Goal: Communication & Community: Answer question/provide support

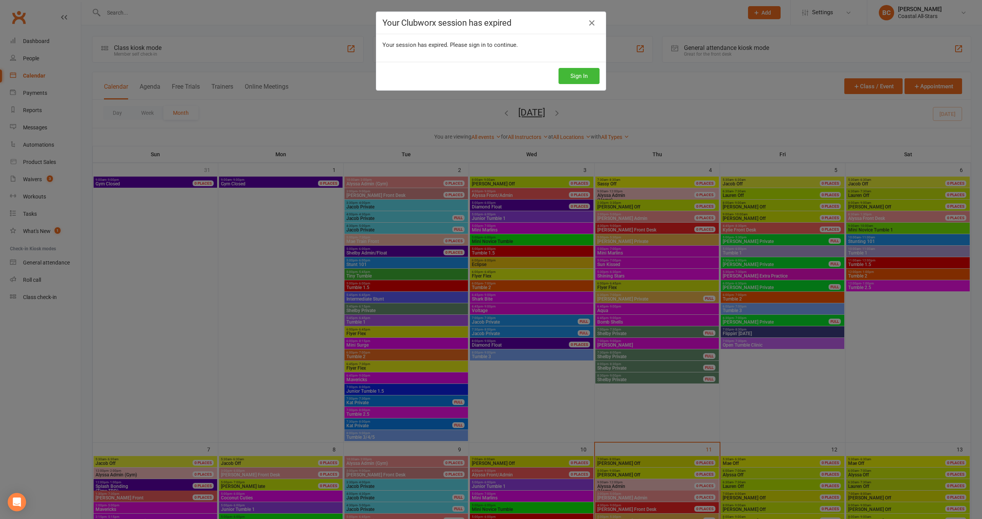
click at [360, 103] on div "Your Clubworx session has expired Your session has expired. Please sign in to c…" at bounding box center [491, 259] width 982 height 519
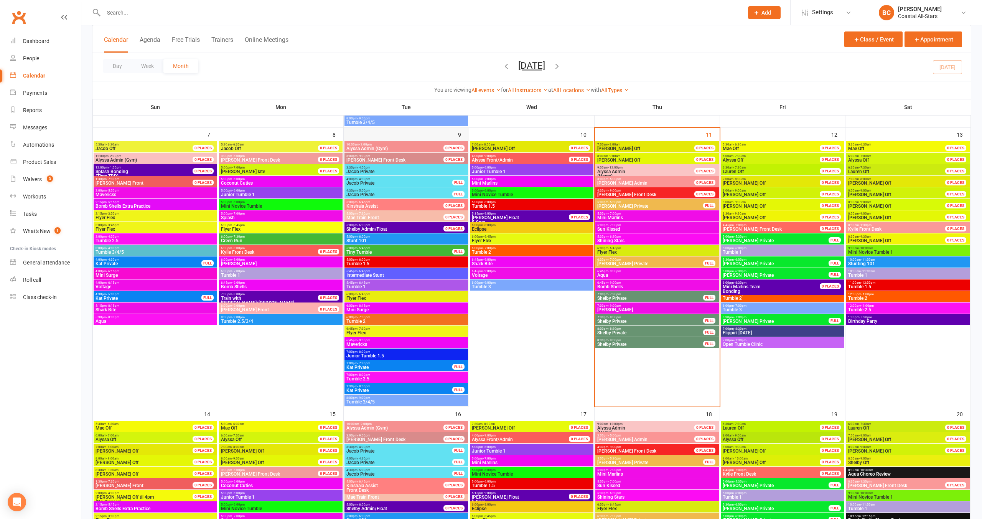
scroll to position [314, 0]
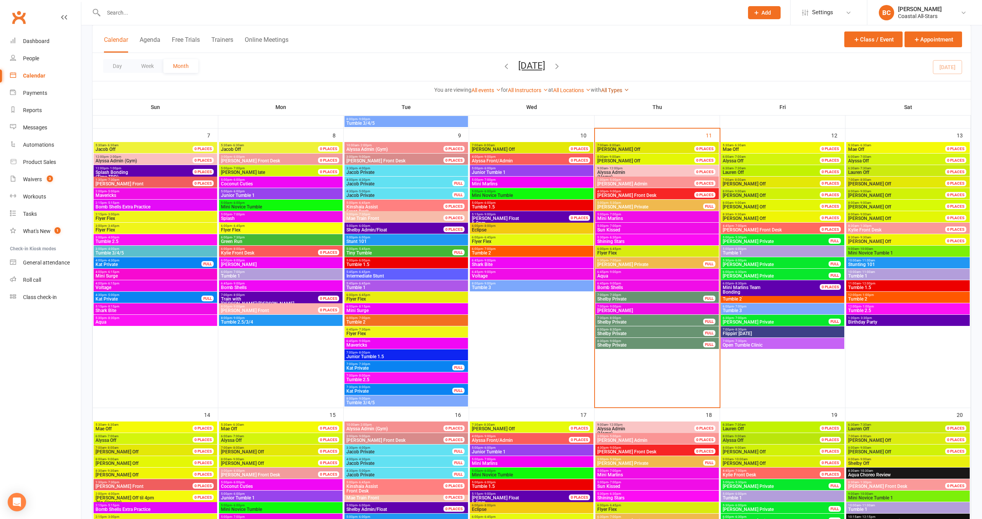
click at [611, 89] on link "All Types" at bounding box center [615, 90] width 28 height 6
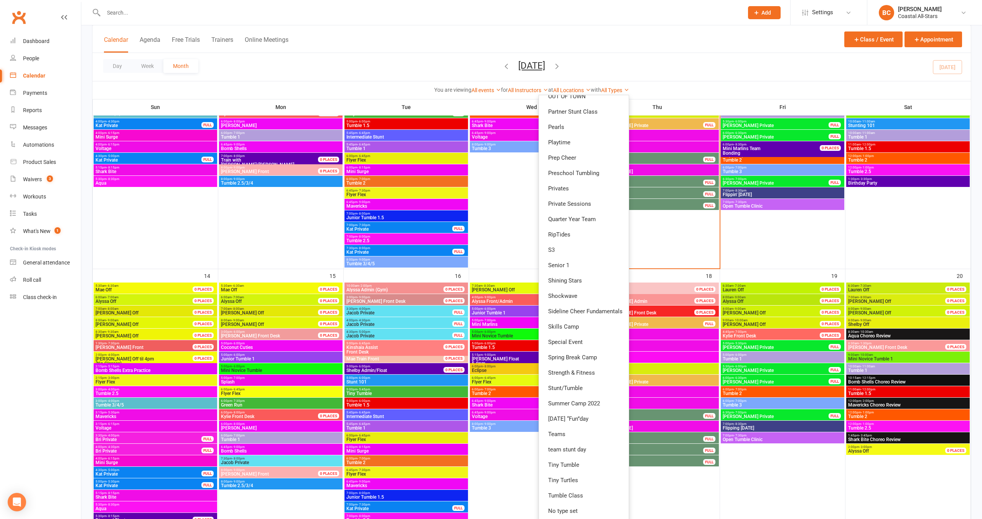
scroll to position [454, 0]
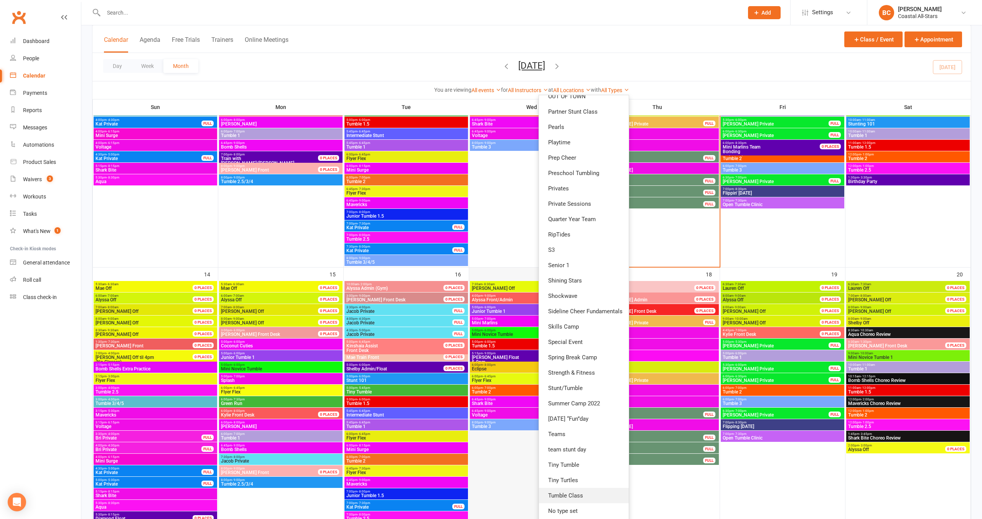
click at [578, 492] on link "Tumble Class" at bounding box center [584, 495] width 90 height 15
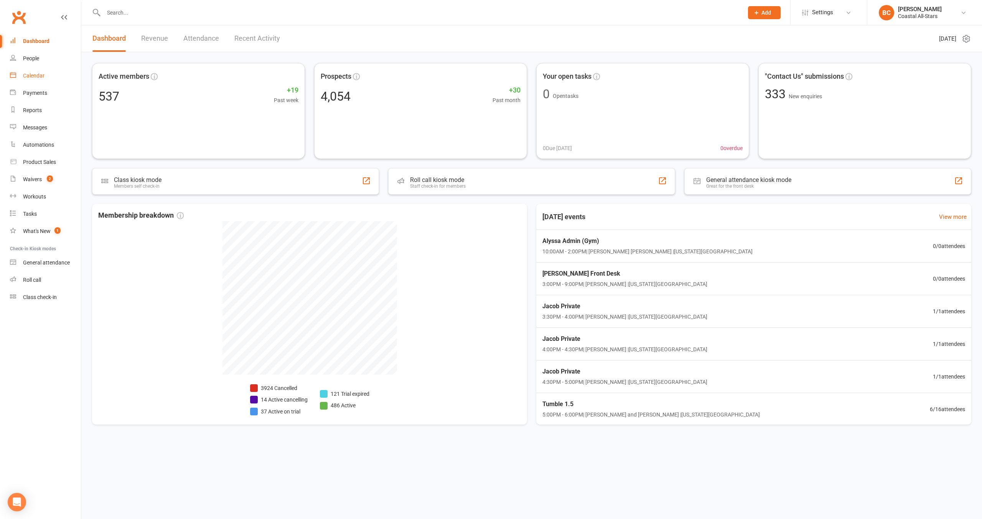
click at [41, 75] on div "Calendar" at bounding box center [33, 76] width 21 height 6
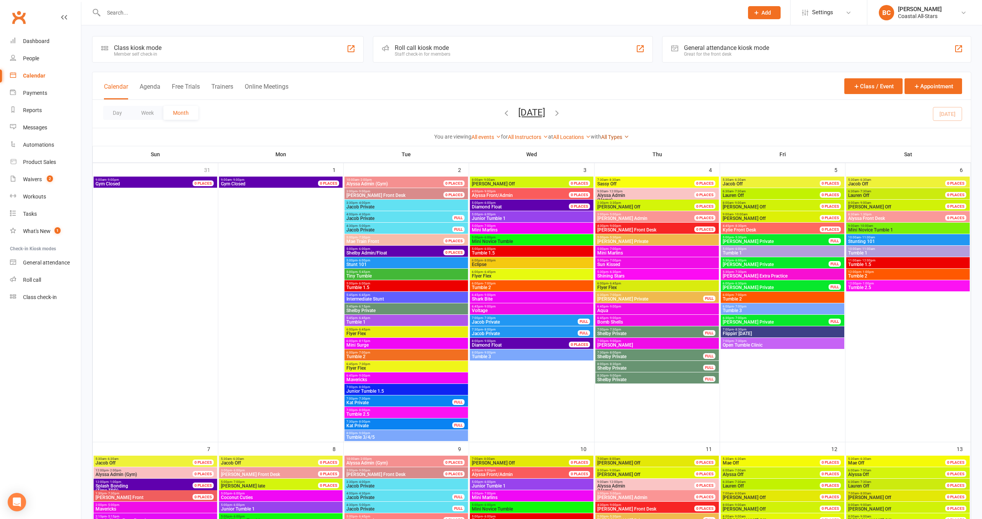
click at [619, 138] on link "All Types" at bounding box center [615, 137] width 28 height 6
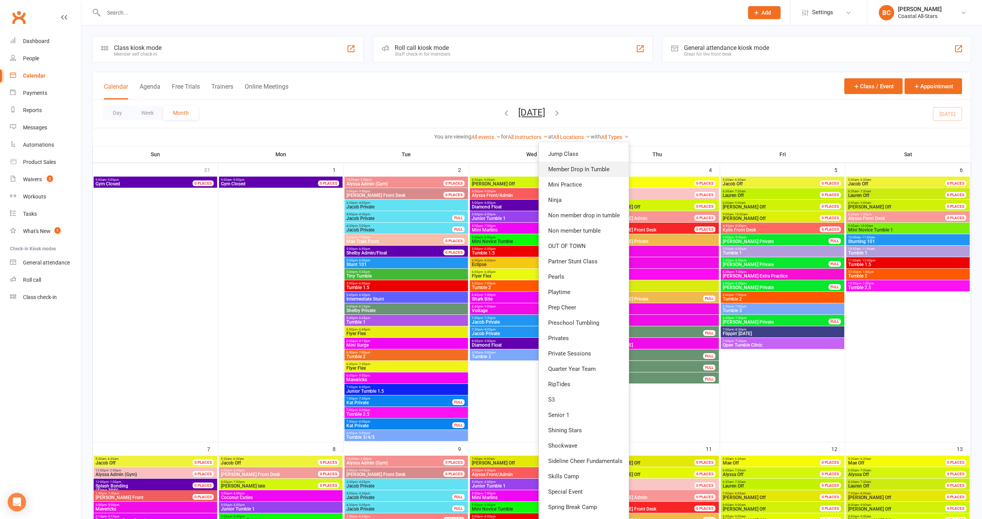
scroll to position [408, 0]
click at [584, 492] on link "Tumble Class" at bounding box center [584, 495] width 90 height 15
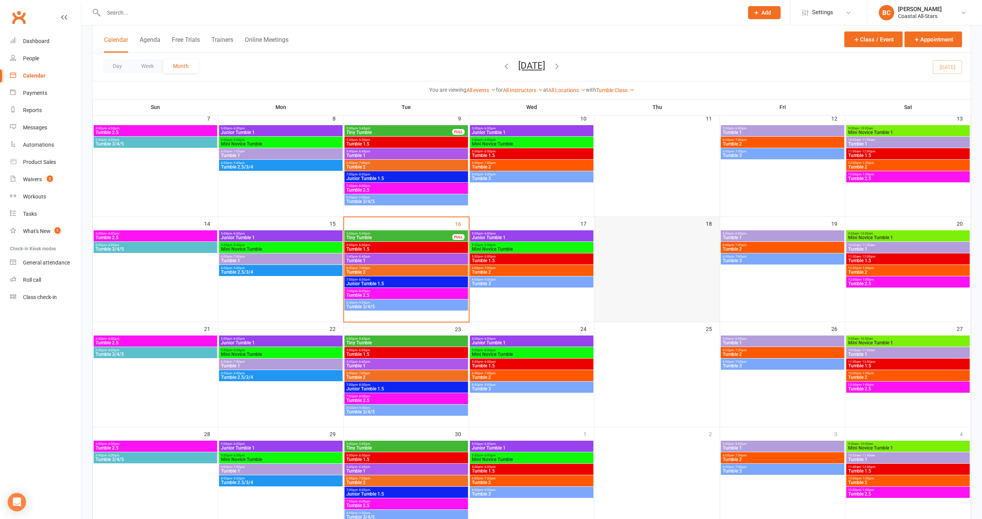
scroll to position [155, 0]
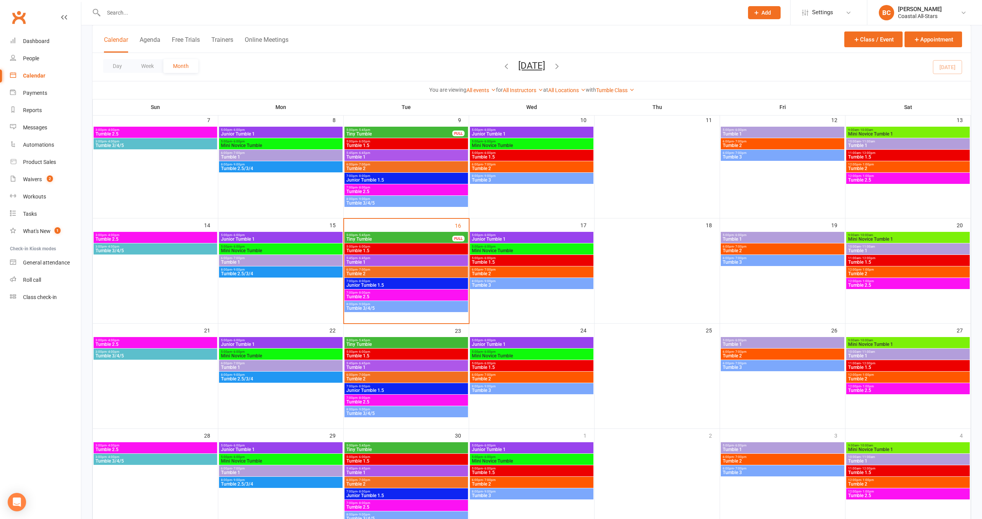
click at [875, 238] on span "Mini Novice Tumble 1" at bounding box center [908, 239] width 121 height 5
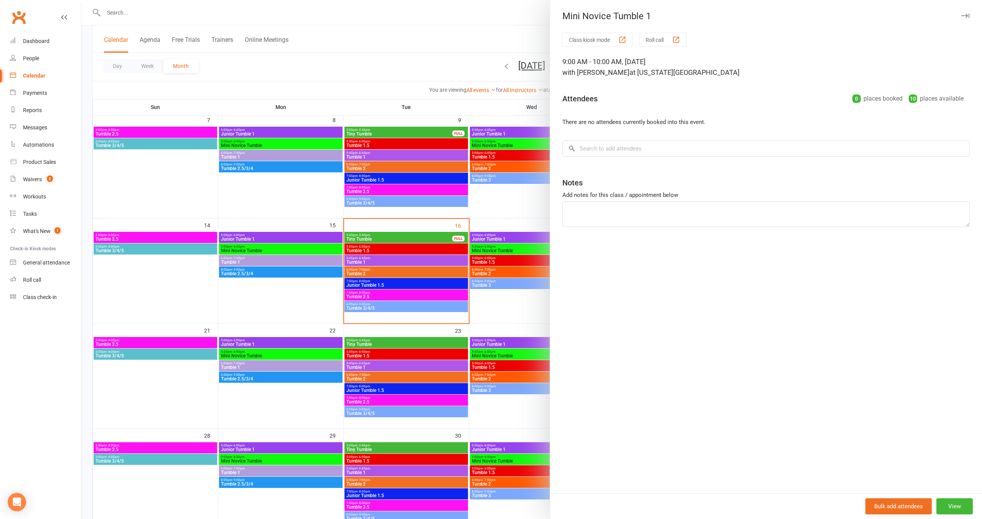
click at [474, 228] on div at bounding box center [531, 259] width 901 height 519
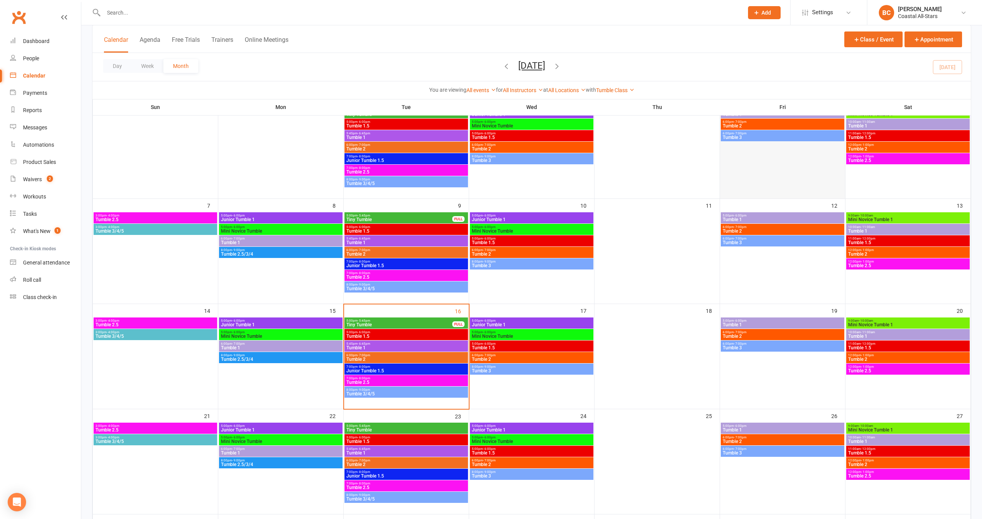
scroll to position [0, 0]
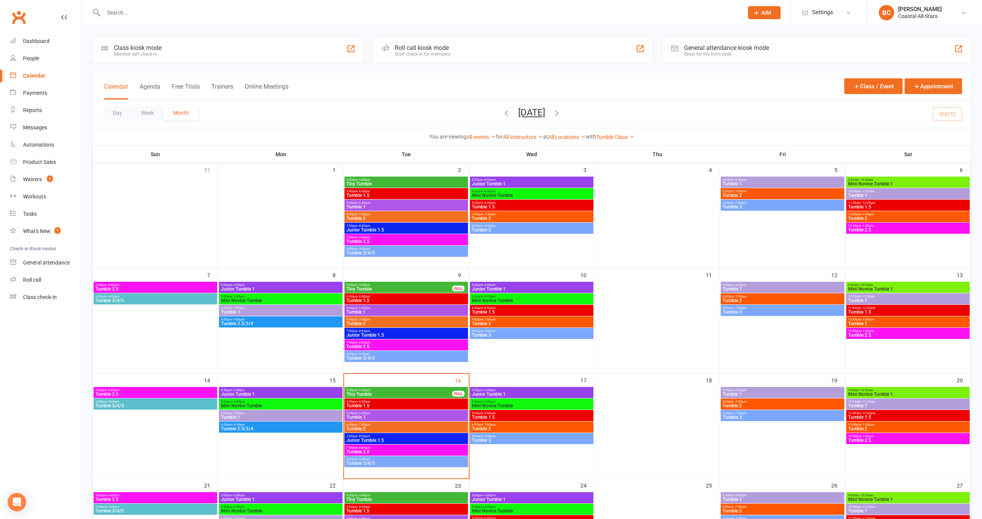
click at [902, 291] on span "Mini Novice Tumble 1" at bounding box center [908, 289] width 121 height 5
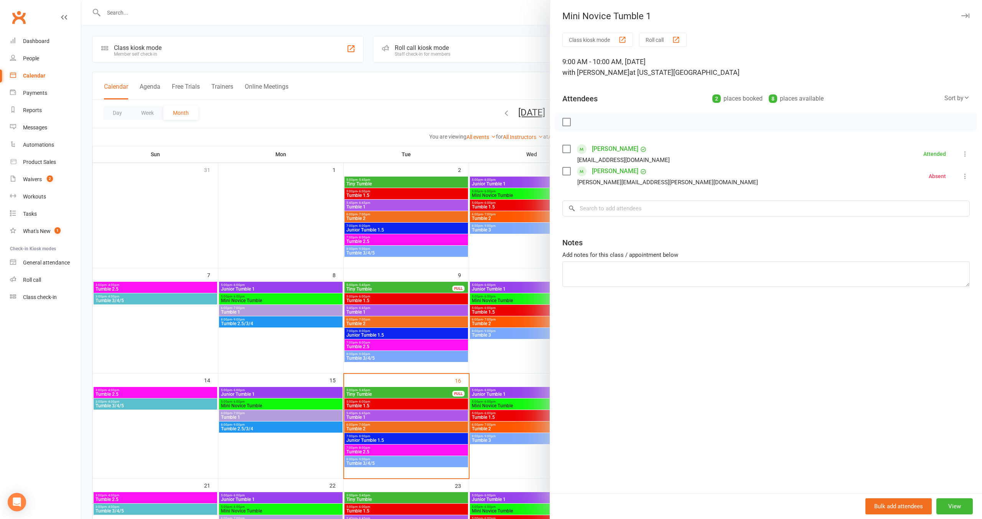
click at [491, 265] on div at bounding box center [531, 259] width 901 height 519
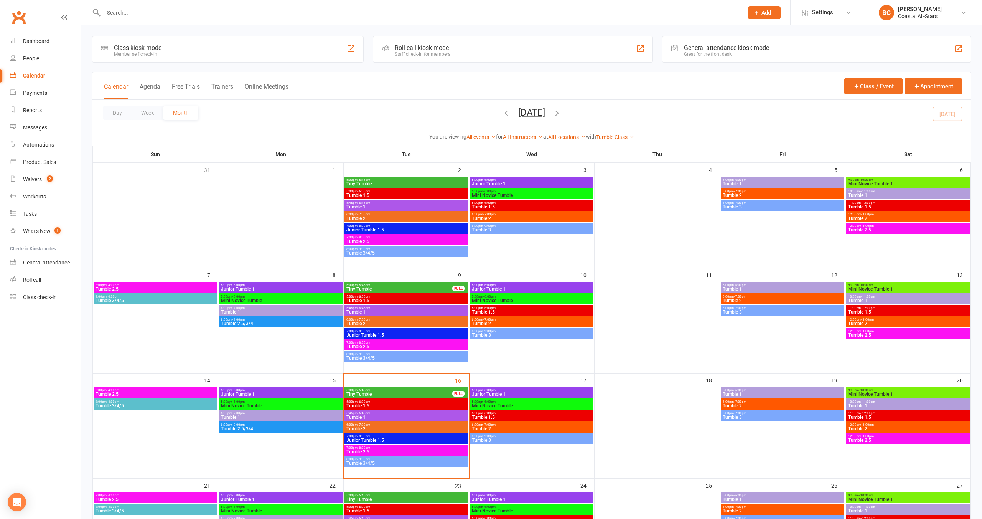
click at [895, 196] on span "Tumble 1" at bounding box center [908, 195] width 121 height 5
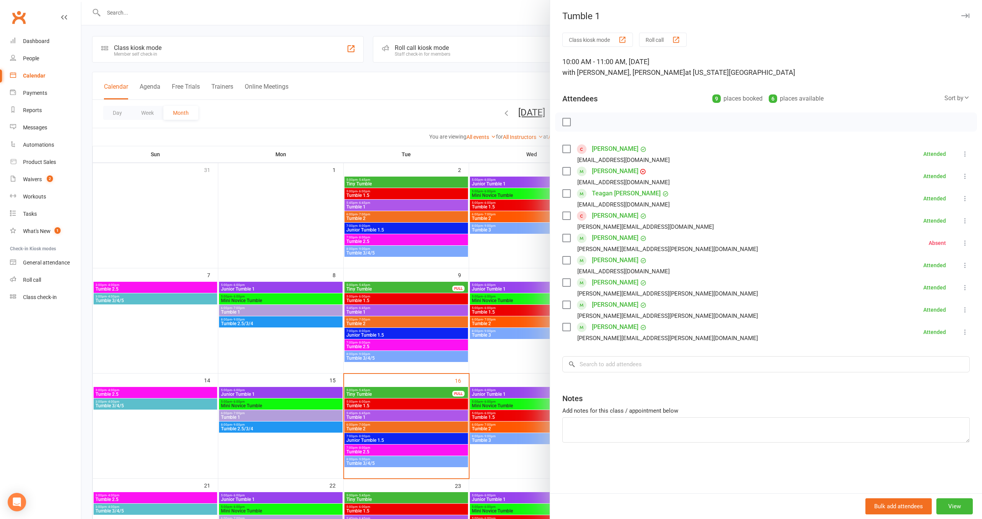
click at [432, 229] on div at bounding box center [531, 259] width 901 height 519
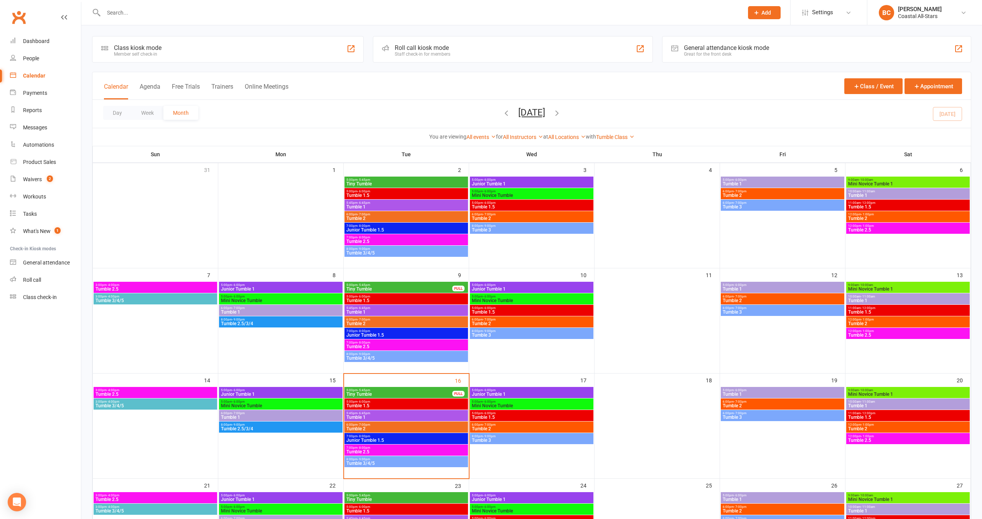
click at [896, 303] on div "10:00am - 11:00am Tumble 1" at bounding box center [909, 298] width 124 height 11
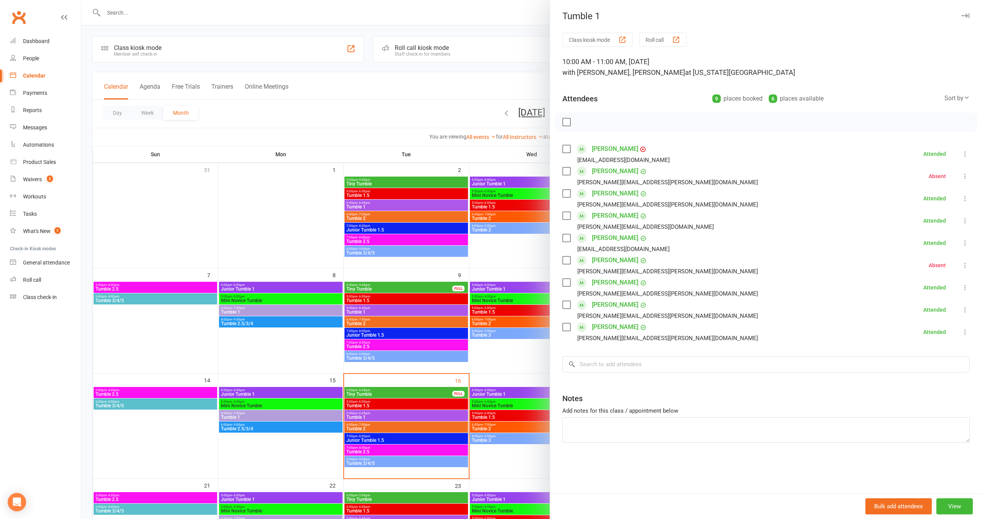
click at [378, 254] on div at bounding box center [531, 259] width 901 height 519
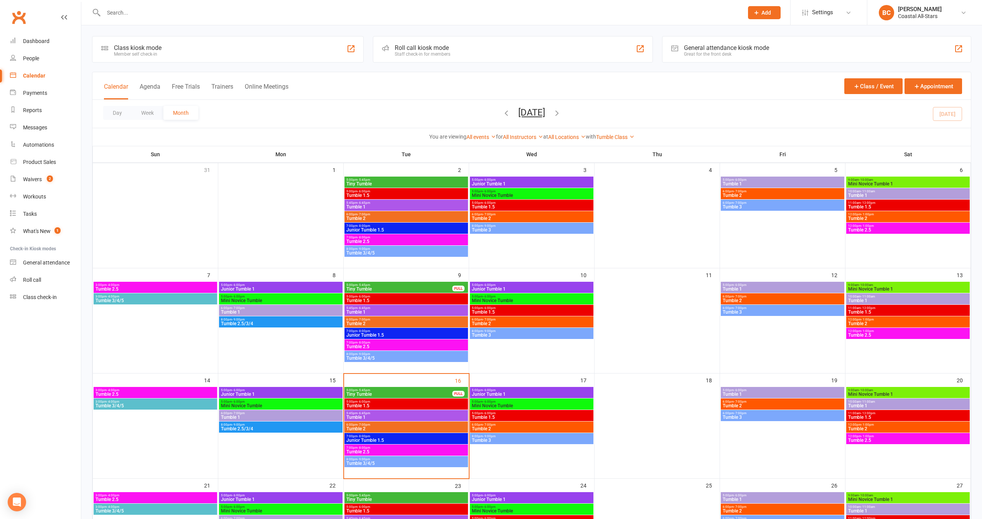
click at [920, 287] on span "Mini Novice Tumble 1" at bounding box center [908, 289] width 121 height 5
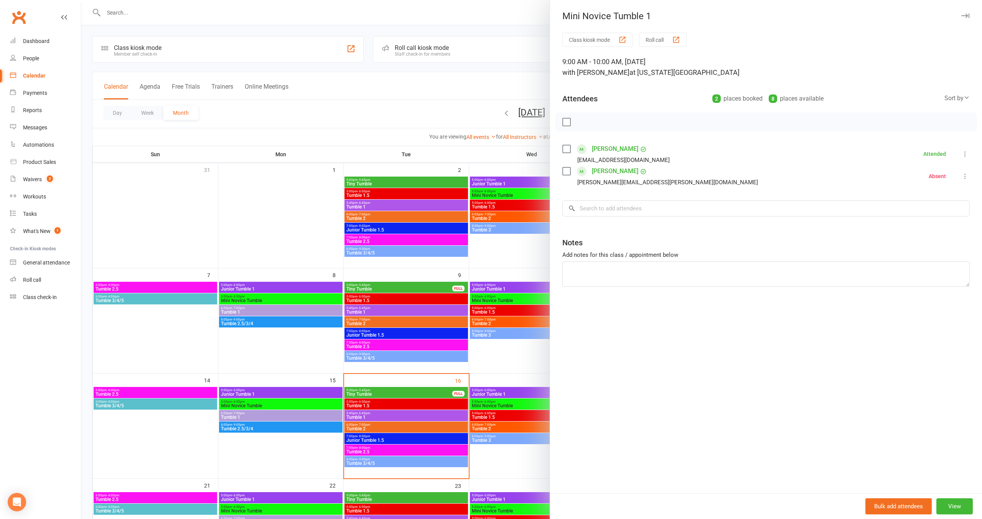
click at [467, 243] on div at bounding box center [531, 259] width 901 height 519
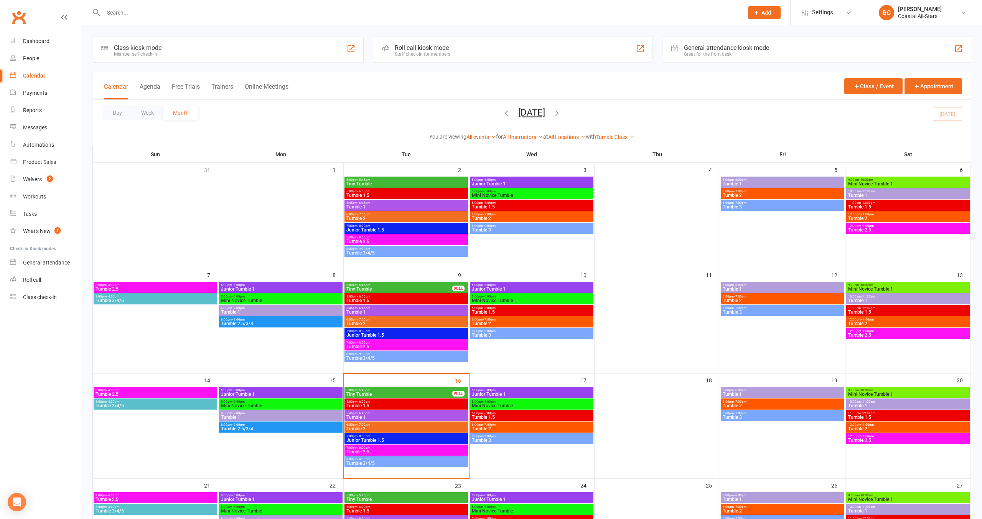
scroll to position [3, 0]
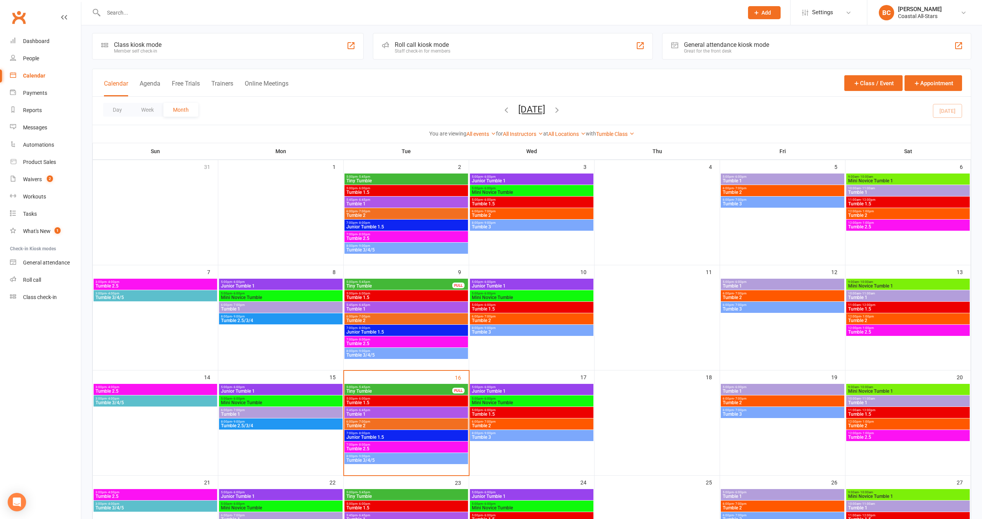
click at [928, 181] on span "Mini Novice Tumble 1" at bounding box center [908, 180] width 121 height 5
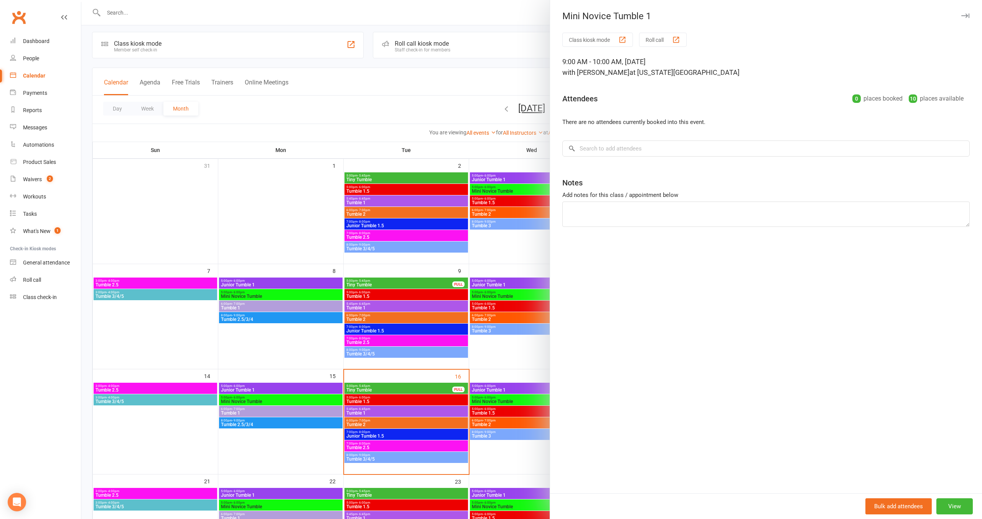
scroll to position [8, 0]
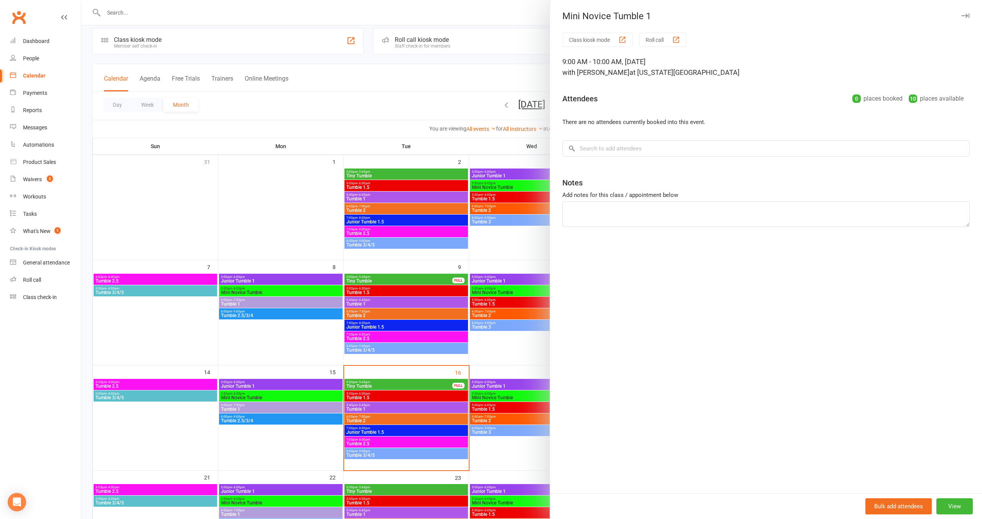
click at [393, 181] on div at bounding box center [531, 259] width 901 height 519
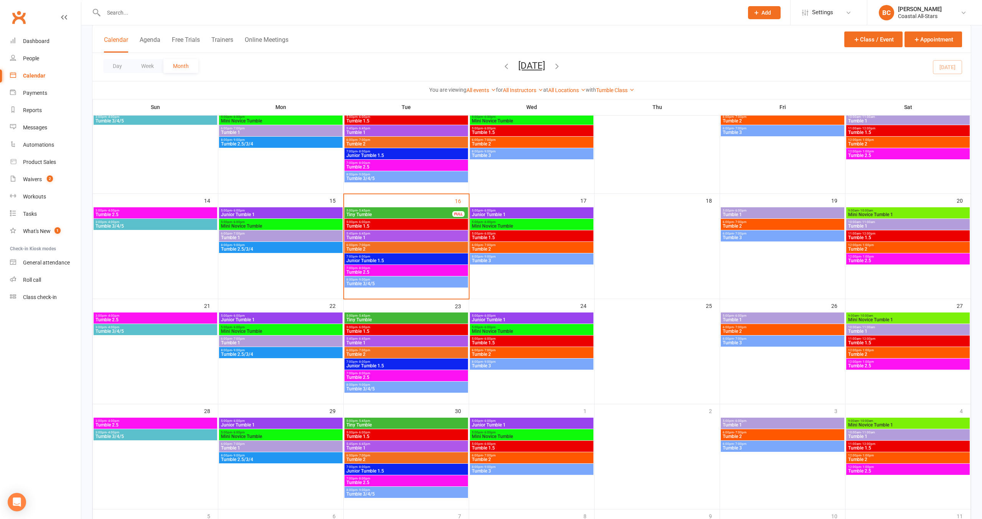
scroll to position [179, 0]
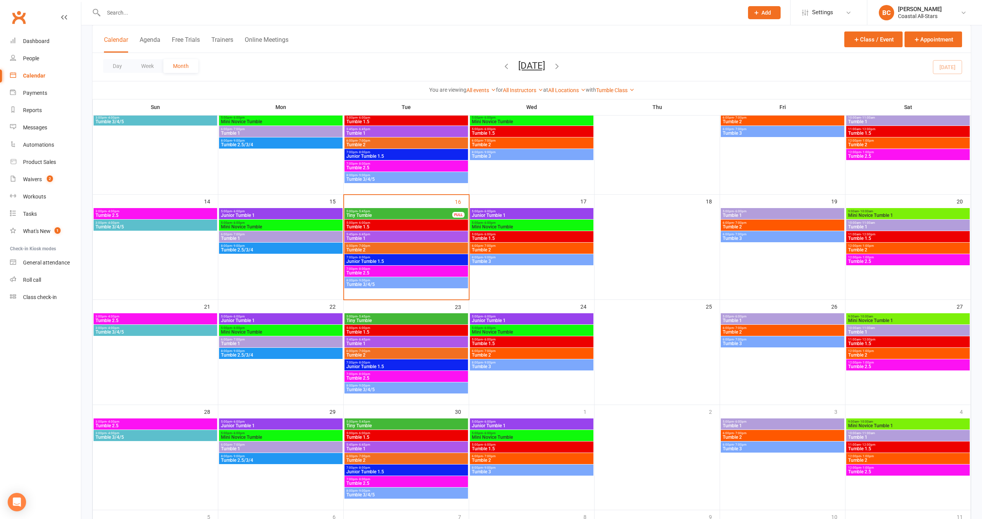
click at [907, 218] on div "9:00am - 10:00am Mini Novice Tumble 1" at bounding box center [909, 213] width 124 height 11
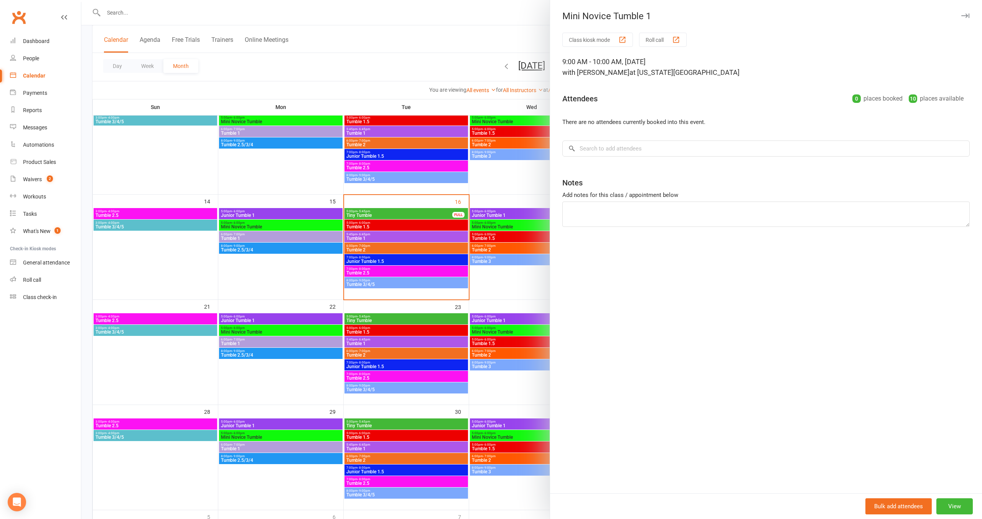
click at [502, 248] on div at bounding box center [531, 259] width 901 height 519
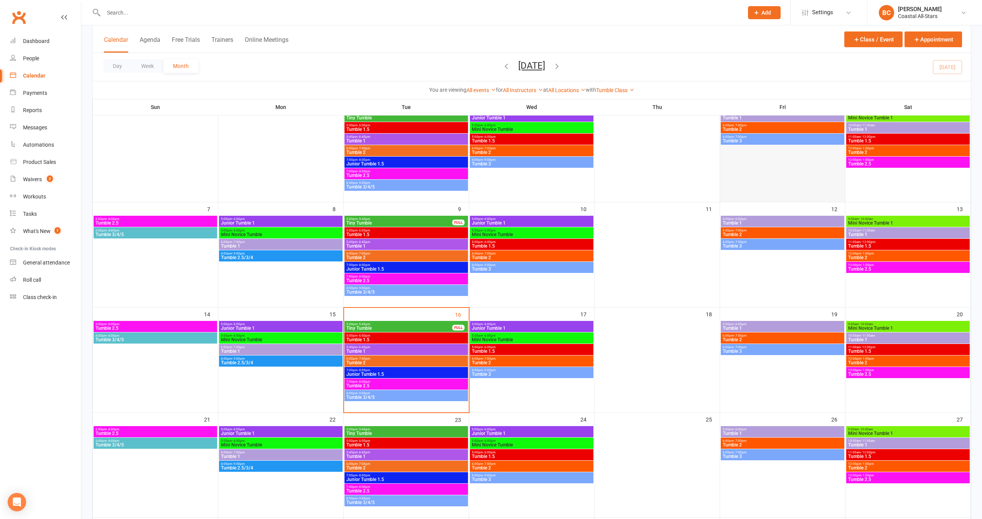
scroll to position [68, 0]
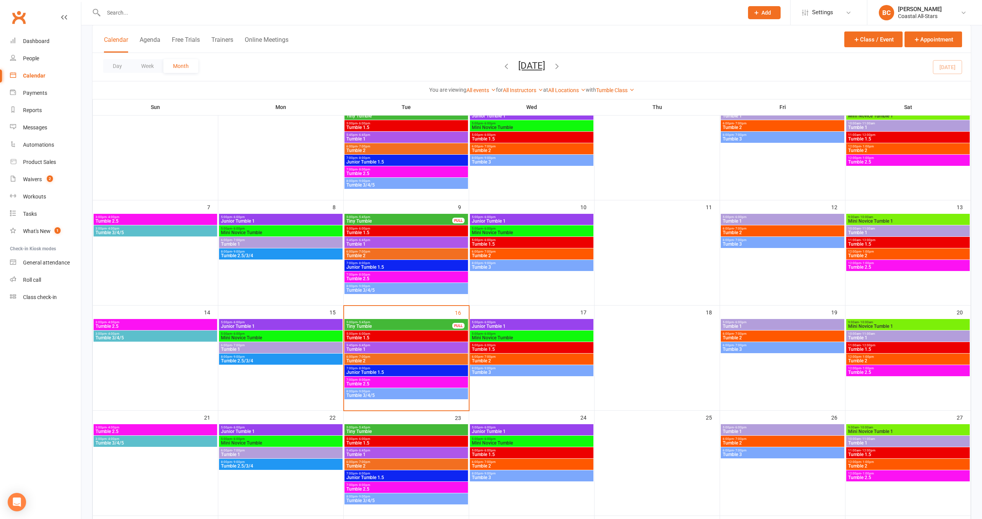
click at [785, 325] on span "Tumble 1" at bounding box center [783, 326] width 121 height 5
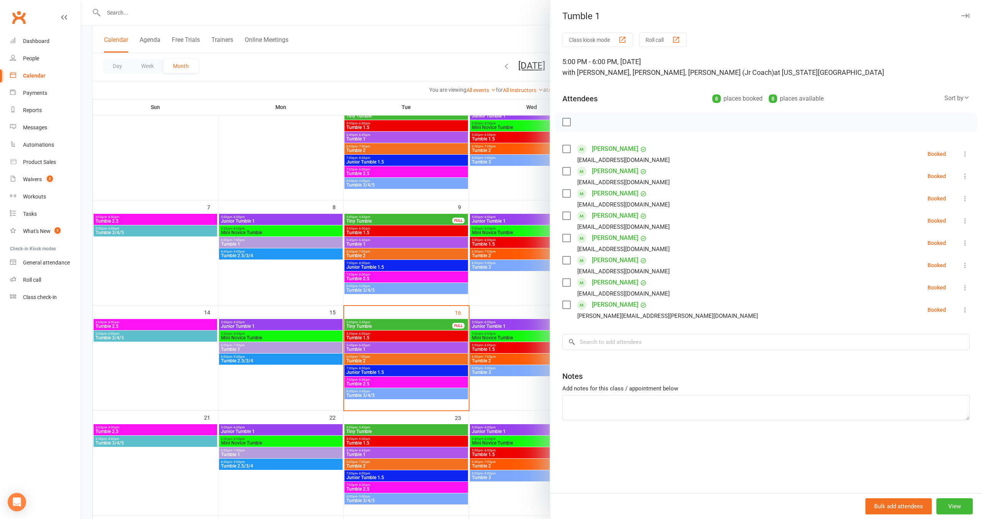
click at [391, 294] on div at bounding box center [531, 259] width 901 height 519
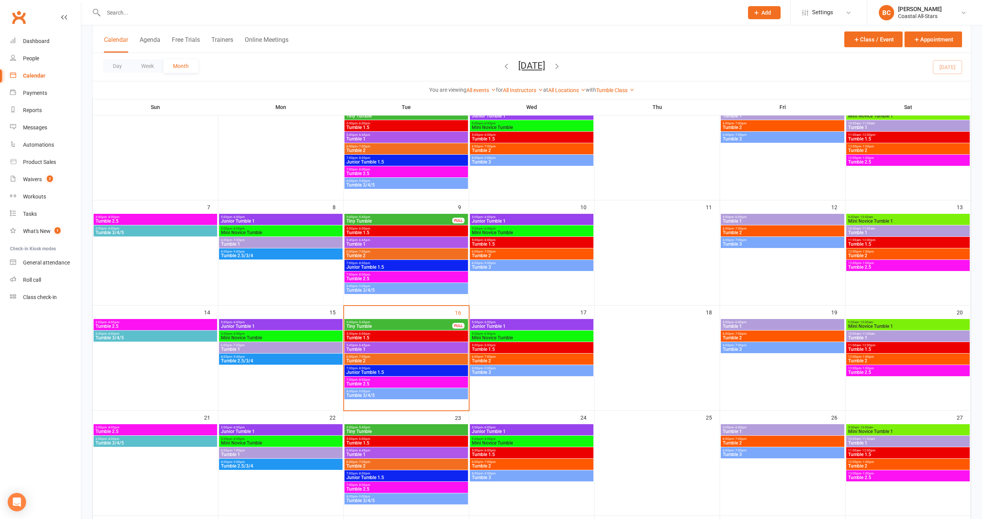
click at [762, 324] on span "Tumble 1" at bounding box center [783, 326] width 121 height 5
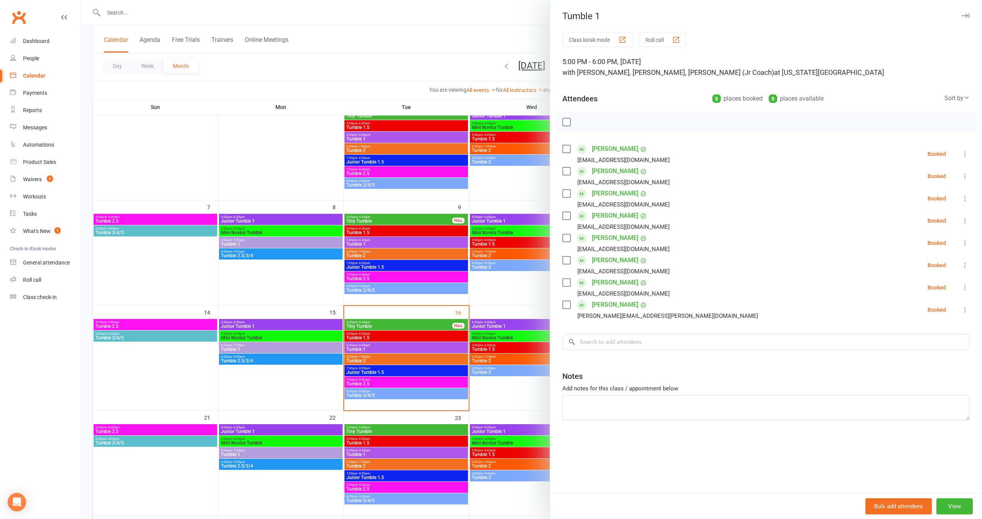
click at [477, 297] on div at bounding box center [531, 259] width 901 height 519
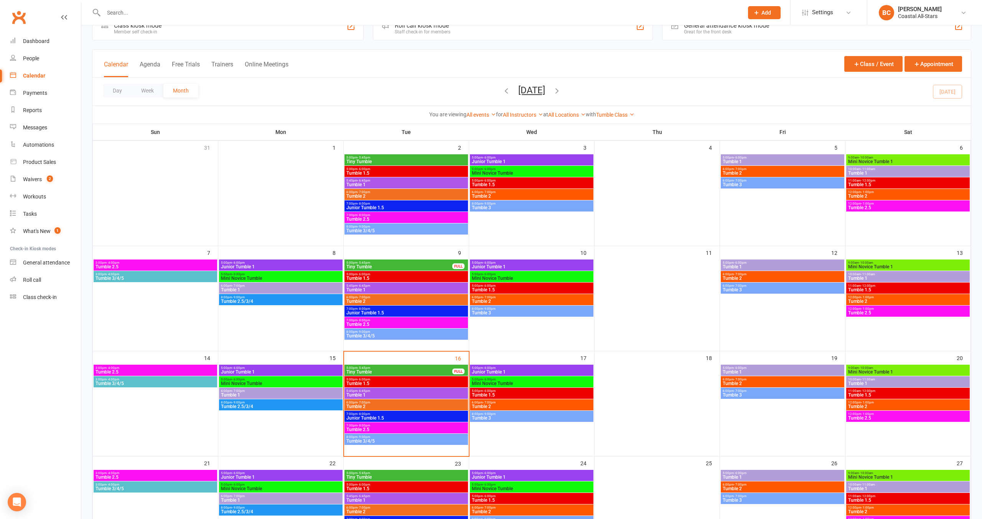
scroll to position [0, 0]
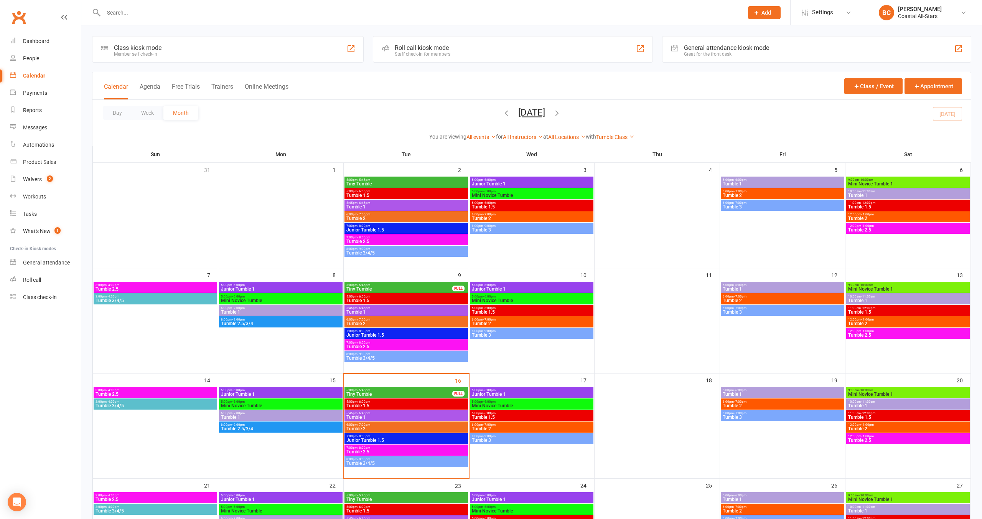
click at [261, 300] on span "Mini Novice Tumble" at bounding box center [281, 300] width 121 height 5
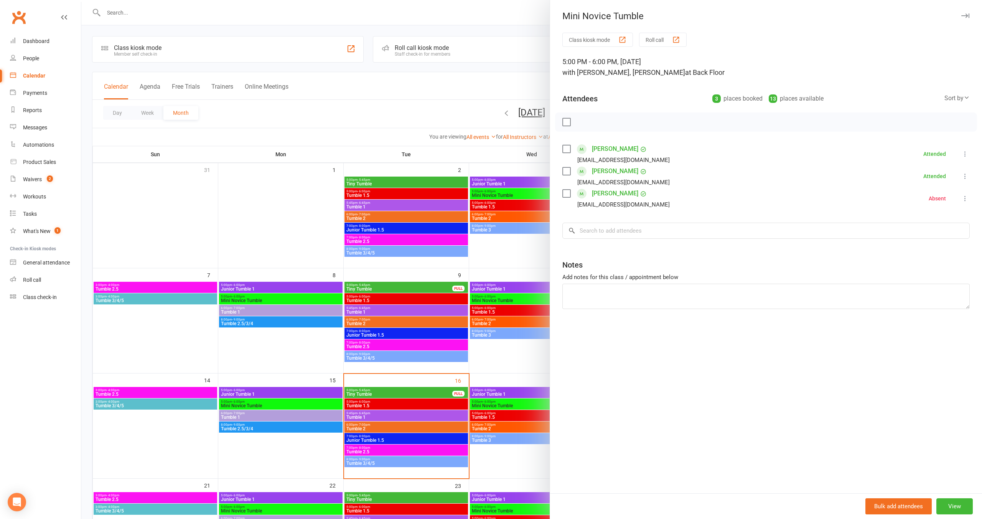
drag, startPoint x: 225, startPoint y: 227, endPoint x: 233, endPoint y: 227, distance: 8.1
click at [225, 227] on div at bounding box center [531, 259] width 901 height 519
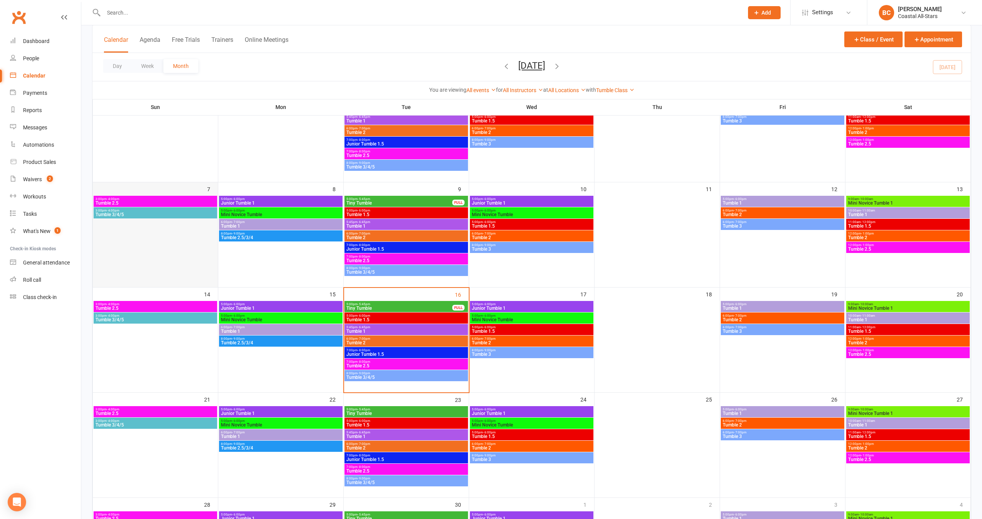
scroll to position [86, 0]
click at [139, 308] on span "Tumble 2.5" at bounding box center [155, 307] width 121 height 5
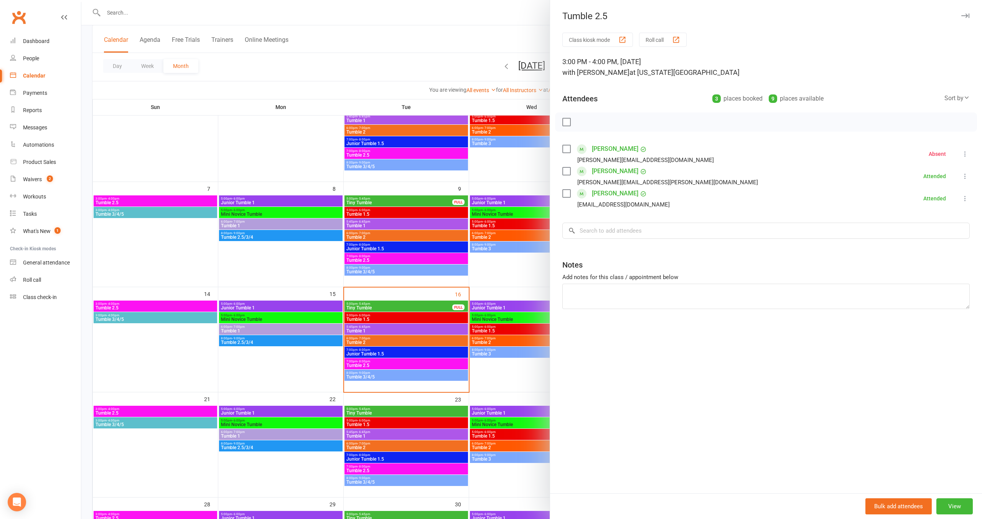
click at [149, 319] on div at bounding box center [531, 259] width 901 height 519
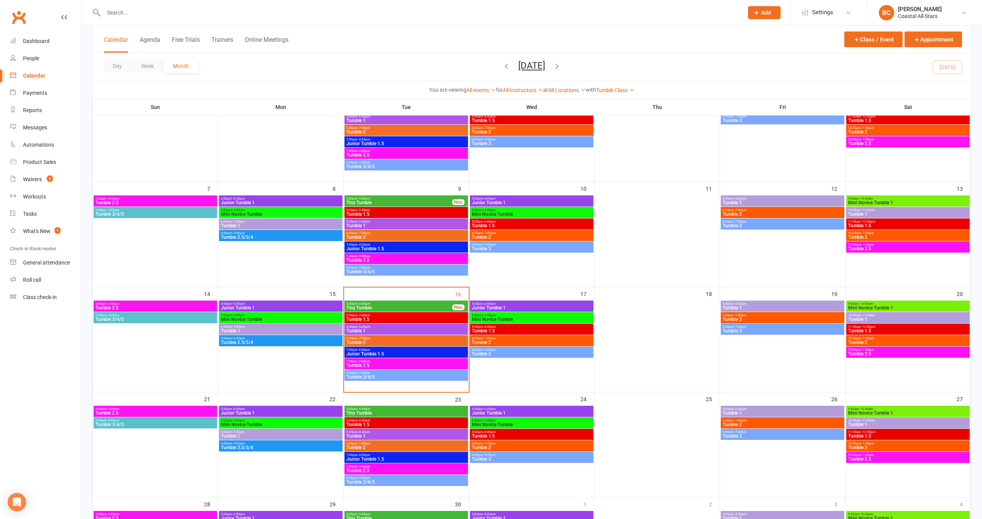
click at [149, 319] on span "Tumble 3/4/5" at bounding box center [155, 319] width 121 height 5
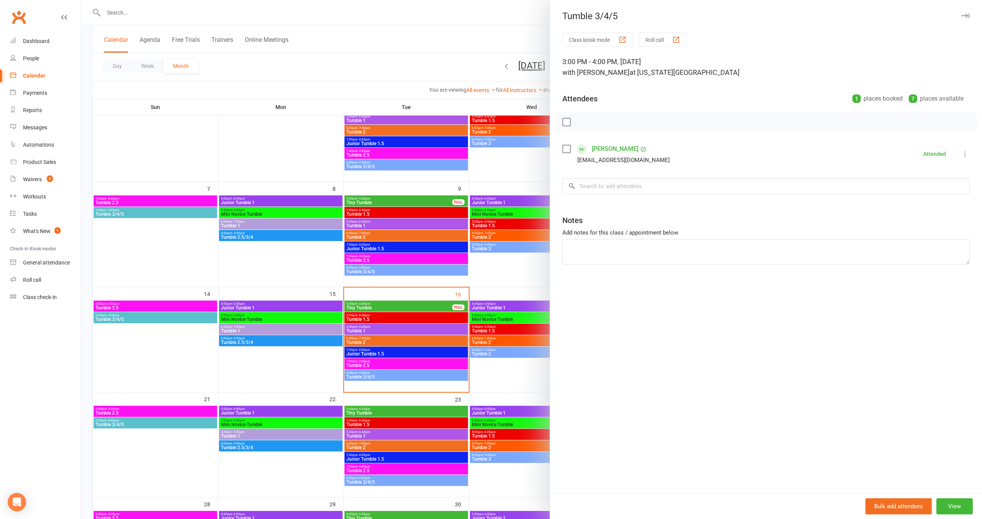
drag, startPoint x: 357, startPoint y: 72, endPoint x: 349, endPoint y: 75, distance: 8.5
click at [357, 72] on div at bounding box center [531, 259] width 901 height 519
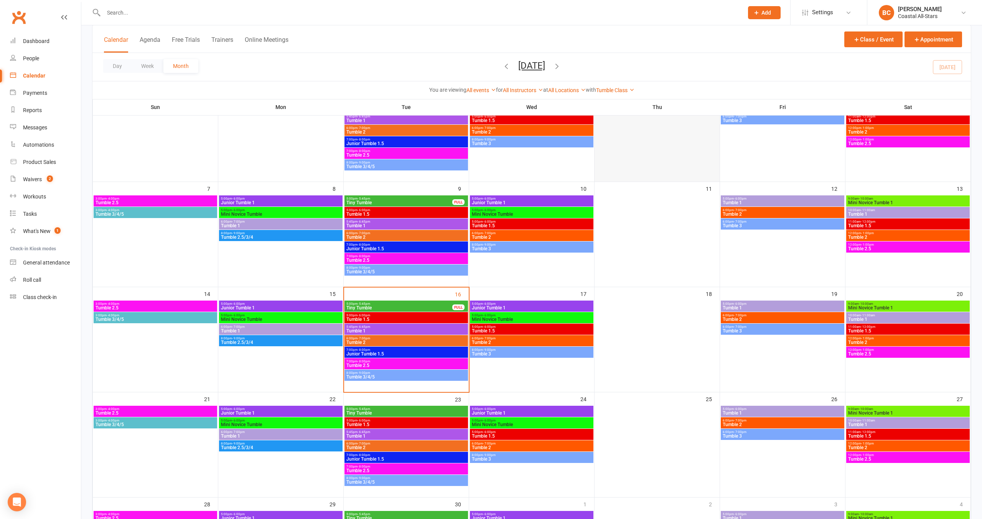
scroll to position [0, 0]
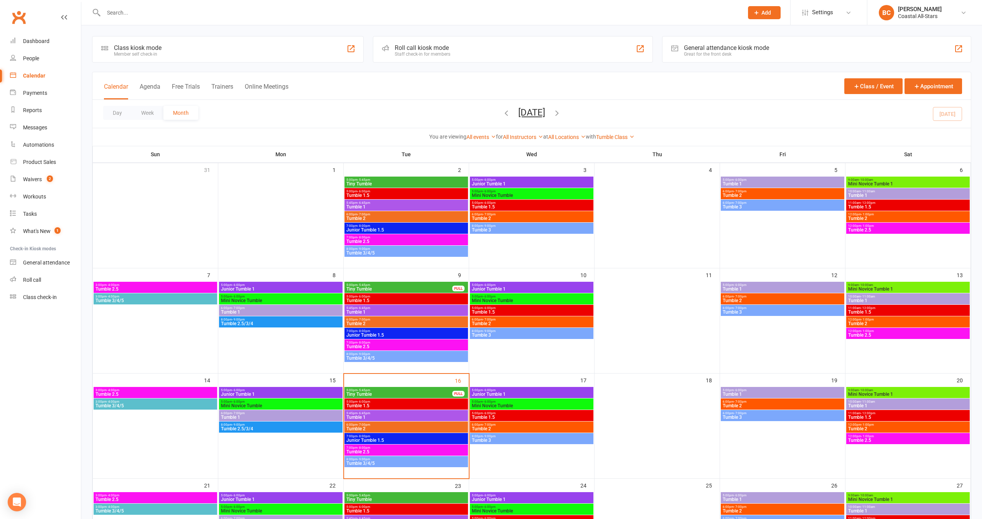
drag, startPoint x: 483, startPoint y: 112, endPoint x: 488, endPoint y: 113, distance: 4.9
click at [502, 112] on icon "button" at bounding box center [506, 113] width 8 height 8
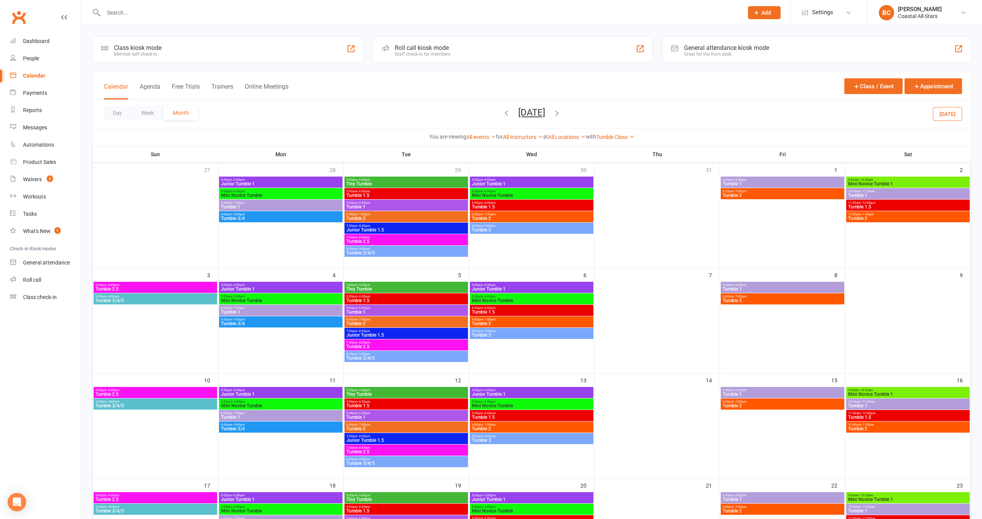
click at [873, 182] on span "Mini Novice Tumble 1" at bounding box center [908, 184] width 121 height 5
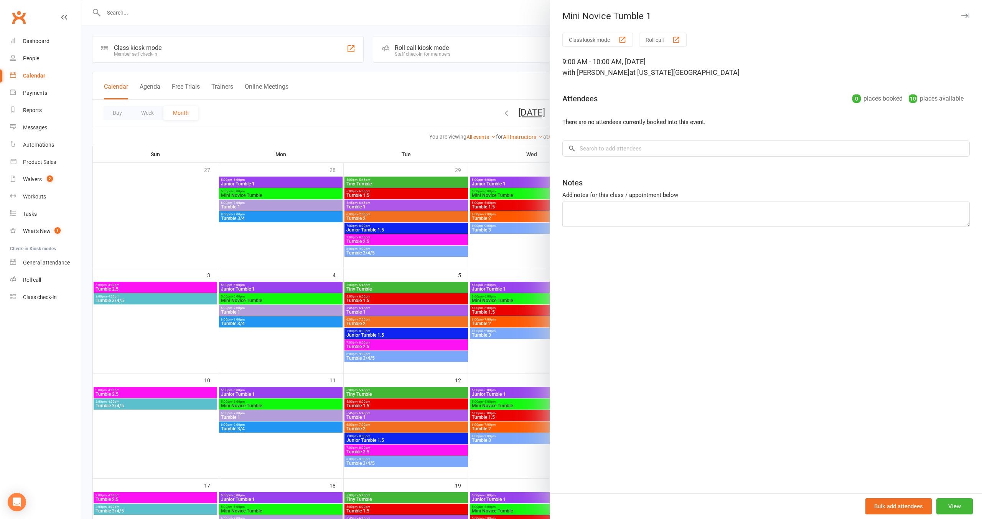
click at [423, 145] on div at bounding box center [531, 259] width 901 height 519
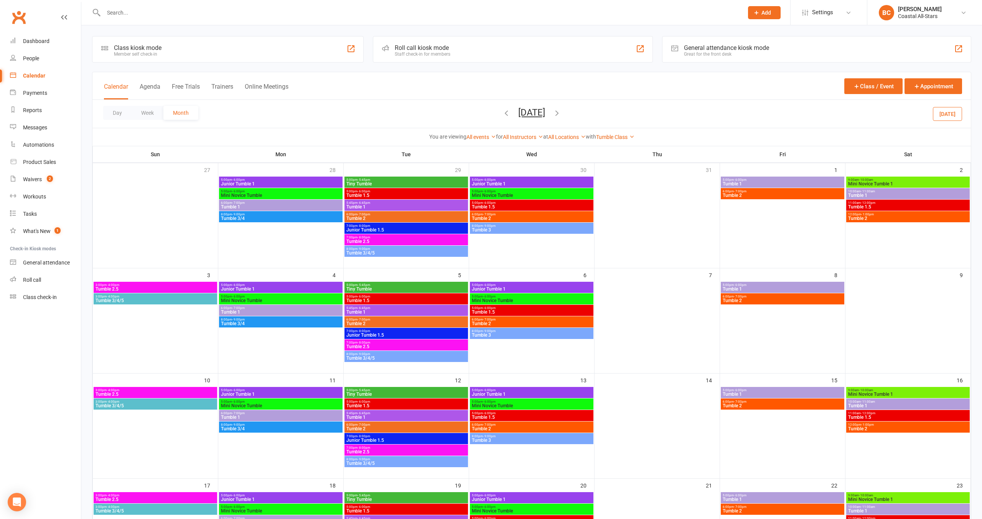
click at [927, 394] on span "Mini Novice Tumble 1" at bounding box center [908, 394] width 121 height 5
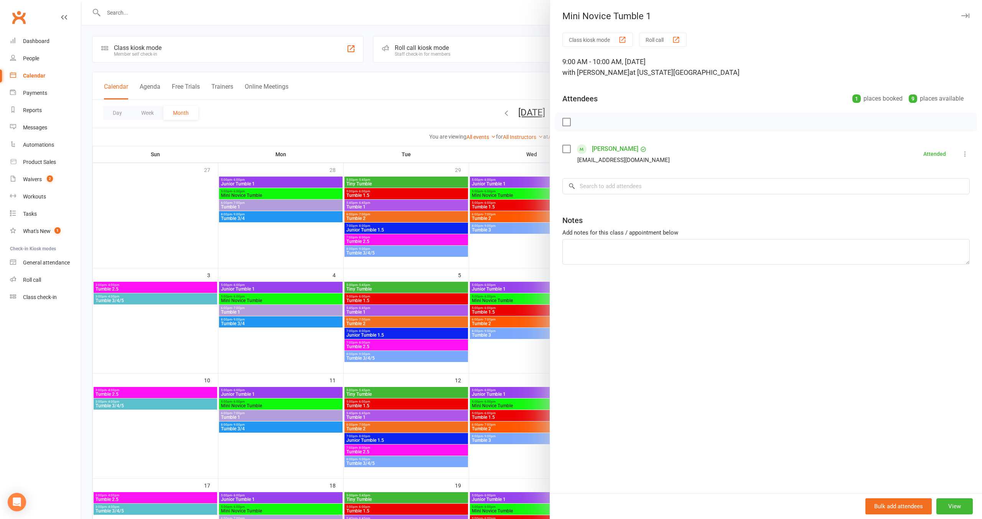
click at [461, 337] on div at bounding box center [531, 259] width 901 height 519
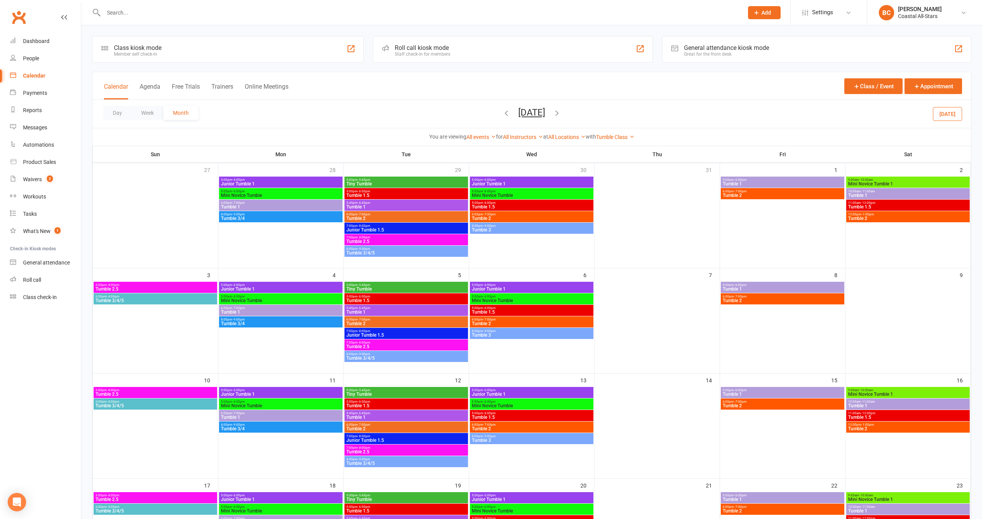
click at [929, 499] on span "Mini Novice Tumble 1" at bounding box center [908, 499] width 121 height 5
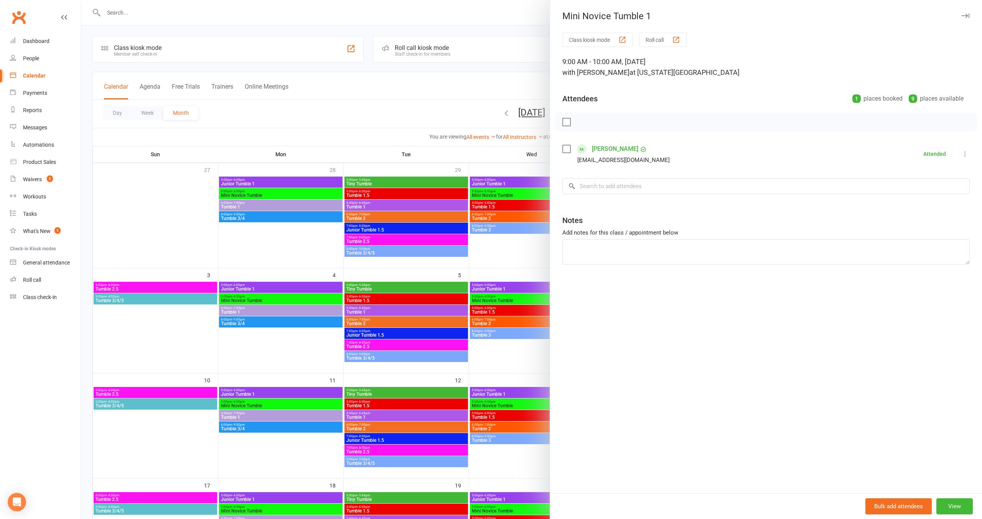
click at [470, 341] on div at bounding box center [531, 259] width 901 height 519
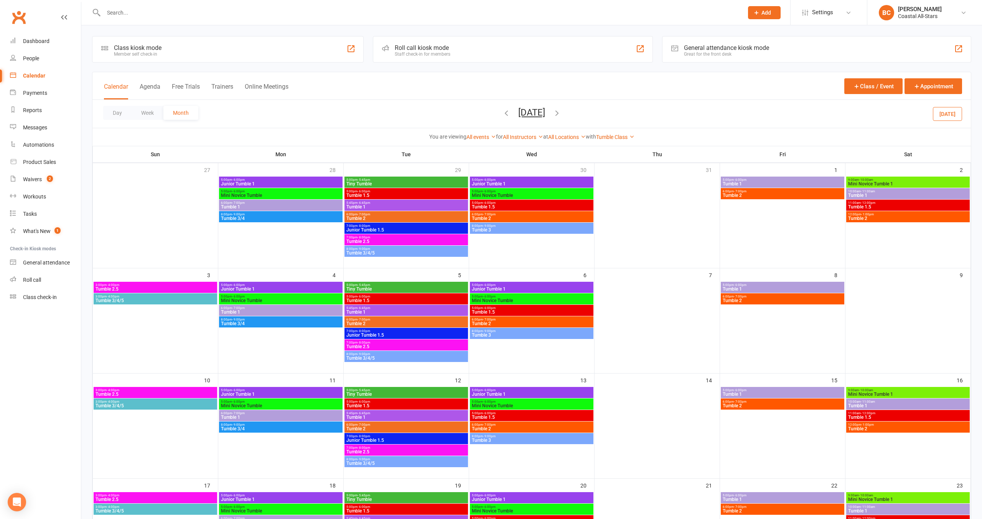
click at [502, 112] on icon "button" at bounding box center [506, 113] width 8 height 8
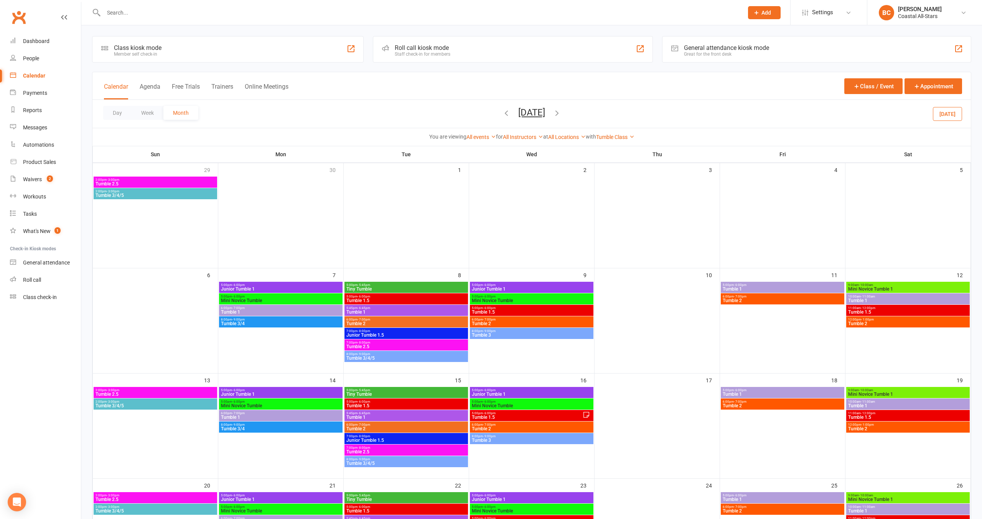
click at [921, 292] on div "9:00am - 10:00am Mini Novice Tumble 1" at bounding box center [909, 287] width 124 height 11
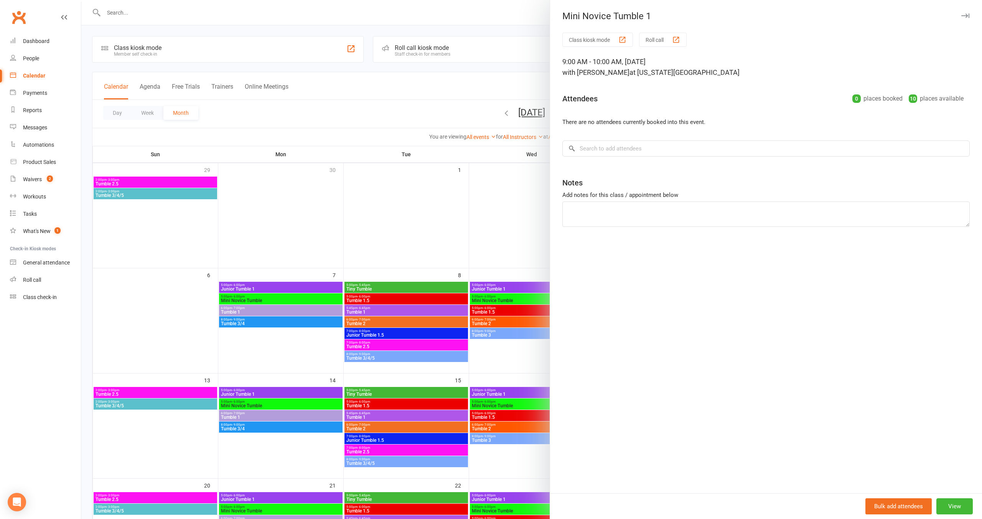
click at [435, 303] on div at bounding box center [531, 259] width 901 height 519
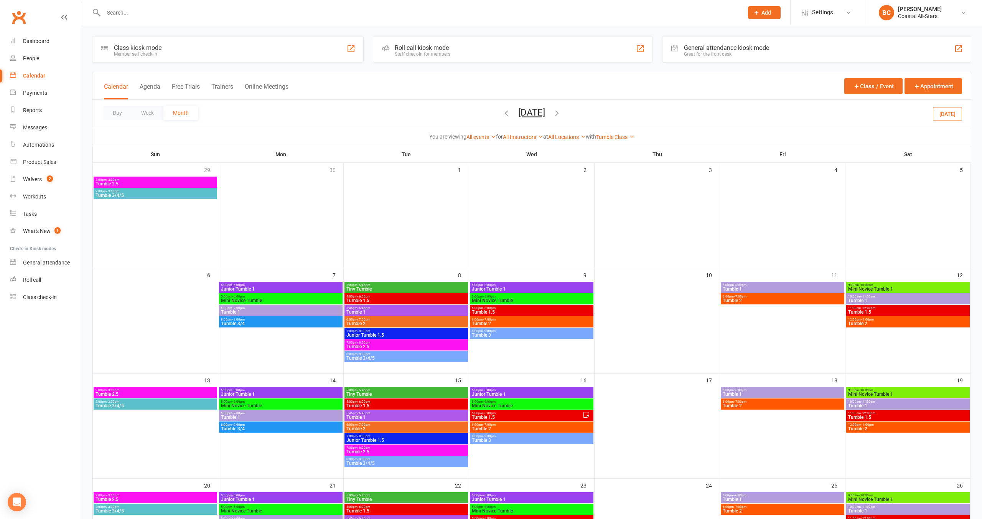
click at [883, 393] on span "Mini Novice Tumble 1" at bounding box center [908, 394] width 121 height 5
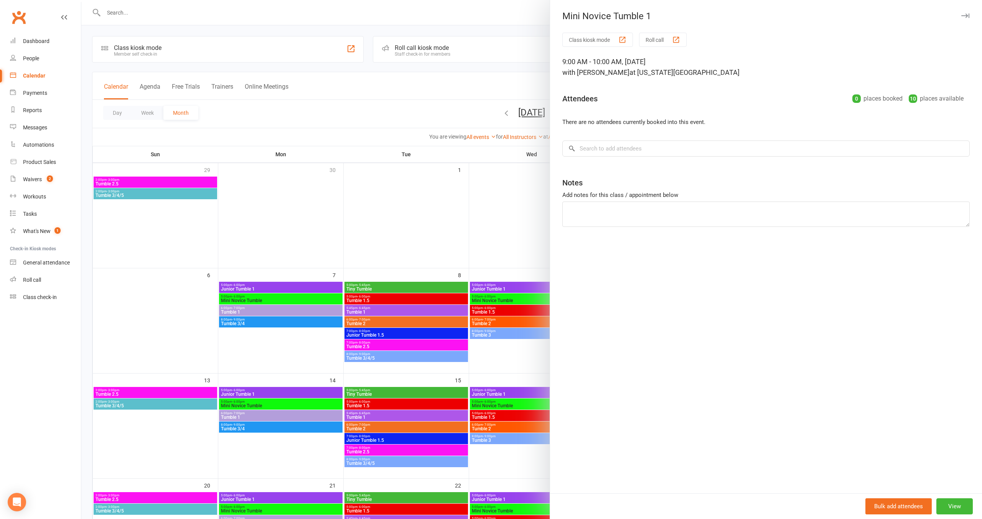
drag, startPoint x: 418, startPoint y: 389, endPoint x: 620, endPoint y: 374, distance: 202.1
click at [421, 389] on div at bounding box center [531, 259] width 901 height 519
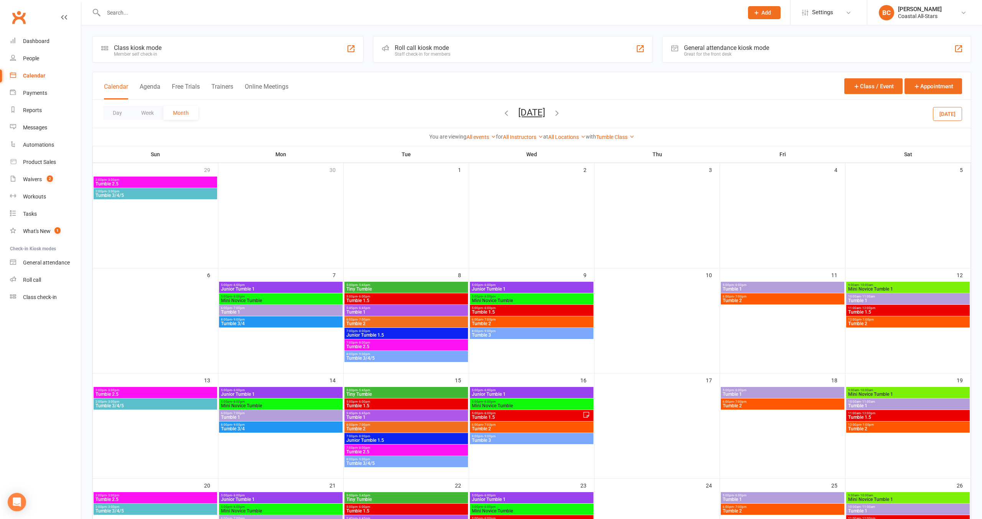
scroll to position [50, 0]
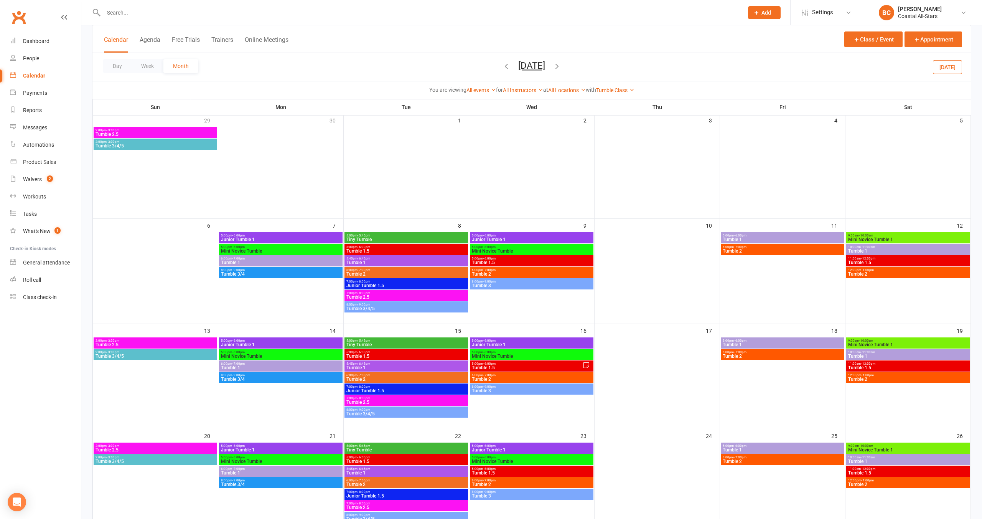
click at [930, 448] on span "Mini Novice Tumble 1" at bounding box center [908, 449] width 121 height 5
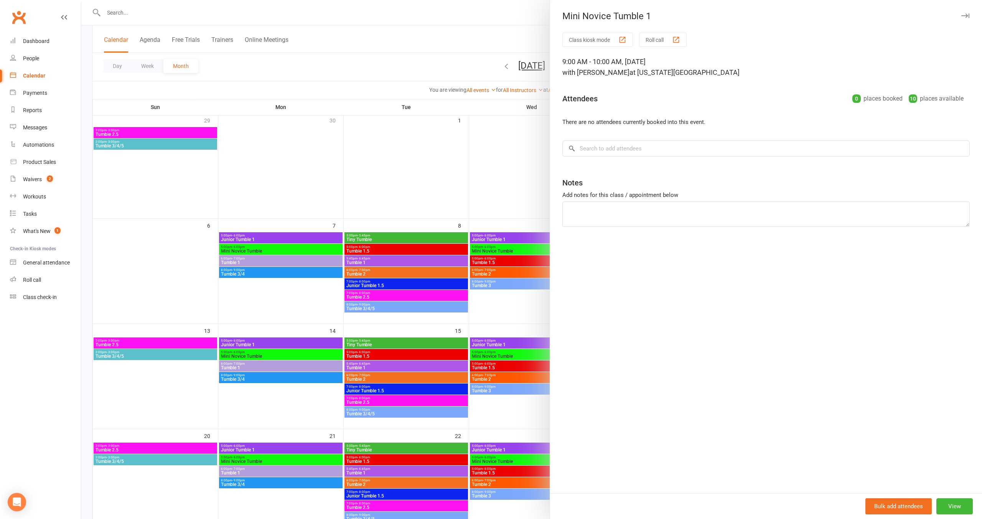
click at [500, 424] on div at bounding box center [531, 259] width 901 height 519
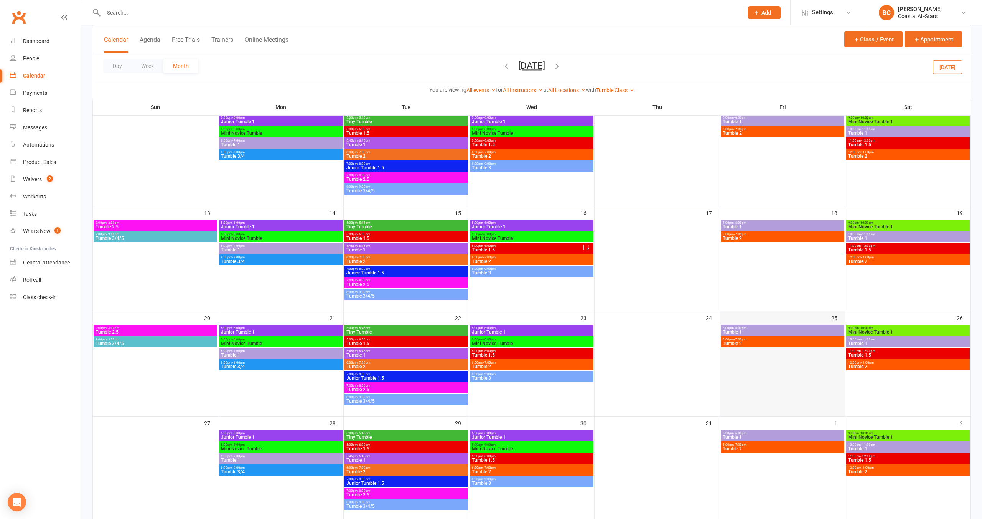
scroll to position [170, 0]
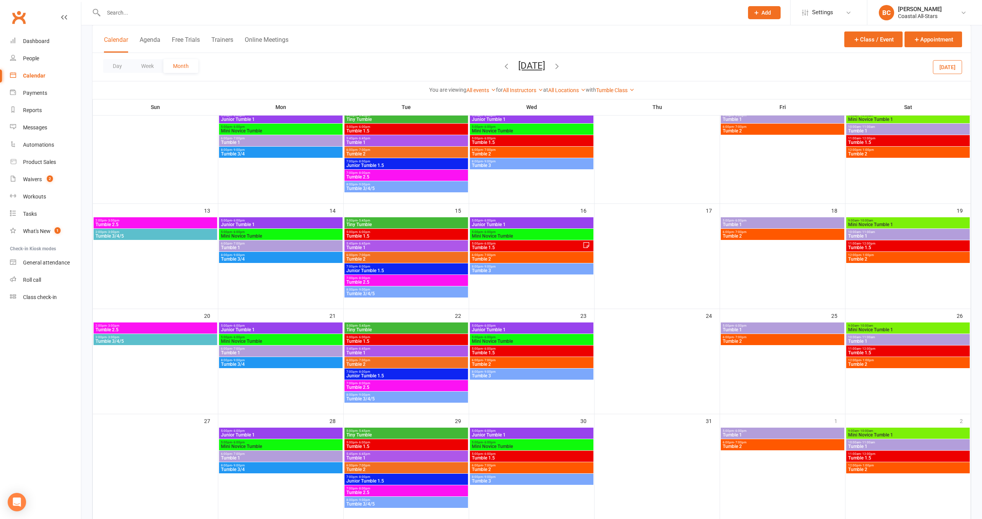
click at [901, 433] on span "Mini Novice Tumble 1" at bounding box center [908, 435] width 121 height 5
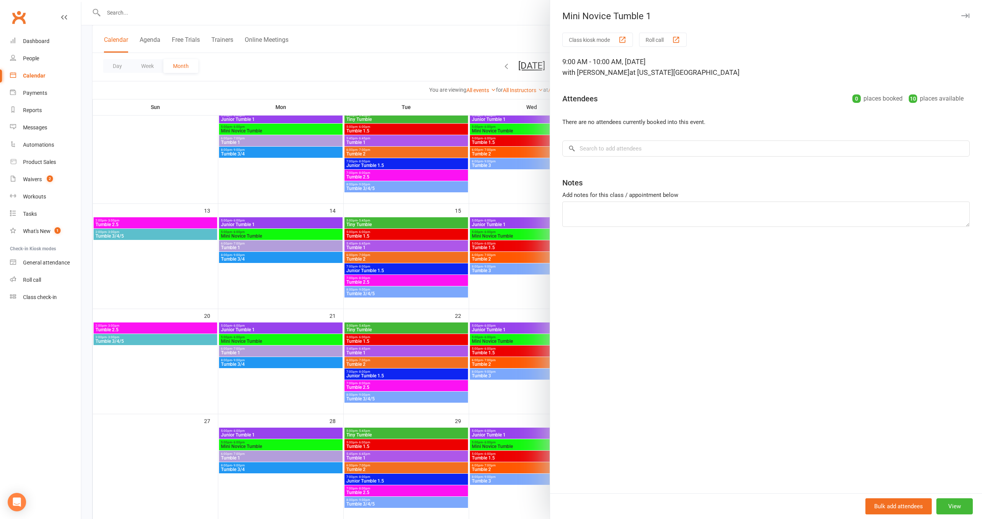
click at [488, 207] on div at bounding box center [531, 259] width 901 height 519
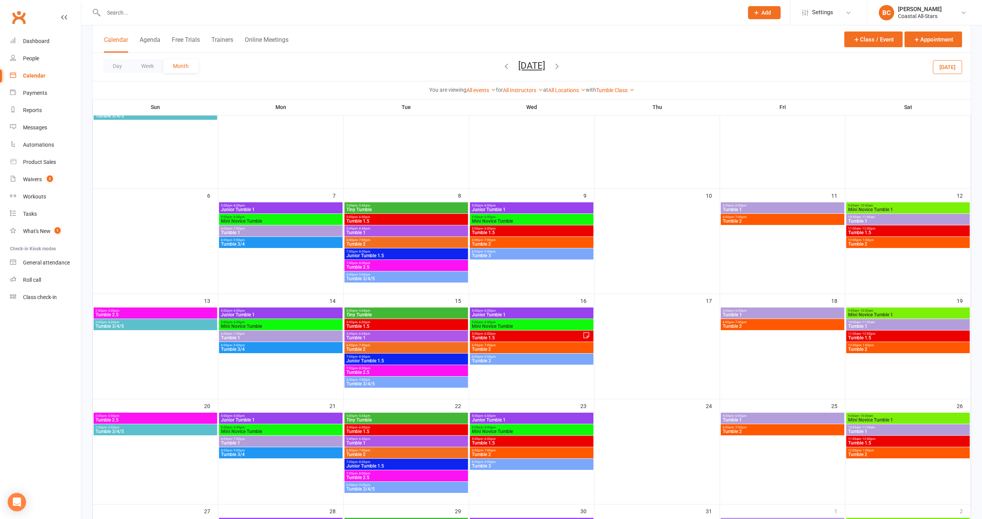
click at [502, 65] on icon "button" at bounding box center [506, 66] width 8 height 8
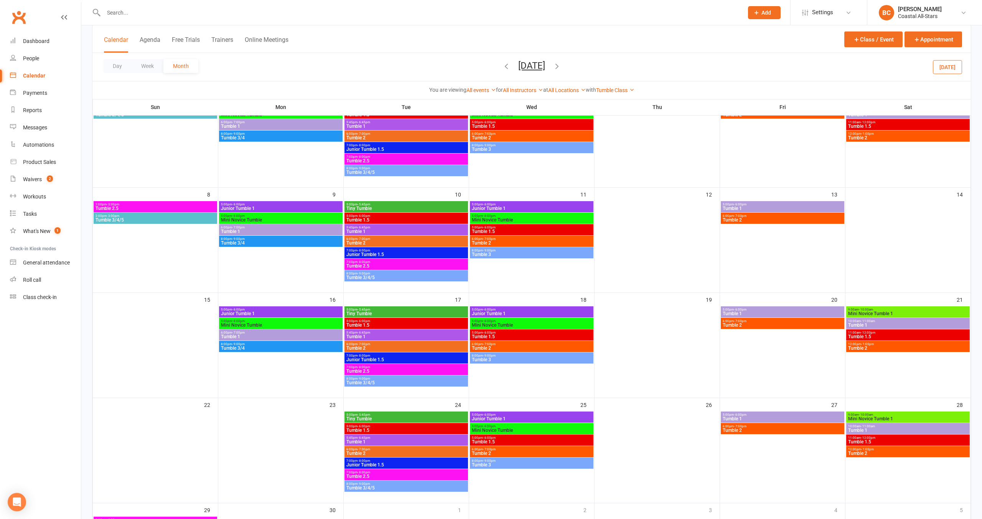
click at [502, 65] on icon "button" at bounding box center [506, 66] width 8 height 8
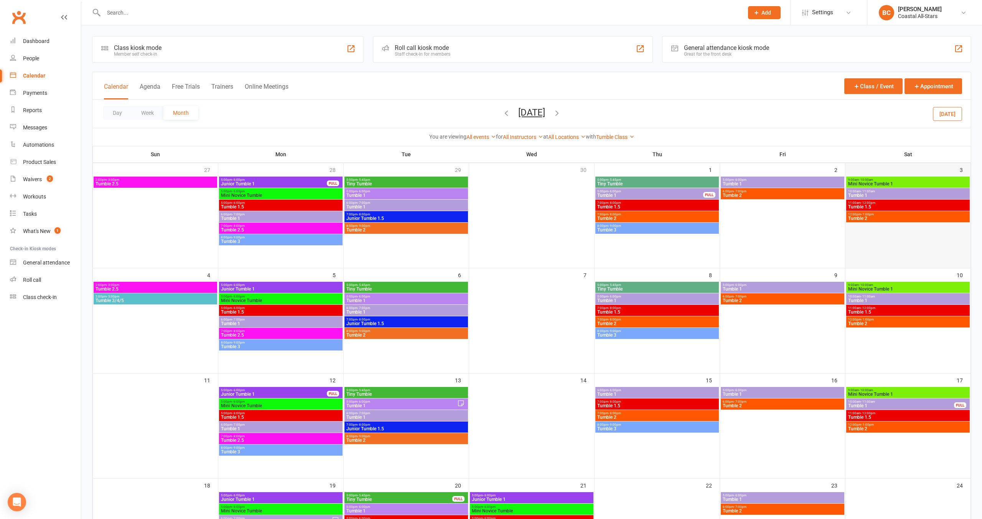
scroll to position [14, 0]
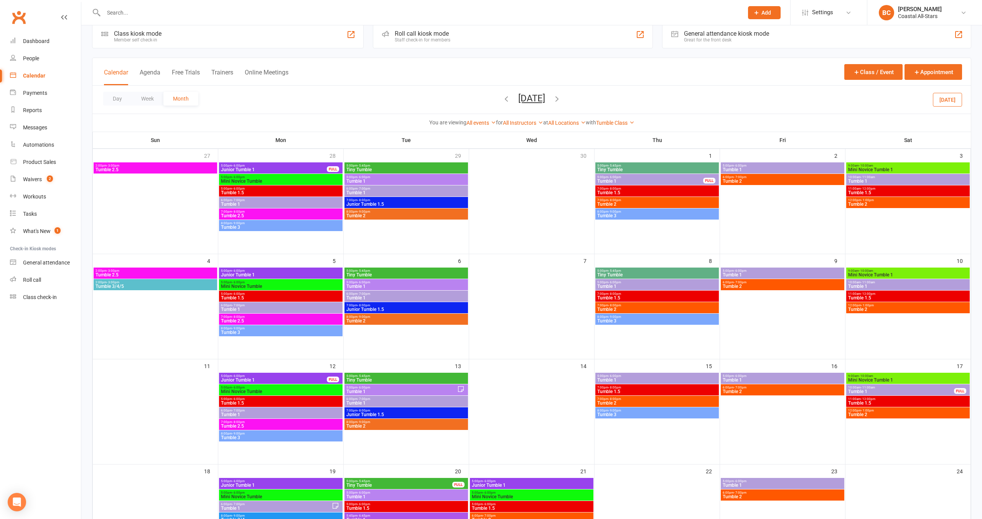
click at [888, 167] on span "Mini Novice Tumble 1" at bounding box center [908, 169] width 121 height 5
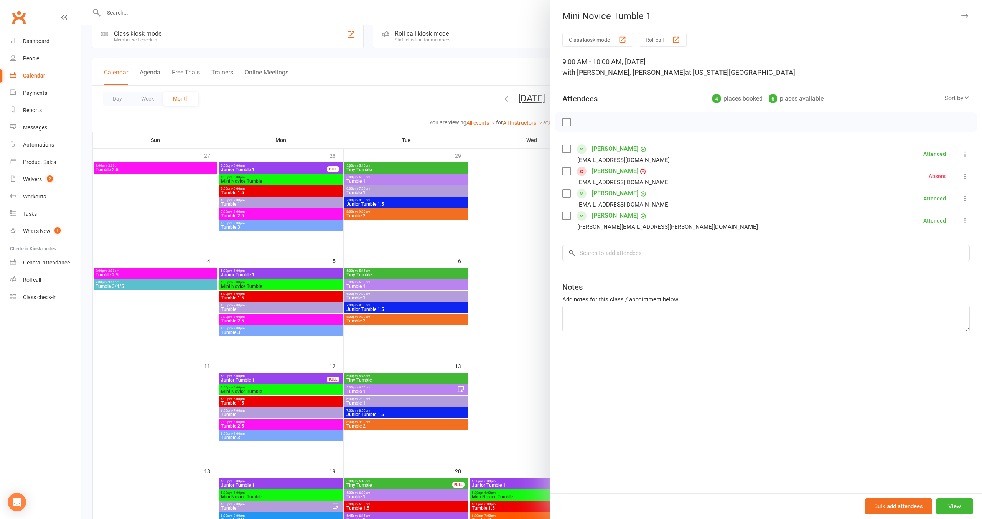
click at [515, 258] on div at bounding box center [531, 259] width 901 height 519
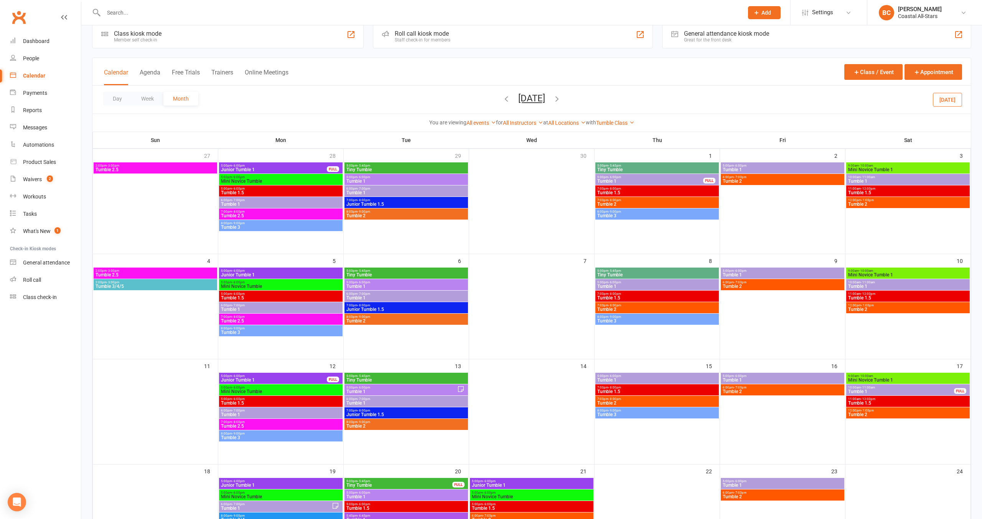
click at [910, 269] on span "9:00am - 10:00am" at bounding box center [908, 270] width 121 height 3
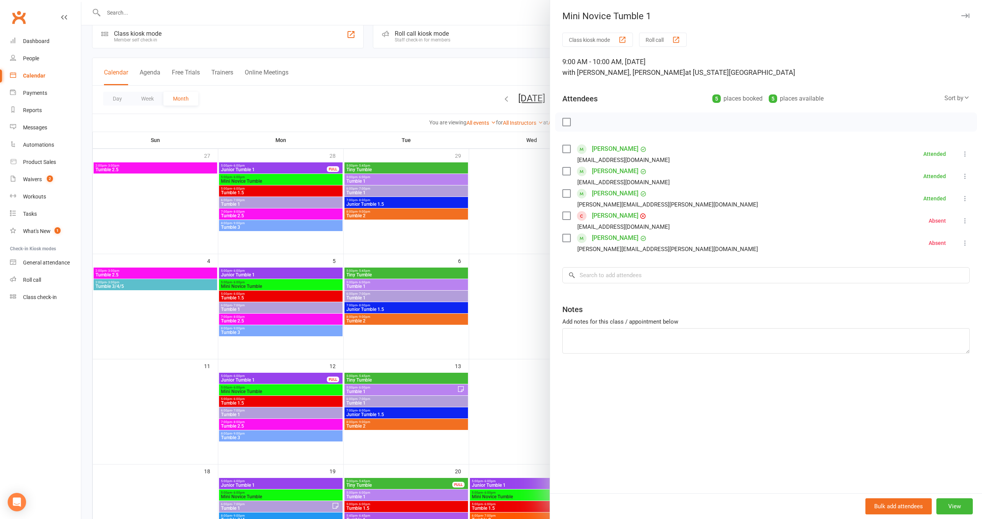
click at [488, 262] on div at bounding box center [531, 259] width 901 height 519
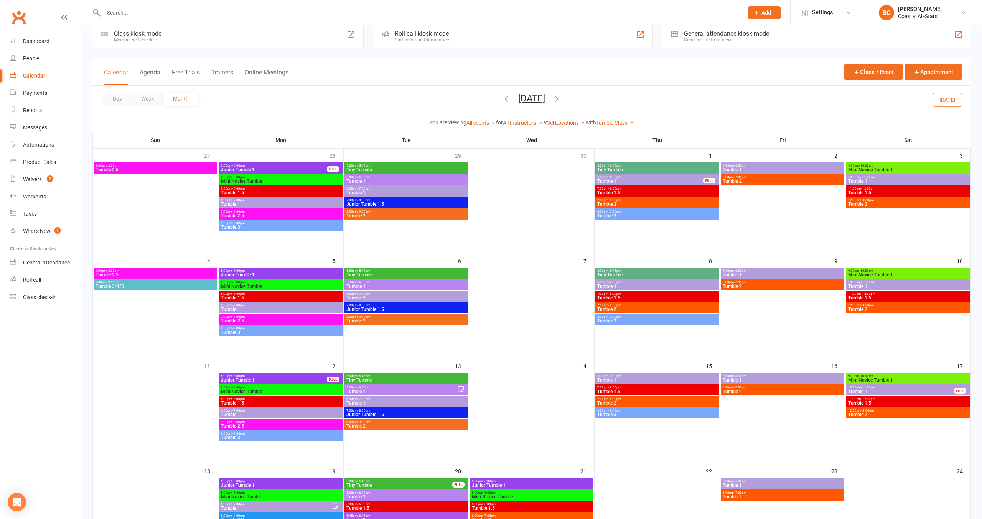
click at [917, 276] on span "Mini Novice Tumble 1" at bounding box center [908, 274] width 121 height 5
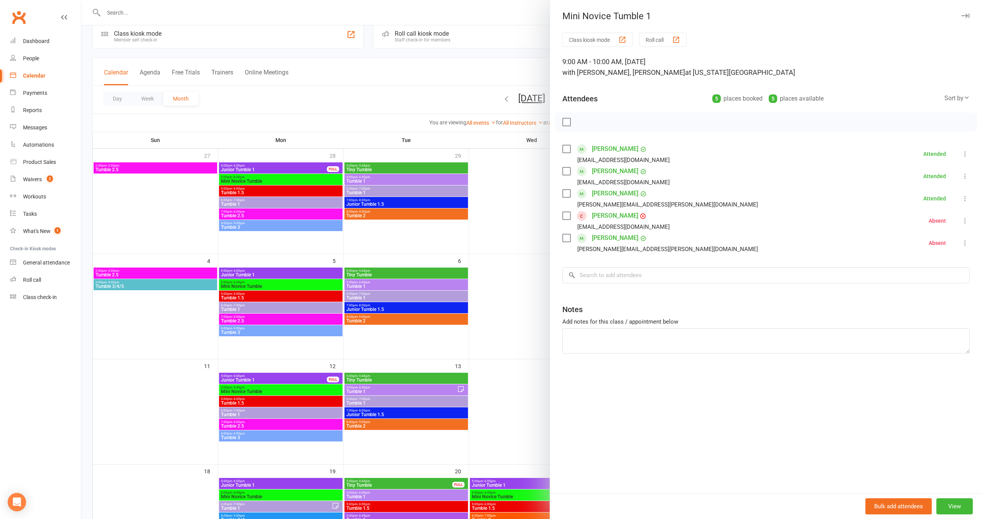
click at [509, 289] on div at bounding box center [531, 259] width 901 height 519
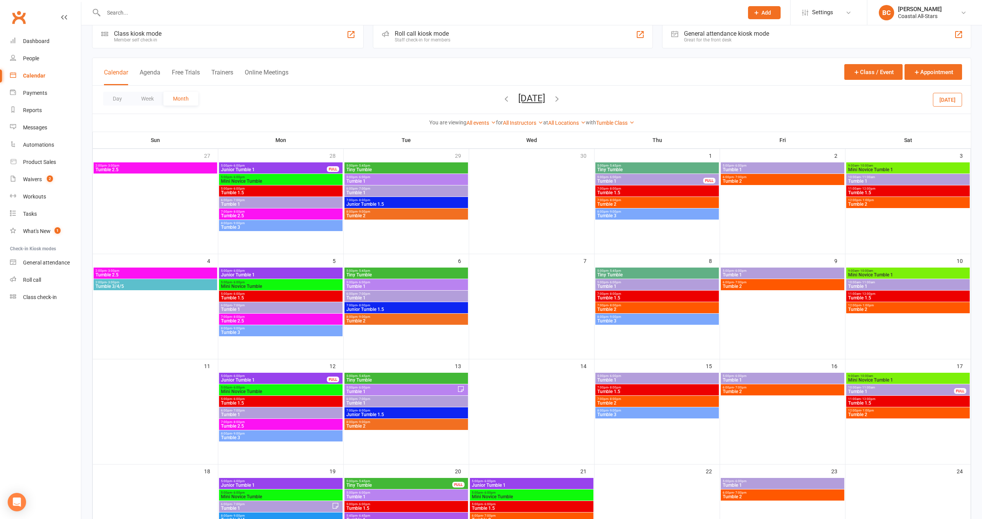
click at [914, 378] on span "Mini Novice Tumble 1" at bounding box center [908, 380] width 121 height 5
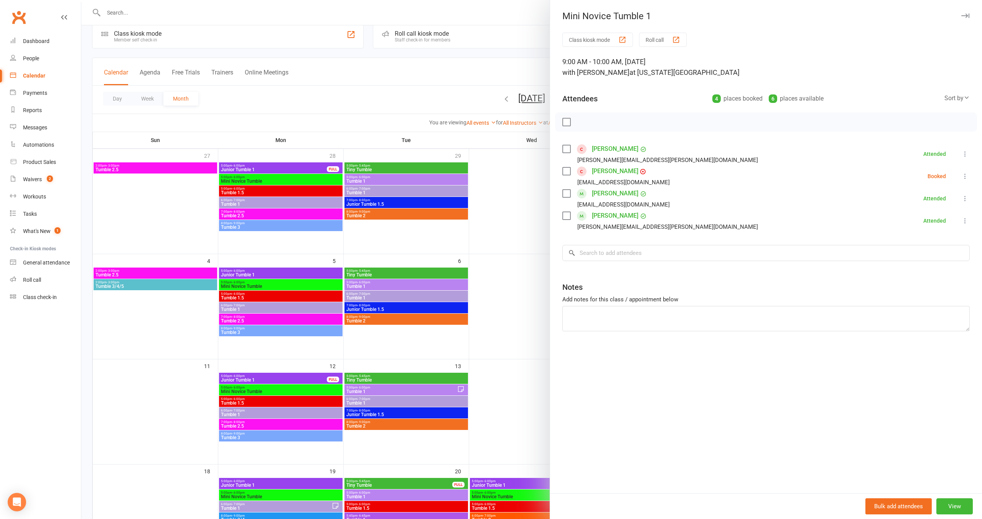
drag, startPoint x: 504, startPoint y: 302, endPoint x: 535, endPoint y: 300, distance: 30.7
click at [504, 302] on div at bounding box center [531, 259] width 901 height 519
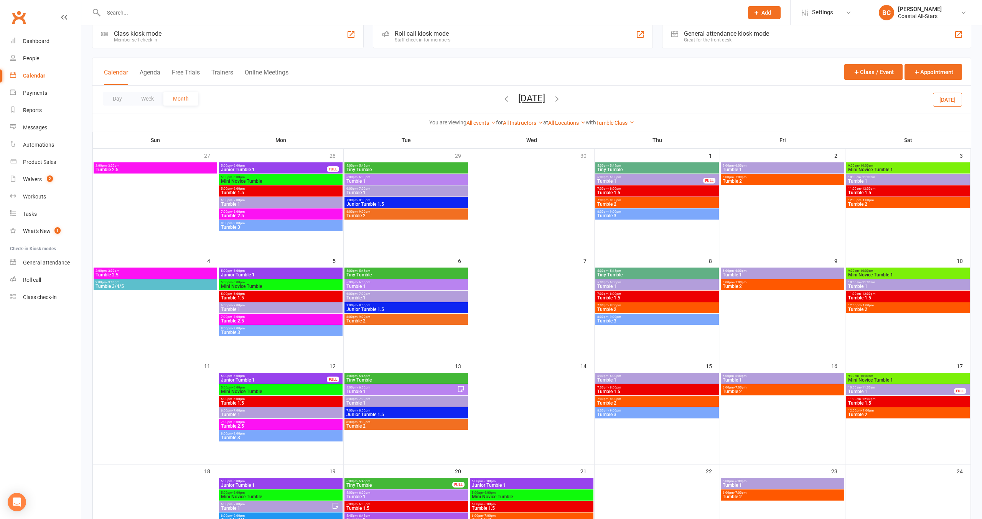
click at [910, 167] on span "Mini Novice Tumble 1" at bounding box center [908, 169] width 121 height 5
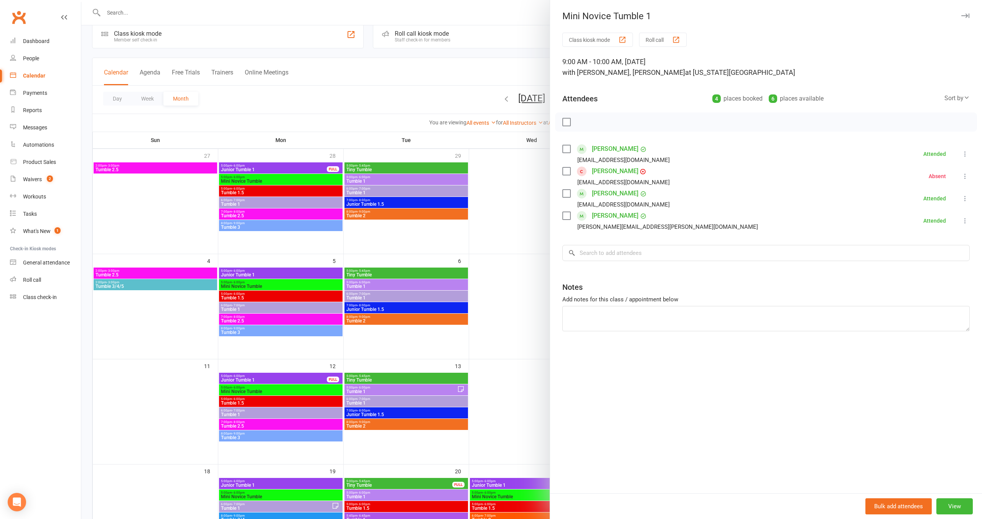
drag, startPoint x: 505, startPoint y: 251, endPoint x: 534, endPoint y: 249, distance: 29.2
click at [505, 250] on div at bounding box center [531, 259] width 901 height 519
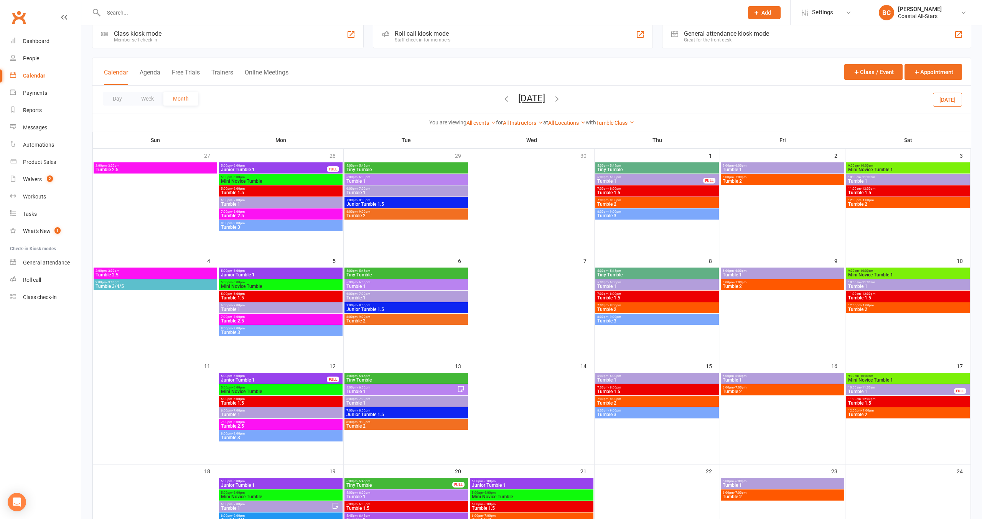
click at [931, 278] on div "9:00am - 10:00am Mini Novice Tumble 1" at bounding box center [909, 272] width 124 height 11
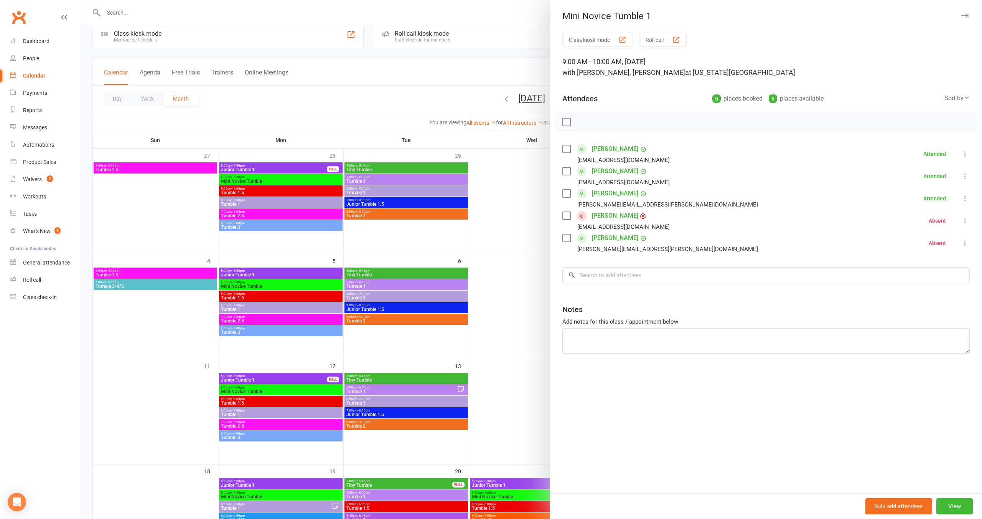
click at [551, 288] on div "Class kiosk mode Roll call 9:00 AM - 10:00 AM, Saturday, May, 10, 2025 with Nee…" at bounding box center [766, 263] width 432 height 461
drag, startPoint x: 513, startPoint y: 346, endPoint x: 703, endPoint y: 380, distance: 192.7
click at [515, 345] on div at bounding box center [531, 259] width 901 height 519
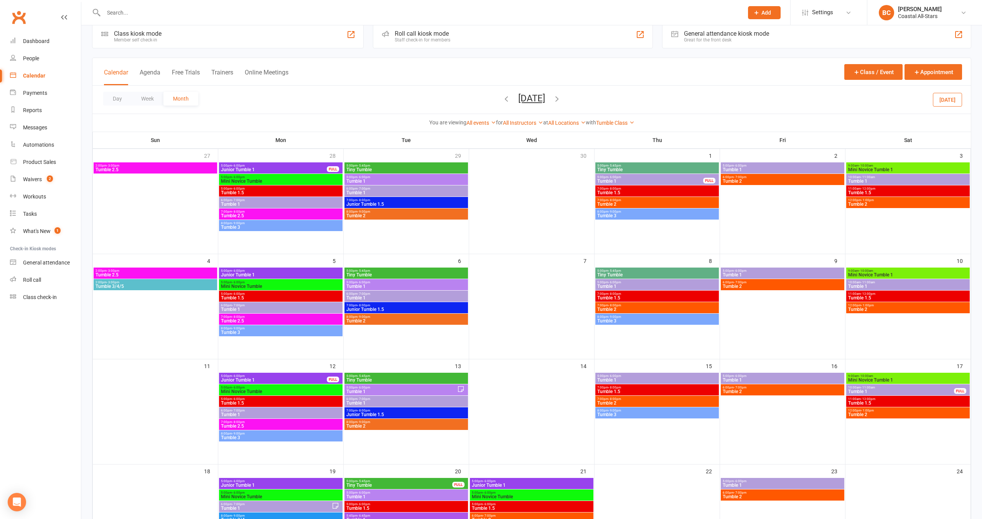
click at [908, 379] on span "Mini Novice Tumble 1" at bounding box center [908, 380] width 121 height 5
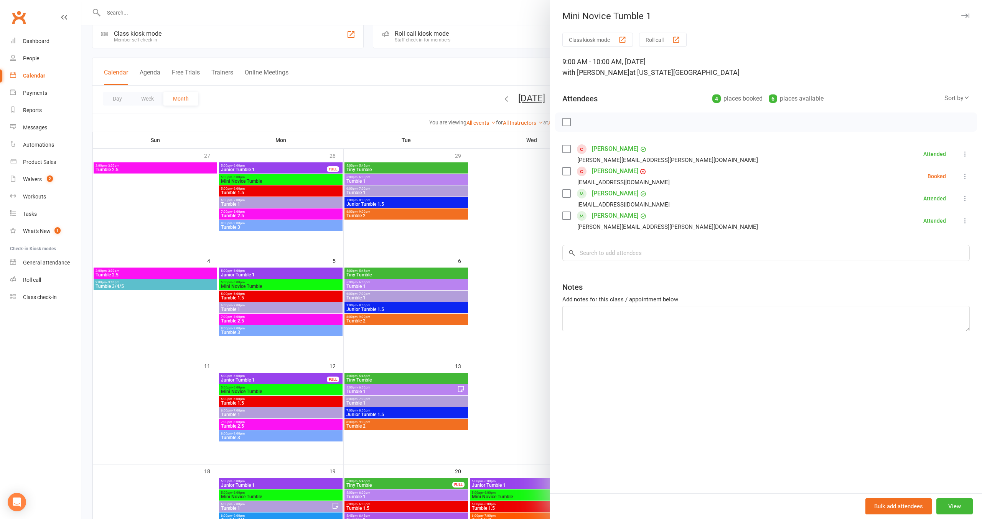
drag, startPoint x: 523, startPoint y: 319, endPoint x: 536, endPoint y: 320, distance: 13.5
click at [523, 319] on div at bounding box center [531, 259] width 901 height 519
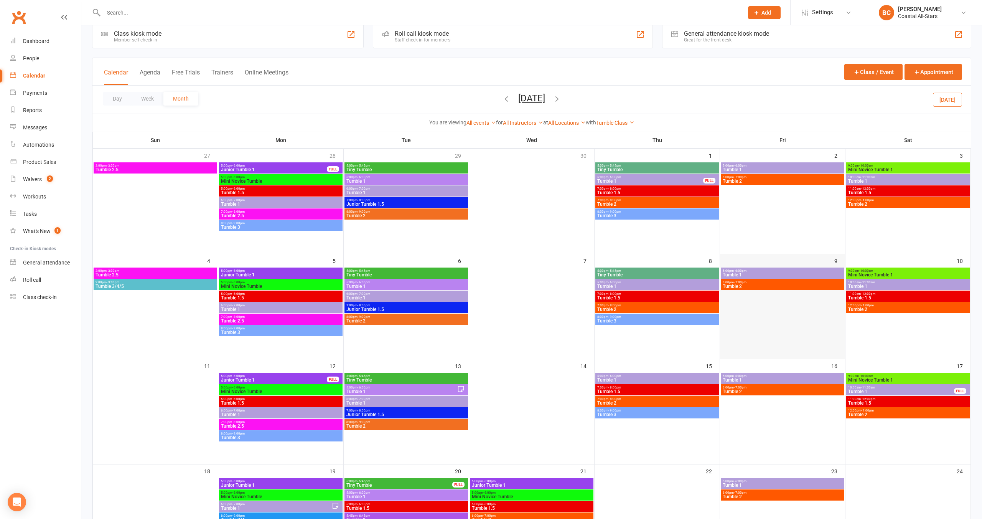
scroll to position [0, 0]
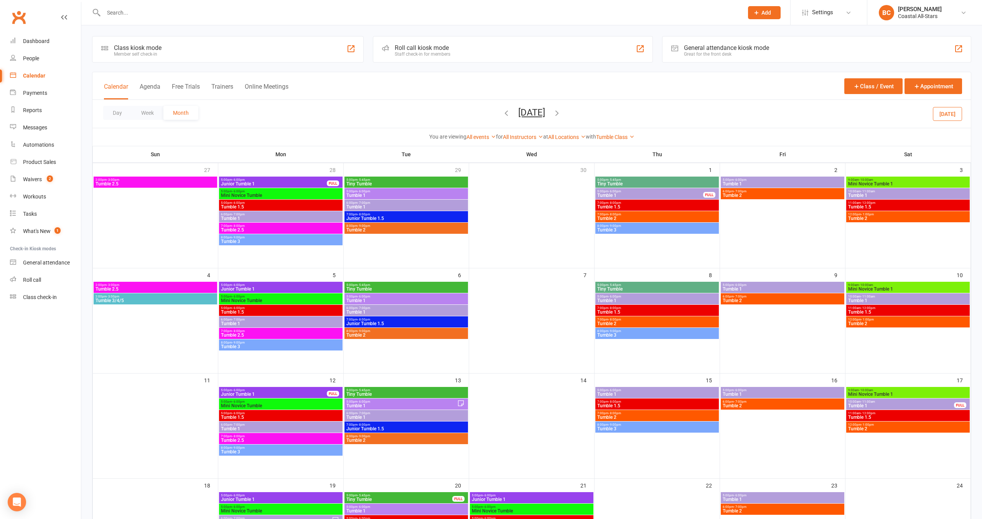
click at [511, 114] on span "May 2025 September 2025 Sun Mon Tue Wed Thu Fri Sat 31 01 02 03 04 05 06 07 08 …" at bounding box center [532, 113] width 42 height 13
click at [503, 114] on icon "button" at bounding box center [506, 113] width 8 height 8
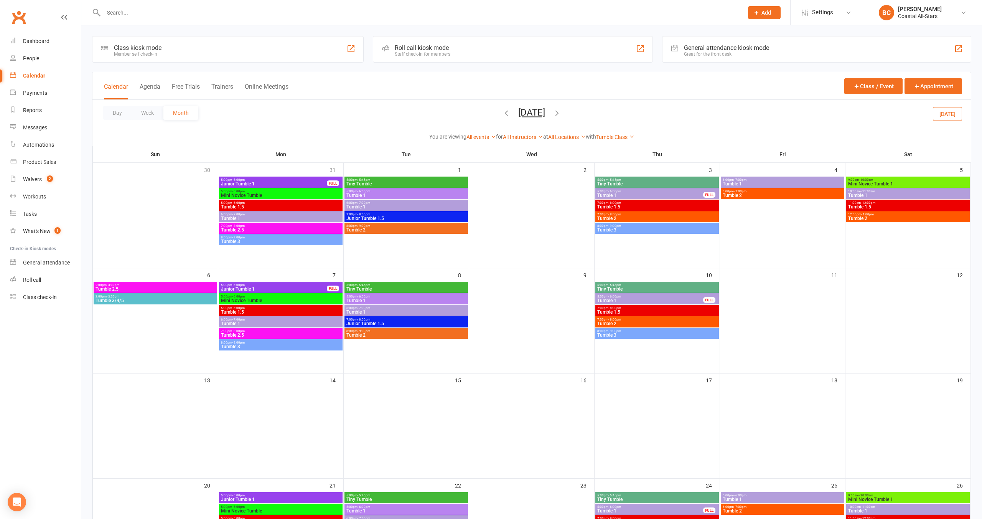
click at [882, 186] on span "Mini Novice Tumble 1" at bounding box center [908, 184] width 121 height 5
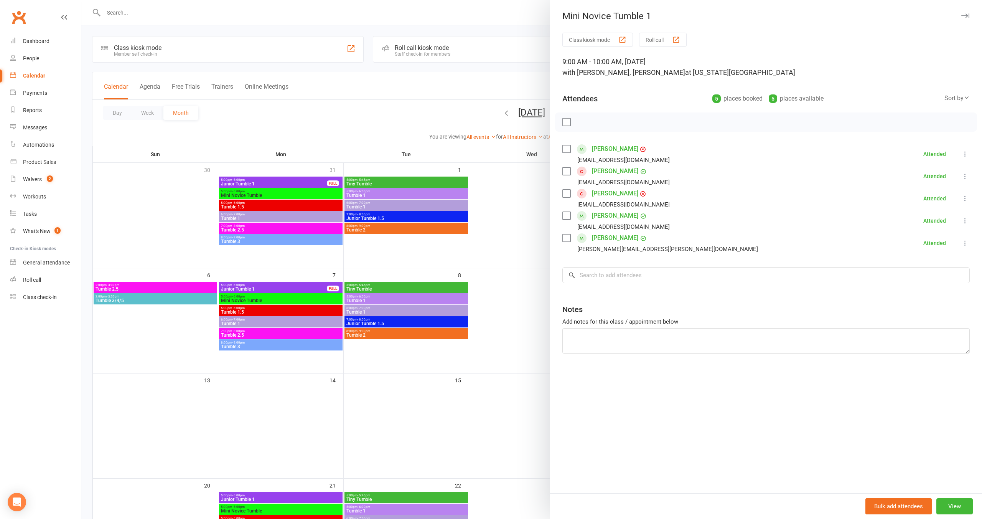
drag, startPoint x: 495, startPoint y: 216, endPoint x: 601, endPoint y: 275, distance: 120.8
click at [495, 216] on div at bounding box center [531, 259] width 901 height 519
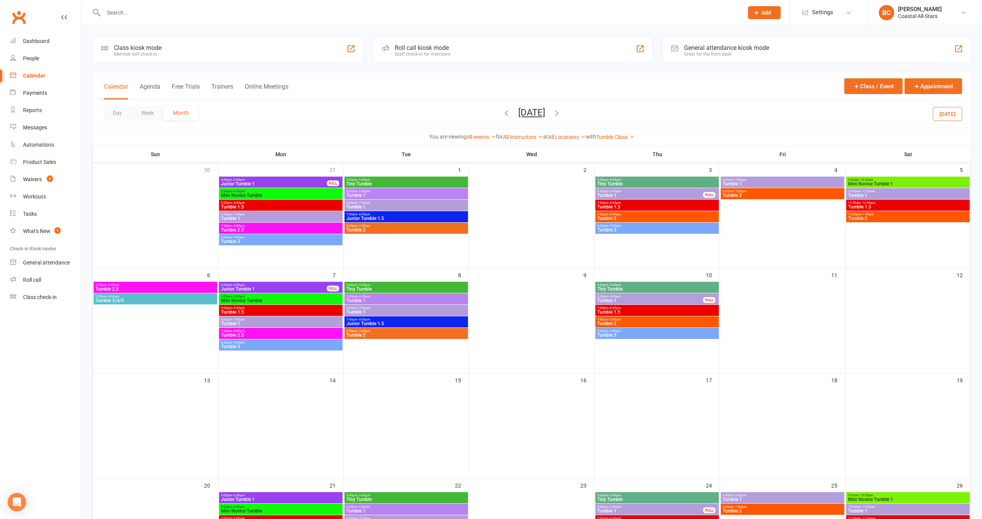
click at [903, 501] on span "Mini Novice Tumble 1" at bounding box center [908, 499] width 121 height 5
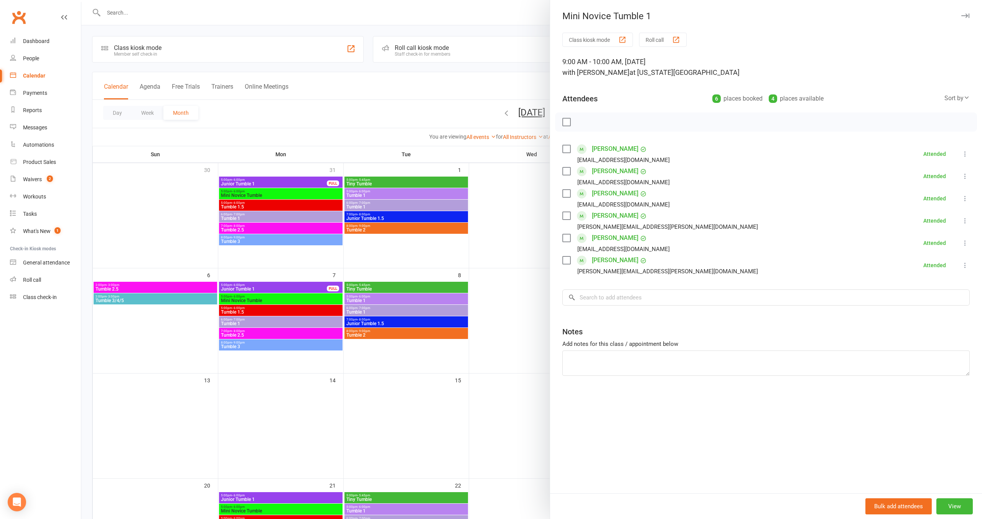
click at [509, 270] on div at bounding box center [531, 259] width 901 height 519
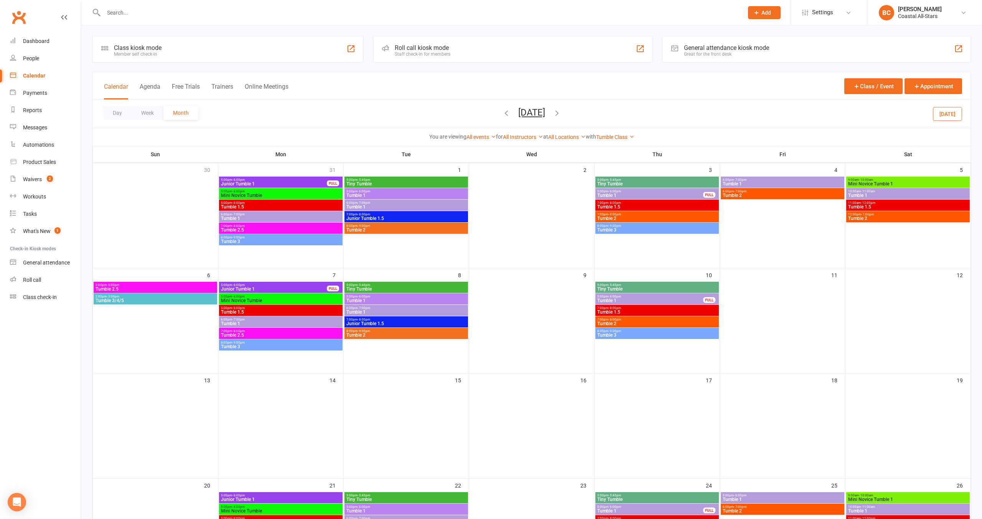
click at [502, 112] on icon "button" at bounding box center [506, 113] width 8 height 8
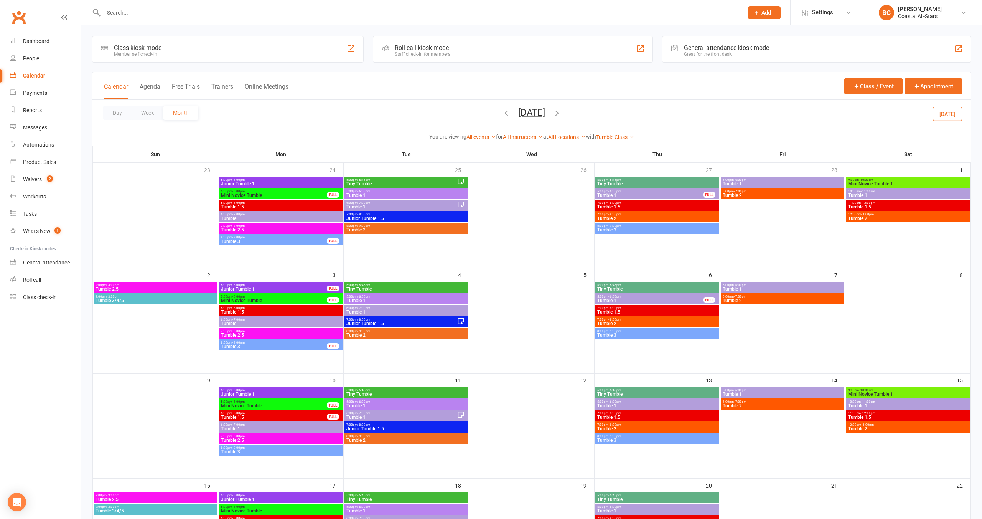
click at [902, 180] on span "9:00am - 10:00am" at bounding box center [908, 179] width 121 height 3
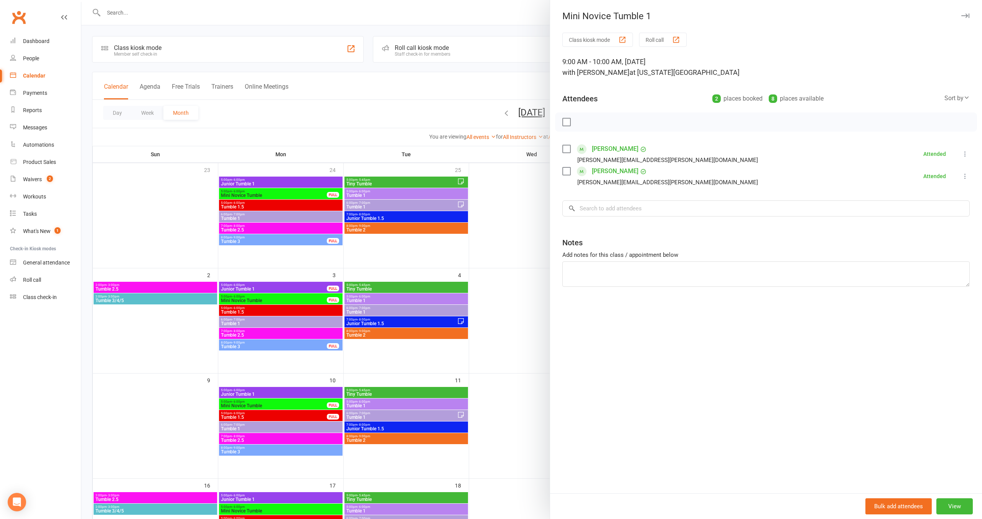
click at [514, 195] on div at bounding box center [531, 259] width 901 height 519
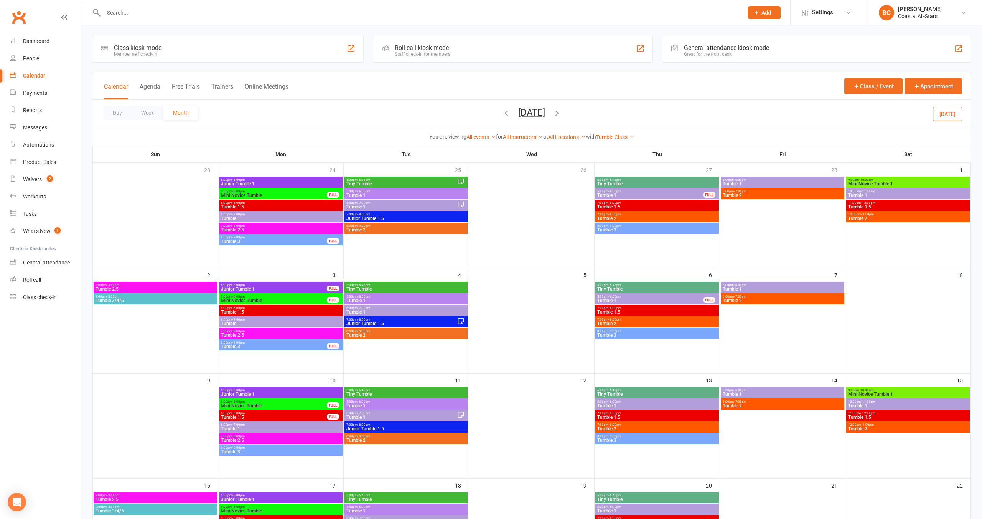
click at [899, 390] on span "9:00am - 10:00am" at bounding box center [908, 389] width 121 height 3
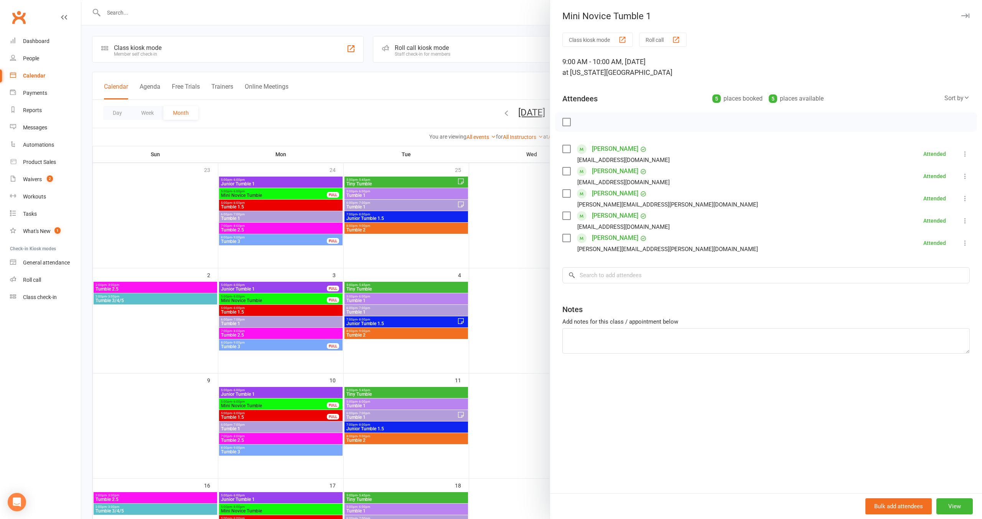
click at [515, 294] on div at bounding box center [531, 259] width 901 height 519
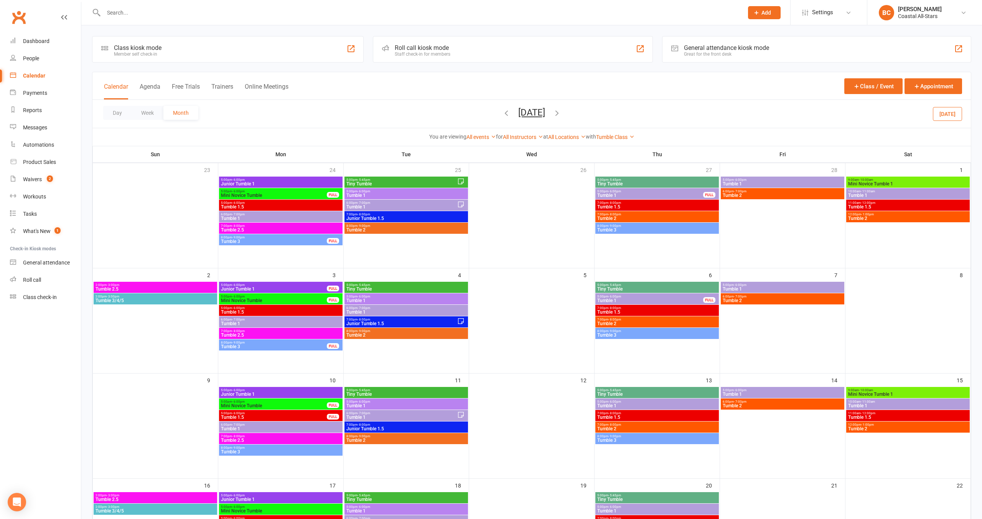
click at [502, 113] on icon "button" at bounding box center [506, 113] width 8 height 8
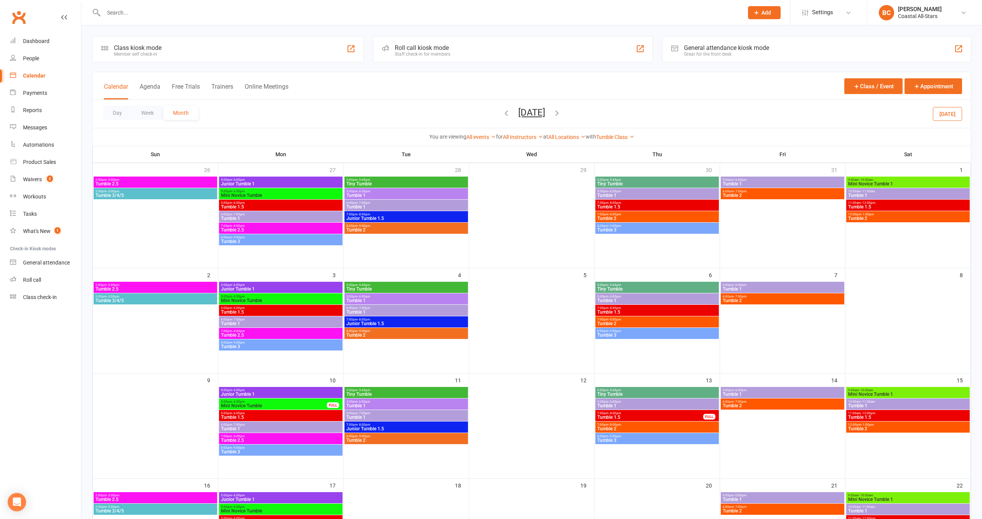
click at [895, 182] on span "Mini Novice Tumble 1" at bounding box center [908, 184] width 121 height 5
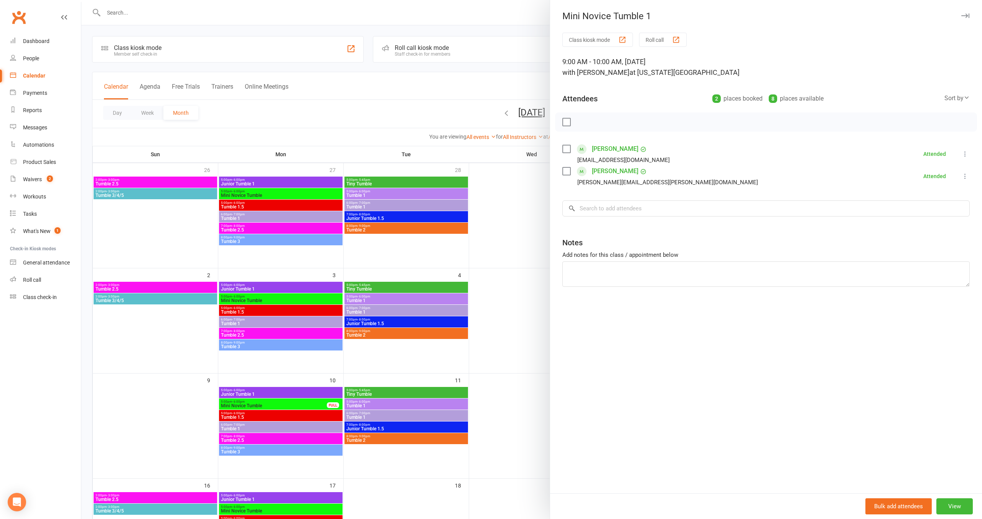
drag, startPoint x: 516, startPoint y: 225, endPoint x: 688, endPoint y: 248, distance: 173.4
click at [516, 225] on div at bounding box center [531, 259] width 901 height 519
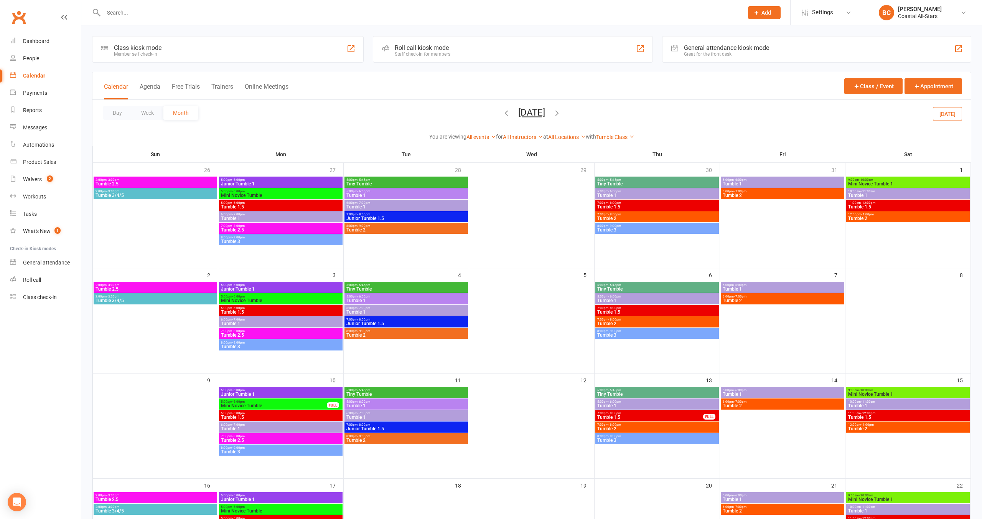
click at [502, 111] on icon "button" at bounding box center [506, 113] width 8 height 8
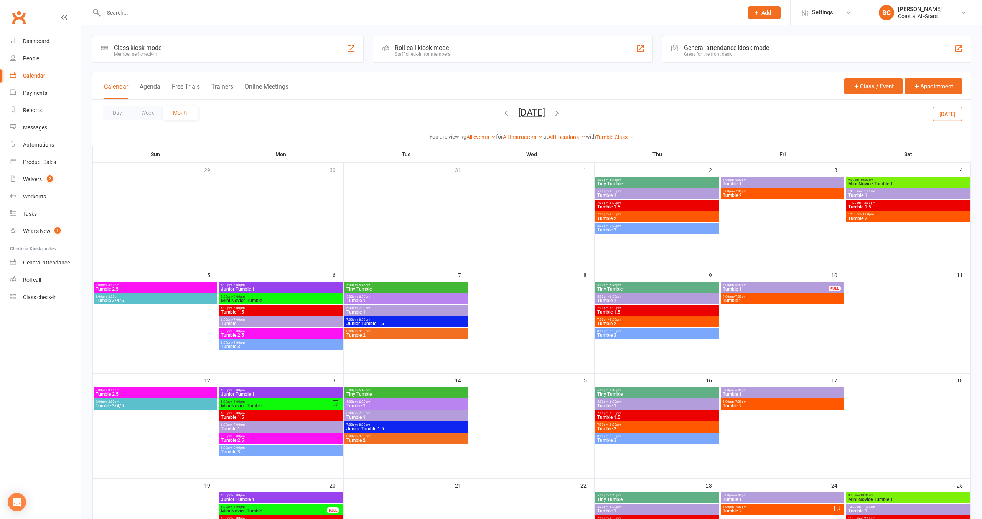
click at [927, 183] on span "Mini Novice Tumble 1" at bounding box center [908, 184] width 121 height 5
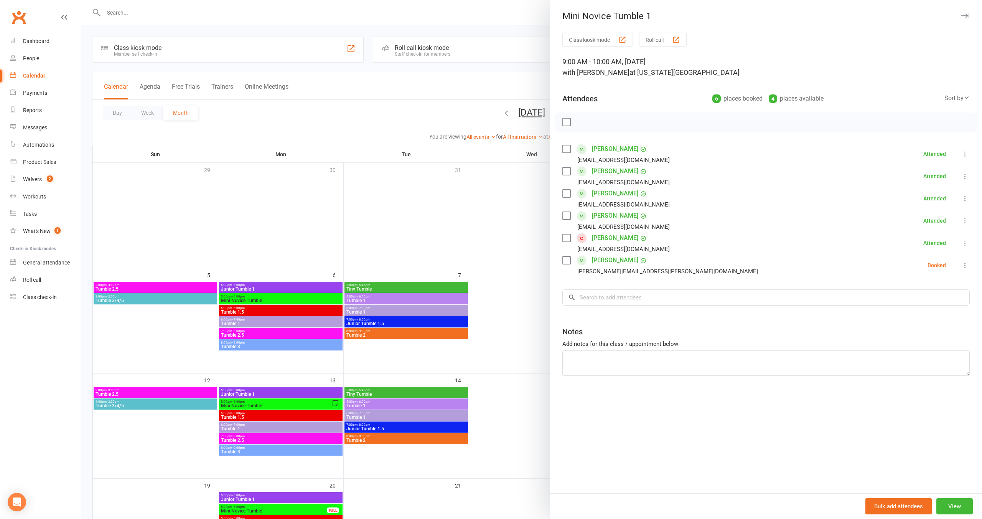
click at [521, 201] on div at bounding box center [531, 259] width 901 height 519
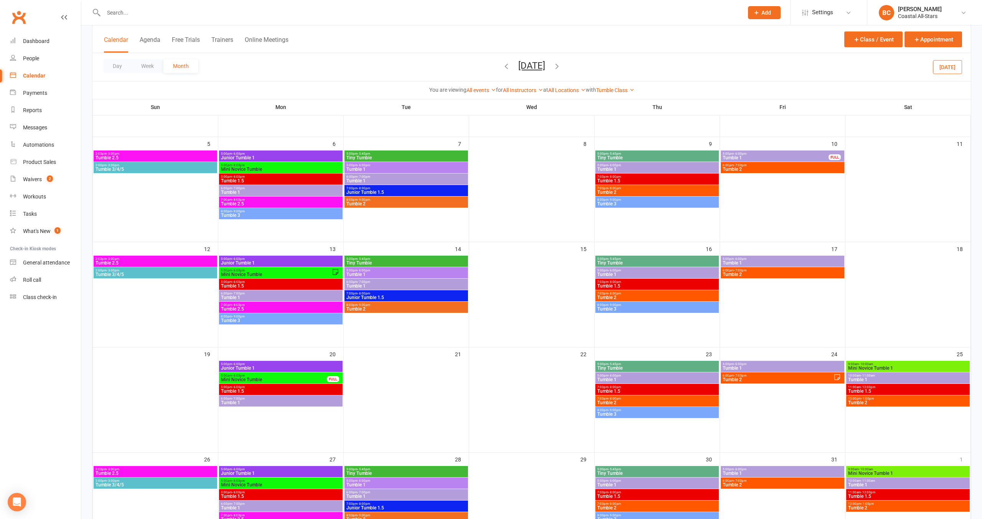
scroll to position [132, 0]
click at [891, 363] on span "9:00am - 10:00am" at bounding box center [908, 363] width 121 height 3
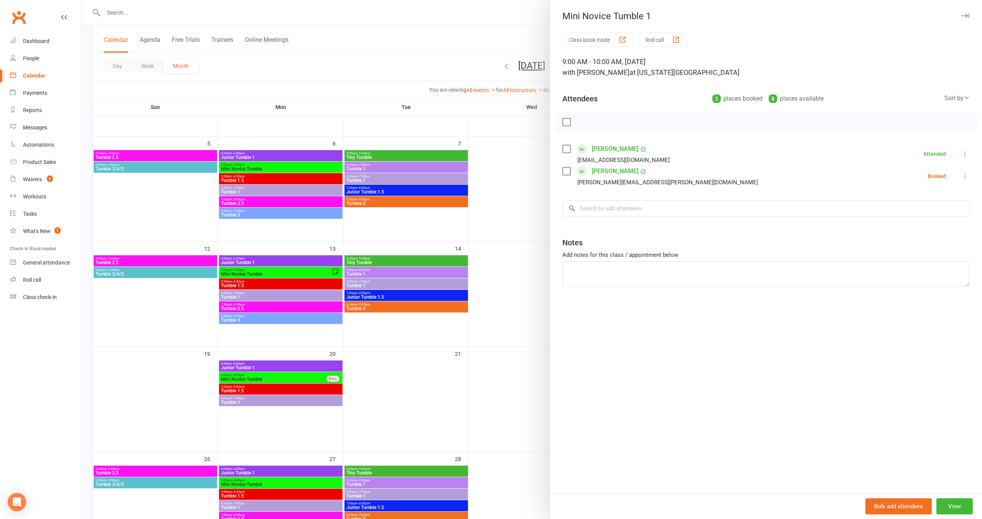
click at [525, 338] on div at bounding box center [531, 259] width 901 height 519
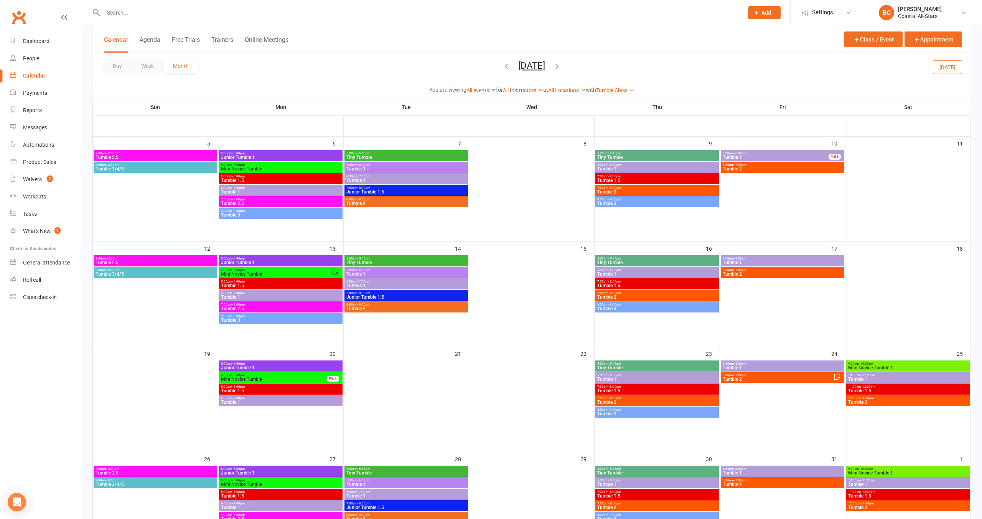
click at [911, 469] on span "9:00am - 10:00am" at bounding box center [908, 468] width 121 height 3
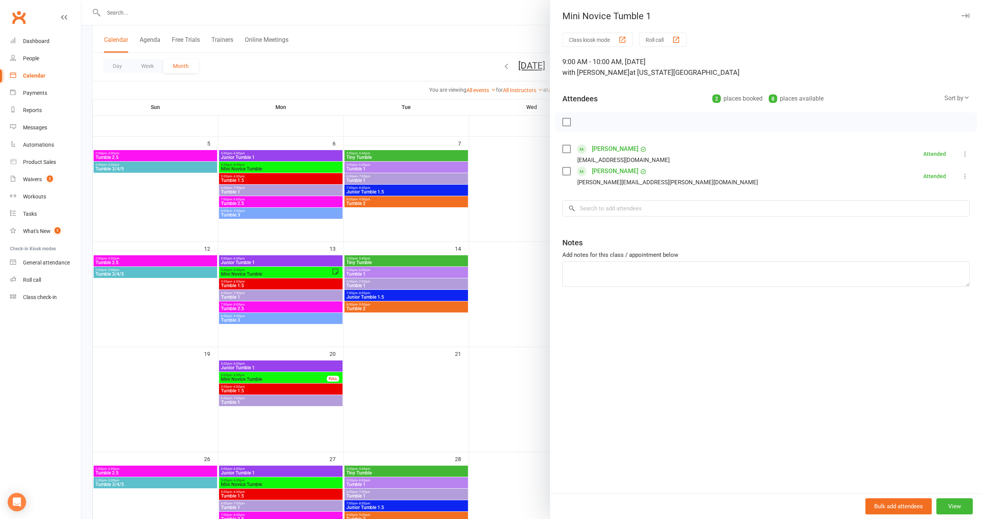
click at [509, 398] on div at bounding box center [531, 259] width 901 height 519
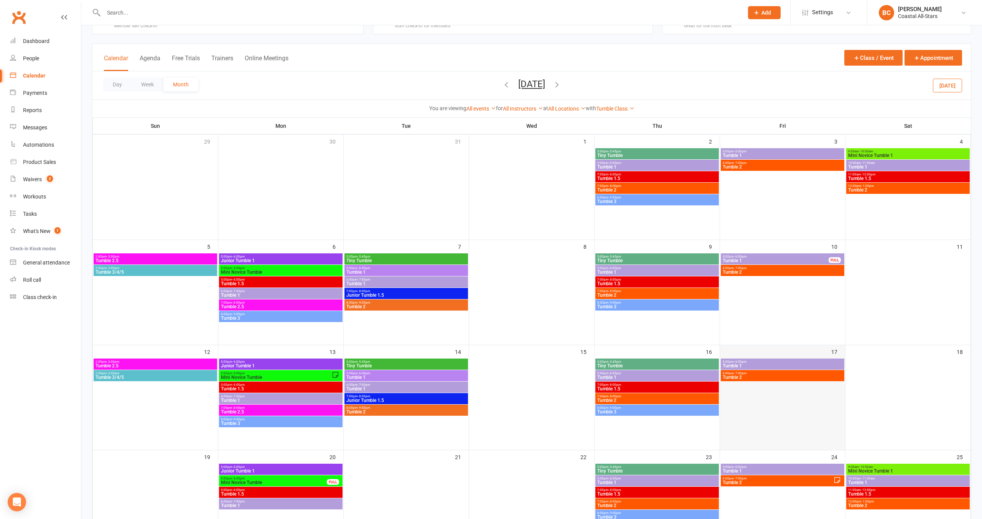
scroll to position [0, 0]
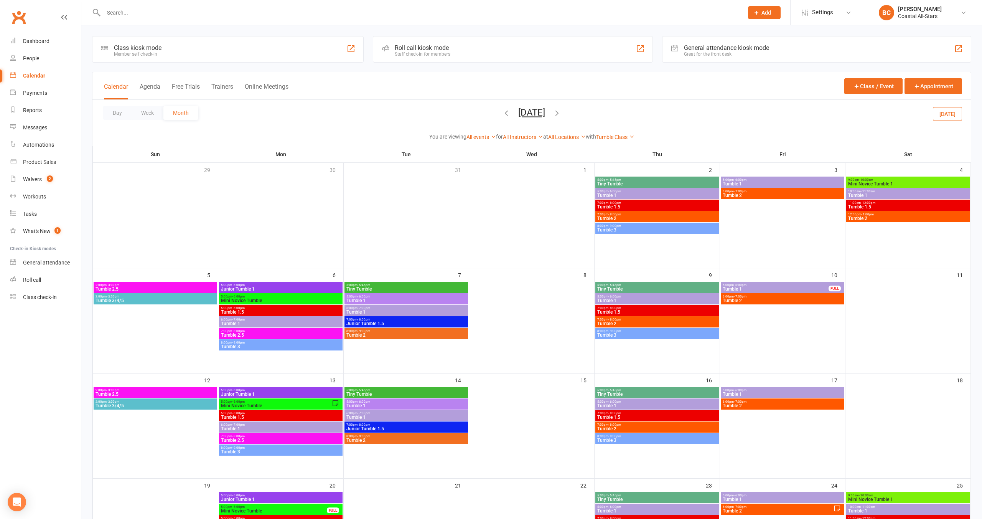
click at [502, 111] on icon "button" at bounding box center [506, 113] width 8 height 8
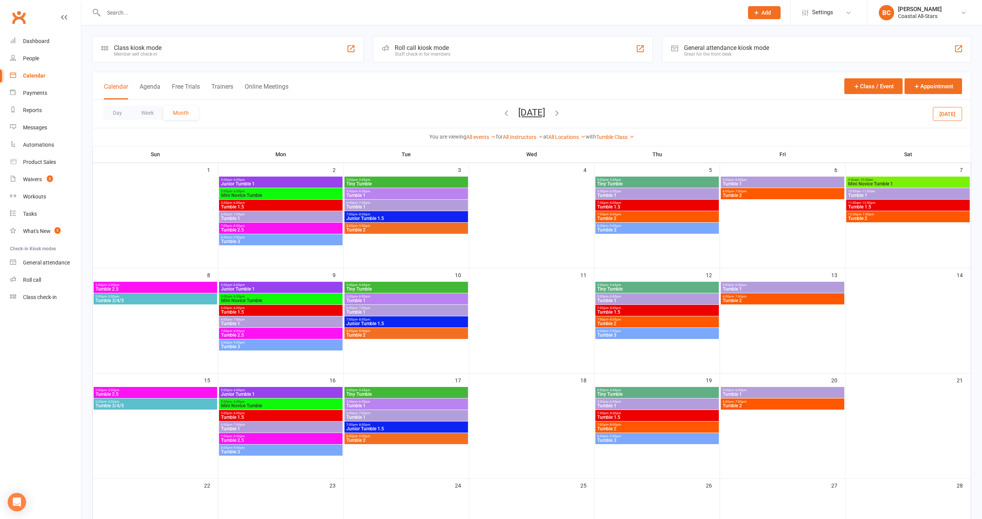
click at [885, 181] on span "9:00am - 10:00am" at bounding box center [908, 179] width 121 height 3
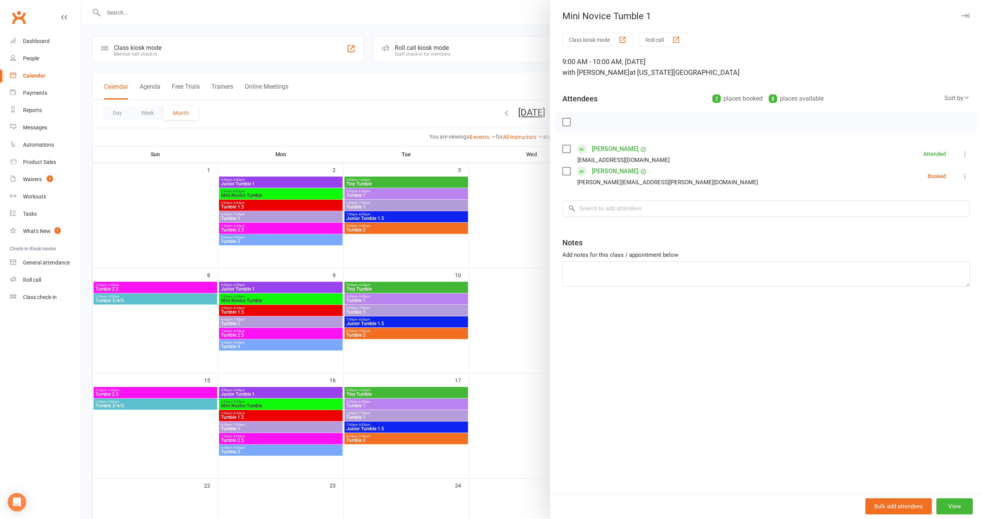
click at [615, 150] on link "Zuri Baker-Dorsey" at bounding box center [615, 149] width 46 height 12
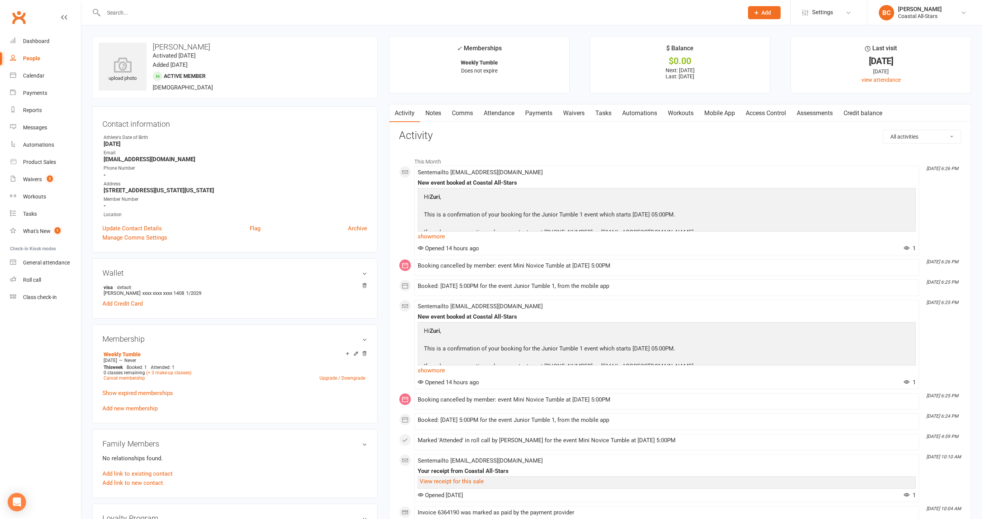
click at [505, 114] on link "Attendance" at bounding box center [499, 113] width 41 height 18
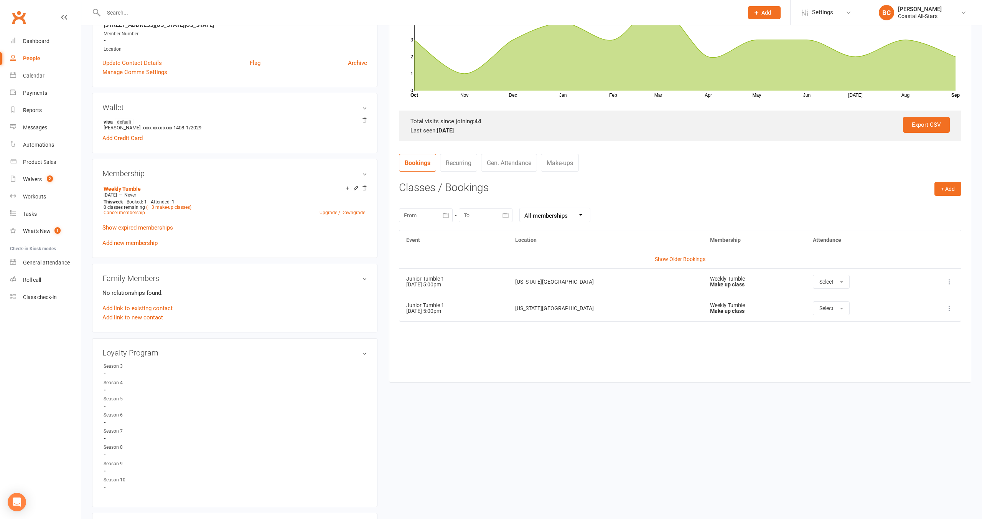
scroll to position [166, 0]
click at [440, 214] on button "button" at bounding box center [446, 215] width 14 height 14
click at [411, 232] on icon "button" at bounding box center [410, 233] width 5 height 6
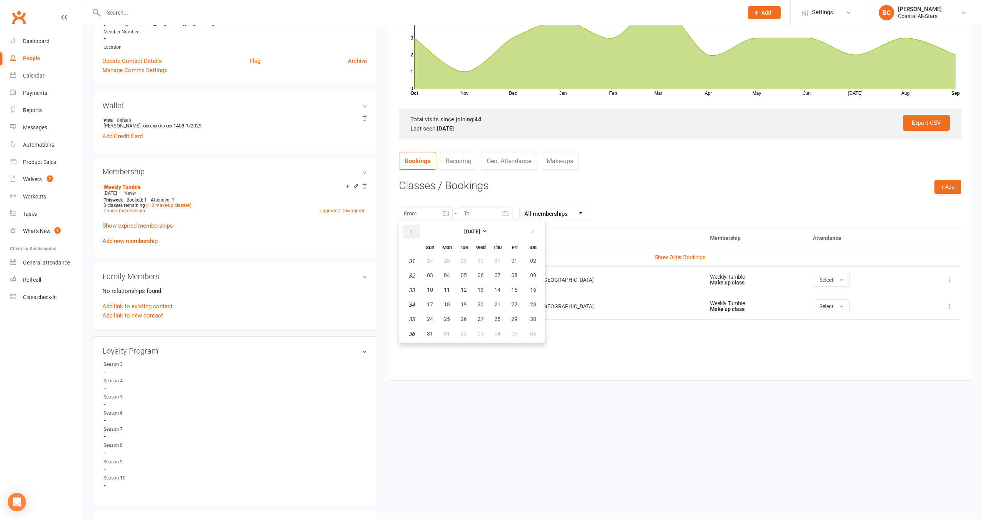
click at [411, 232] on icon "button" at bounding box center [410, 232] width 5 height 6
click at [467, 261] on button "01" at bounding box center [464, 261] width 16 height 14
type input "01 Jul 2025"
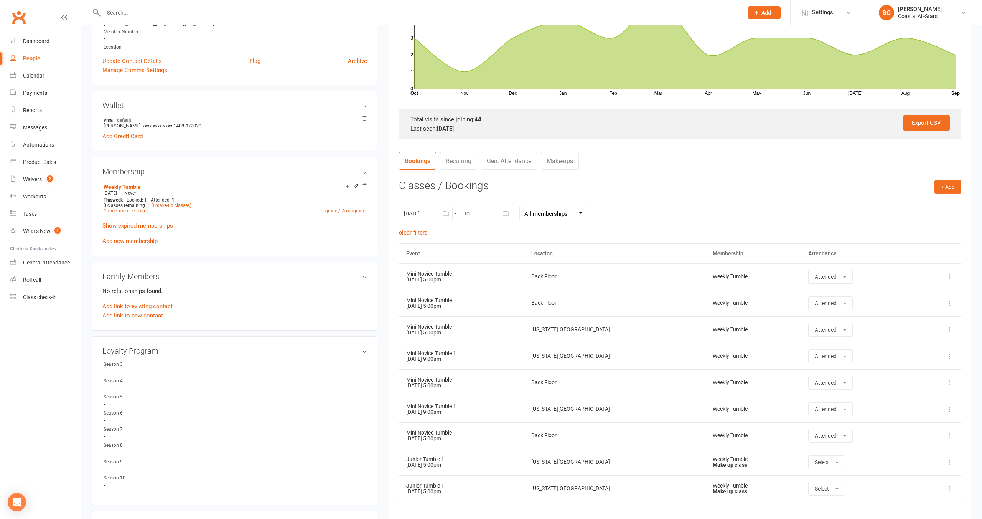
click at [512, 210] on button "button" at bounding box center [506, 213] width 14 height 14
click at [592, 233] on icon "button" at bounding box center [592, 232] width 5 height 6
click at [573, 319] on span "31" at bounding box center [574, 319] width 6 height 6
type input "31 Oct 2025"
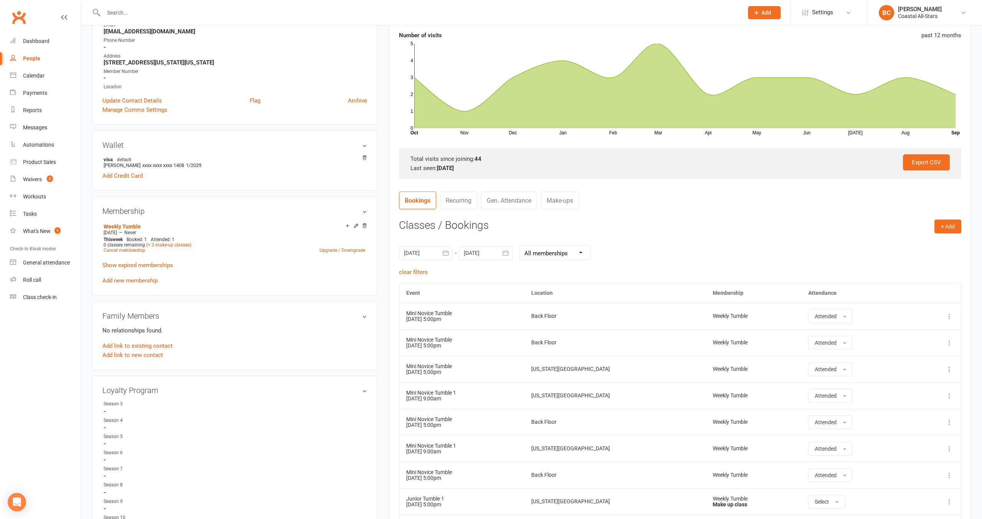
scroll to position [129, 0]
click at [447, 254] on icon "button" at bounding box center [446, 251] width 6 height 5
click at [411, 272] on icon "button" at bounding box center [410, 270] width 5 height 6
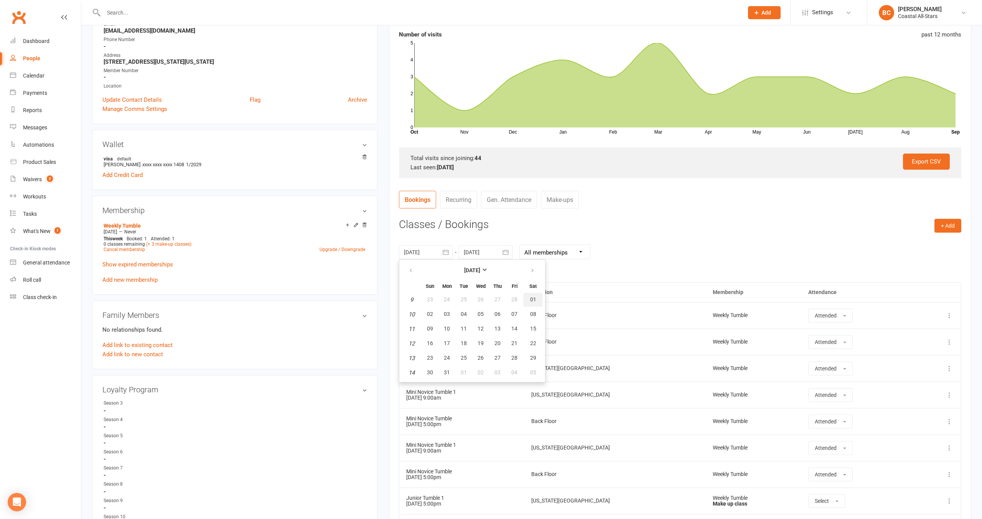
click at [533, 299] on span "01" at bounding box center [533, 299] width 6 height 6
type input "01 Mar 2025"
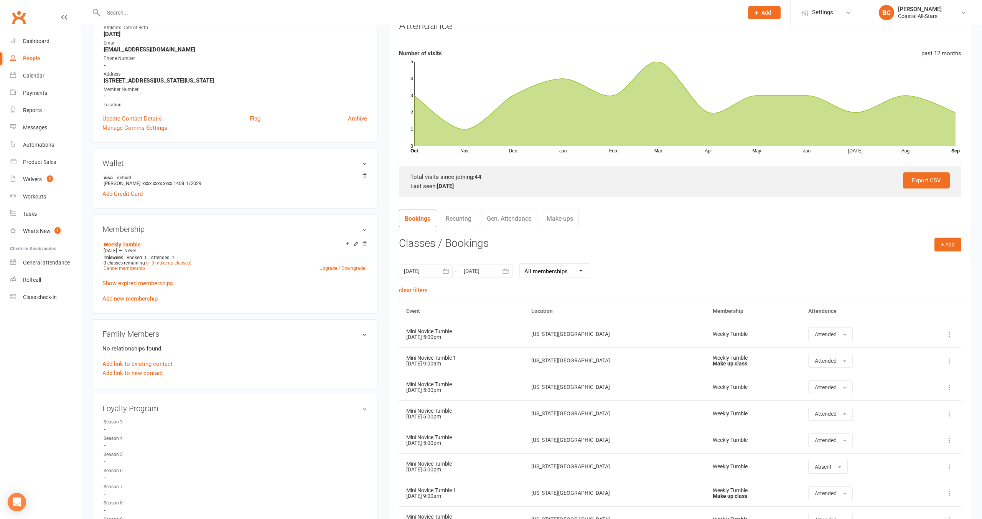
scroll to position [0, 0]
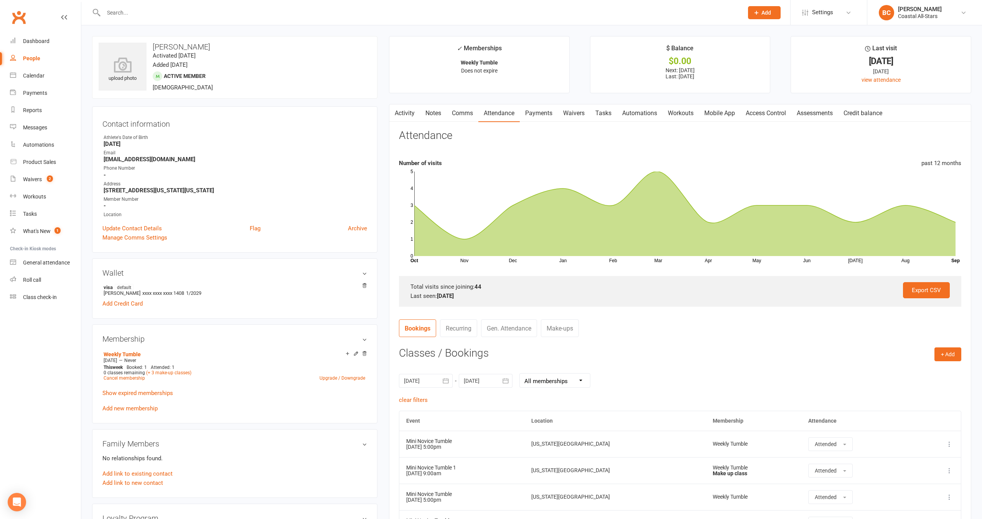
click at [144, 14] on input "text" at bounding box center [419, 12] width 637 height 11
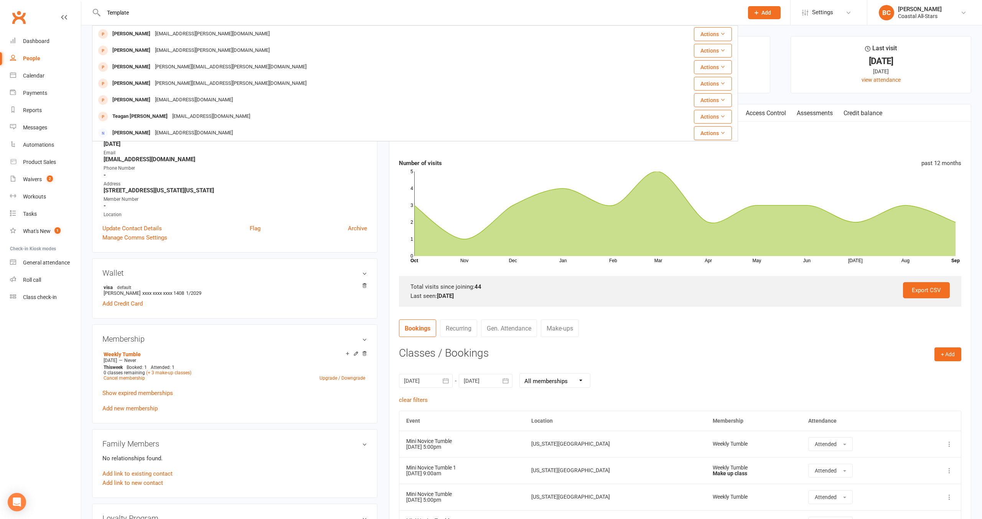
type input "Template"
click at [35, 125] on div "Messages" at bounding box center [35, 127] width 24 height 6
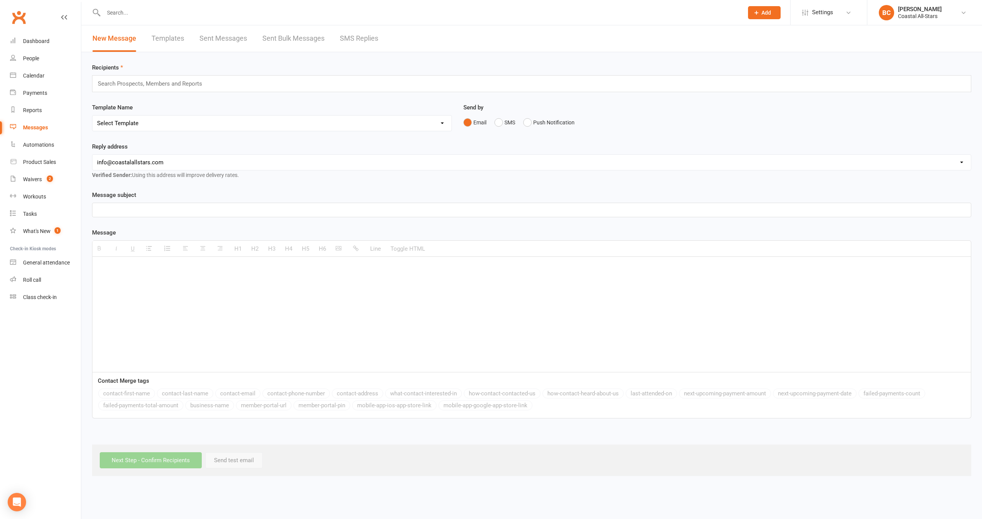
click at [176, 37] on link "Templates" at bounding box center [168, 38] width 33 height 26
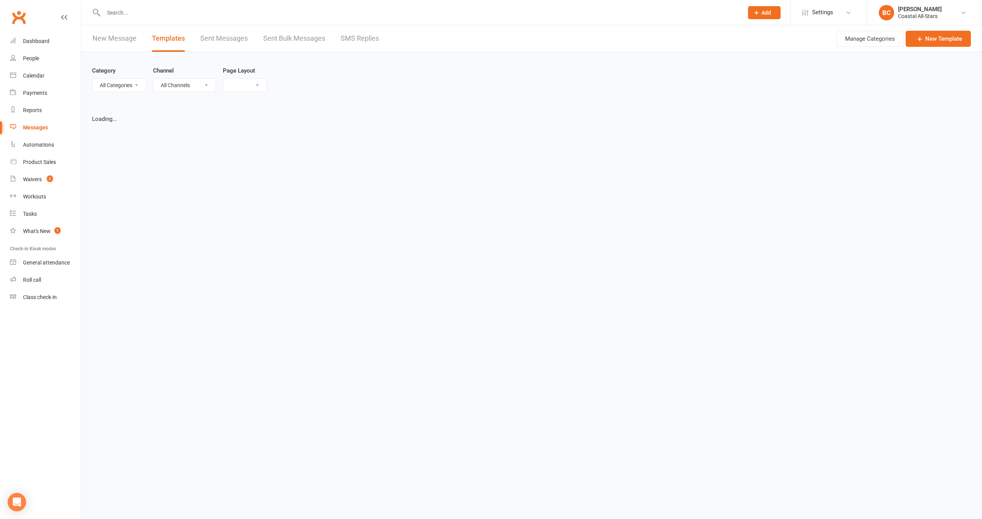
select select "list"
select select "50"
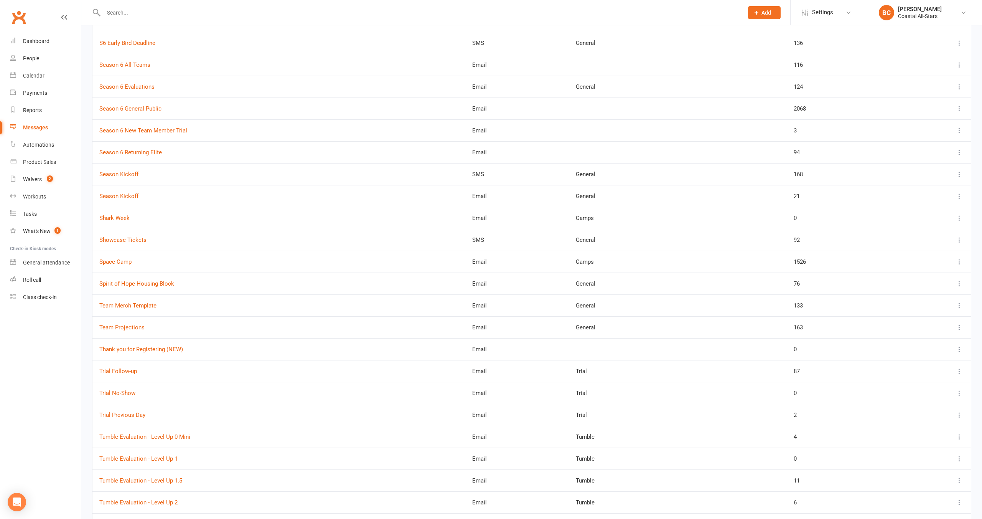
scroll to position [782, 0]
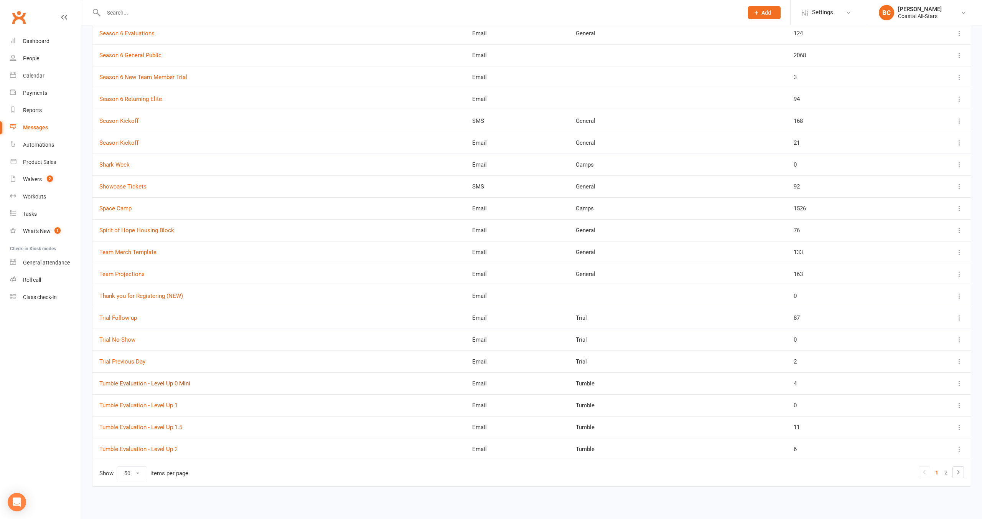
click at [177, 383] on link "Tumble Evaluation - Level Up 0 Mini" at bounding box center [144, 383] width 91 height 7
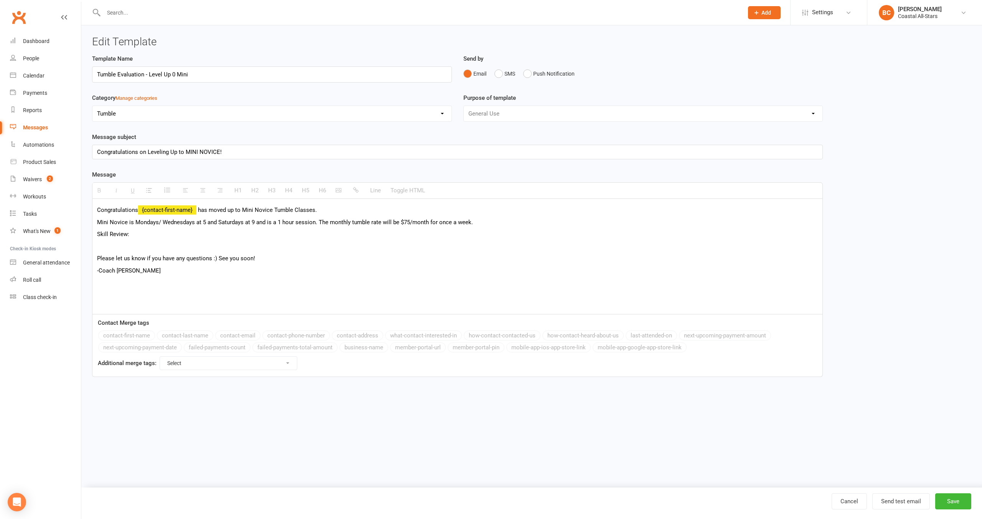
click at [300, 269] on p "-Coach [PERSON_NAME]" at bounding box center [457, 270] width 721 height 9
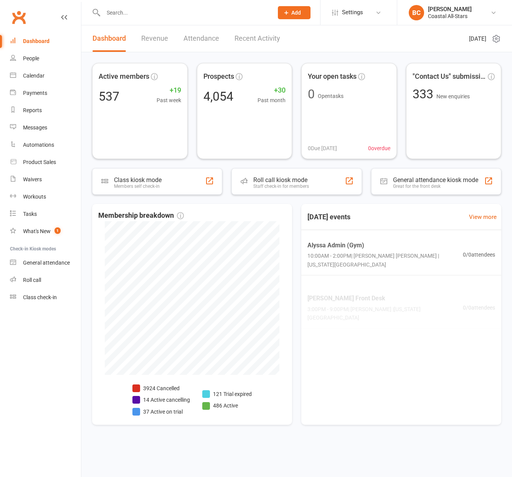
click at [125, 10] on input "text" at bounding box center [184, 12] width 167 height 11
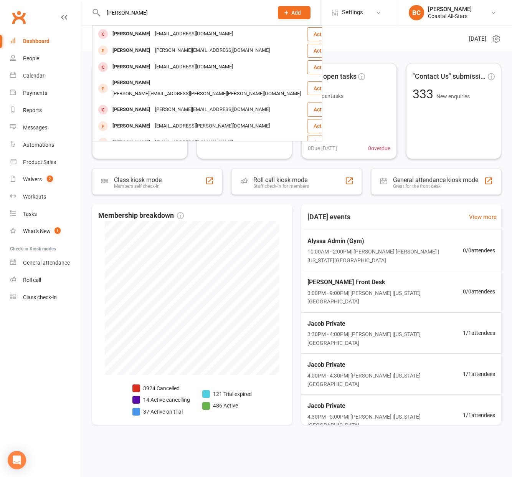
type input "[PERSON_NAME]"
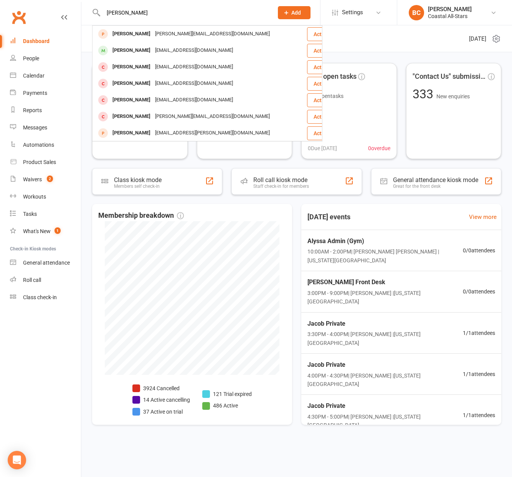
click at [173, 53] on div "jessduns7275@gmail.com" at bounding box center [194, 50] width 83 height 11
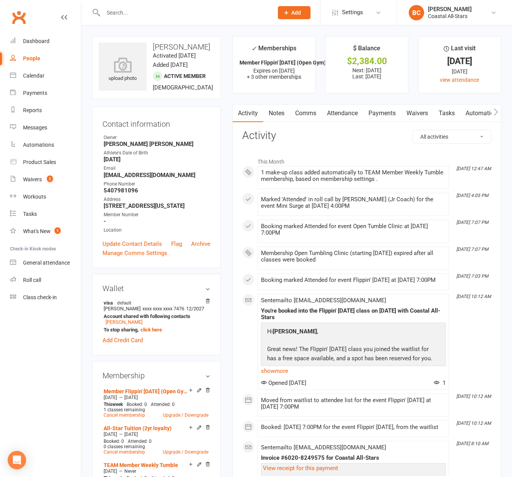
click at [122, 191] on strong "5407981096" at bounding box center [157, 190] width 107 height 7
copy render-form-field "5407981096"
click at [305, 114] on link "Comms" at bounding box center [306, 113] width 32 height 18
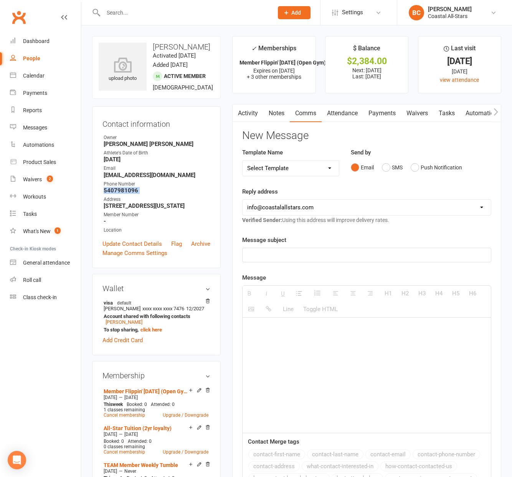
click at [286, 168] on select "Select Template [Email] Bi-Annual Assessment [Email] Boosters [Email] Card Fail…" at bounding box center [291, 167] width 96 height 15
select select "42"
click at [243, 160] on select "Select Template [Email] Bi-Annual Assessment [Email] Boosters [Email] Card Fail…" at bounding box center [291, 167] width 96 height 15
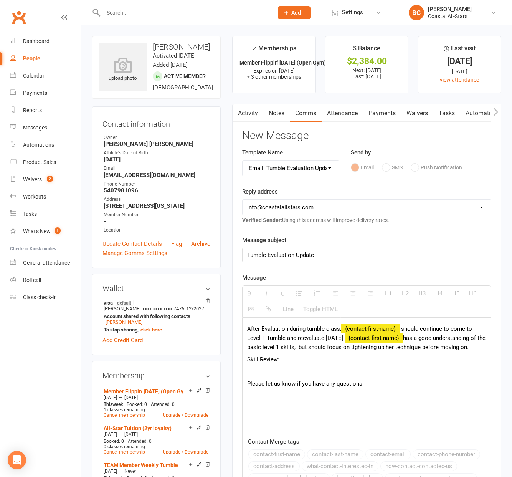
click at [333, 255] on div "Tumble Evaluation Update" at bounding box center [367, 255] width 248 height 14
drag, startPoint x: 266, startPoint y: 338, endPoint x: 278, endPoint y: 338, distance: 12.3
click at [266, 338] on span "should continue to come to Level 1 Tumble and reevaluate in 3 weeks." at bounding box center [359, 333] width 225 height 16
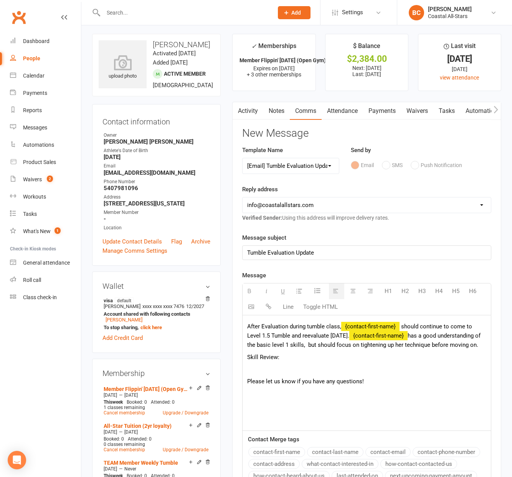
scroll to position [3, 0]
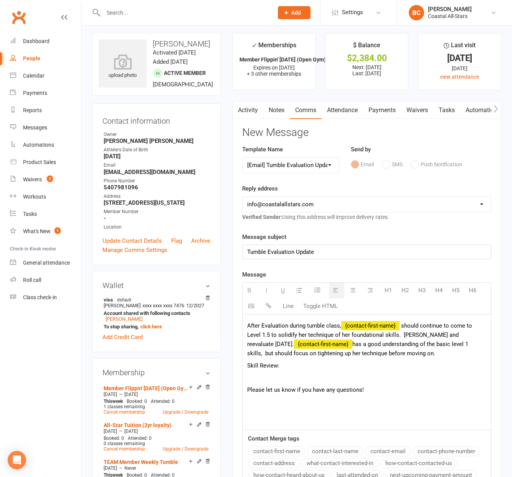
click at [300, 334] on span "should continue to come to Level 1.5 to solidify her technique of her foundatio…" at bounding box center [359, 334] width 225 height 25
click at [328, 335] on span "should continue to come to Level 1.5 to solidify technique of her foundational …" at bounding box center [362, 334] width 230 height 25
drag, startPoint x: 356, startPoint y: 346, endPoint x: 380, endPoint y: 344, distance: 23.5
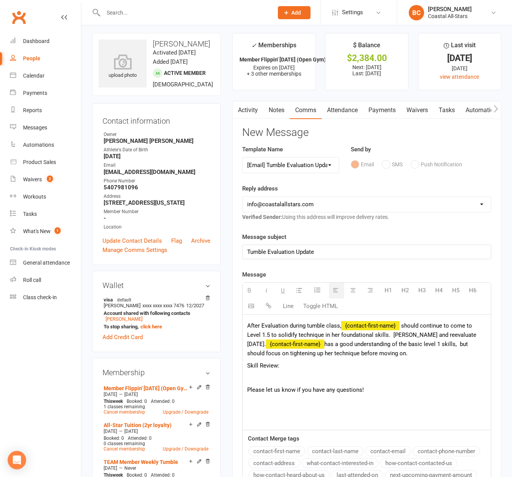
click at [356, 346] on p "After Evaluation during tumble class, {contact-first-name} should continue to c…" at bounding box center [366, 339] width 239 height 37
drag, startPoint x: 392, startPoint y: 335, endPoint x: 485, endPoint y: 336, distance: 93.6
click at [485, 336] on p "After Evaluation during tumble class, {contact-first-name} should continue to c…" at bounding box center [366, 339] width 239 height 37
click at [302, 354] on p "After Evaluation during tumble class, {contact-first-name} should continue to c…" at bounding box center [366, 339] width 239 height 37
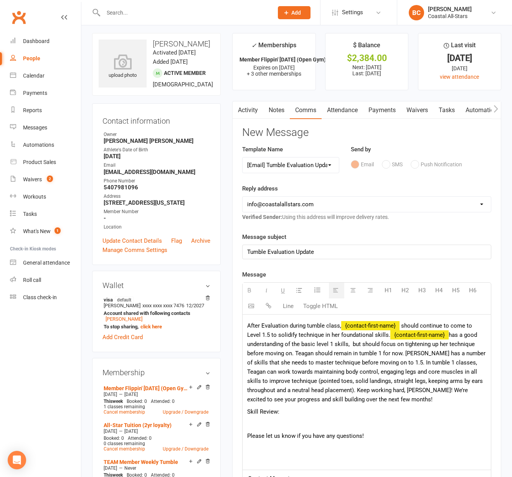
click at [296, 353] on p "After Evaluation during tumble class, {contact-first-name} should continue to c…" at bounding box center [366, 362] width 239 height 83
drag, startPoint x: 269, startPoint y: 335, endPoint x: 316, endPoint y: 340, distance: 46.7
click at [269, 335] on span "should continue to come to Level 1.5 to solidify technique in her foundational …" at bounding box center [359, 330] width 225 height 16
click at [382, 336] on span "should continue to come to Level 1 to solidify technique in her foundational sk…" at bounding box center [359, 330] width 225 height 16
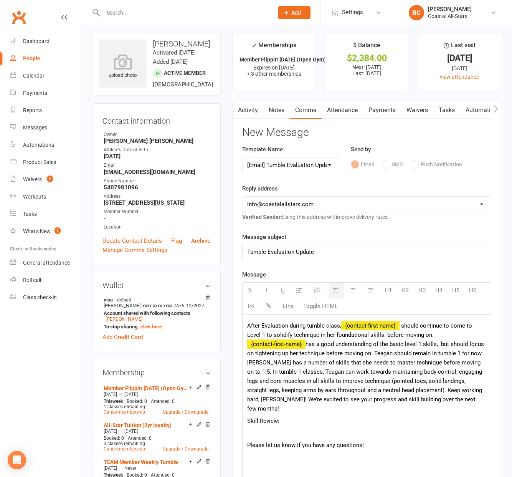
drag, startPoint x: 427, startPoint y: 363, endPoint x: 330, endPoint y: 350, distance: 98.0
click at [421, 360] on p "After Evaluation during tumble class, {contact-first-name} should continue to c…" at bounding box center [366, 367] width 239 height 92
click at [374, 352] on p "After Evaluation during tumble class, {contact-first-name} should continue to c…" at bounding box center [366, 367] width 239 height 92
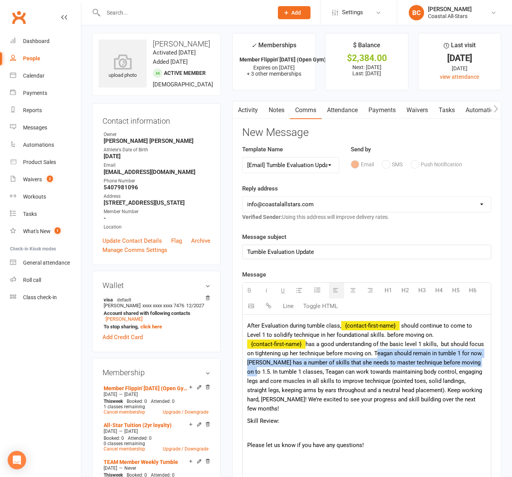
drag, startPoint x: 374, startPoint y: 353, endPoint x: 479, endPoint y: 364, distance: 104.9
click at [479, 364] on p "After Evaluation during tumble class, {contact-first-name} should continue to c…" at bounding box center [366, 367] width 239 height 92
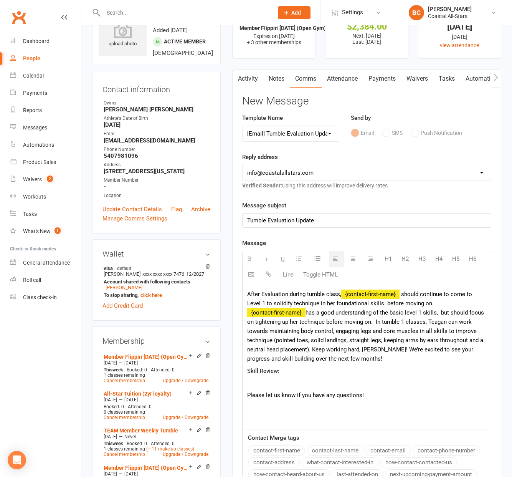
scroll to position [46, 0]
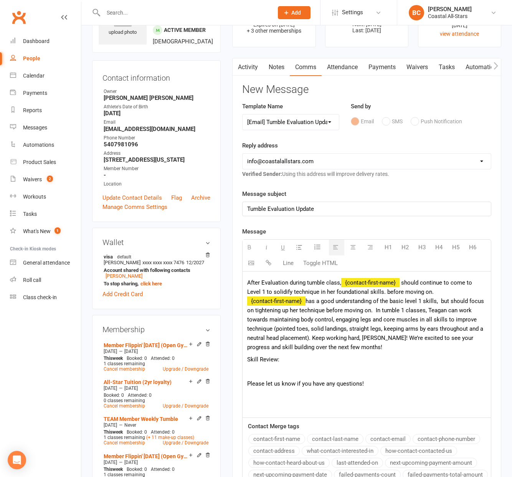
drag, startPoint x: 289, startPoint y: 359, endPoint x: 244, endPoint y: 358, distance: 45.3
click at [244, 358] on div "After Evaluation during tumble class, {contact-first-name} should continue to c…" at bounding box center [367, 344] width 248 height 146
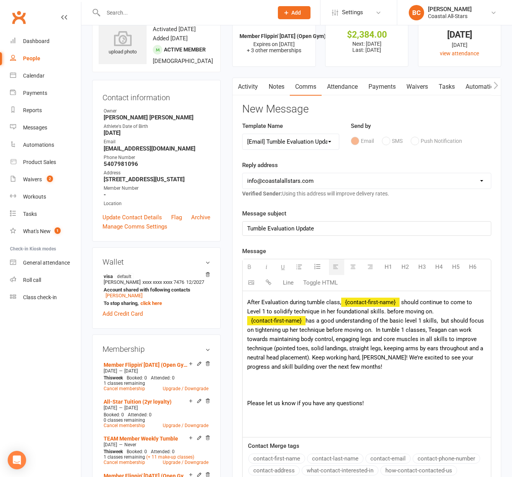
scroll to position [26, 0]
drag, startPoint x: 375, startPoint y: 330, endPoint x: 387, endPoint y: 329, distance: 12.3
click at [376, 329] on p "After Evaluation during tumble class, {contact-first-name} should continue to c…" at bounding box center [366, 335] width 239 height 74
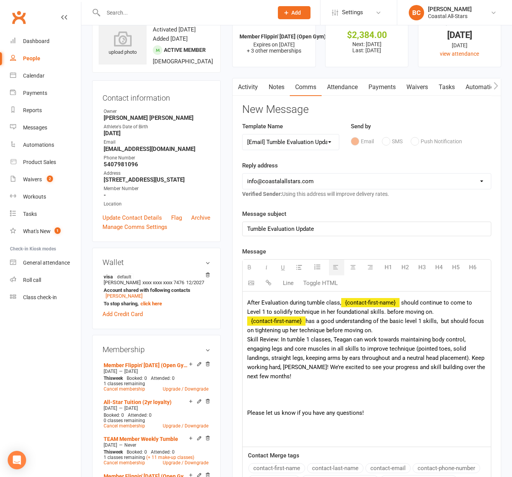
click at [414, 331] on p "After Evaluation during tumble class, {contact-first-name} should continue to c…" at bounding box center [366, 339] width 239 height 83
drag, startPoint x: 348, startPoint y: 356, endPoint x: 332, endPoint y: 352, distance: 16.5
click at [348, 356] on p "After Evaluation during tumble class, {contact-first-name} should continue to c…" at bounding box center [366, 339] width 239 height 83
click at [413, 326] on p "After Evaluation during tumble class, {contact-first-name} should continue to c…" at bounding box center [366, 339] width 239 height 83
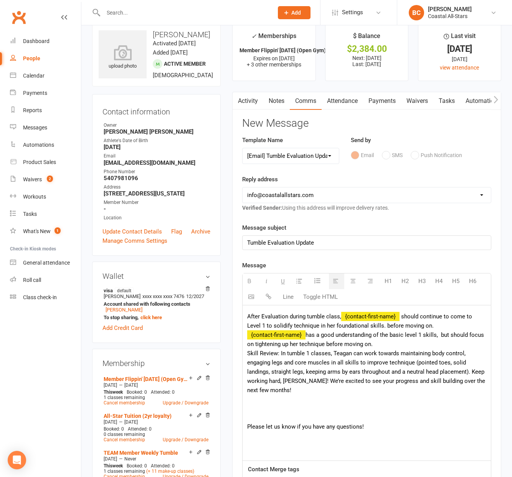
scroll to position [13, 0]
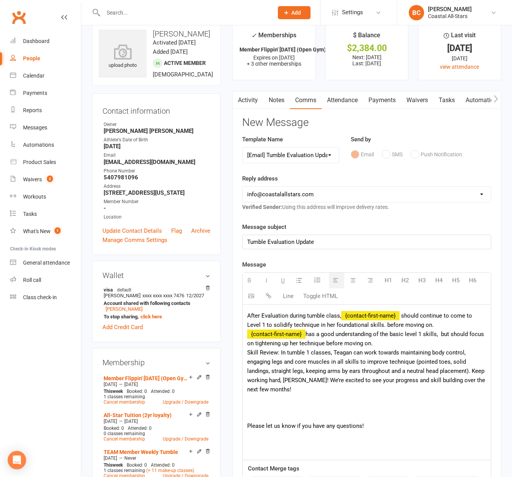
drag, startPoint x: 245, startPoint y: 353, endPoint x: 252, endPoint y: 353, distance: 7.0
click at [245, 353] on div "After Evaluation during tumble class, {contact-first-name} should continue to c…" at bounding box center [367, 381] width 248 height 155
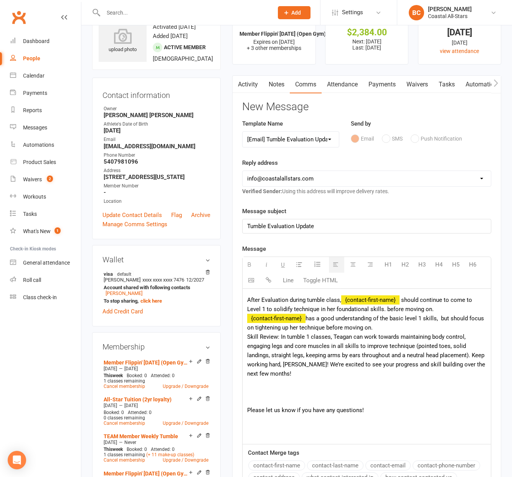
scroll to position [34, 0]
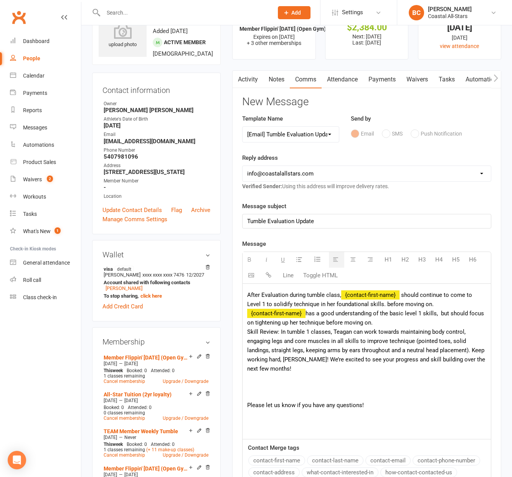
click at [246, 403] on div "After Evaluation during tumble class, {contact-first-name} should continue to c…" at bounding box center [367, 361] width 248 height 155
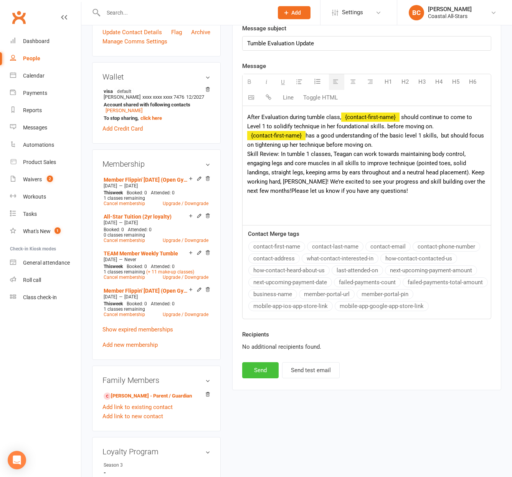
scroll to position [212, 0]
click at [397, 198] on p at bounding box center [366, 202] width 239 height 9
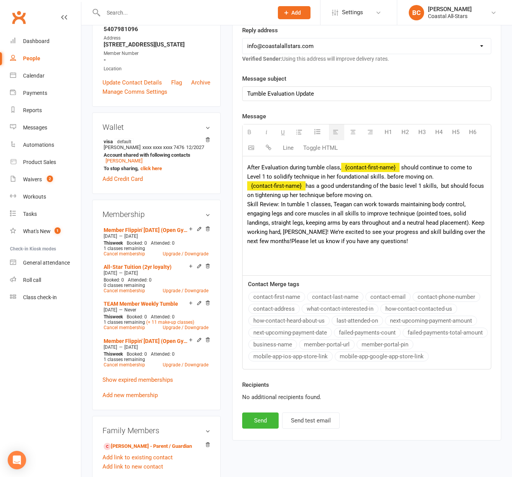
scroll to position [161, 0]
click at [404, 243] on p "After Evaluation during tumble class, {contact-first-name} should continue to c…" at bounding box center [366, 204] width 239 height 83
drag, startPoint x: 339, startPoint y: 216, endPoint x: 346, endPoint y: 212, distance: 7.6
click at [340, 216] on p "After Evaluation during tumble class, {contact-first-name} should continue to c…" at bounding box center [366, 204] width 239 height 83
click at [322, 216] on p "After Evaluation during tumble class, {contact-first-name} should continue to c…" at bounding box center [366, 204] width 239 height 83
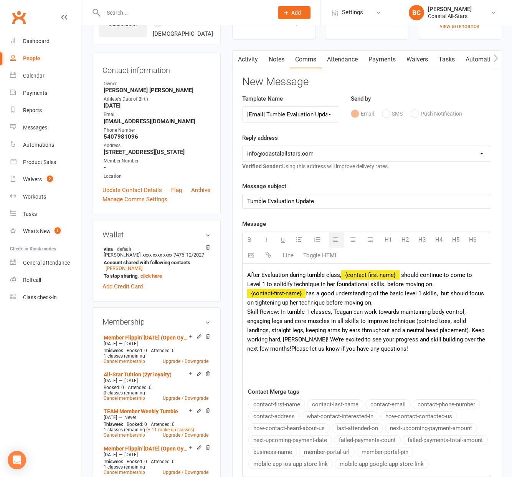
scroll to position [119, 0]
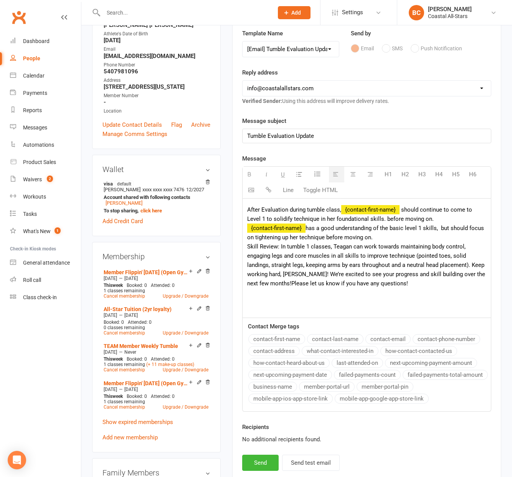
drag, startPoint x: 376, startPoint y: 281, endPoint x: 240, endPoint y: 209, distance: 154.7
click at [240, 209] on div "Activity Notes Comms Attendance Payments Waivers Tasks Automations Workouts Mob…" at bounding box center [366, 233] width 269 height 497
copy p "After Evaluation during tumble class, {contact-first-name} should continue to c…"
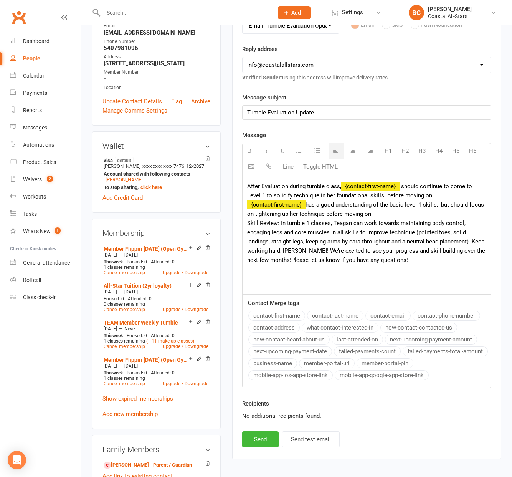
scroll to position [150, 0]
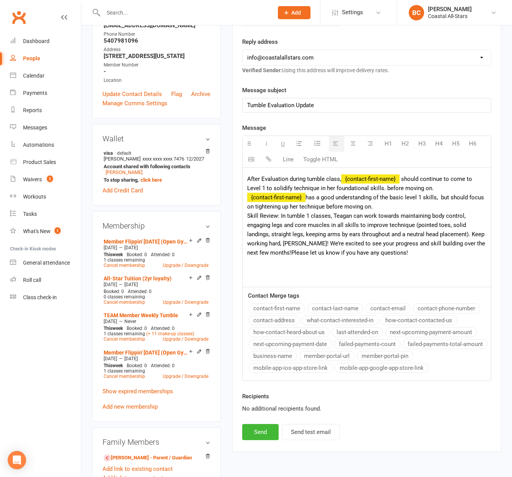
click at [401, 409] on div "No additional recipients found." at bounding box center [366, 408] width 249 height 9
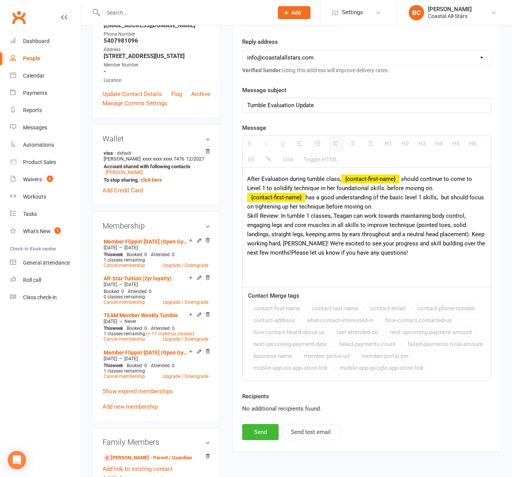
click at [407, 256] on p "After Evaluation during tumble class, {contact-first-name} should continue to c…" at bounding box center [366, 215] width 239 height 83
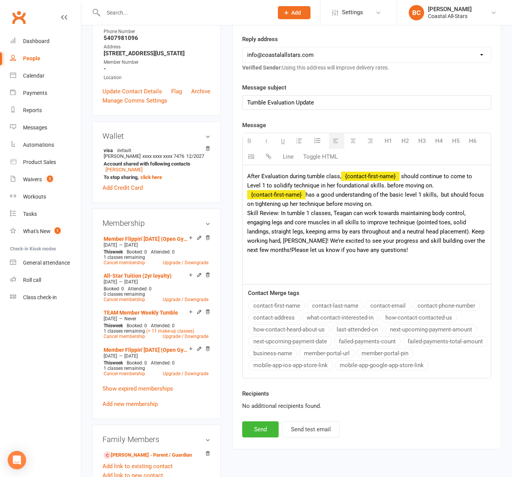
scroll to position [152, 0]
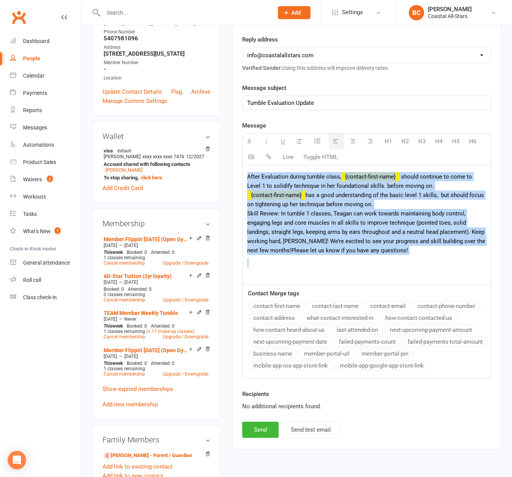
drag, startPoint x: 400, startPoint y: 260, endPoint x: 250, endPoint y: 172, distance: 174.3
click at [250, 172] on div "After Evaluation during tumble class, {contact-first-name} should continue to c…" at bounding box center [367, 224] width 248 height 119
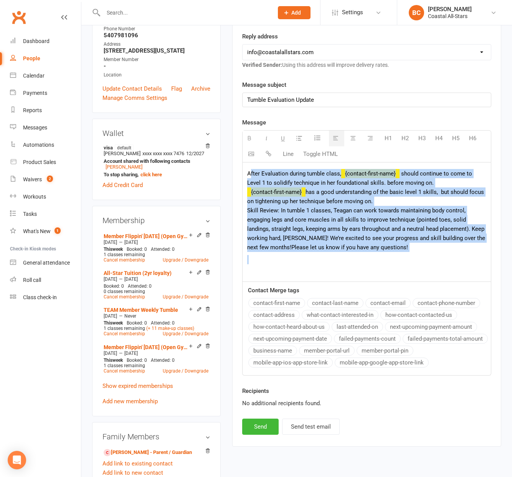
copy p "fter Evaluation during tumble class, {contact-first-name} should continue to co…"
click at [267, 192] on p "After Evaluation during tumble class, {contact-first-name} should continue to c…" at bounding box center [366, 210] width 239 height 83
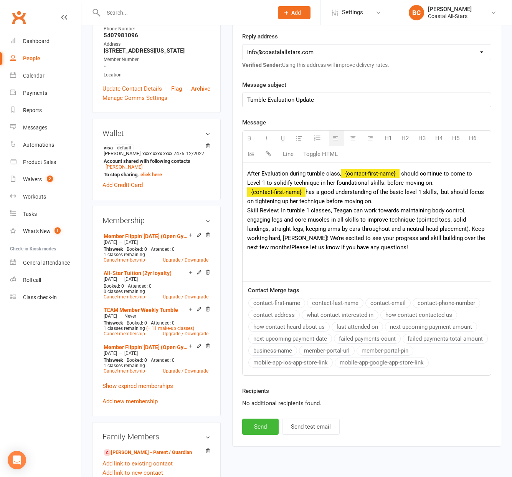
drag, startPoint x: 246, startPoint y: 175, endPoint x: 395, endPoint y: 249, distance: 167.0
click at [395, 249] on div "After Evaluation during tumble class, {contact-first-name} should continue to c…" at bounding box center [367, 221] width 248 height 119
copy p "After Evaluation during tumble class, {contact-first-name} should continue to c…"
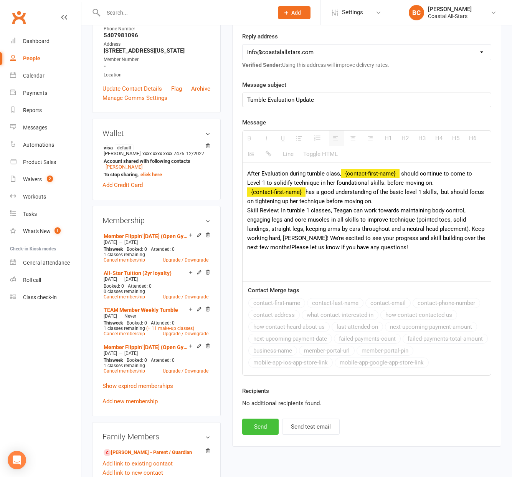
click at [263, 421] on button "Send" at bounding box center [260, 426] width 36 height 16
select select
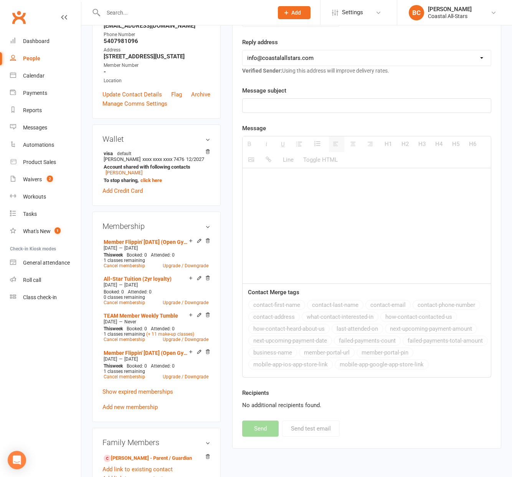
scroll to position [0, 0]
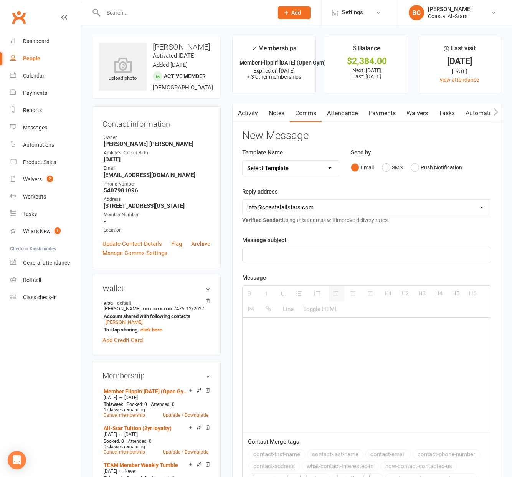
click at [328, 340] on div at bounding box center [367, 374] width 248 height 115
click at [36, 129] on div "Messages" at bounding box center [35, 127] width 24 height 6
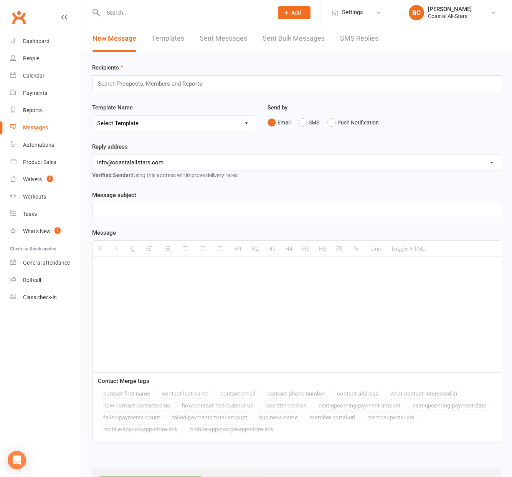
click at [216, 41] on link "Sent Messages" at bounding box center [224, 38] width 48 height 26
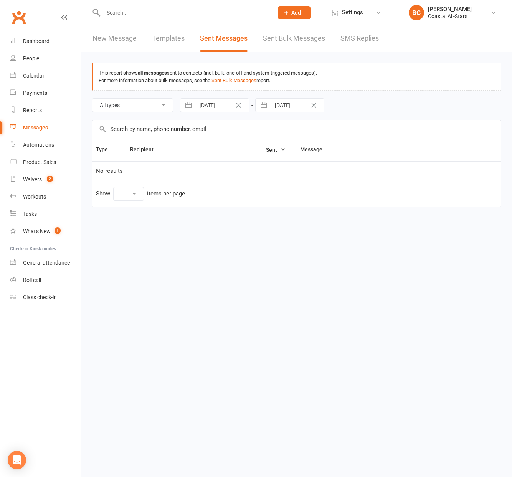
select select "10"
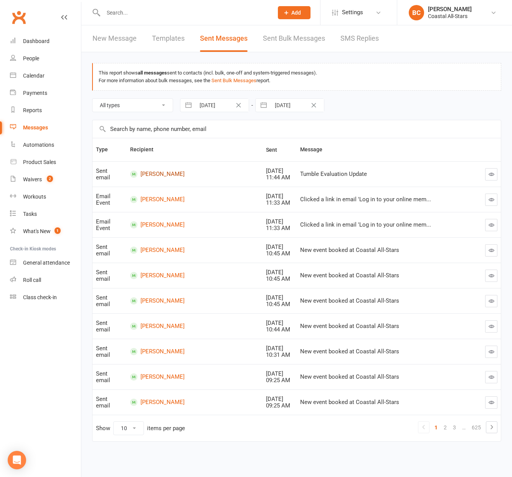
click at [168, 174] on link "Anna Weiner" at bounding box center [194, 173] width 129 height 7
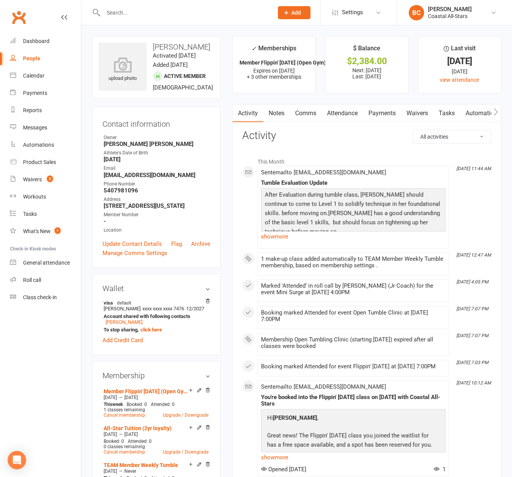
click at [65, 17] on icon at bounding box center [64, 17] width 6 height 6
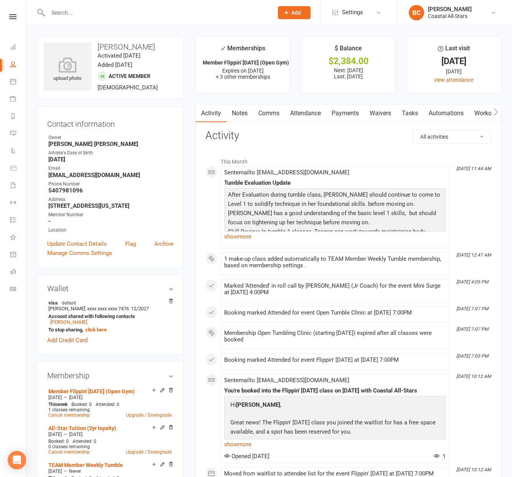
click at [238, 114] on link "Notes" at bounding box center [239, 113] width 26 height 18
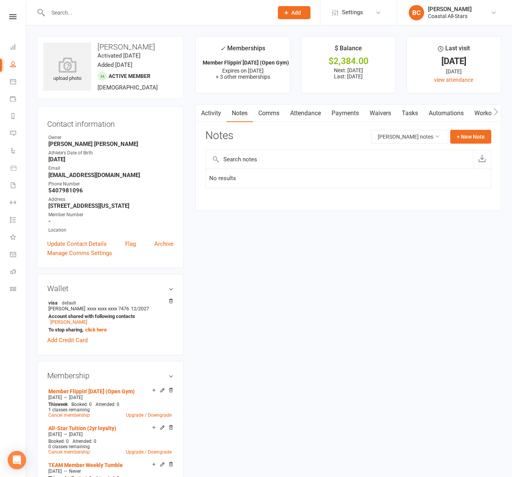
drag, startPoint x: 272, startPoint y: 114, endPoint x: 273, endPoint y: 120, distance: 6.7
click at [272, 114] on link "Comms" at bounding box center [269, 113] width 32 height 18
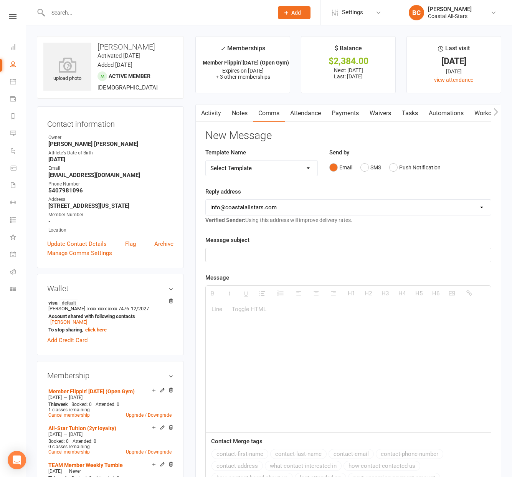
click at [245, 251] on p at bounding box center [348, 254] width 276 height 9
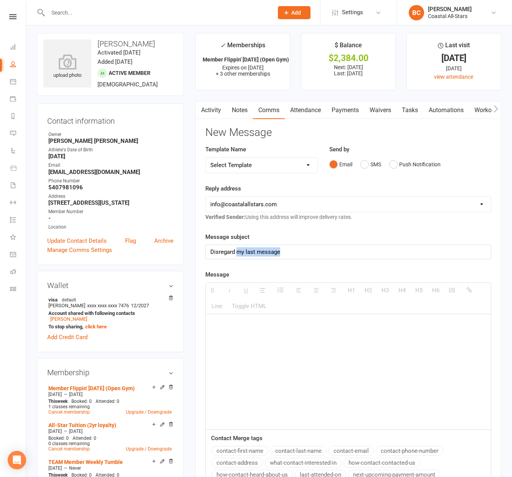
drag, startPoint x: 305, startPoint y: 254, endPoint x: 238, endPoint y: 253, distance: 67.2
click at [238, 253] on p "Disregard my last message" at bounding box center [348, 251] width 276 height 9
drag, startPoint x: 271, startPoint y: 340, endPoint x: 269, endPoint y: 332, distance: 8.3
click at [271, 340] on div at bounding box center [348, 371] width 285 height 115
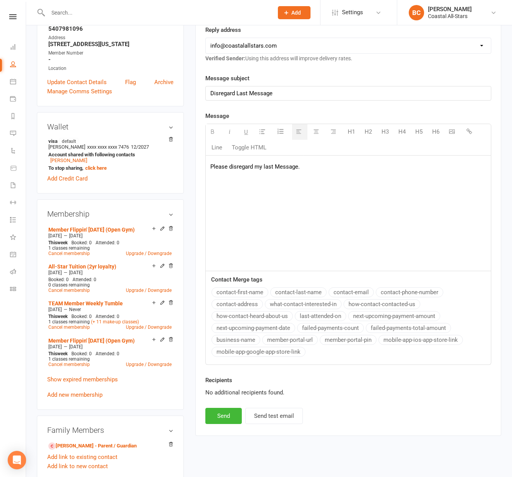
scroll to position [170, 0]
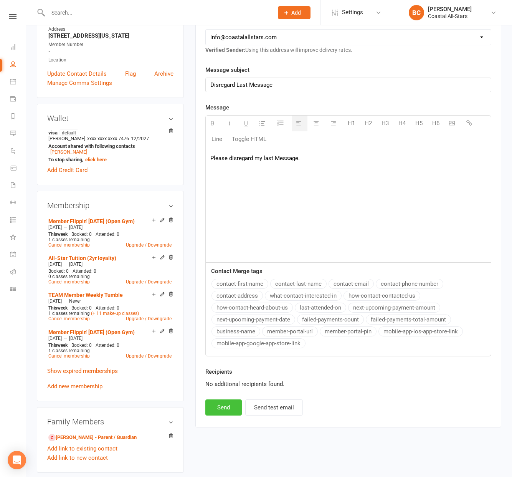
click at [230, 409] on button "Send" at bounding box center [223, 407] width 36 height 16
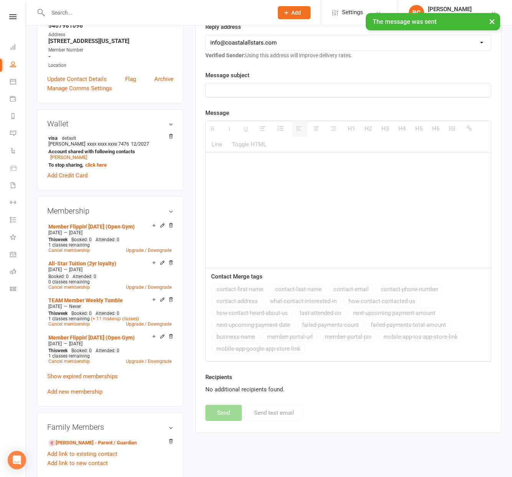
scroll to position [0, 0]
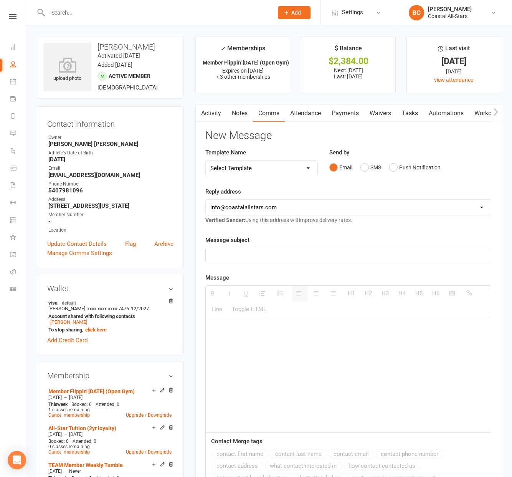
click at [85, 11] on input "text" at bounding box center [157, 12] width 222 height 11
type input "Tegan"
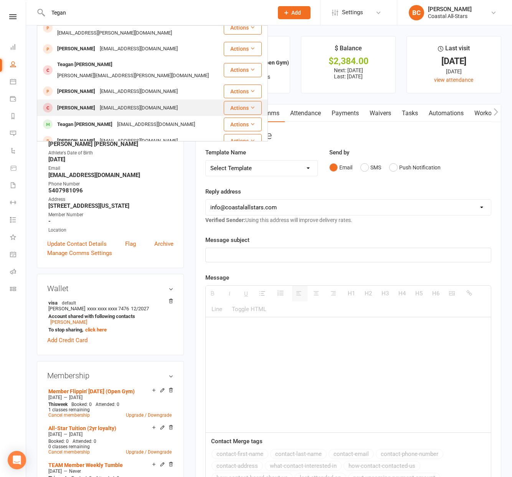
scroll to position [96, 0]
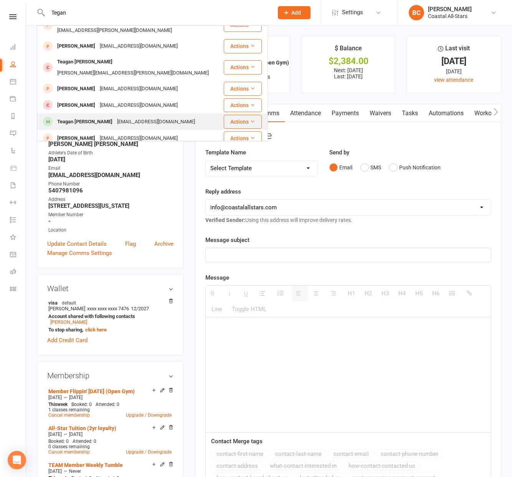
click at [115, 116] on div "Ktmmt22@gmail.com" at bounding box center [156, 121] width 83 height 11
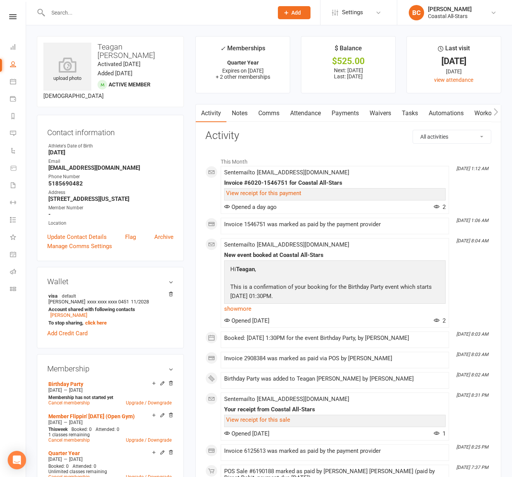
click at [273, 114] on link "Comms" at bounding box center [269, 113] width 32 height 18
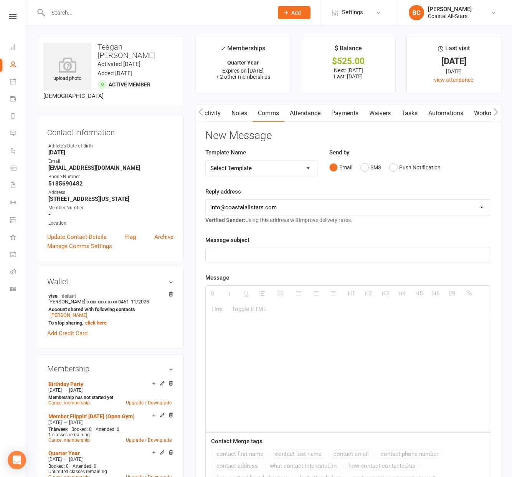
click at [266, 251] on p at bounding box center [348, 254] width 276 height 9
click at [268, 205] on select "hello@clubworx.com info@coastalallstars.com kristie@coastalallstars.com tntwalk…" at bounding box center [348, 207] width 285 height 15
click at [206, 200] on select "hello@clubworx.com info@coastalallstars.com kristie@coastalallstars.com tntwalk…" at bounding box center [348, 207] width 285 height 15
click at [274, 167] on select "Select Template [Email] Bi-Annual Assessment [Email] Boosters [Email] Card Fail…" at bounding box center [262, 167] width 112 height 15
select select "42"
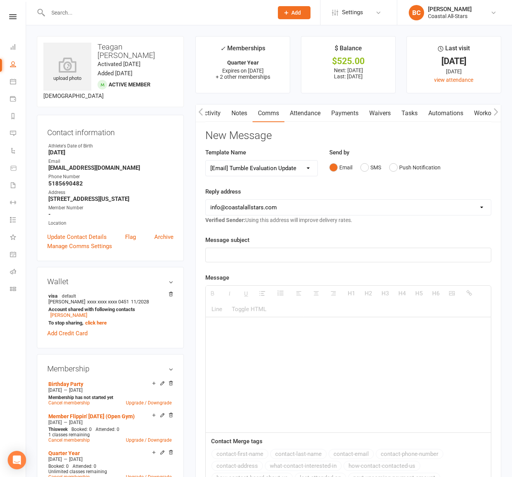
click at [206, 160] on select "Select Template [Email] Bi-Annual Assessment [Email] Boosters [Email] Card Fail…" at bounding box center [262, 167] width 112 height 15
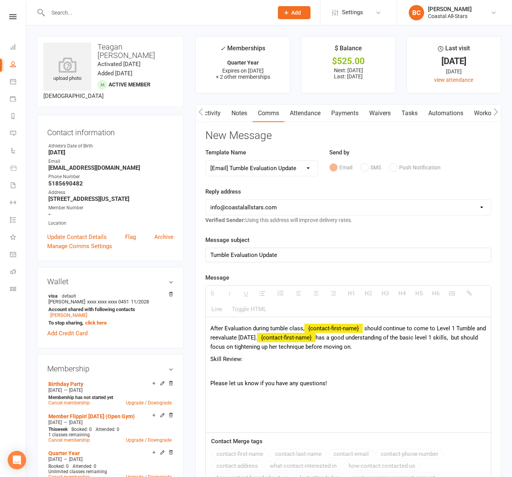
drag, startPoint x: 332, startPoint y: 383, endPoint x: 202, endPoint y: 328, distance: 140.8
click at [202, 328] on div "Activity Notes Comms Attendance Payments Waivers Tasks Automations Workouts Mob…" at bounding box center [348, 350] width 306 height 493
paste div
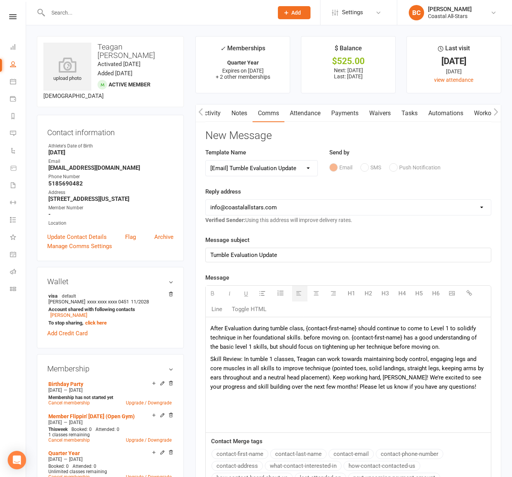
drag, startPoint x: 319, startPoint y: 333, endPoint x: 302, endPoint y: 334, distance: 16.5
click at [319, 333] on p "After Evaluation during tumble class, {contact-first-name} should continue to c…" at bounding box center [348, 338] width 276 height 28
drag, startPoint x: 358, startPoint y: 329, endPoint x: 331, endPoint y: 332, distance: 27.5
click at [305, 328] on p "After Evaluation during tumble class, {contact-first-name} should continue to c…" at bounding box center [348, 338] width 276 height 28
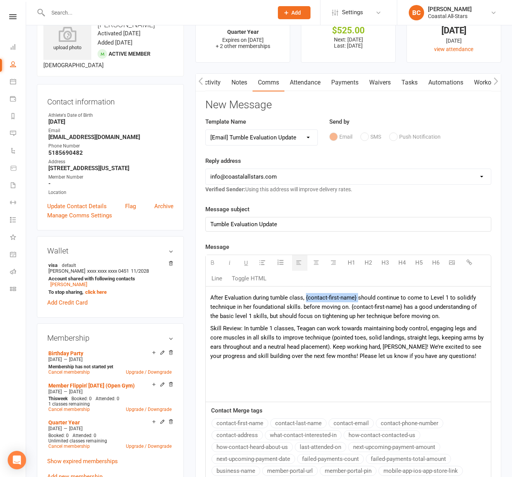
scroll to position [37, 0]
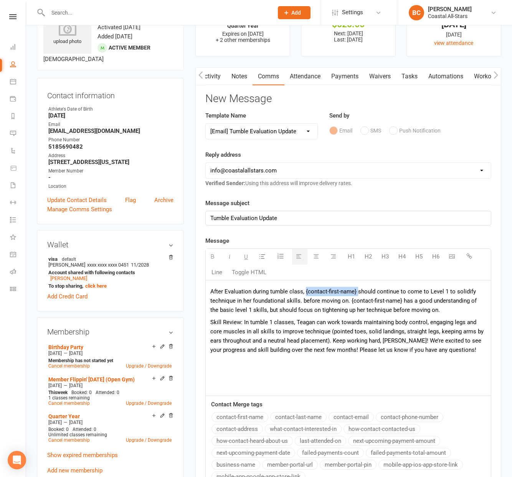
click at [248, 415] on button "contact-first-name" at bounding box center [239, 417] width 57 height 10
drag, startPoint x: 350, startPoint y: 300, endPoint x: 384, endPoint y: 311, distance: 35.2
click at [402, 299] on p "After Evaluation during tumble class, {contact-first-name} should continue to c…" at bounding box center [348, 301] width 276 height 28
click at [240, 418] on button "contact-first-name" at bounding box center [239, 417] width 57 height 10
click at [264, 367] on div "After Evaluation during tumble class, {contact-first-name} should continue to c…" at bounding box center [348, 337] width 285 height 115
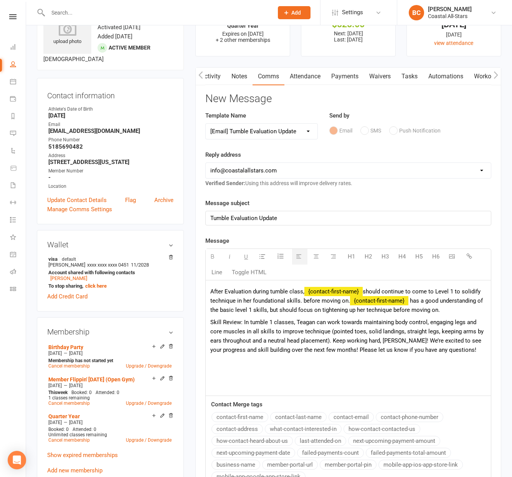
click at [277, 360] on p at bounding box center [348, 361] width 276 height 9
click at [305, 322] on p "Skill Review: In tumble 1 classes, Teagan can work towards maintaining body con…" at bounding box center [348, 335] width 276 height 37
click at [255, 419] on button "contact-first-name" at bounding box center [239, 417] width 57 height 10
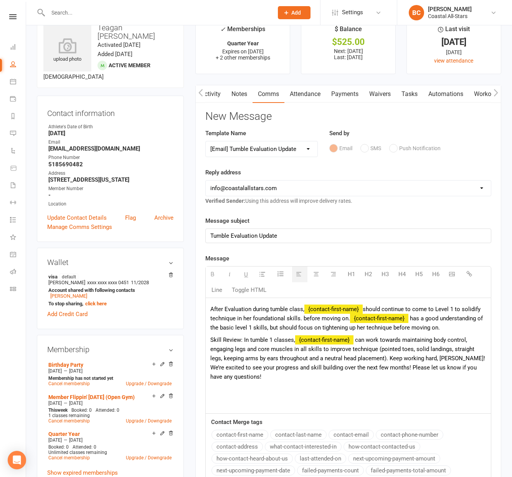
scroll to position [0, 0]
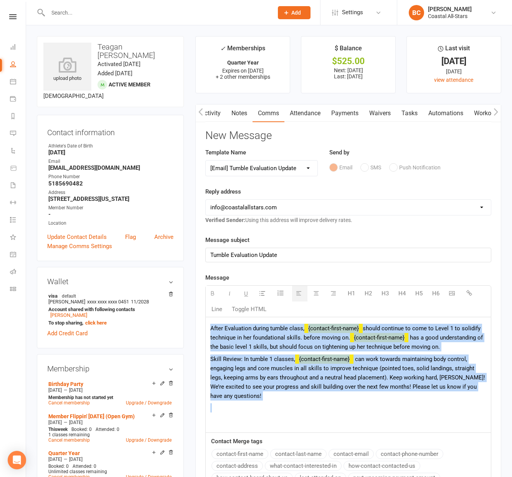
drag, startPoint x: 242, startPoint y: 399, endPoint x: 203, endPoint y: 324, distance: 84.8
click at [204, 323] on div "Activity Notes Comms Attendance Payments Waivers Tasks Automations Workouts Mob…" at bounding box center [348, 350] width 306 height 493
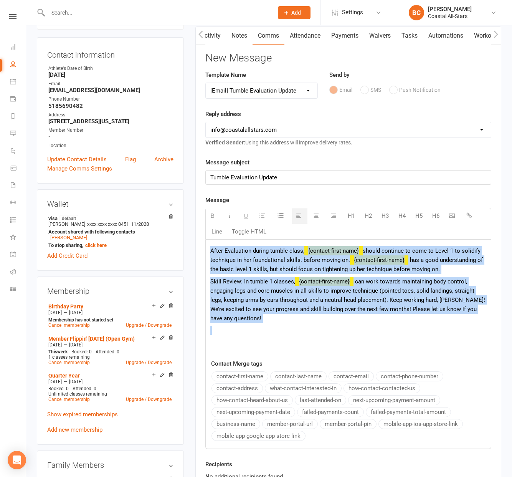
scroll to position [76, 0]
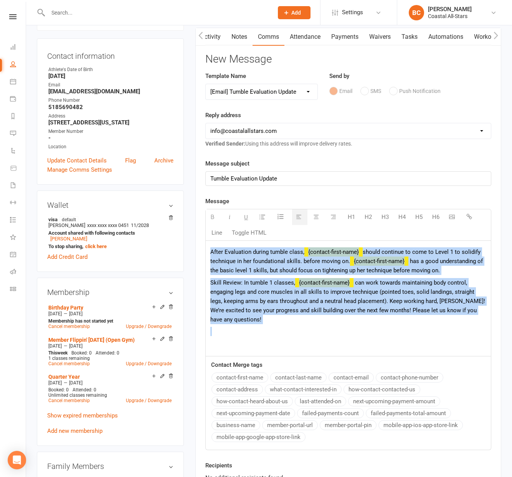
copy div "After Evaluation during tumble class, {contact-first-name} should continue to c…"
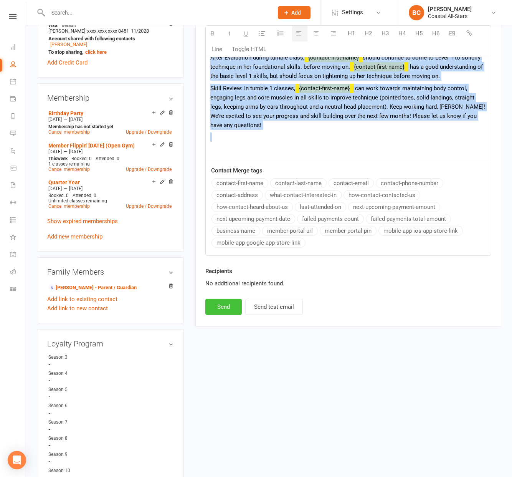
scroll to position [277, 0]
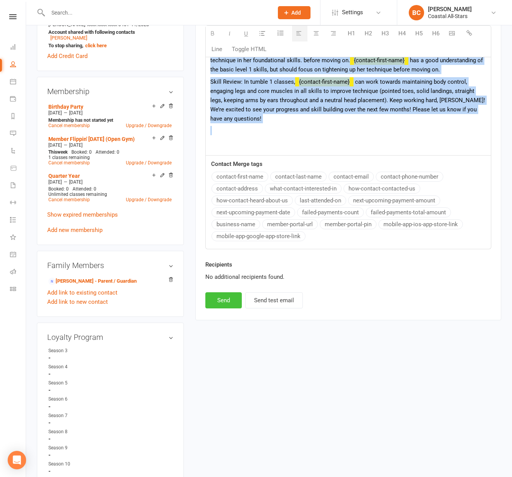
click at [231, 301] on button "Send" at bounding box center [223, 300] width 36 height 16
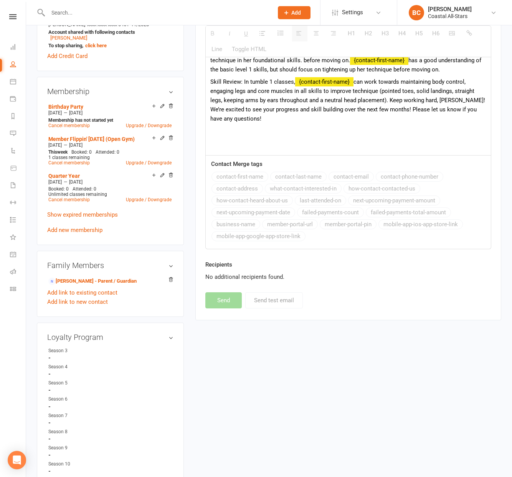
select select
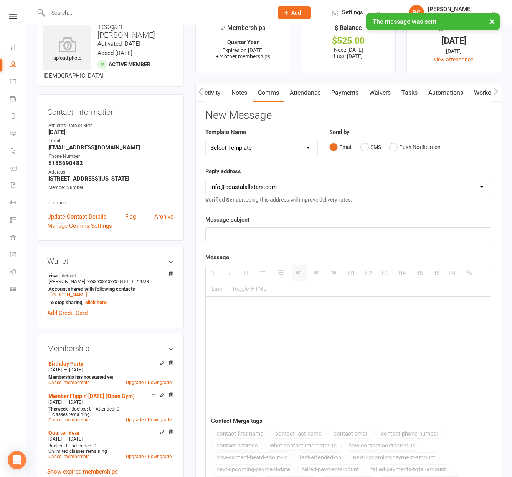
scroll to position [0, 0]
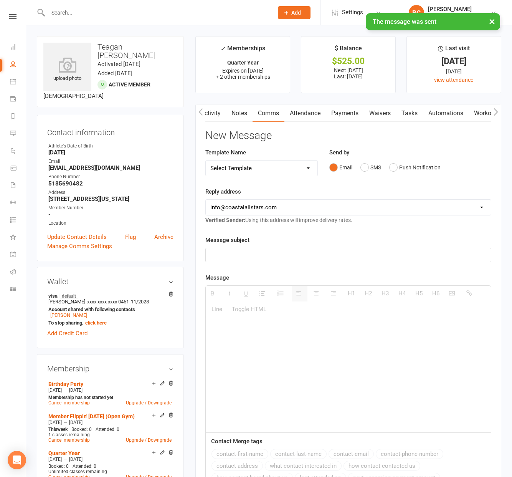
click at [244, 112] on link "Notes" at bounding box center [239, 113] width 26 height 18
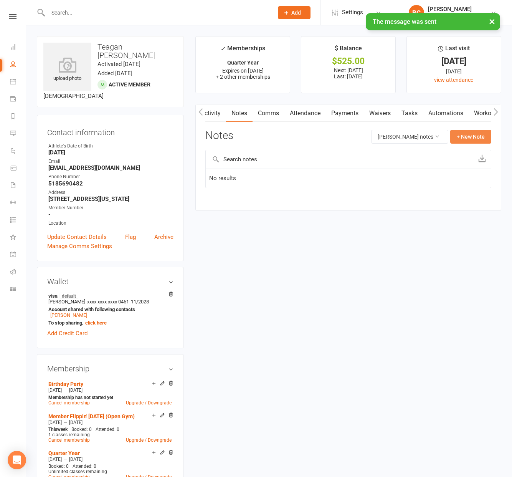
click at [464, 138] on button "+ New Note" at bounding box center [470, 137] width 41 height 14
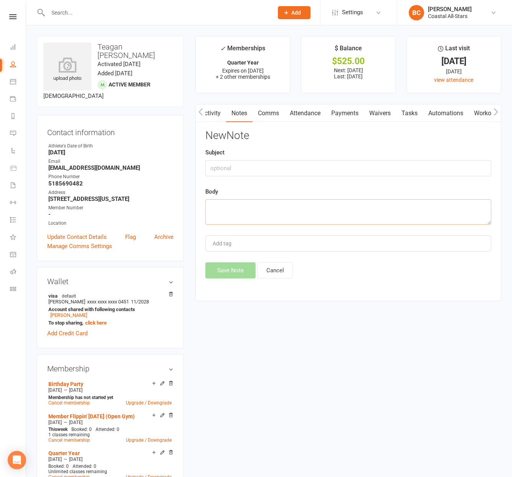
click at [246, 217] on textarea at bounding box center [348, 211] width 286 height 25
paste textarea "After Evaluation during tumble class, {contact-first-name} should continue to c…"
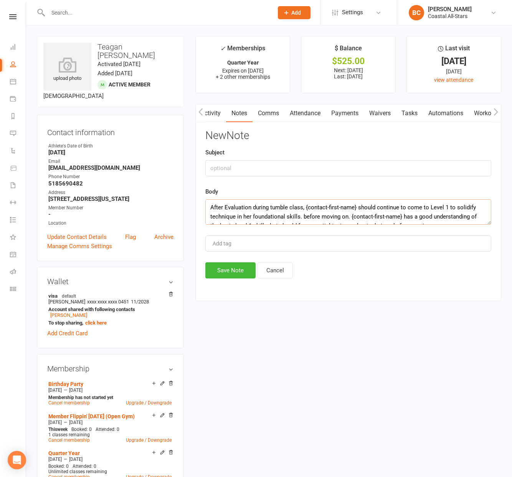
type textarea "After Evaluation during tumble class, {contact-first-name} should continue to c…"
click at [234, 169] on input "text" at bounding box center [348, 168] width 286 height 16
click at [210, 169] on input "Skill Review" at bounding box center [348, 168] width 286 height 16
type input "Level 1 Skill Review"
click at [246, 269] on button "Save Note" at bounding box center [230, 270] width 50 height 16
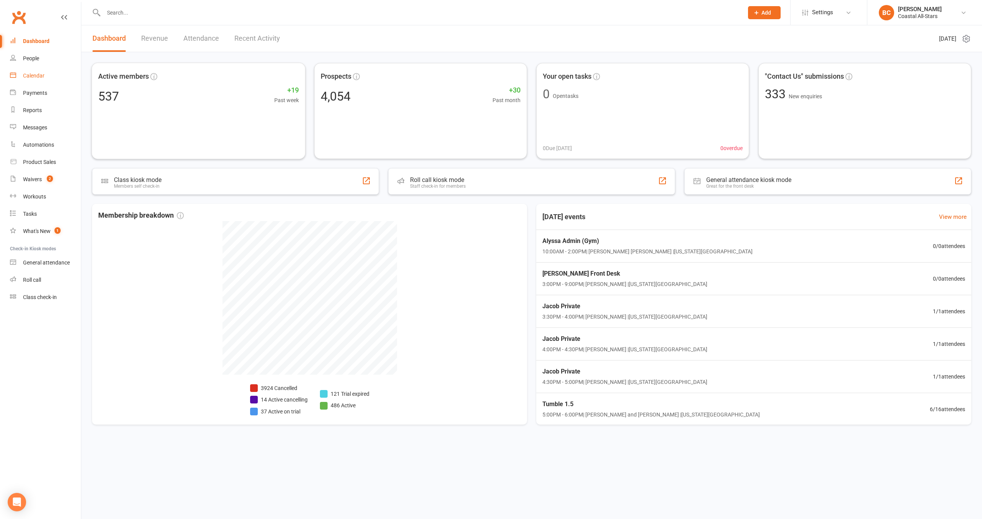
click at [32, 76] on div "Calendar" at bounding box center [33, 76] width 21 height 6
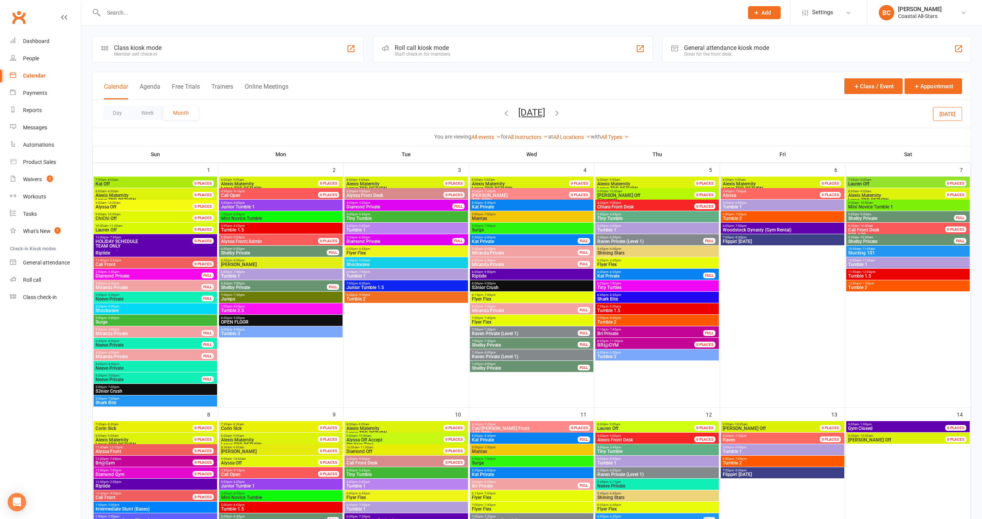
click at [140, 19] on div at bounding box center [415, 12] width 646 height 25
click at [184, 12] on input "text" at bounding box center [419, 12] width 637 height 11
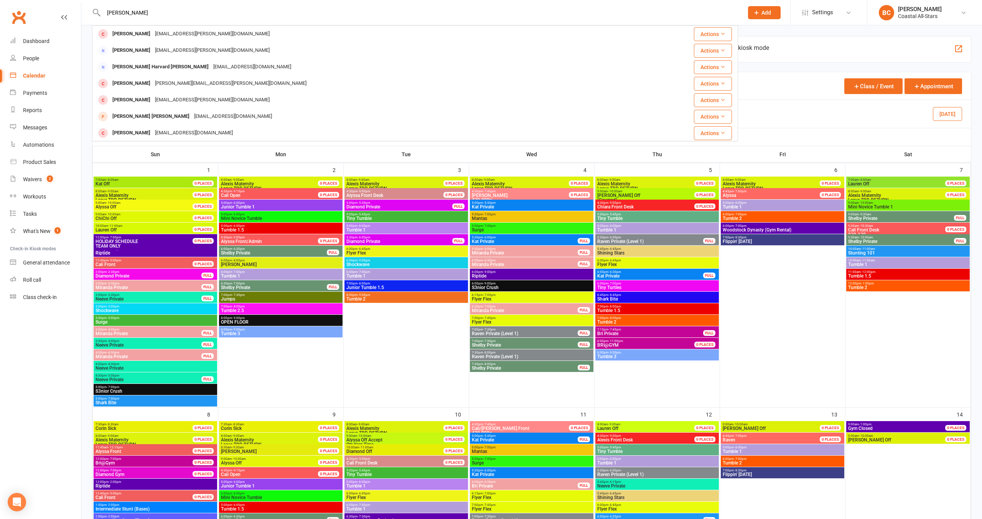
click at [130, 12] on input "Hooper" at bounding box center [419, 12] width 637 height 11
type input "l"
click at [109, 12] on input "Hooper" at bounding box center [419, 12] width 637 height 11
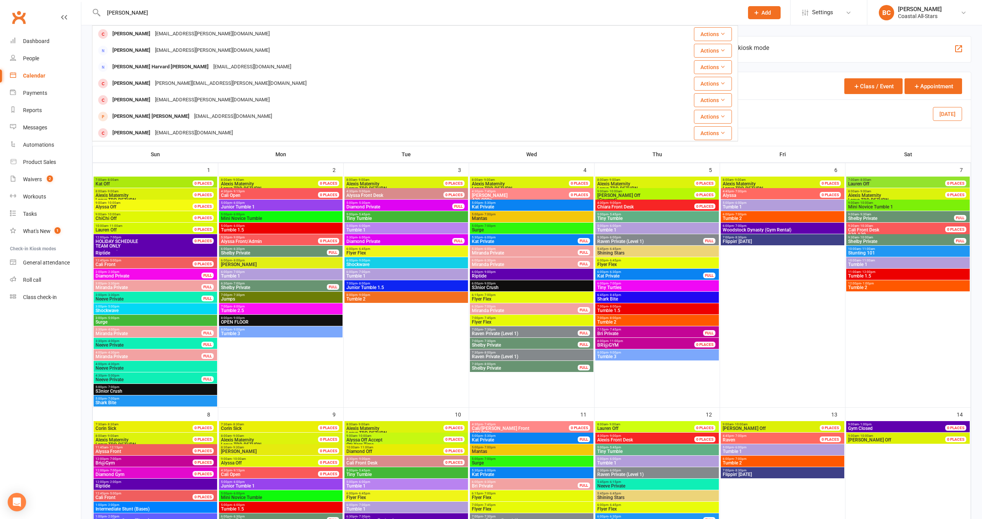
paste input "Teagan"
type input "Teagan Hooper"
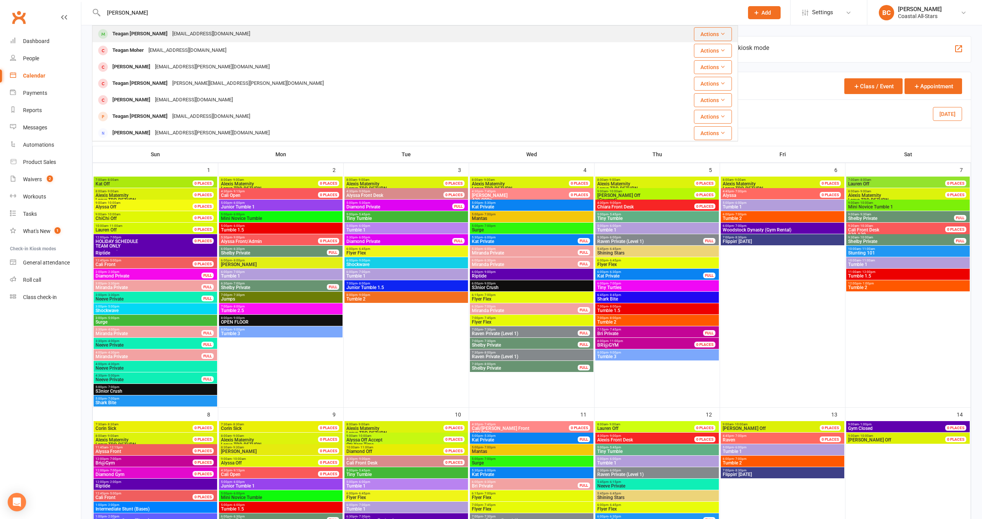
click at [170, 33] on div "Ktmmt22@gmail.com" at bounding box center [211, 33] width 83 height 11
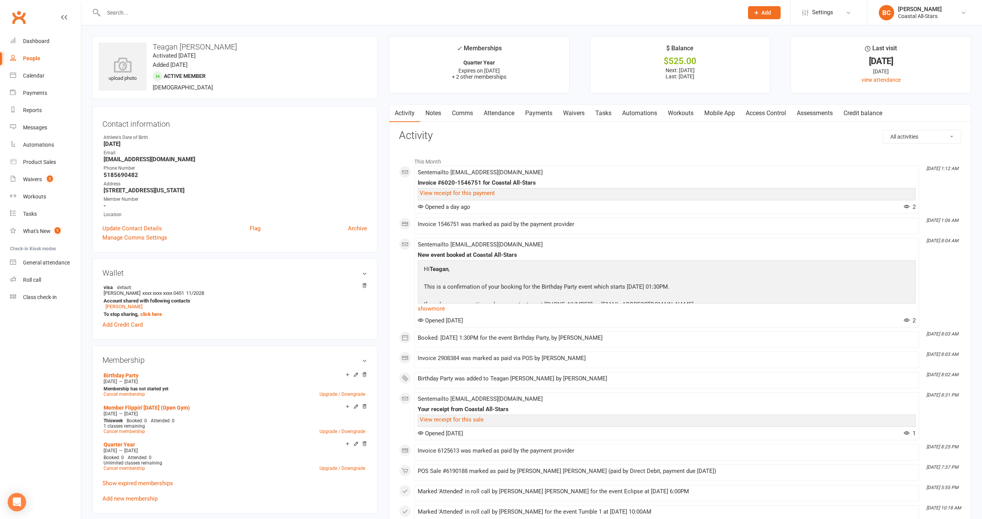
click at [460, 114] on link "Comms" at bounding box center [463, 113] width 32 height 18
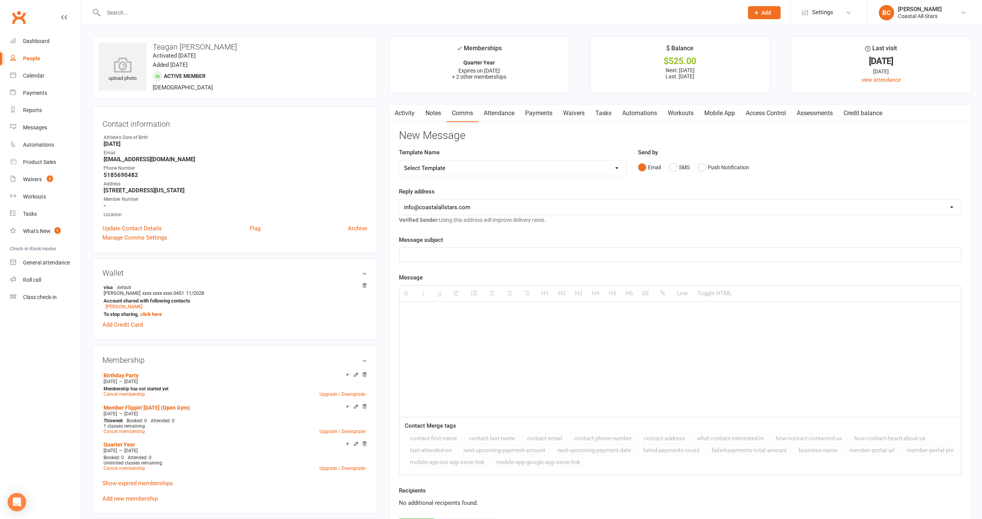
click at [425, 114] on link "Notes" at bounding box center [433, 113] width 26 height 18
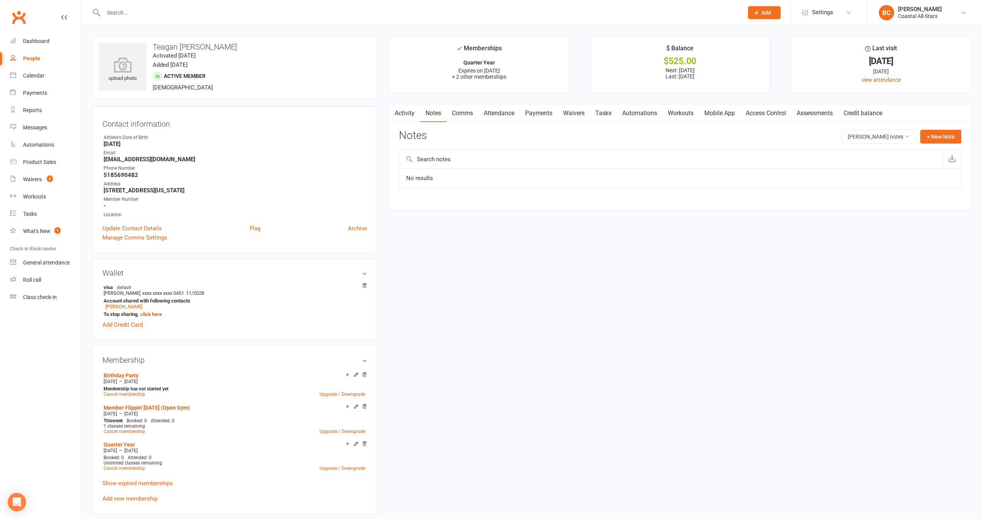
click at [462, 111] on link "Comms" at bounding box center [463, 113] width 32 height 18
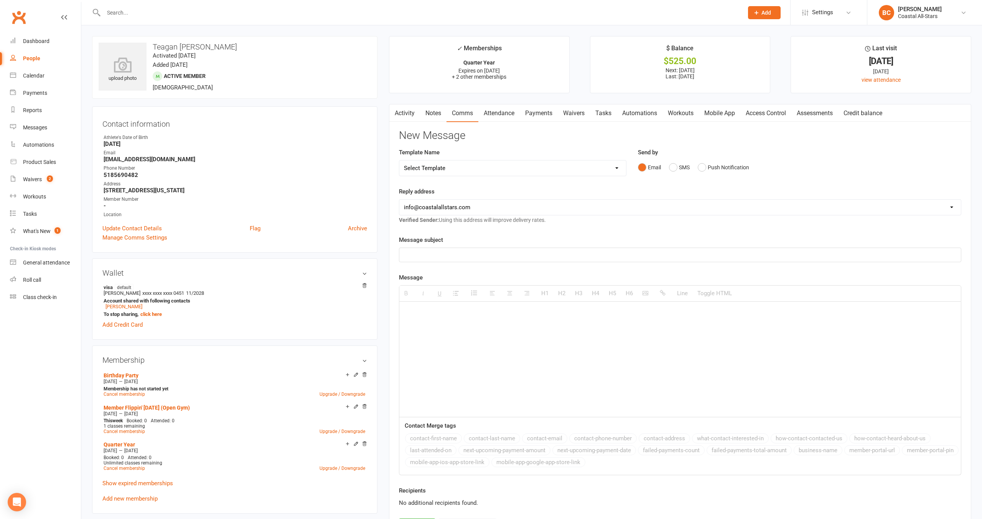
click at [410, 117] on link "Activity" at bounding box center [405, 113] width 31 height 18
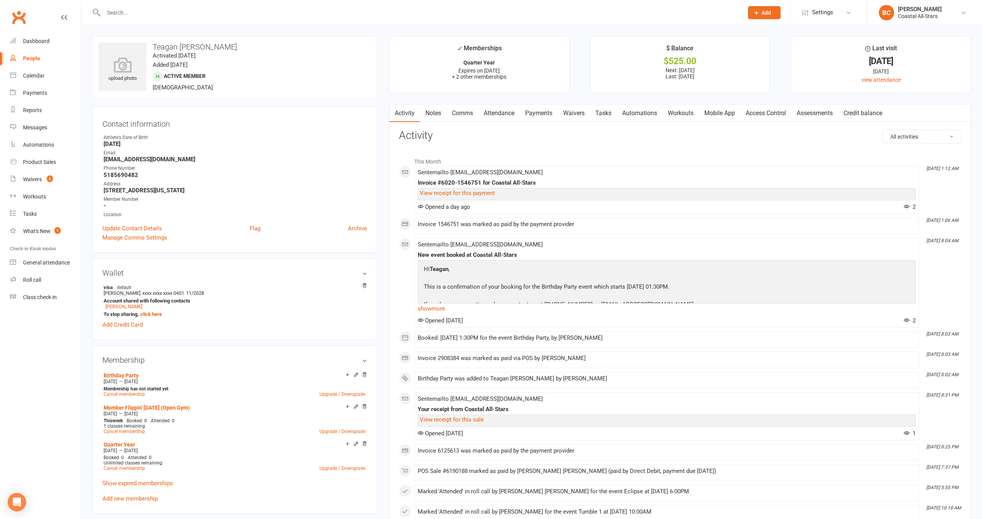
click at [913, 139] on select "All activities Bookings / Attendances Communications Notes Failed SMSes Grading…" at bounding box center [922, 136] width 78 height 13
select select "ConversationLogEntry"
click at [883, 130] on select "All activities Bookings / Attendances Communications Notes Failed SMSes Grading…" at bounding box center [922, 136] width 78 height 13
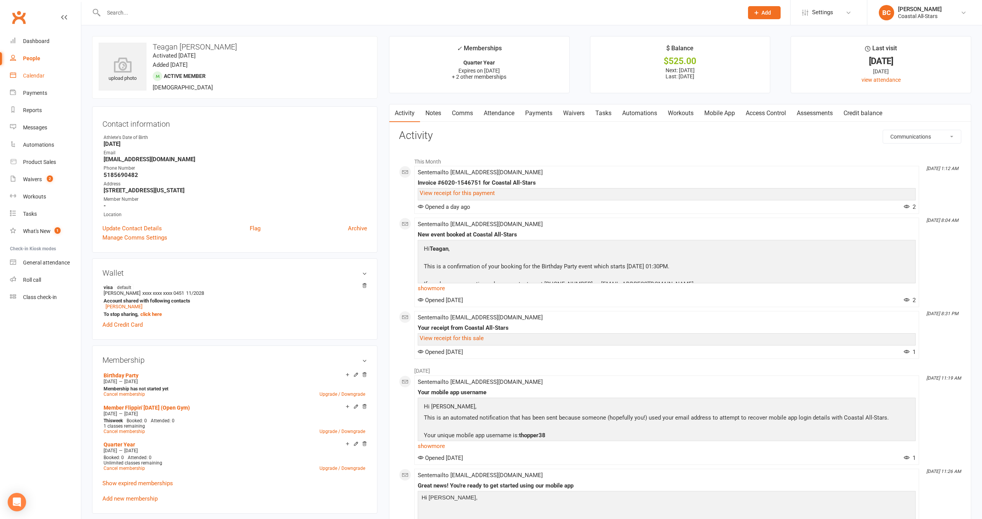
click at [31, 73] on div "Calendar" at bounding box center [33, 76] width 21 height 6
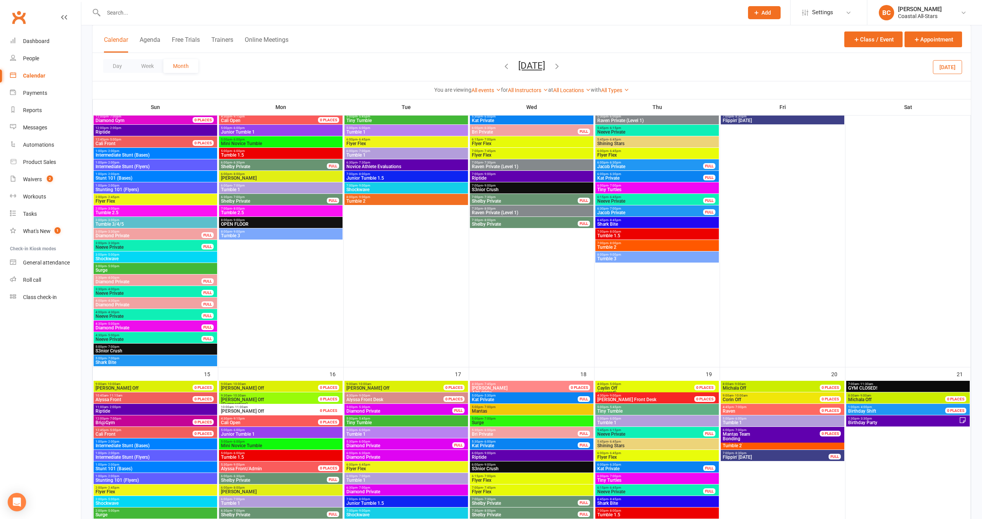
click at [561, 65] on icon "button" at bounding box center [557, 66] width 8 height 8
click at [580, 65] on ui-view "Prospect Member Non-attending contact Class / event Appointment Grading event T…" at bounding box center [491, 449] width 982 height 1603
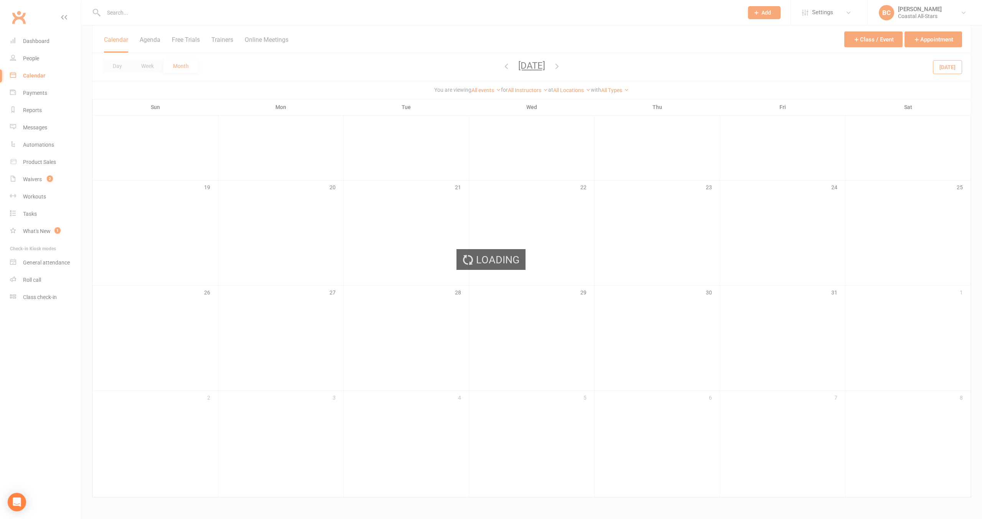
click at [580, 65] on div "Loading" at bounding box center [491, 259] width 982 height 519
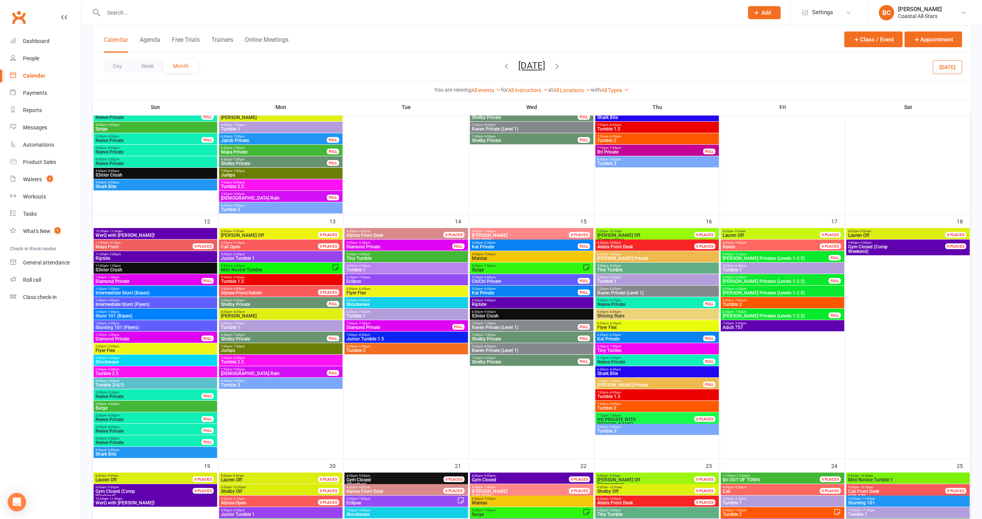
click at [561, 65] on icon "button" at bounding box center [557, 66] width 8 height 8
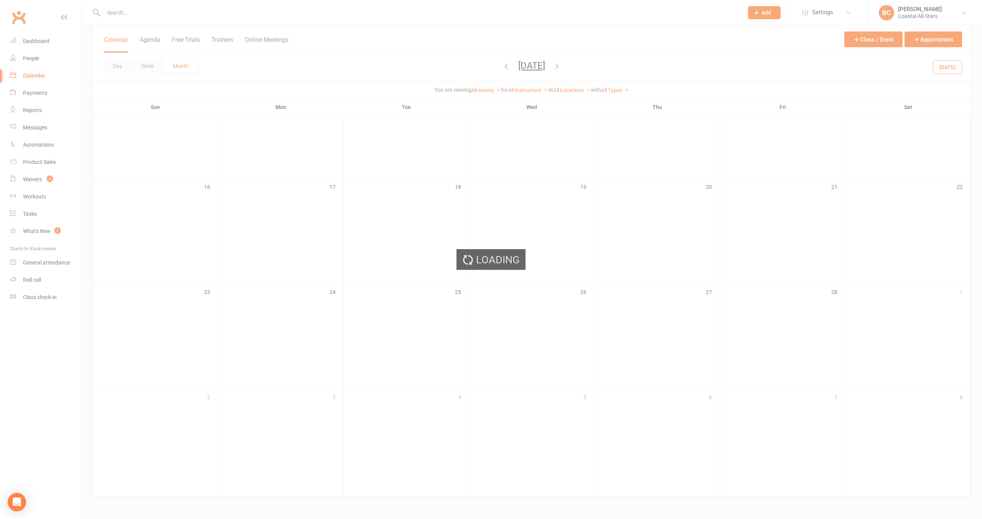
scroll to position [298, 0]
click at [570, 65] on div "Loading" at bounding box center [491, 259] width 982 height 519
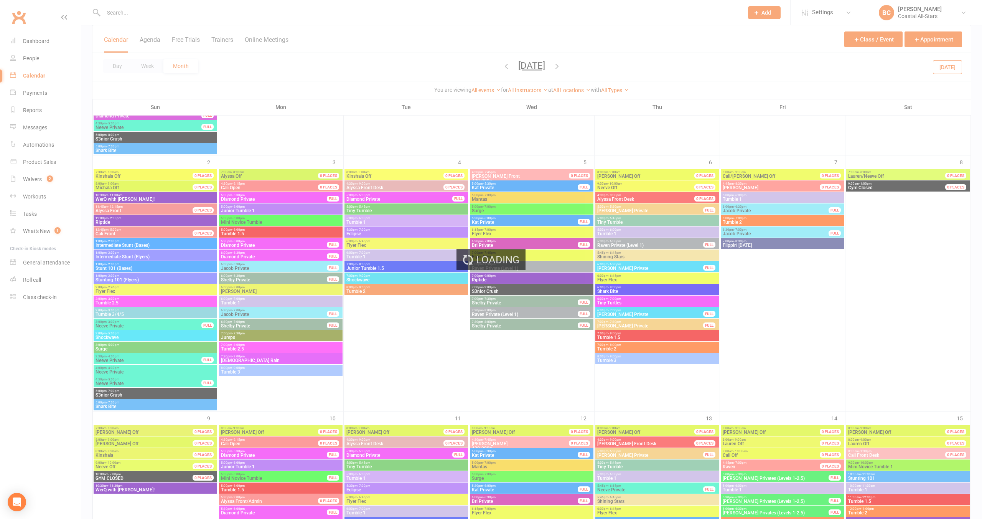
click at [570, 65] on div "Loading" at bounding box center [491, 259] width 982 height 519
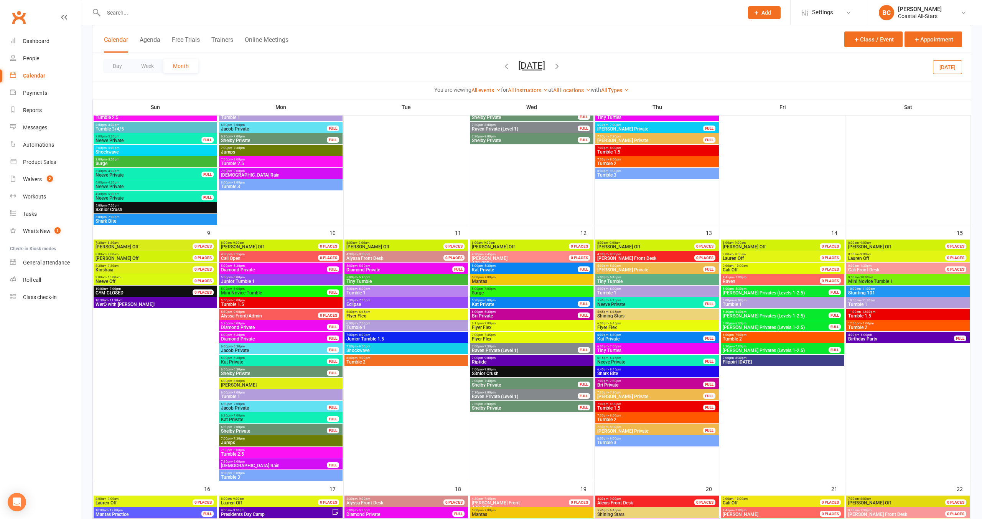
click at [561, 67] on icon "button" at bounding box center [557, 66] width 8 height 8
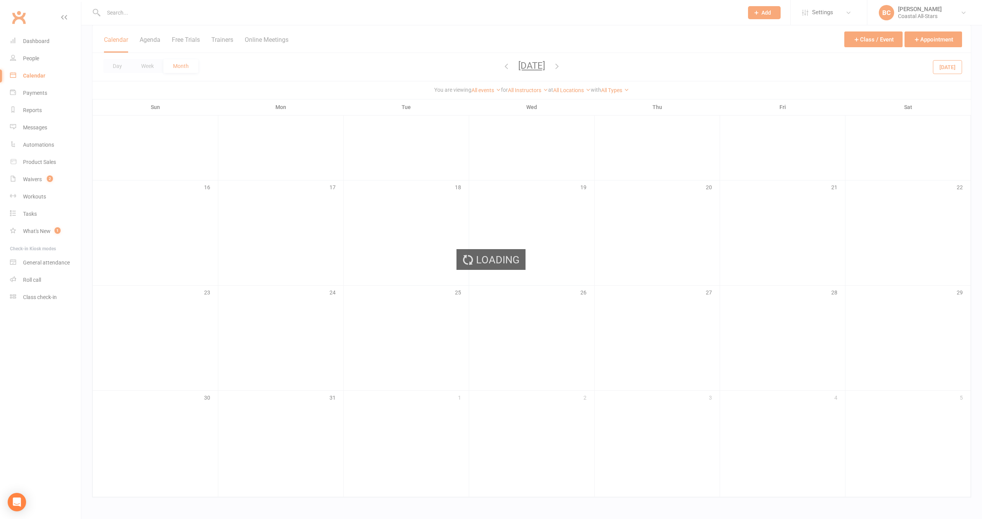
click at [573, 67] on div "Loading" at bounding box center [491, 259] width 982 height 519
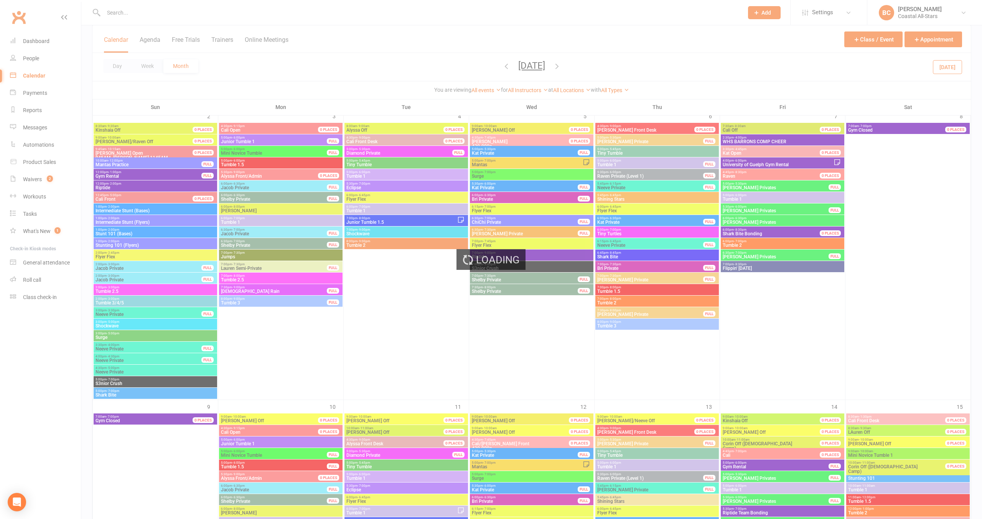
click at [573, 67] on div "Loading" at bounding box center [491, 259] width 982 height 519
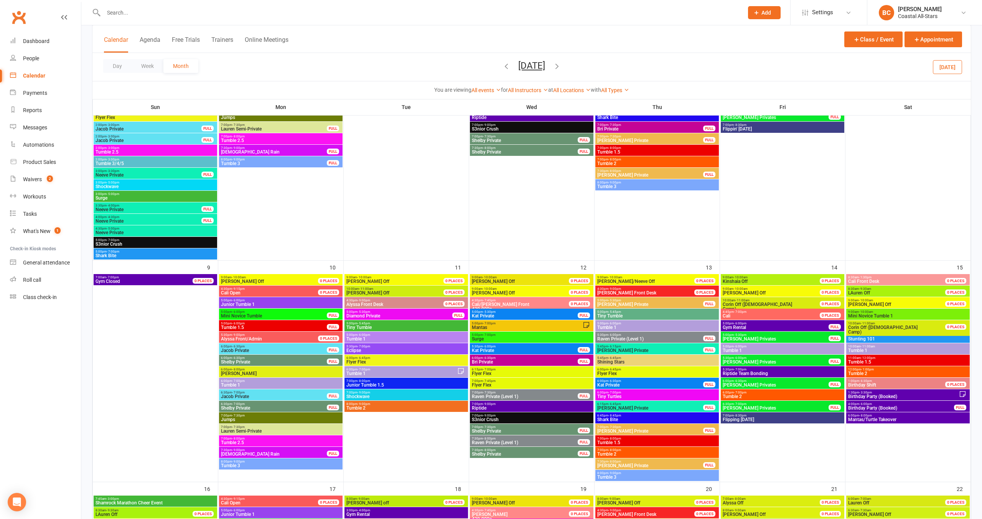
click at [561, 67] on icon "button" at bounding box center [557, 66] width 8 height 8
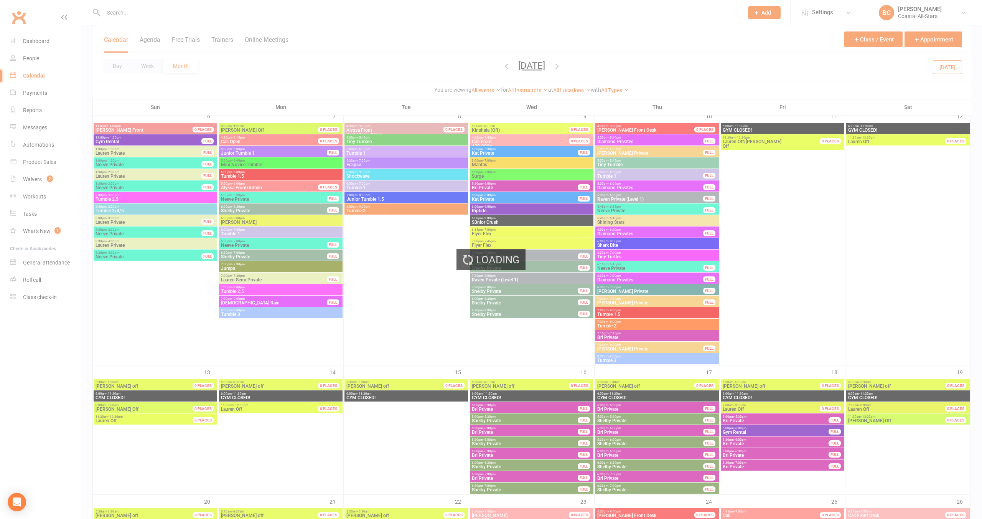
click at [567, 66] on div "Loading" at bounding box center [491, 259] width 982 height 519
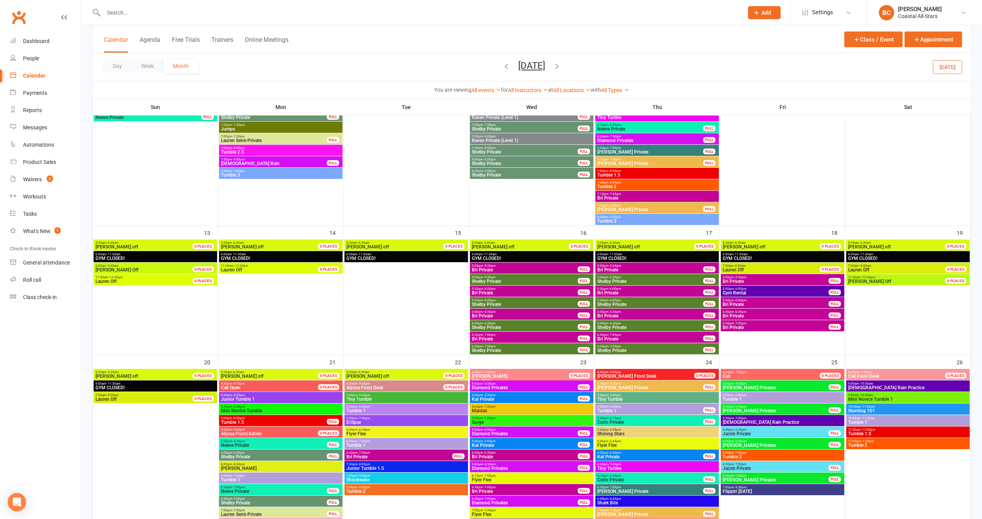
click at [561, 66] on icon "button" at bounding box center [557, 66] width 8 height 8
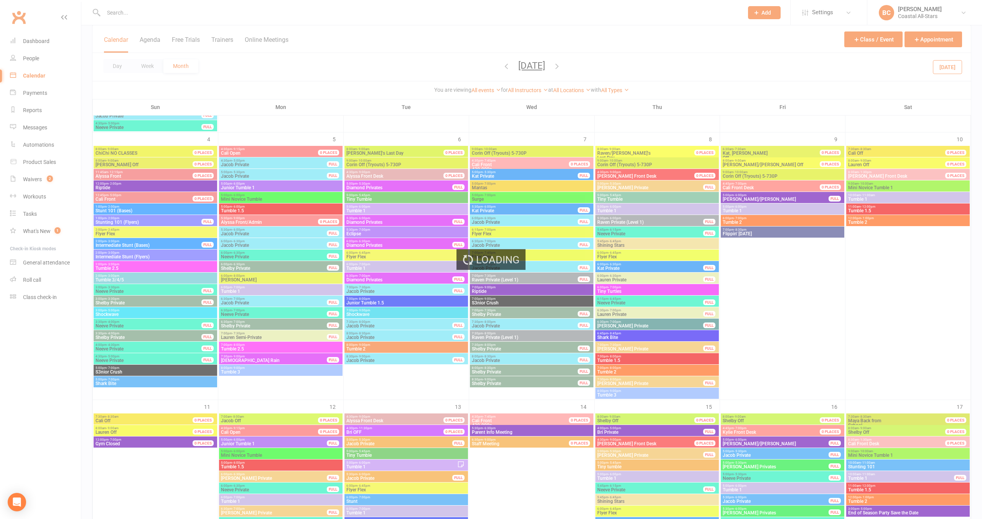
click at [564, 66] on div "Loading" at bounding box center [491, 259] width 982 height 519
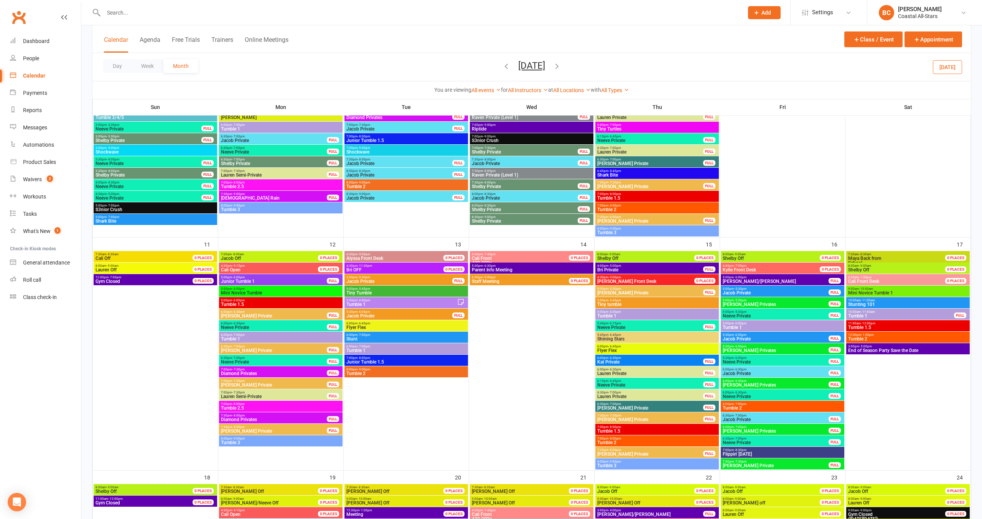
click at [561, 66] on icon "button" at bounding box center [557, 66] width 8 height 8
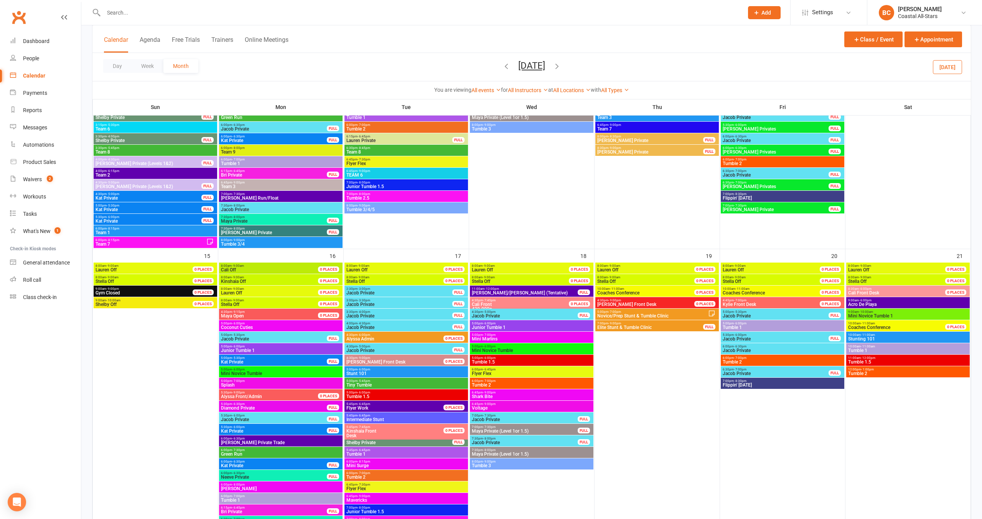
click at [561, 66] on icon "button" at bounding box center [557, 66] width 8 height 8
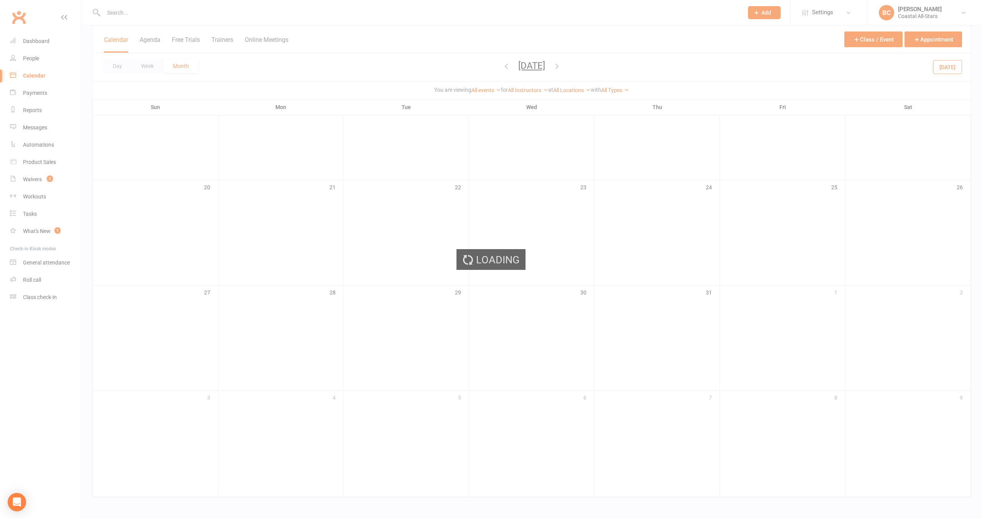
click at [565, 65] on div "Loading" at bounding box center [491, 259] width 982 height 519
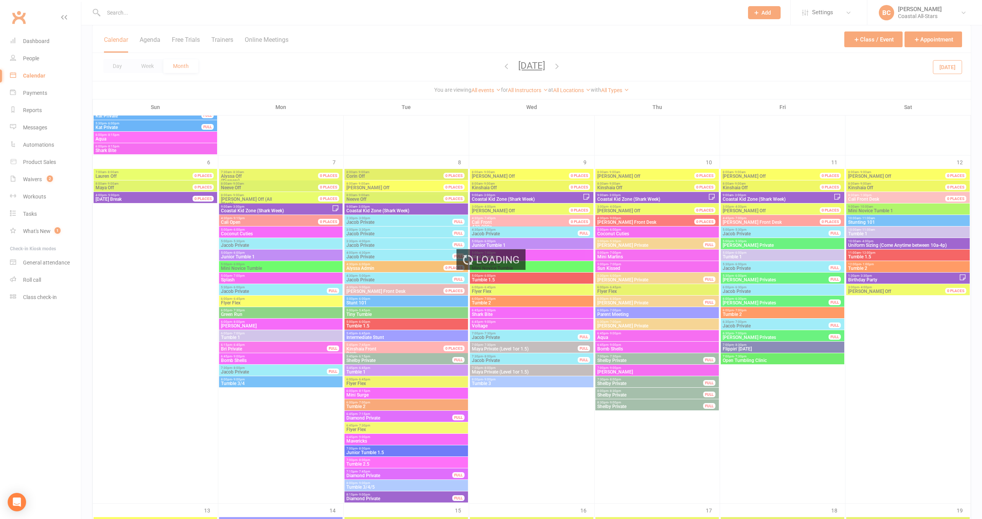
click at [564, 66] on div "Loading" at bounding box center [491, 259] width 982 height 519
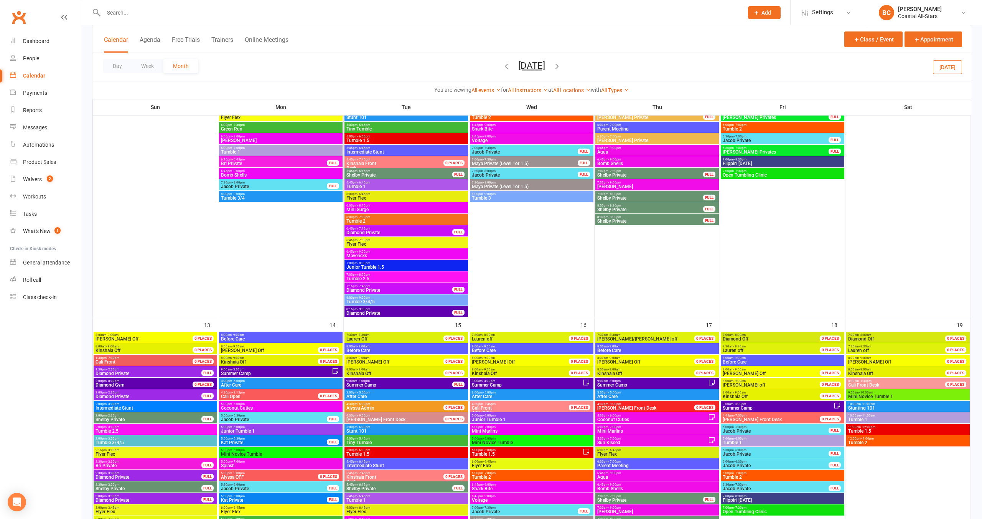
click at [561, 66] on icon "button" at bounding box center [557, 66] width 8 height 8
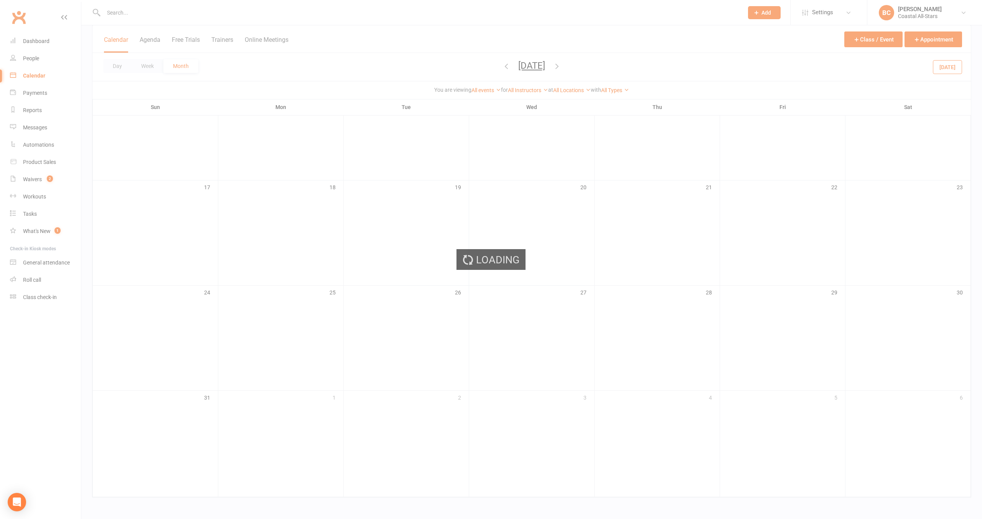
click at [544, 66] on div "Loading" at bounding box center [491, 259] width 982 height 519
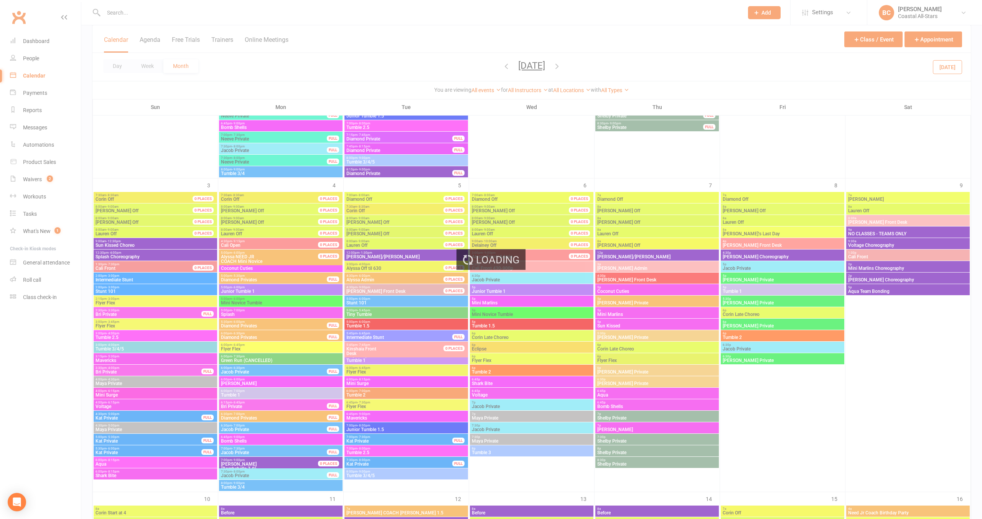
click at [540, 66] on div "Loading" at bounding box center [491, 259] width 982 height 519
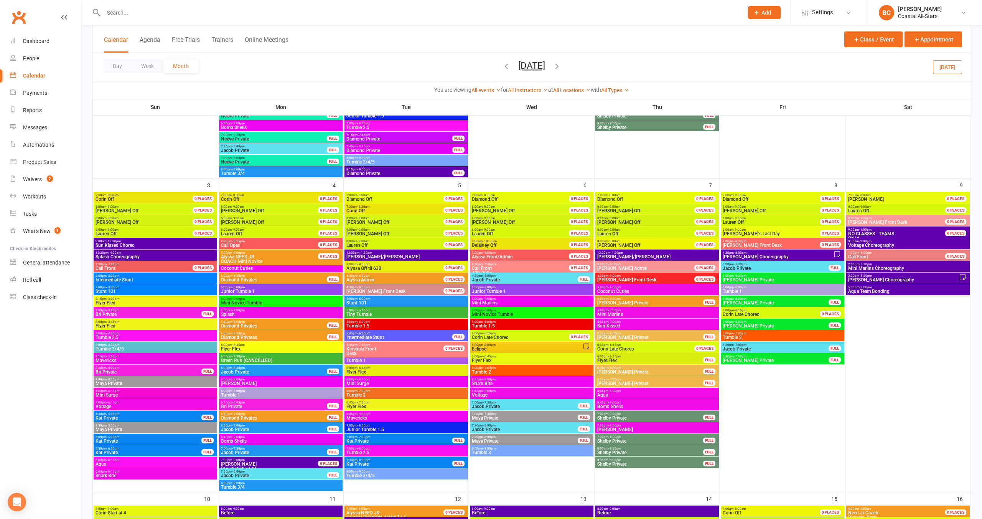
scroll to position [507, 0]
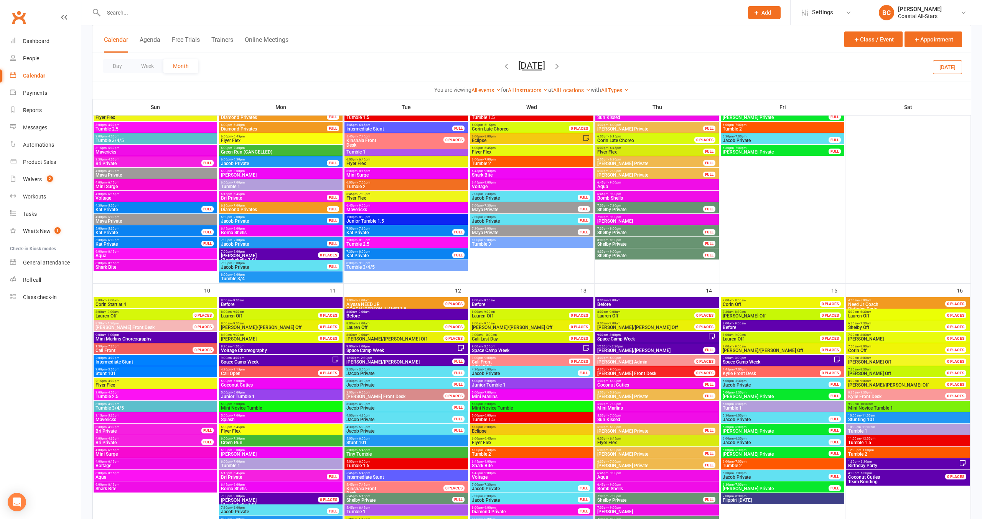
click at [527, 63] on button "[DATE]" at bounding box center [531, 65] width 27 height 11
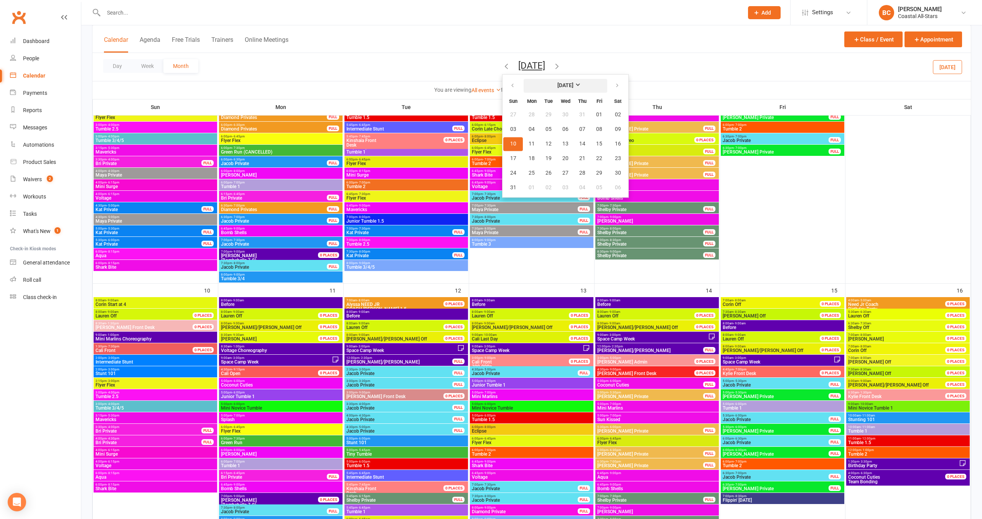
click at [566, 86] on strong "[DATE]" at bounding box center [566, 86] width 16 height 6
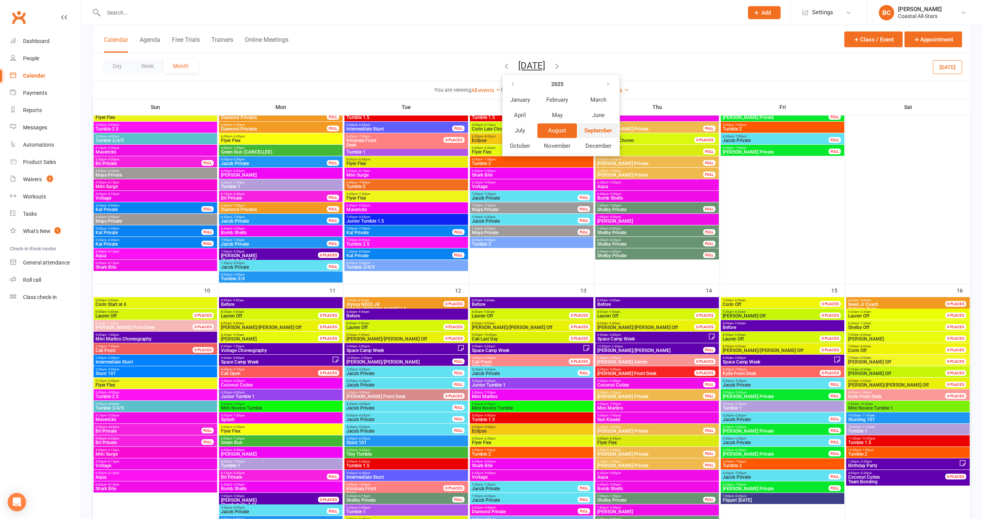
click at [587, 132] on span "September" at bounding box center [598, 130] width 28 height 7
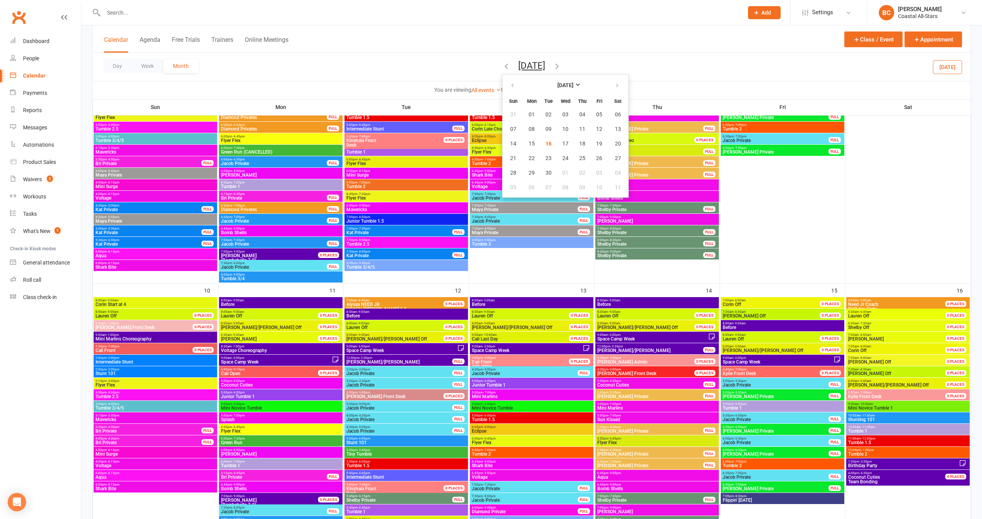
drag, startPoint x: 593, startPoint y: 64, endPoint x: 591, endPoint y: 68, distance: 4.1
click at [592, 64] on div "Day Week Month August 2025 September 2025 Sun Mon Tue Wed Thu Fri Sat 31 01 02 …" at bounding box center [531, 67] width 879 height 28
click at [546, 144] on span "16" at bounding box center [549, 144] width 6 height 6
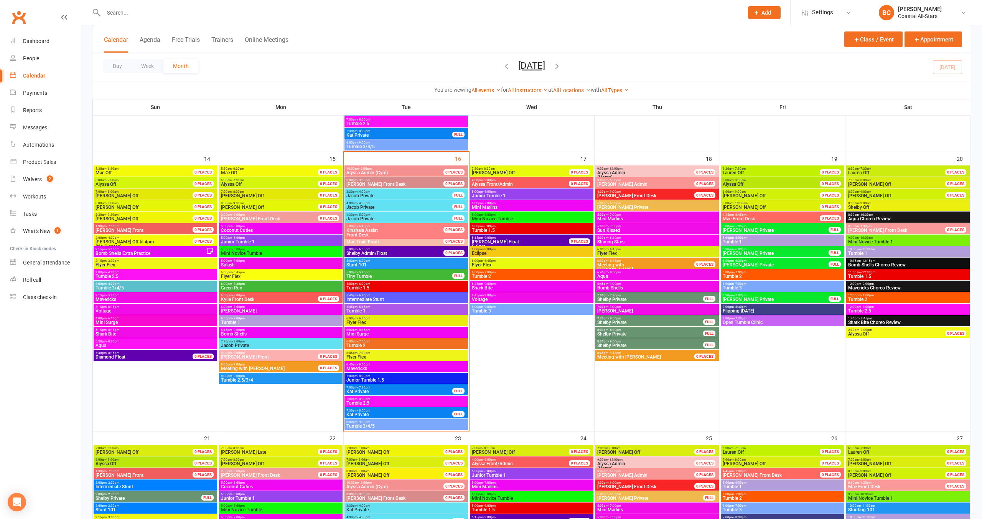
scroll to position [569, 0]
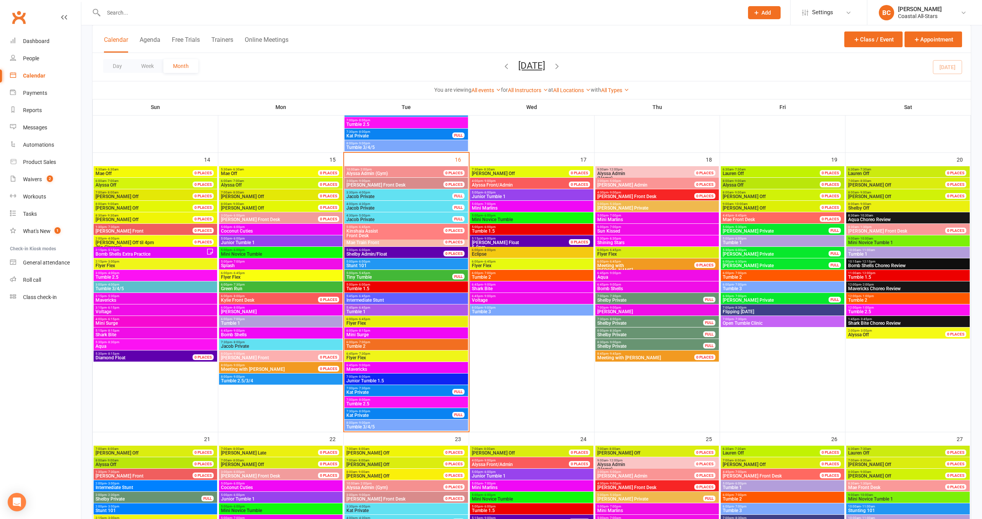
click at [768, 229] on span "[PERSON_NAME] Private" at bounding box center [776, 231] width 107 height 5
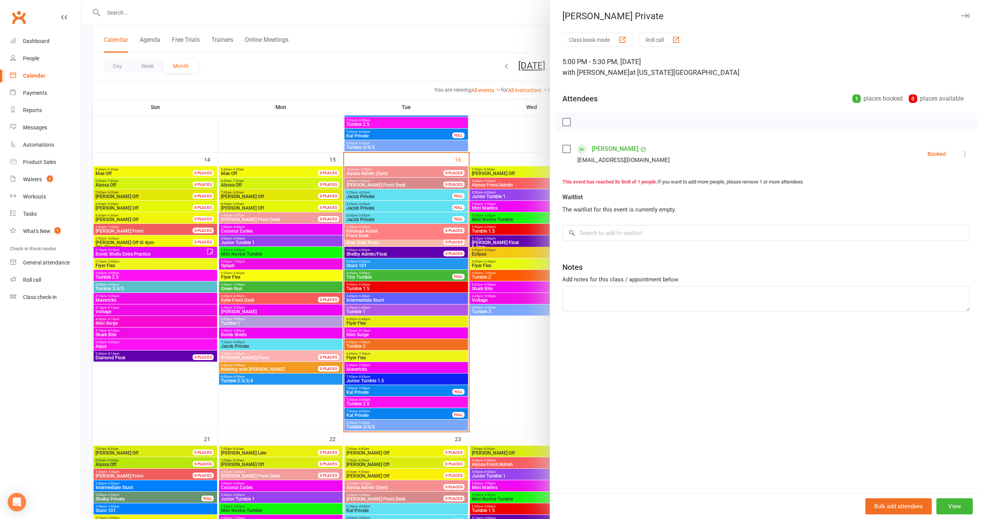
drag, startPoint x: 510, startPoint y: 216, endPoint x: 516, endPoint y: 216, distance: 6.1
click at [510, 216] on div at bounding box center [531, 259] width 901 height 519
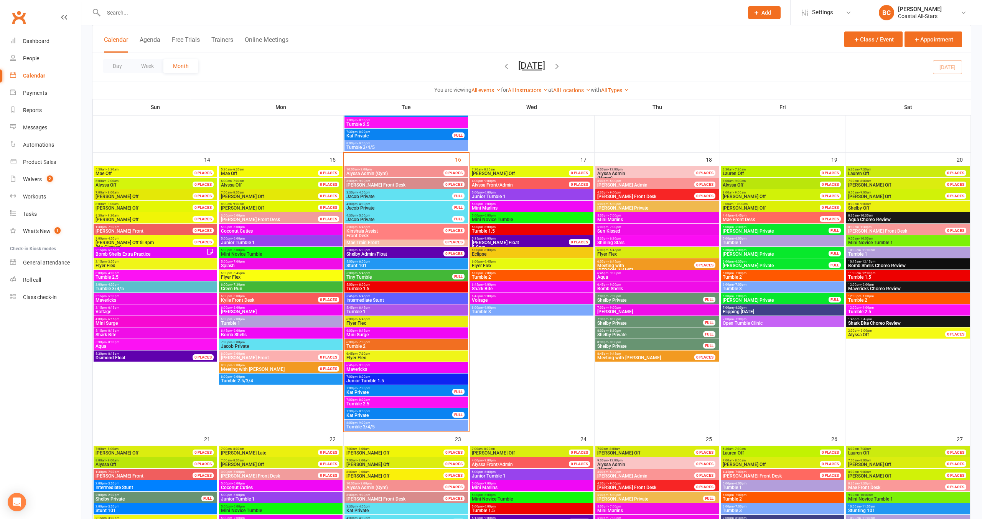
click at [757, 252] on span "[PERSON_NAME] Private" at bounding box center [776, 254] width 107 height 5
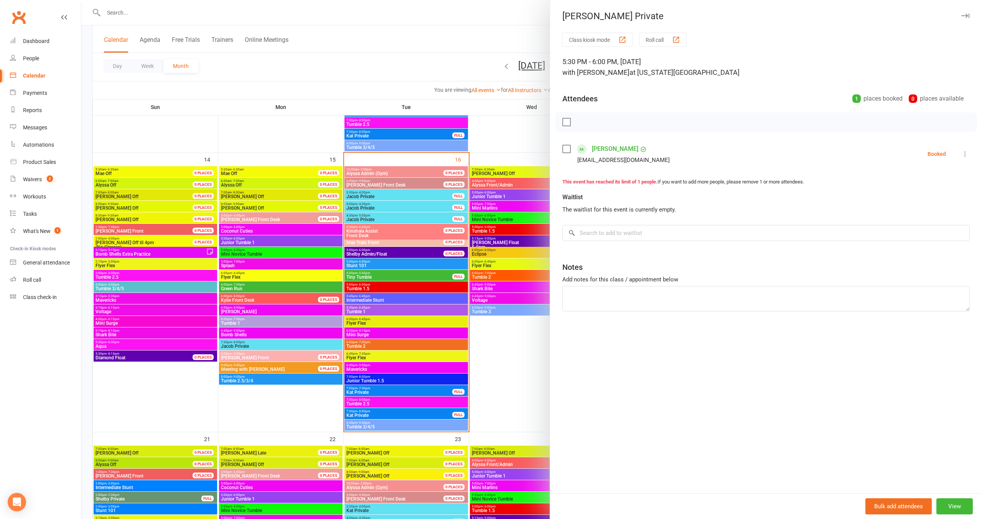
drag, startPoint x: 501, startPoint y: 255, endPoint x: 609, endPoint y: 259, distance: 108.7
click at [502, 254] on div at bounding box center [531, 259] width 901 height 519
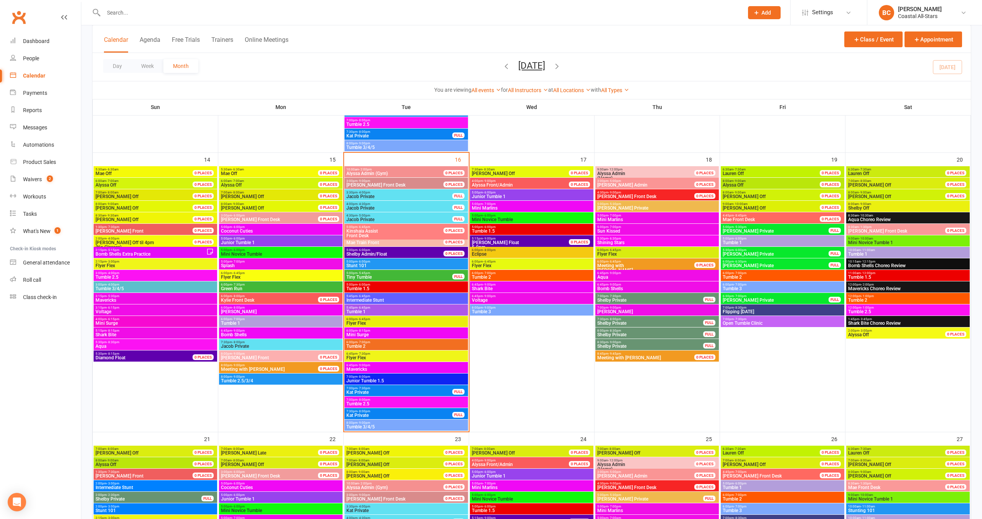
click at [757, 264] on span "[PERSON_NAME] Private" at bounding box center [776, 265] width 107 height 5
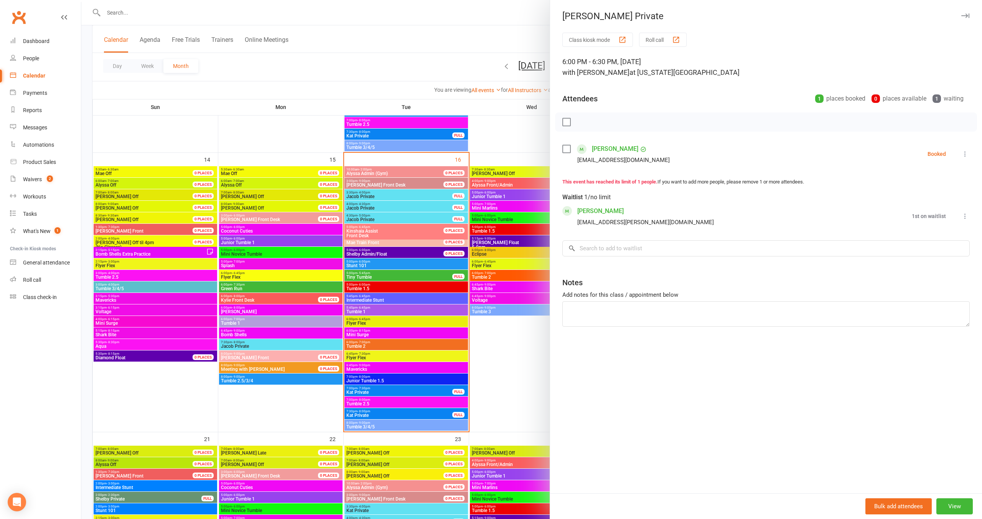
click at [492, 249] on div at bounding box center [531, 259] width 901 height 519
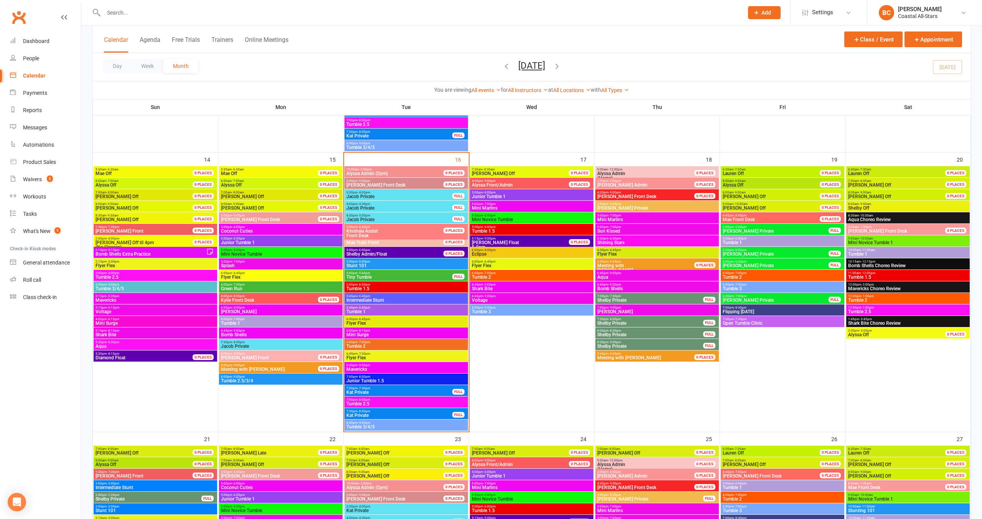
click at [763, 300] on span "[PERSON_NAME] Private" at bounding box center [776, 300] width 107 height 5
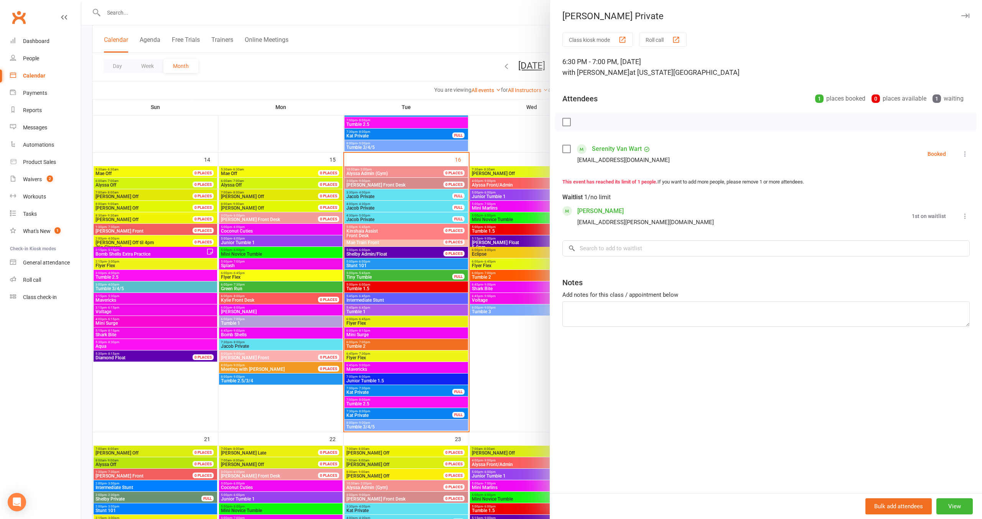
click at [497, 289] on div at bounding box center [531, 259] width 901 height 519
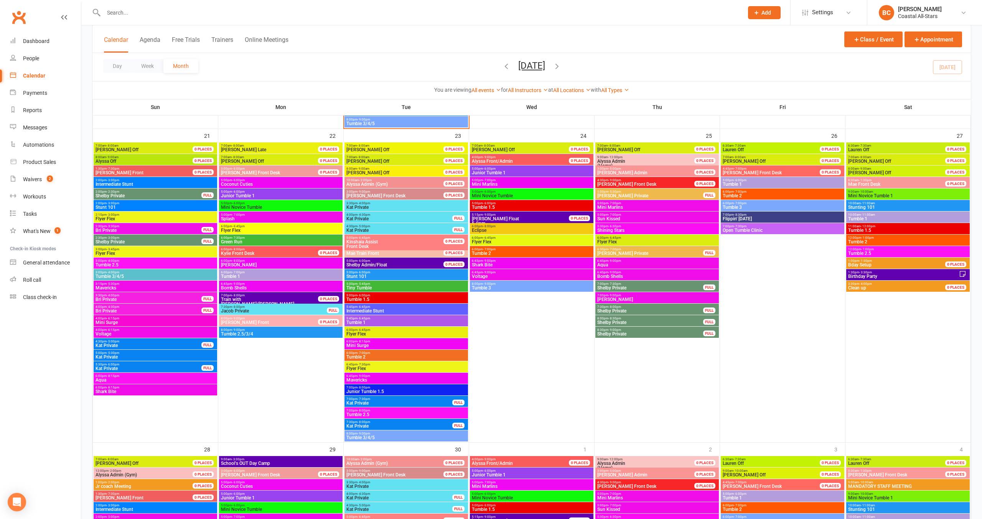
scroll to position [874, 0]
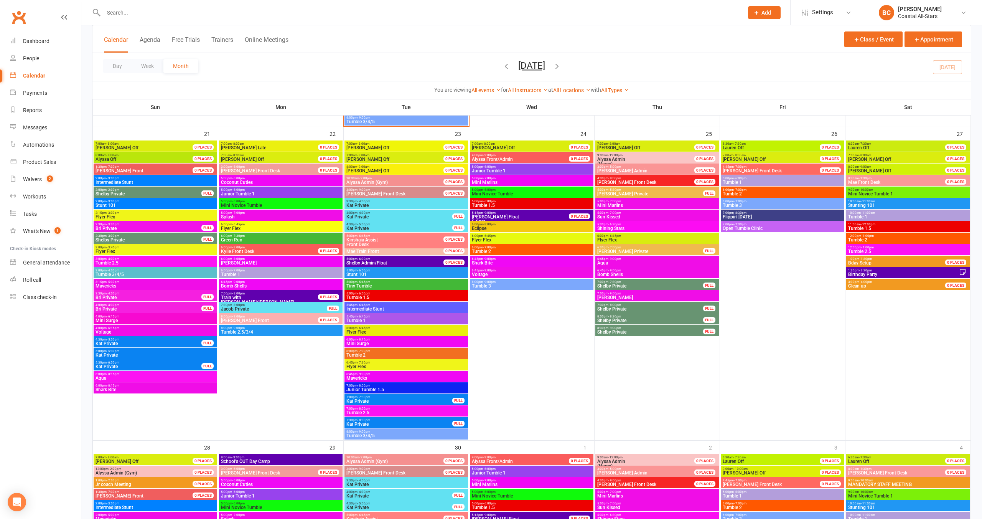
click at [125, 307] on span "Bri Private" at bounding box center [148, 309] width 107 height 5
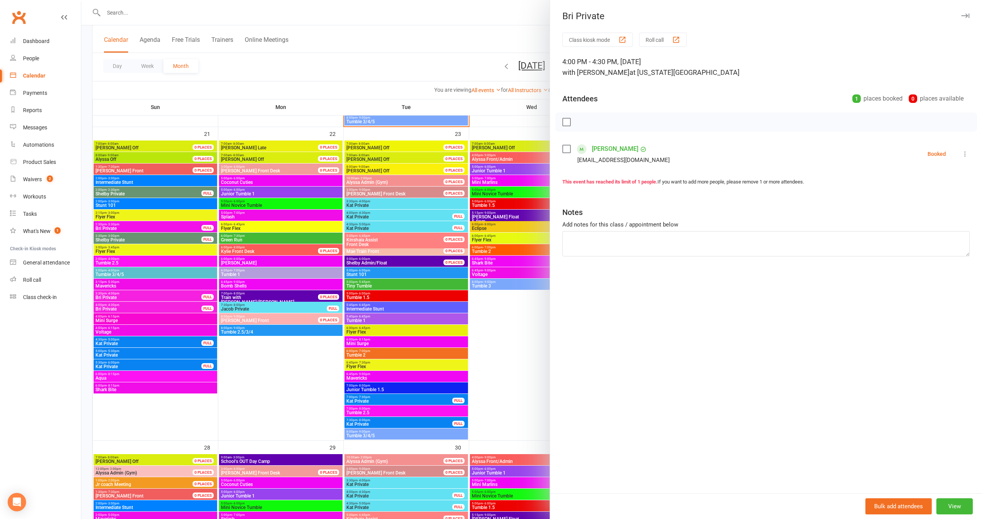
drag, startPoint x: 298, startPoint y: 374, endPoint x: 269, endPoint y: 367, distance: 30.4
click at [298, 374] on div at bounding box center [531, 259] width 901 height 519
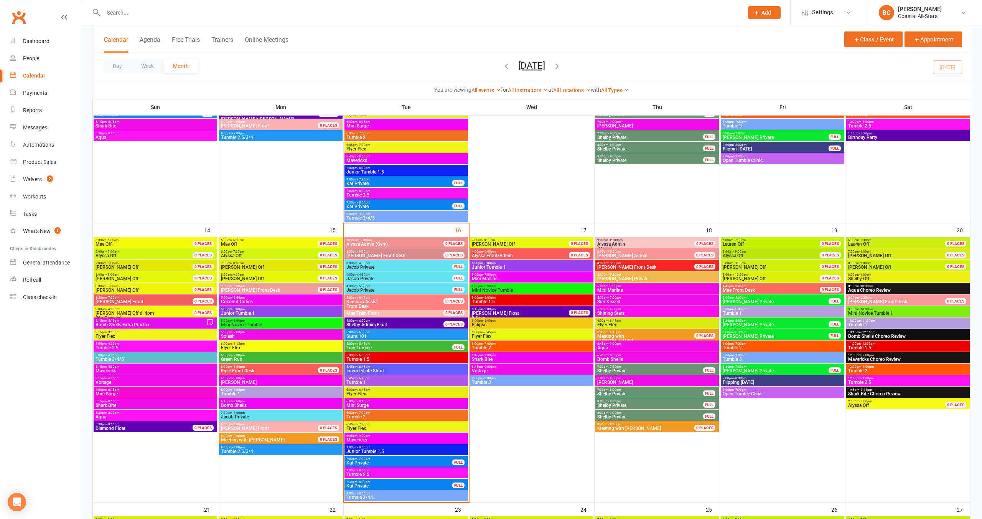
scroll to position [481, 0]
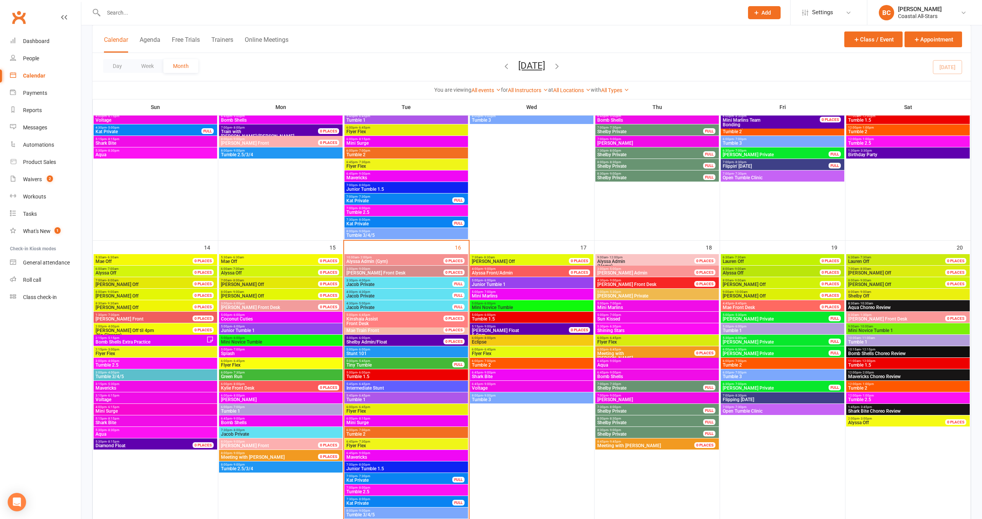
click at [753, 400] on span "Flipping [DATE]" at bounding box center [783, 399] width 121 height 5
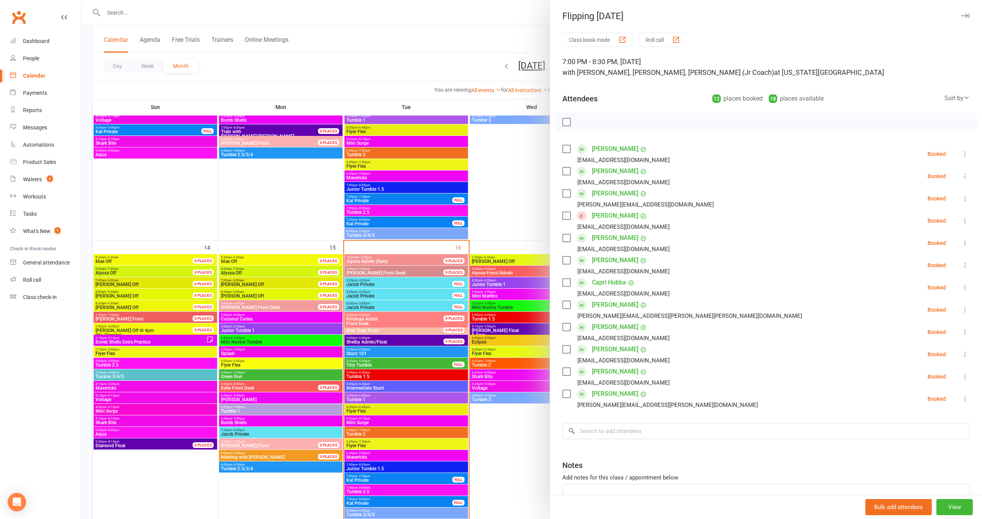
click at [520, 430] on div at bounding box center [531, 259] width 901 height 519
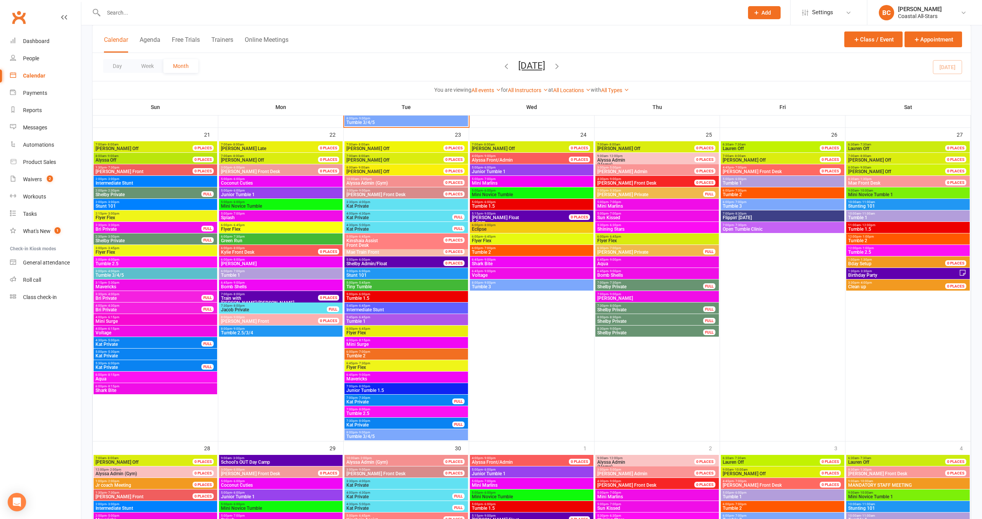
scroll to position [882, 0]
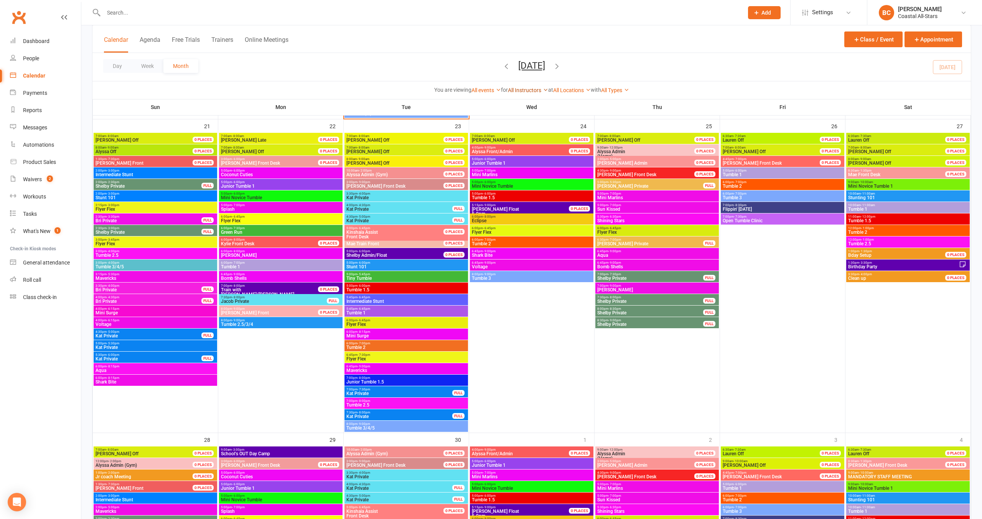
click at [522, 89] on link "All Instructors" at bounding box center [528, 90] width 40 height 6
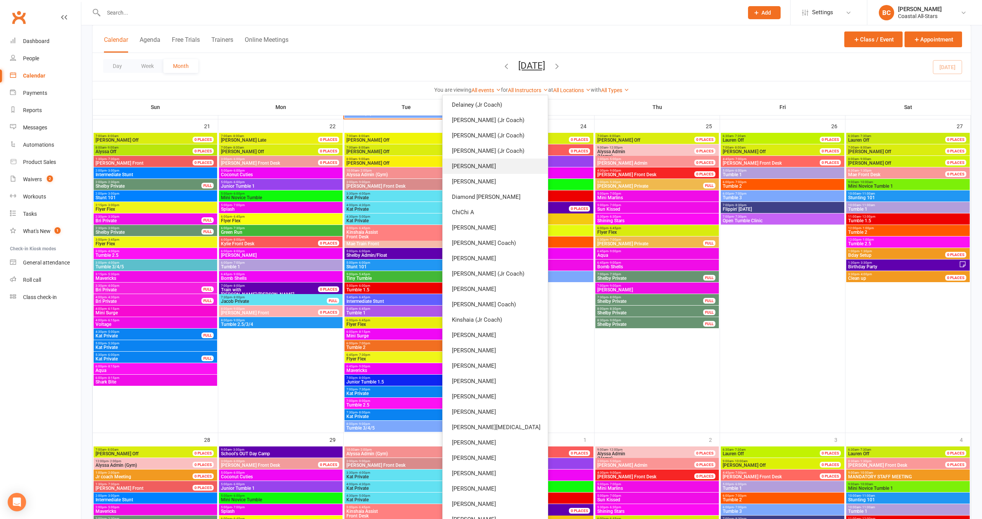
click at [510, 165] on link "[PERSON_NAME]" at bounding box center [495, 165] width 105 height 15
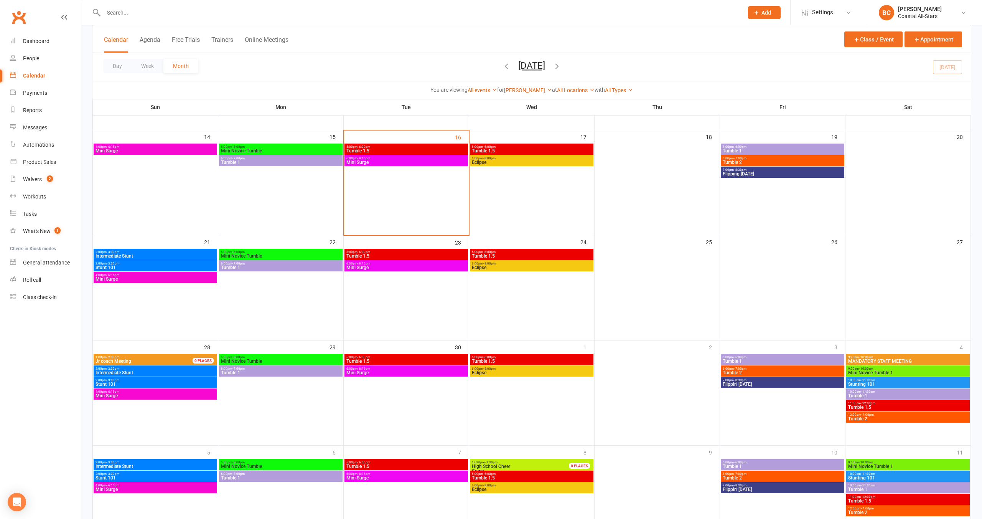
scroll to position [244, 0]
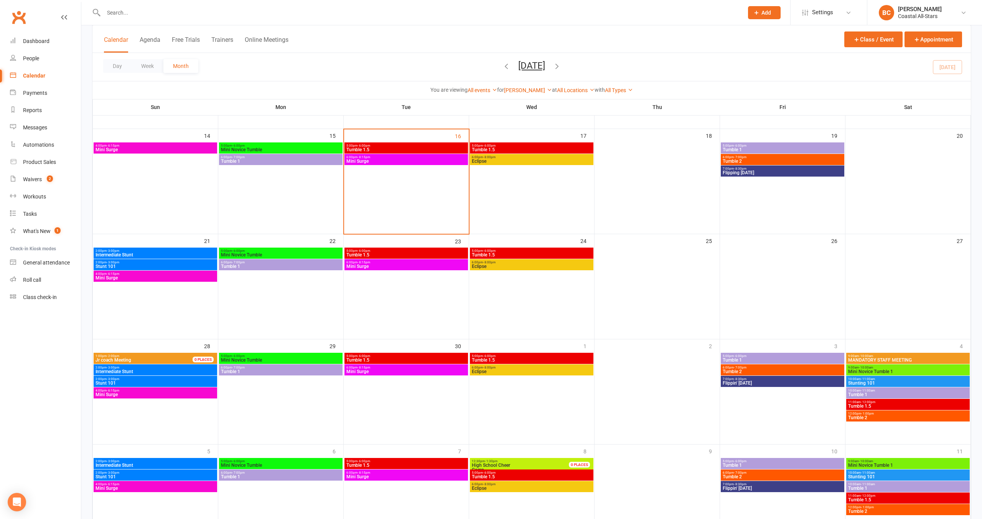
click at [125, 267] on span "Stunt 101" at bounding box center [155, 266] width 121 height 5
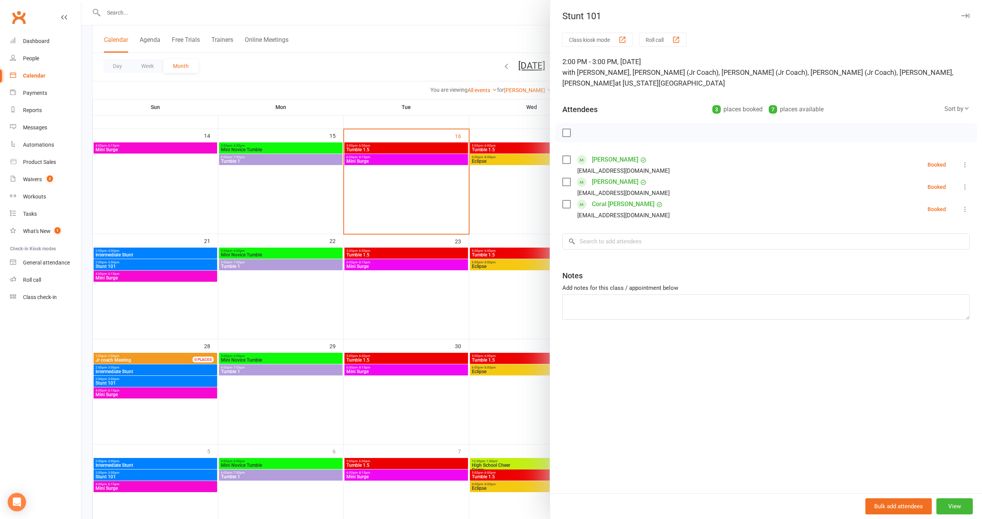
click at [437, 33] on div at bounding box center [531, 259] width 901 height 519
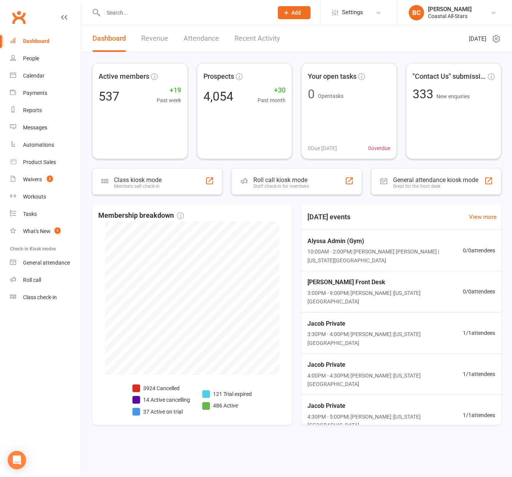
click at [163, 18] on div at bounding box center [180, 12] width 176 height 25
click at [134, 18] on div at bounding box center [180, 12] width 176 height 25
click at [133, 16] on input "text" at bounding box center [184, 12] width 167 height 11
type input "[PERSON_NAME]"
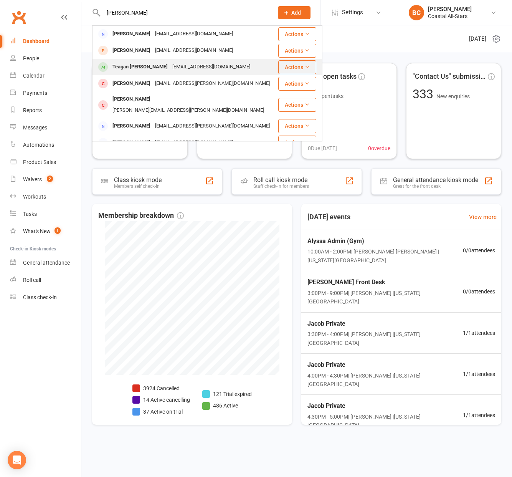
click at [136, 69] on div "Teagan [PERSON_NAME]" at bounding box center [140, 66] width 60 height 11
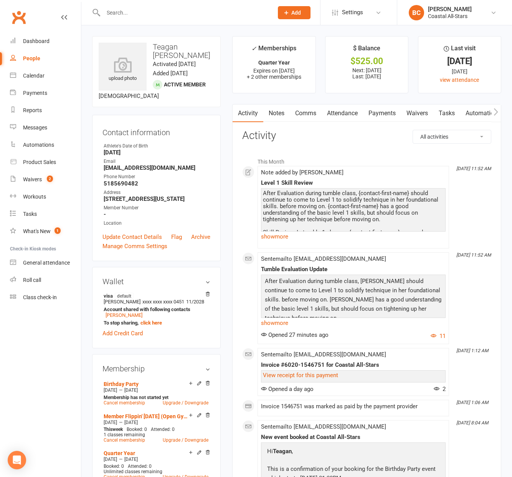
click at [318, 209] on div "After Evaluation during tumble class, {contact-first-name} should continue to c…" at bounding box center [353, 235] width 181 height 91
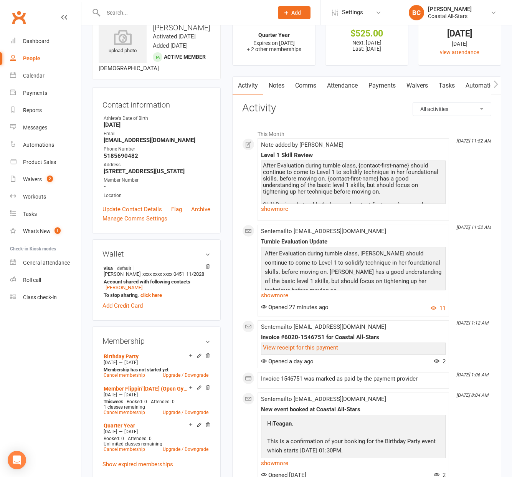
scroll to position [29, 0]
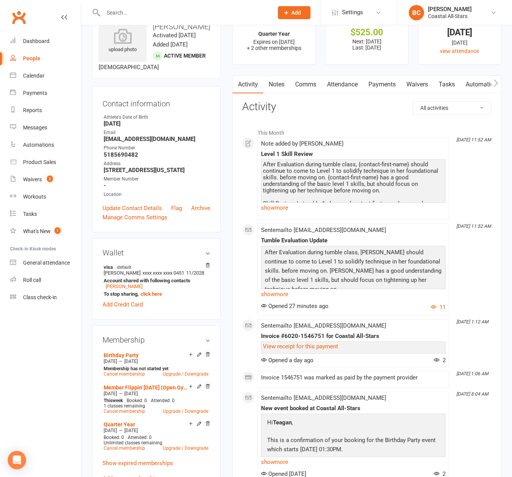
click at [299, 186] on div "After Evaluation during tumble class, {contact-first-name} should continue to c…" at bounding box center [353, 206] width 181 height 91
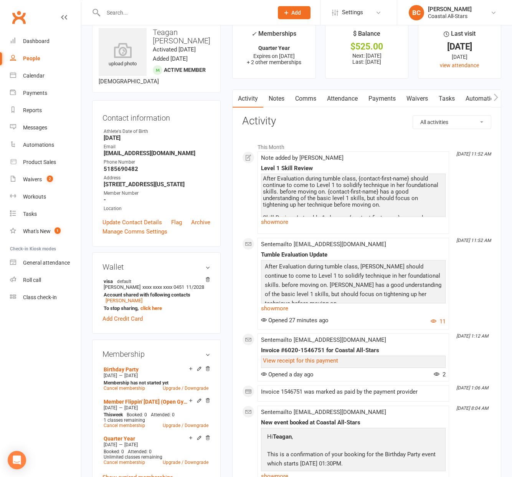
scroll to position [0, 0]
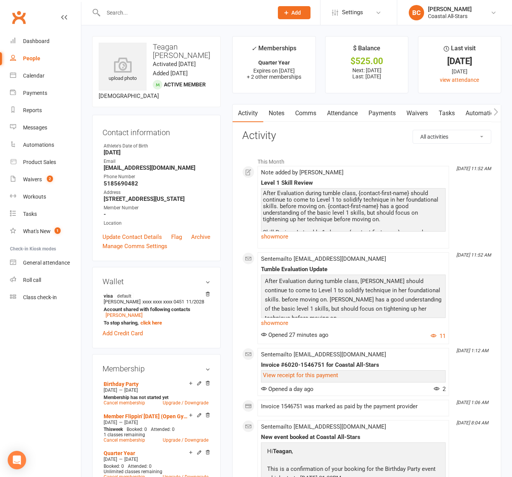
click at [327, 301] on p "After Evaluation during tumble class, [PERSON_NAME] should continue to come to …" at bounding box center [353, 300] width 181 height 48
click at [275, 324] on link "show more" at bounding box center [353, 322] width 185 height 11
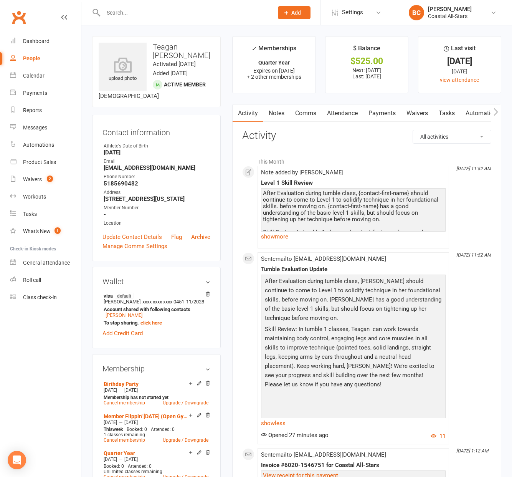
click at [310, 327] on p "Skill Review: In tumble 1 classes, Teagan can work towards maintaining body con…" at bounding box center [353, 357] width 181 height 66
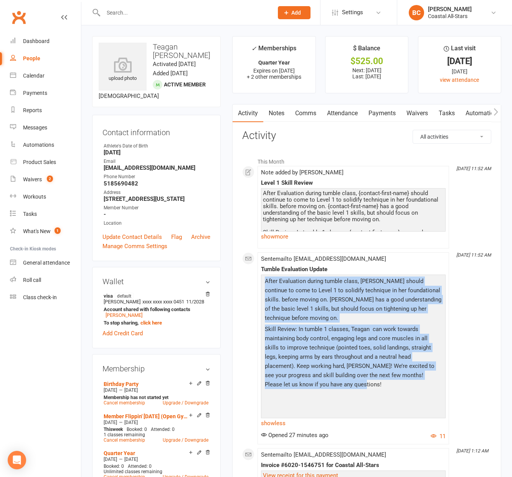
drag, startPoint x: 323, startPoint y: 384, endPoint x: 264, endPoint y: 282, distance: 117.6
click at [264, 282] on div "After Evaluation during tumble class, [PERSON_NAME] should continue to come to …" at bounding box center [353, 345] width 181 height 139
copy div "After Evaluation during tumble class, [PERSON_NAME] should continue to come to …"
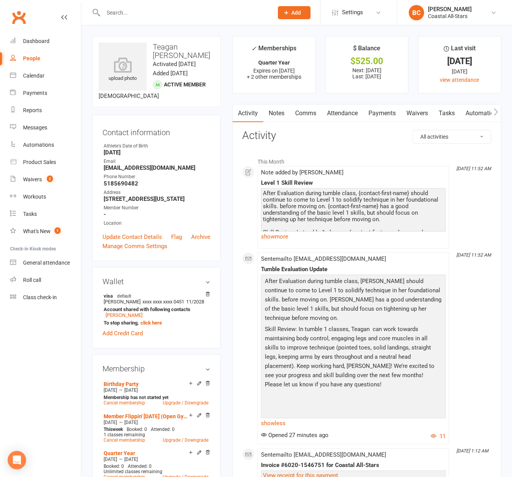
click at [321, 198] on div "After Evaluation during tumble class, {contact-first-name} should continue to c…" at bounding box center [353, 235] width 181 height 91
drag, startPoint x: 382, startPoint y: 178, endPoint x: 379, endPoint y: 182, distance: 4.9
click at [382, 178] on div "Note added by [PERSON_NAME] Level 1 Skill Review After Evaluation during tumble…" at bounding box center [353, 207] width 185 height 76
click at [279, 238] on link "show more" at bounding box center [353, 236] width 185 height 11
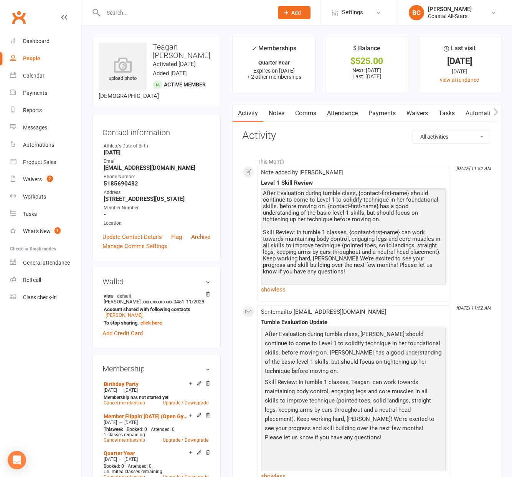
click at [285, 116] on link "Notes" at bounding box center [276, 113] width 26 height 18
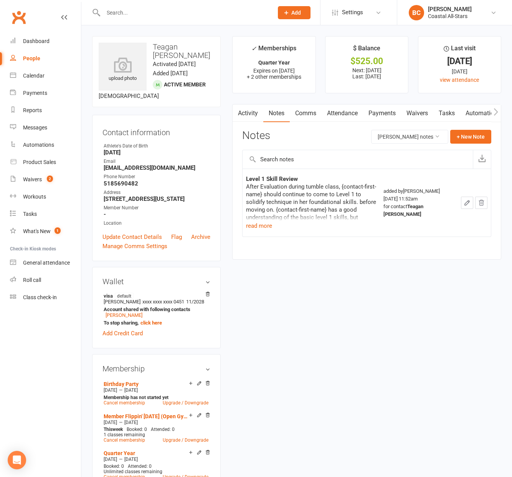
drag, startPoint x: 460, startPoint y: 204, endPoint x: 467, endPoint y: 204, distance: 6.5
click at [462, 204] on td at bounding box center [473, 202] width 33 height 68
click at [467, 204] on icon "button" at bounding box center [467, 202] width 5 height 5
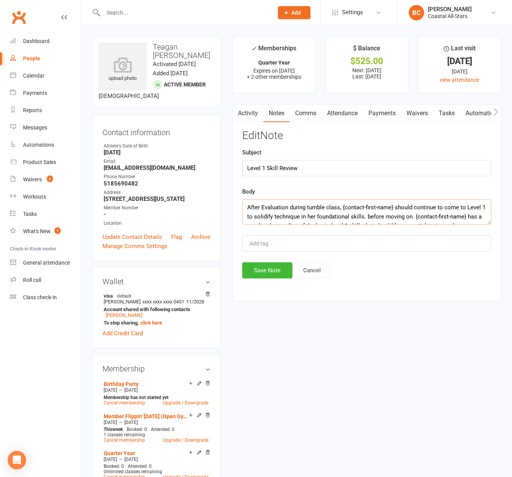
click at [298, 220] on textarea "After Evaluation during tumble class, {contact-first-name} should continue to c…" at bounding box center [366, 211] width 249 height 25
click at [299, 220] on textarea "After Evaluation during tumble class, {contact-first-name} should continue to c…" at bounding box center [366, 211] width 249 height 25
drag, startPoint x: 247, startPoint y: 205, endPoint x: 447, endPoint y: 257, distance: 206.4
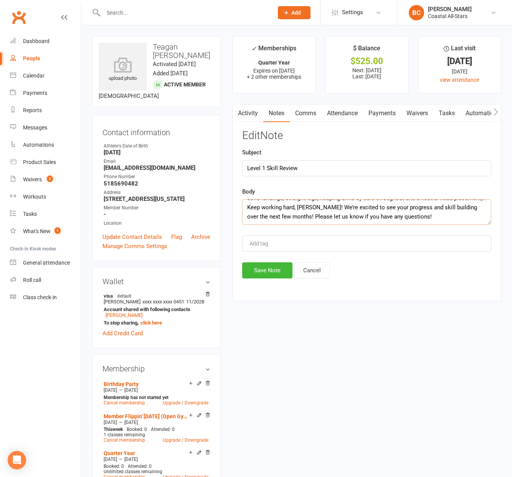
click at [447, 257] on div "Edit Note Subject Level 1 Skill Review Body After Evaluation during tumble clas…" at bounding box center [366, 204] width 249 height 149
paste textarea "[PERSON_NAME] should continue to come to Level 1 to solidify technique in her f…"
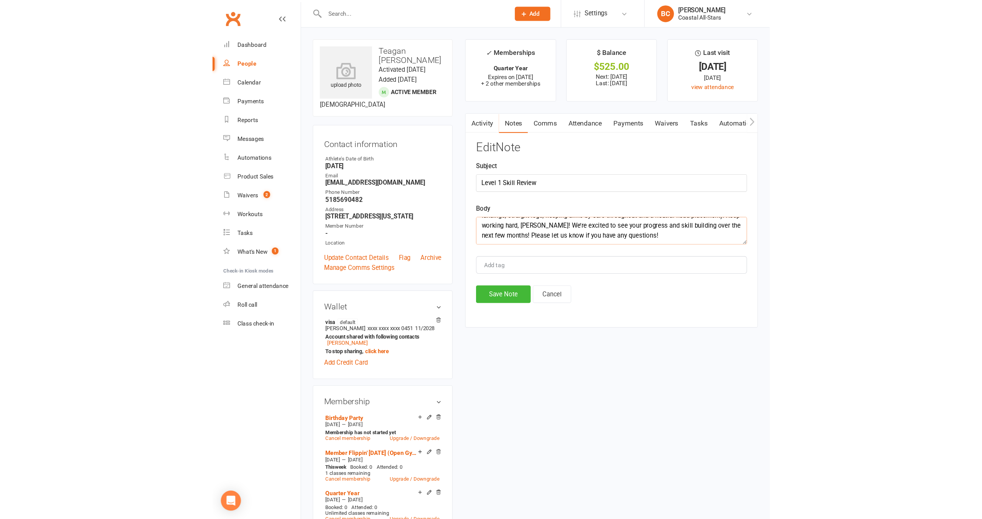
scroll to position [60, 0]
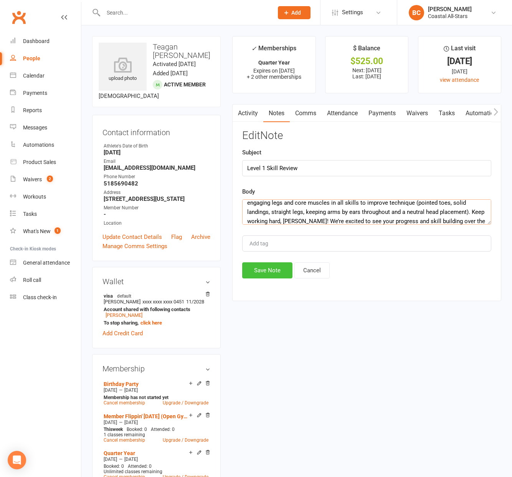
type textarea "After Evaluation during tumble class, [PERSON_NAME] should continue to come to …"
click at [281, 267] on button "Save Note" at bounding box center [267, 270] width 50 height 16
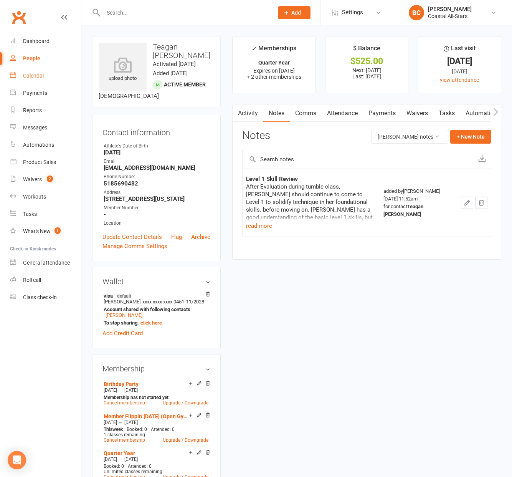
click at [36, 82] on link "Calendar" at bounding box center [45, 75] width 71 height 17
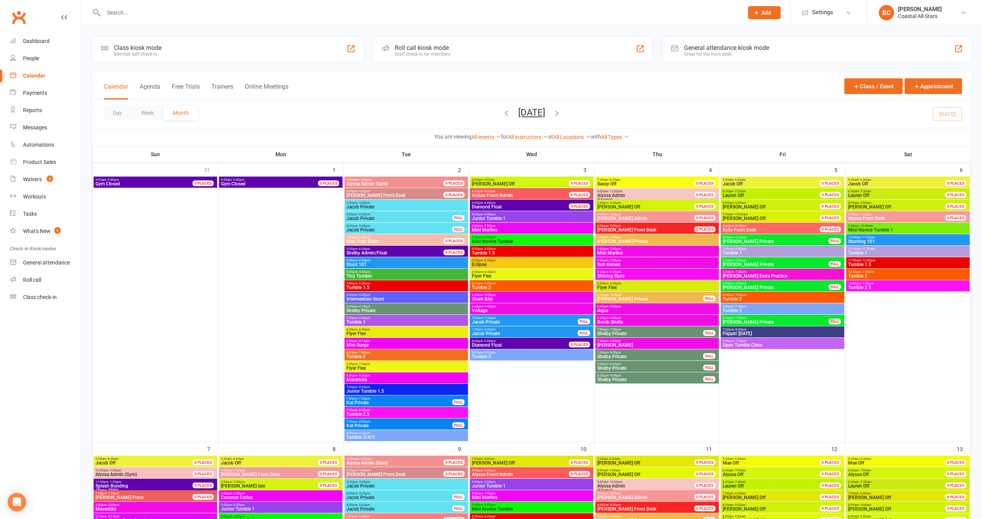
click at [218, 13] on input "text" at bounding box center [419, 12] width 637 height 11
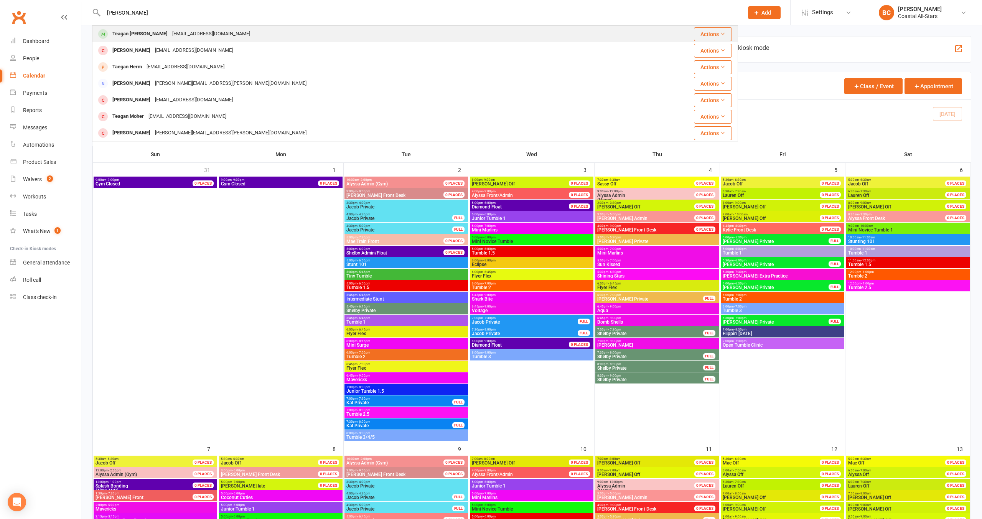
type input "[PERSON_NAME]"
click at [145, 38] on div "Teagan [PERSON_NAME]" at bounding box center [140, 33] width 60 height 11
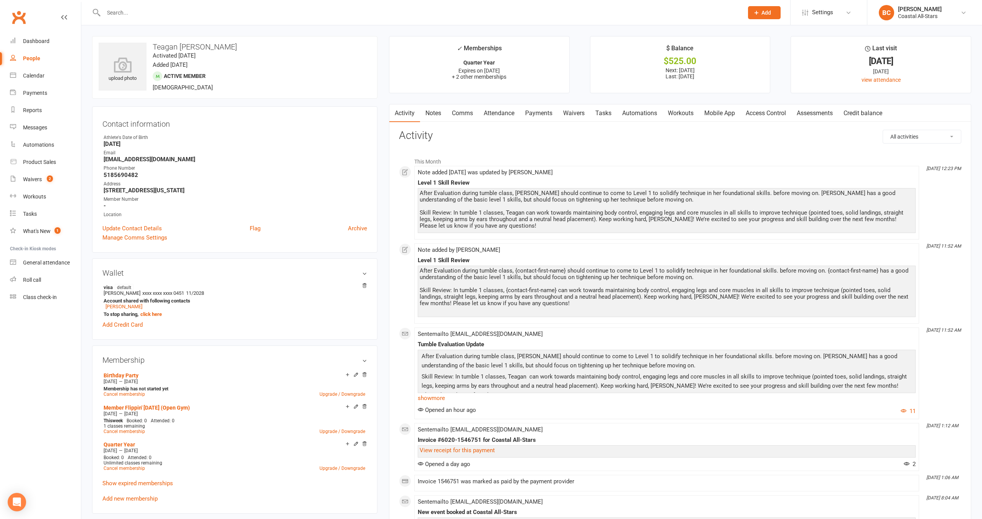
click at [431, 117] on link "Notes" at bounding box center [433, 113] width 26 height 18
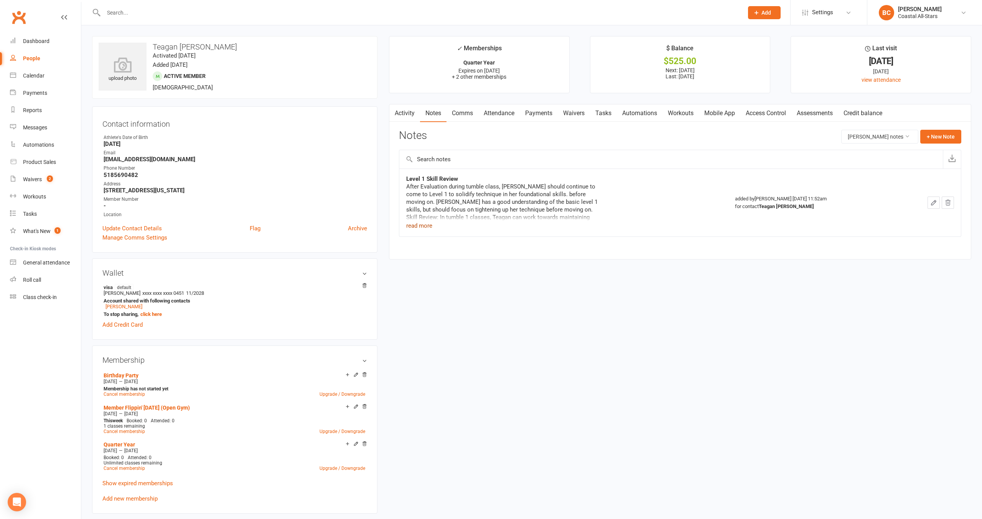
click at [422, 228] on button "read more" at bounding box center [419, 225] width 26 height 9
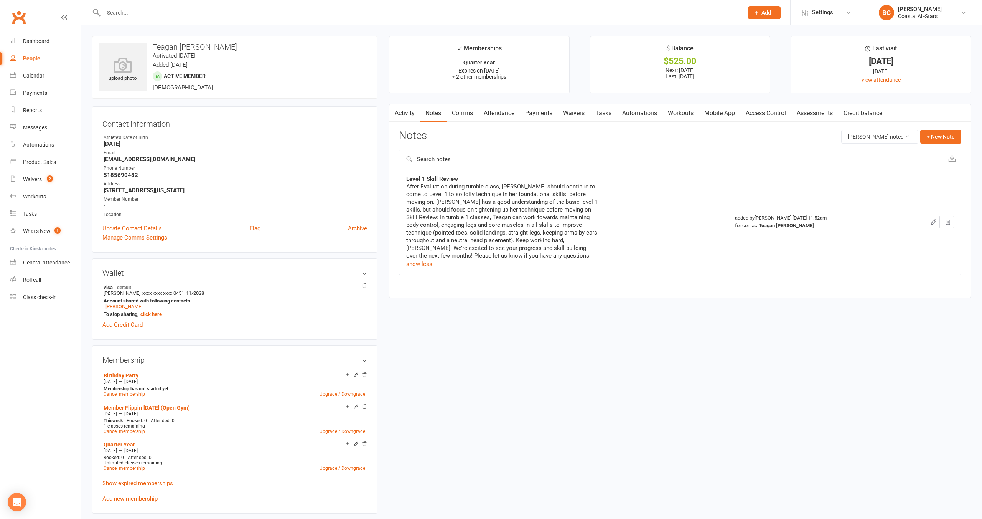
click at [493, 255] on div "After Evaluation during tumble class, [PERSON_NAME] should continue to come to …" at bounding box center [502, 221] width 192 height 77
drag, startPoint x: 544, startPoint y: 251, endPoint x: 555, endPoint y: 249, distance: 10.9
click at [512, 250] on div "After Evaluation during tumble class, [PERSON_NAME] should continue to come to …" at bounding box center [502, 221] width 192 height 77
drag, startPoint x: 554, startPoint y: 248, endPoint x: 518, endPoint y: 245, distance: 35.8
click at [512, 245] on div "After Evaluation during tumble class, [PERSON_NAME] should continue to come to …" at bounding box center [502, 221] width 192 height 77
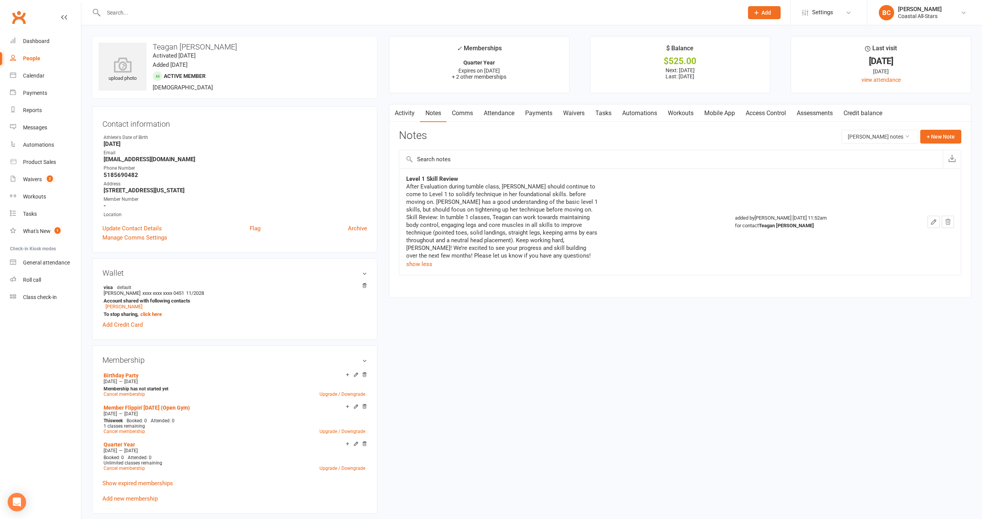
drag, startPoint x: 535, startPoint y: 234, endPoint x: 528, endPoint y: 238, distance: 7.9
click at [512, 234] on div "After Evaluation during tumble class, [PERSON_NAME] should continue to come to …" at bounding box center [502, 221] width 192 height 77
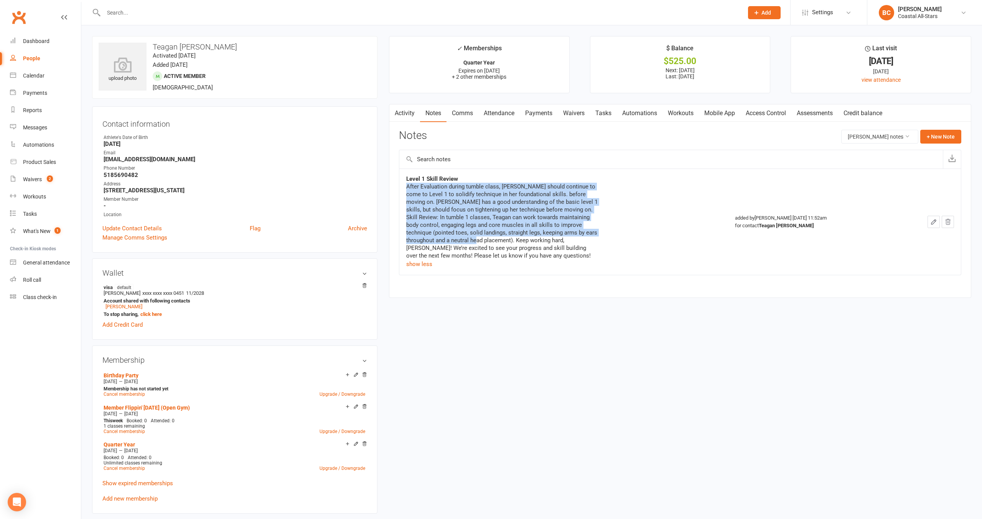
drag, startPoint x: 470, startPoint y: 241, endPoint x: 401, endPoint y: 187, distance: 87.5
click at [401, 187] on td "Level 1 Skill Review After Evaluation during tumble class, [PERSON_NAME] should…" at bounding box center [564, 221] width 329 height 106
copy div "After Evaluation during tumble class, [PERSON_NAME] should continue to come to …"
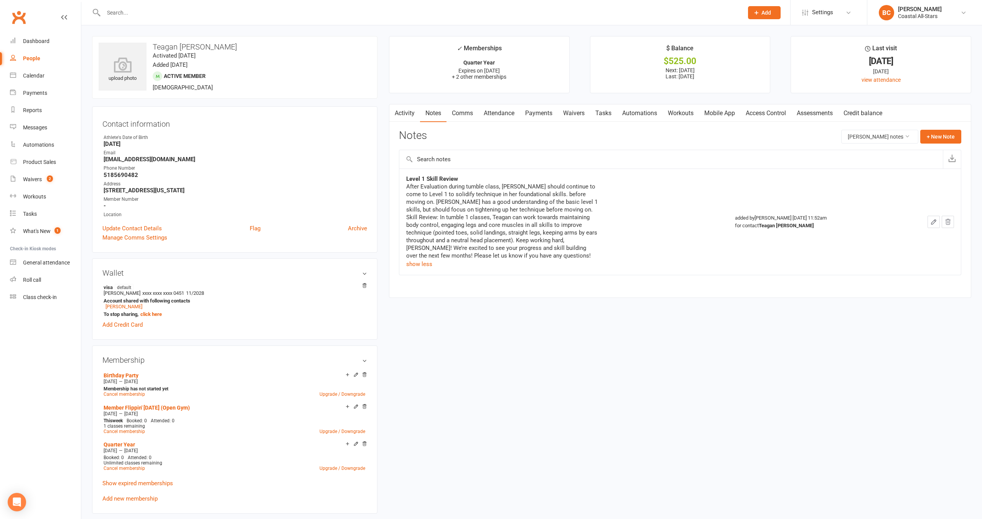
click at [162, 14] on input "text" at bounding box center [419, 12] width 637 height 11
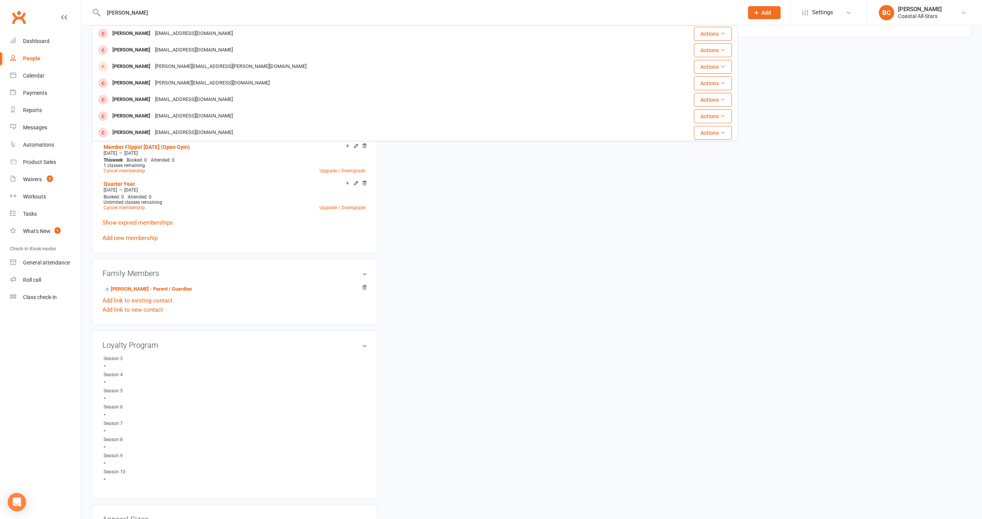
scroll to position [262, 0]
paste input "[PERSON_NAME]"
type input "[PERSON_NAME]"
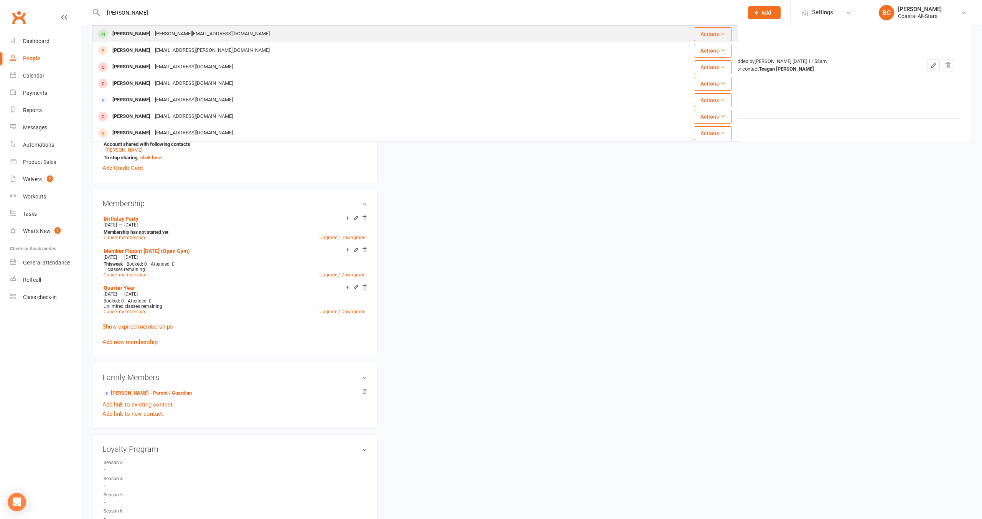
scroll to position [60, 0]
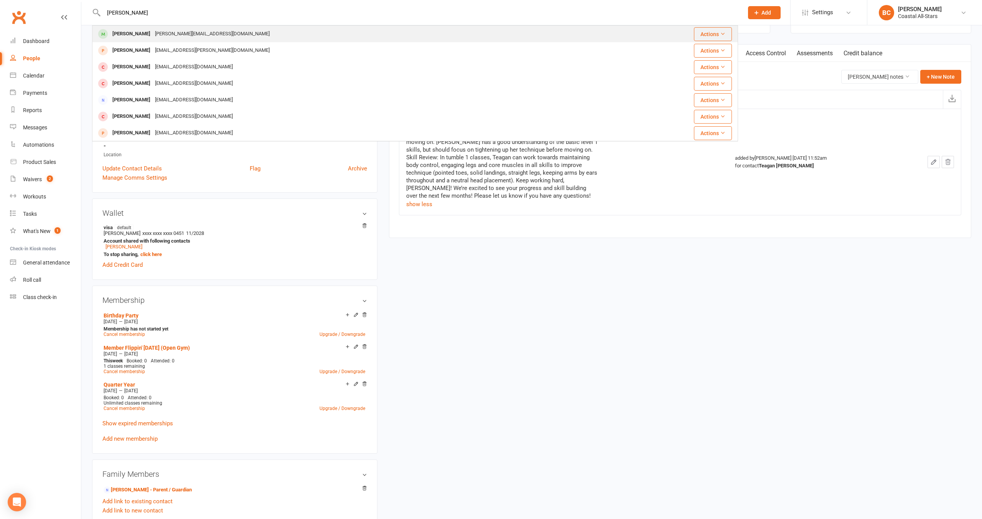
click at [201, 32] on div "[PERSON_NAME][EMAIL_ADDRESS][DOMAIN_NAME]" at bounding box center [212, 33] width 119 height 11
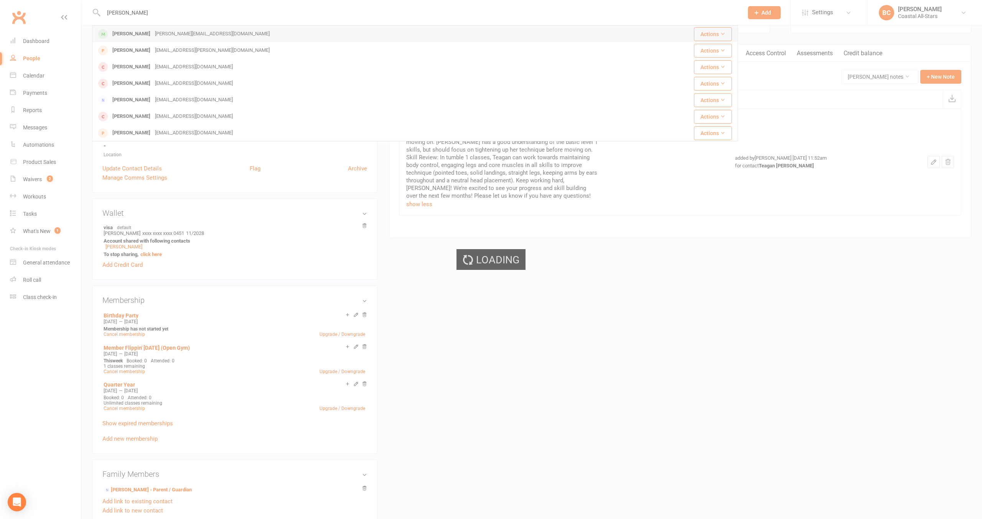
scroll to position [0, 0]
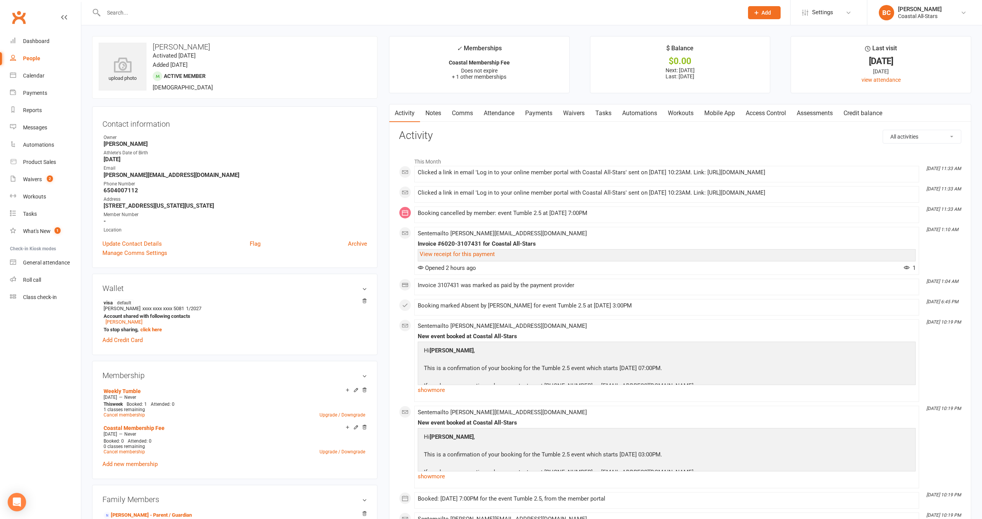
click at [466, 116] on link "Comms" at bounding box center [463, 113] width 32 height 18
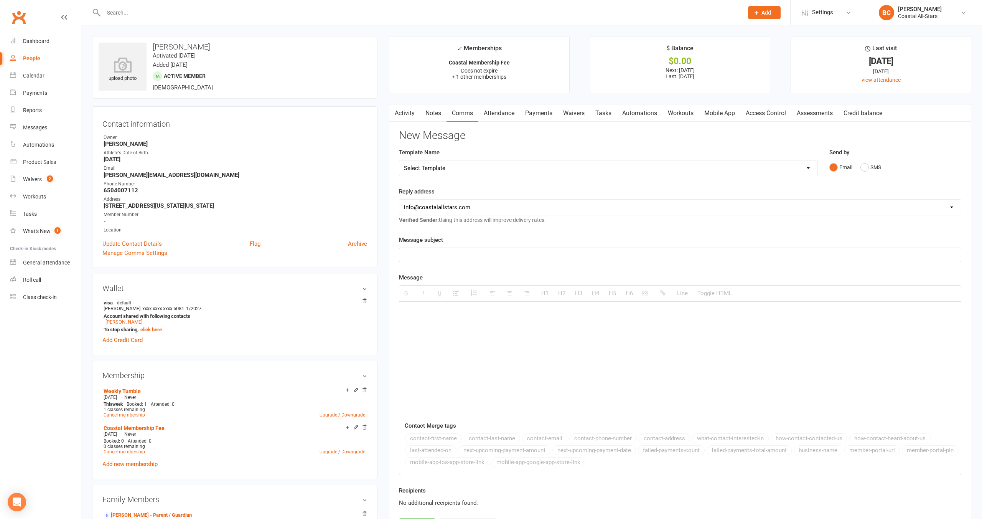
click at [512, 168] on select "Select Template [Email] Bi-Annual Assessment [Email] Boosters [Email] Card Fail…" at bounding box center [609, 167] width 418 height 15
click at [446, 172] on select "Select Template [Email] Bi-Annual Assessment [Email] Boosters [Email] Card Fail…" at bounding box center [609, 167] width 418 height 15
select select "50"
click at [400, 160] on select "Select Template [Email] Bi-Annual Assessment [Email] Boosters [Email] Card Fail…" at bounding box center [609, 167] width 418 height 15
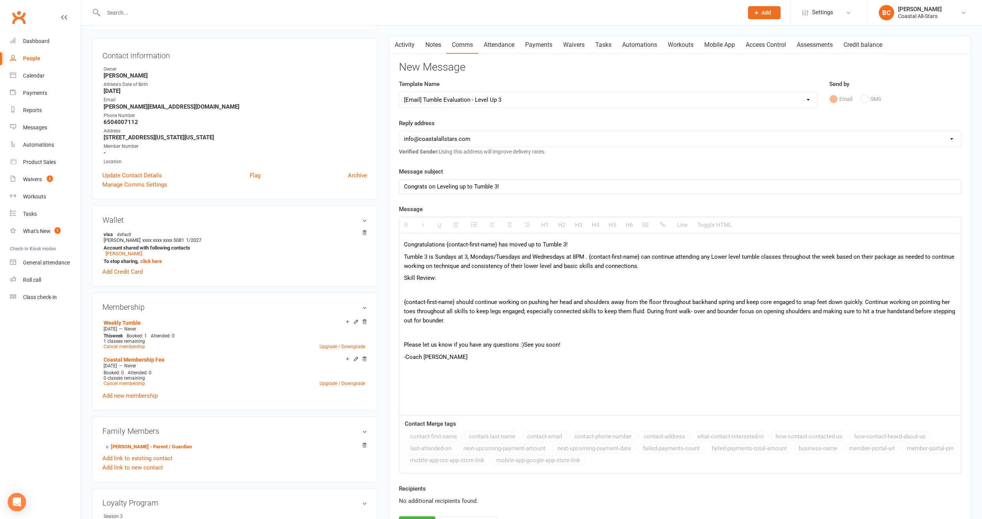
scroll to position [76, 0]
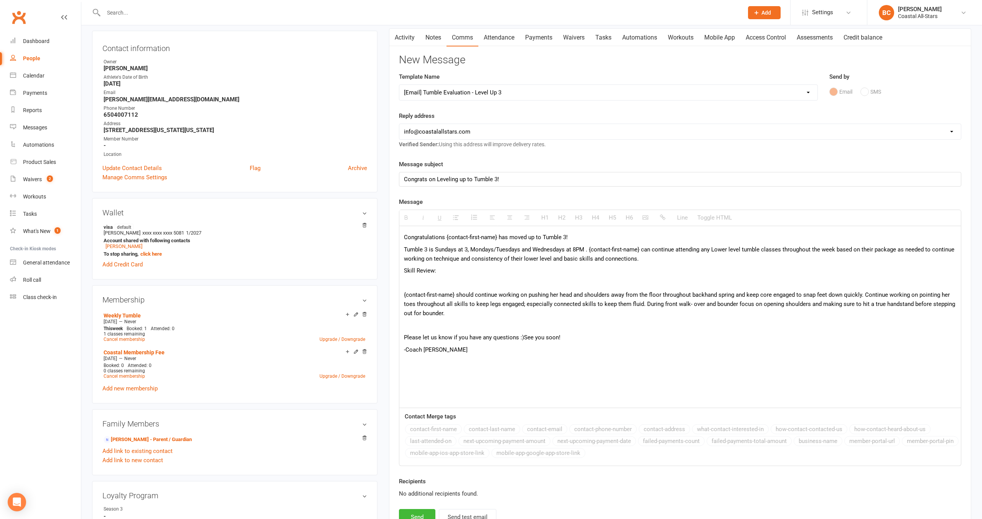
click at [453, 274] on p "Skill Review:" at bounding box center [680, 270] width 553 height 9
click at [459, 268] on p "Skill Review:" at bounding box center [680, 270] width 553 height 9
click at [451, 273] on p "Skill Review:" at bounding box center [680, 270] width 553 height 9
drag, startPoint x: 498, startPoint y: 238, endPoint x: 452, endPoint y: 240, distance: 45.7
click at [446, 238] on p "Congratulations {contact-first-name} has moved up to Tumble 3!" at bounding box center [680, 237] width 553 height 9
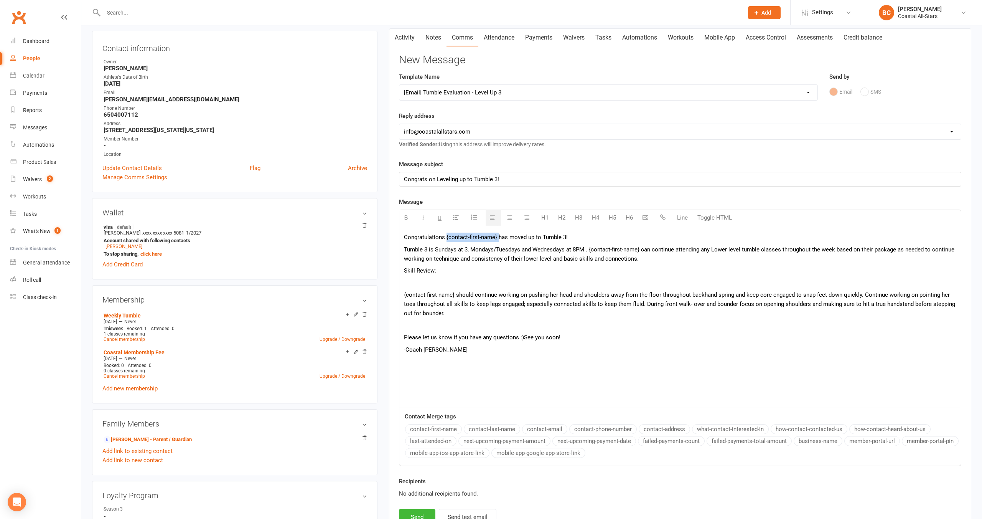
drag, startPoint x: 455, startPoint y: 431, endPoint x: 656, endPoint y: 468, distance: 204.0
click at [455, 431] on button "contact-first-name" at bounding box center [433, 429] width 57 height 10
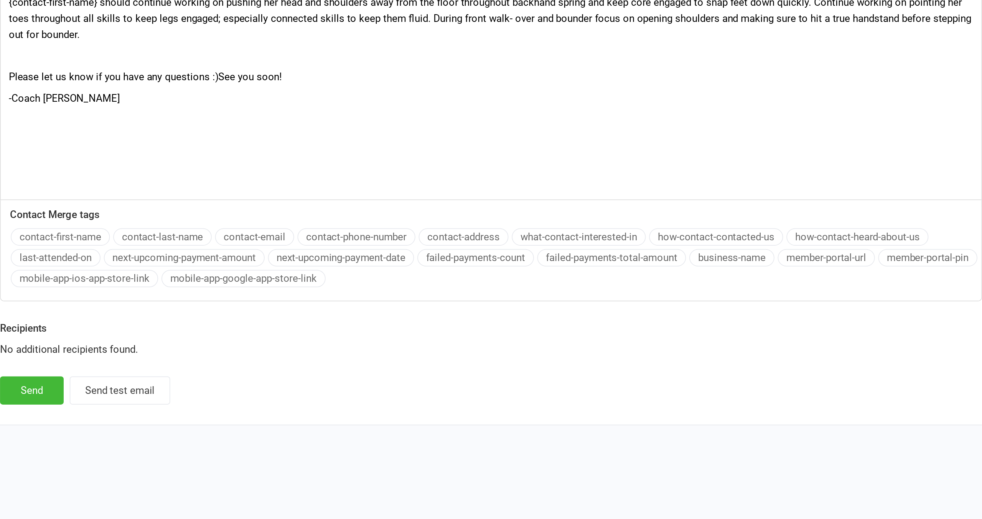
scroll to position [187, 0]
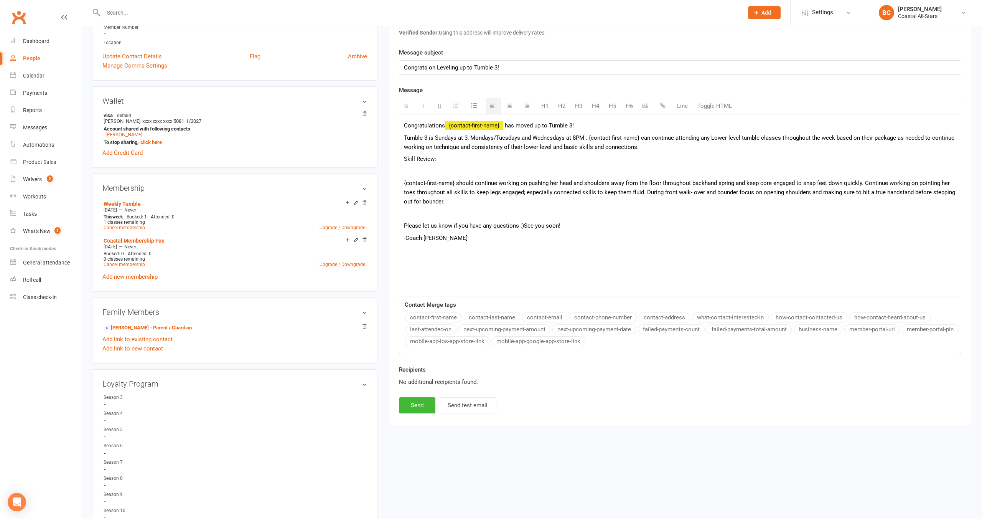
drag, startPoint x: 559, startPoint y: 230, endPoint x: 556, endPoint y: 234, distance: 5.2
click at [512, 231] on div "Congratulations {contact-first-name} has moved up to Tumble 3! Tumble 3 is Sund…" at bounding box center [681, 205] width 562 height 182
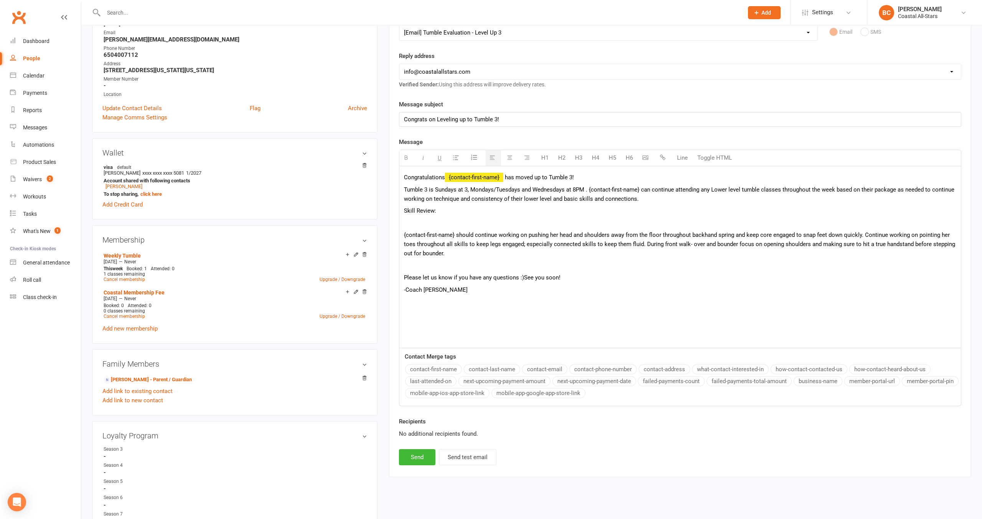
scroll to position [134, 0]
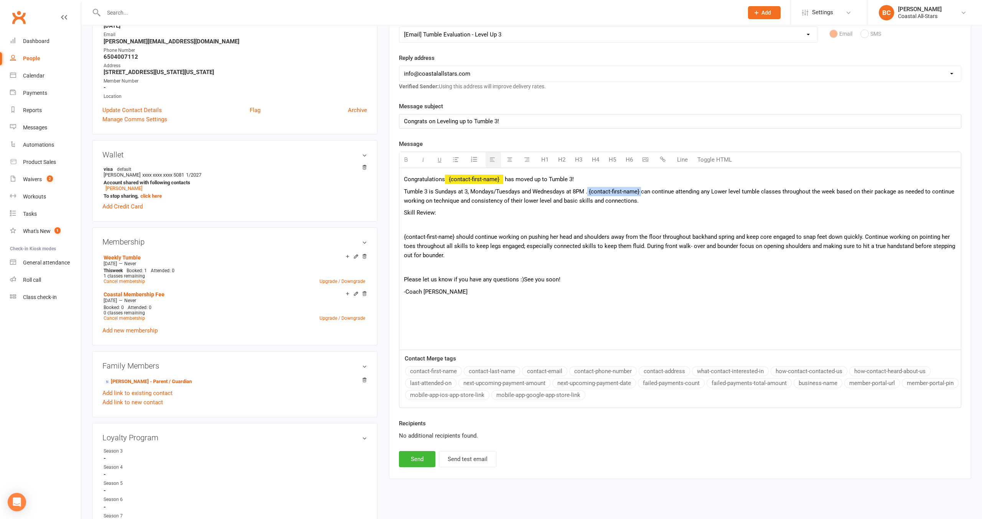
drag, startPoint x: 642, startPoint y: 192, endPoint x: 598, endPoint y: 194, distance: 44.6
click at [512, 192] on span "Tumble 3 is Sundays at 3, Mondays/Tuesdays and Wednesdays at 8PM . {contact-fir…" at bounding box center [679, 196] width 551 height 16
click at [430, 371] on button "contact-first-name" at bounding box center [433, 371] width 57 height 10
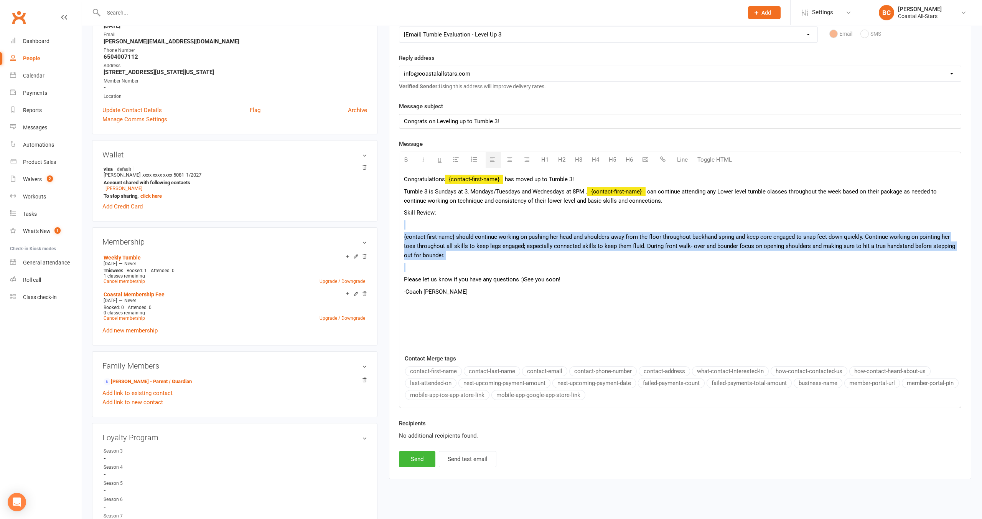
drag, startPoint x: 405, startPoint y: 221, endPoint x: 532, endPoint y: 261, distance: 132.4
click at [512, 261] on div "Congratulations {contact-first-name} has moved up to Tumble 3! Tumble 3 is Sund…" at bounding box center [681, 259] width 562 height 182
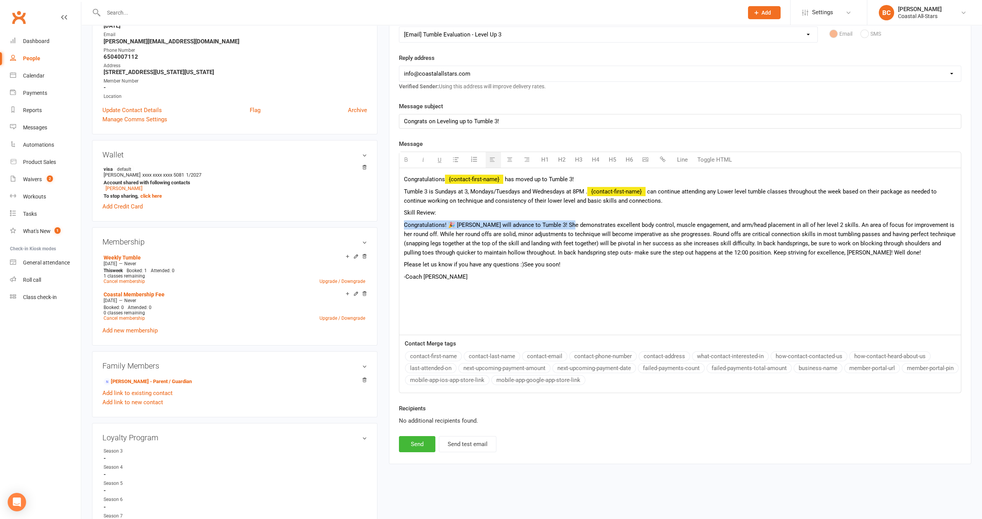
drag, startPoint x: 563, startPoint y: 224, endPoint x: 400, endPoint y: 218, distance: 164.0
click at [400, 219] on div "Congratulations {contact-first-name} has moved up to Tumble 3! Tumble 3 is Sund…" at bounding box center [681, 251] width 562 height 167
click at [408, 224] on p "She demonstrates excellent body control, muscle engagement, and arm/head placem…" at bounding box center [680, 238] width 553 height 37
click at [449, 357] on button "contact-first-name" at bounding box center [433, 356] width 57 height 10
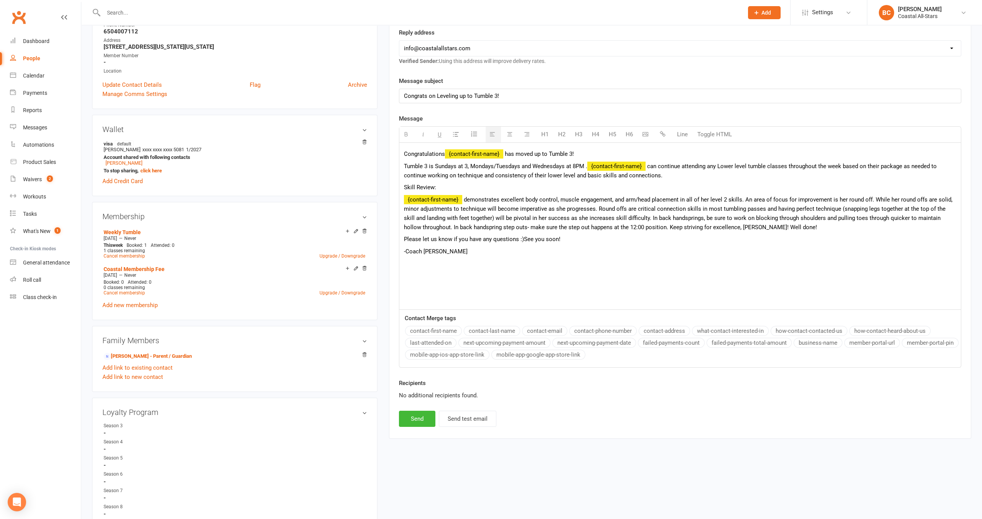
scroll to position [159, 0]
click at [405, 240] on p "Please let us know if you have any questions :) See you soon!" at bounding box center [680, 238] width 553 height 9
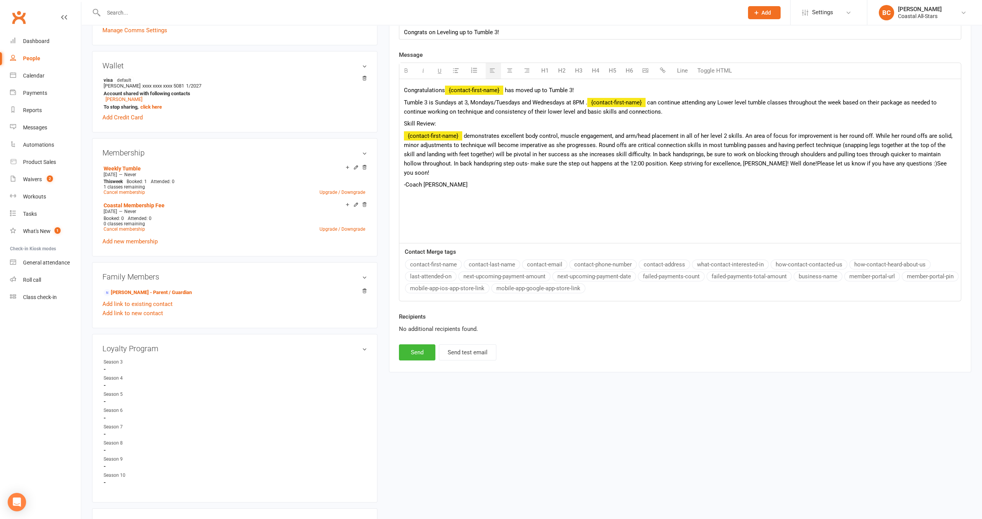
scroll to position [220, 0]
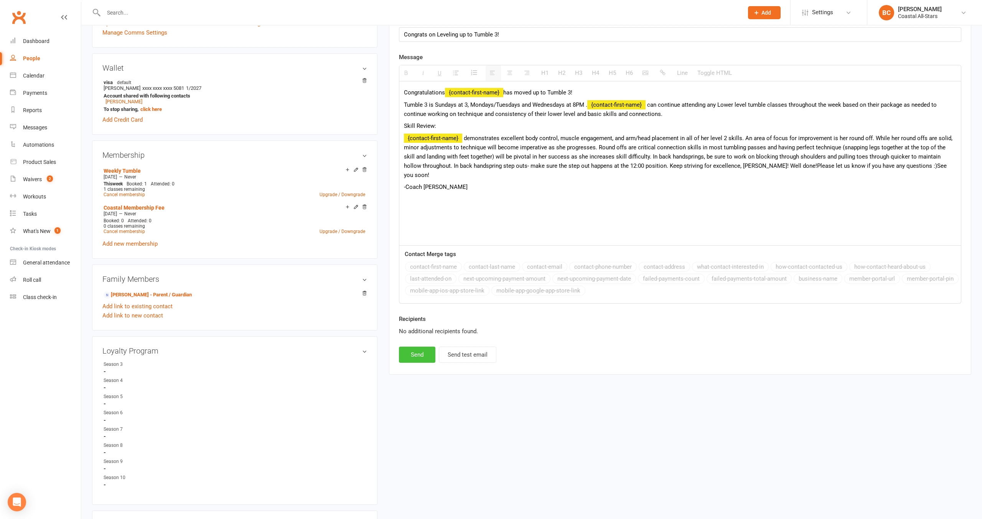
click at [412, 347] on button "Send" at bounding box center [417, 355] width 36 height 16
select select
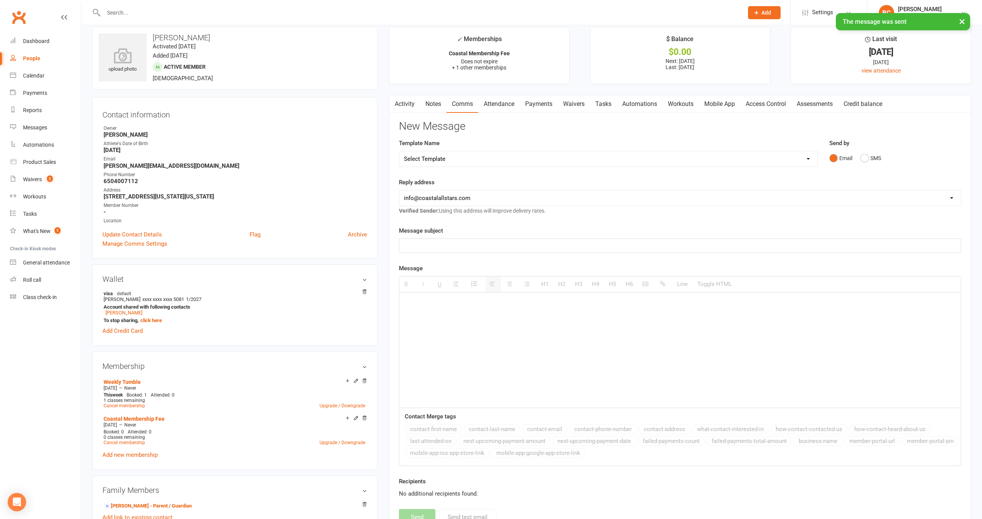
scroll to position [8, 0]
click at [404, 105] on link "Activity" at bounding box center [405, 105] width 31 height 18
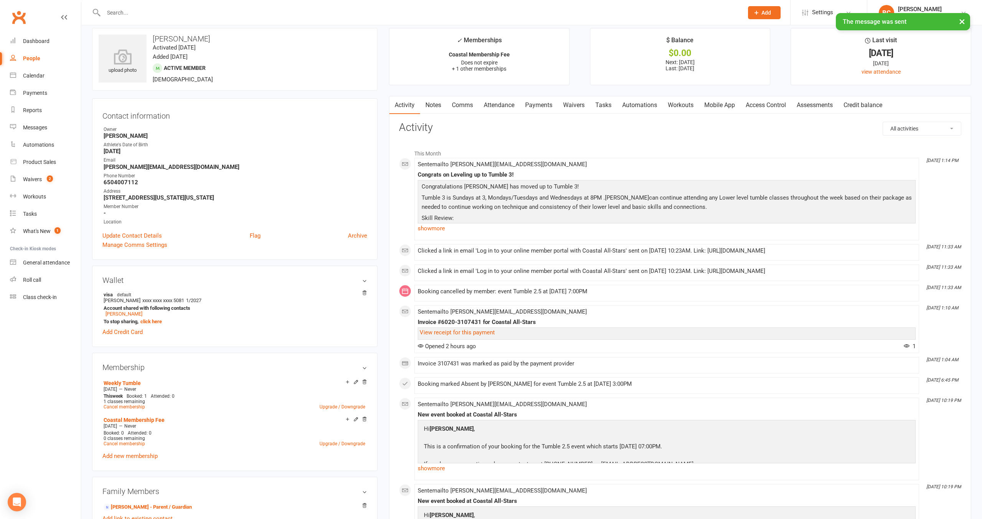
click at [438, 228] on link "show more" at bounding box center [667, 228] width 498 height 11
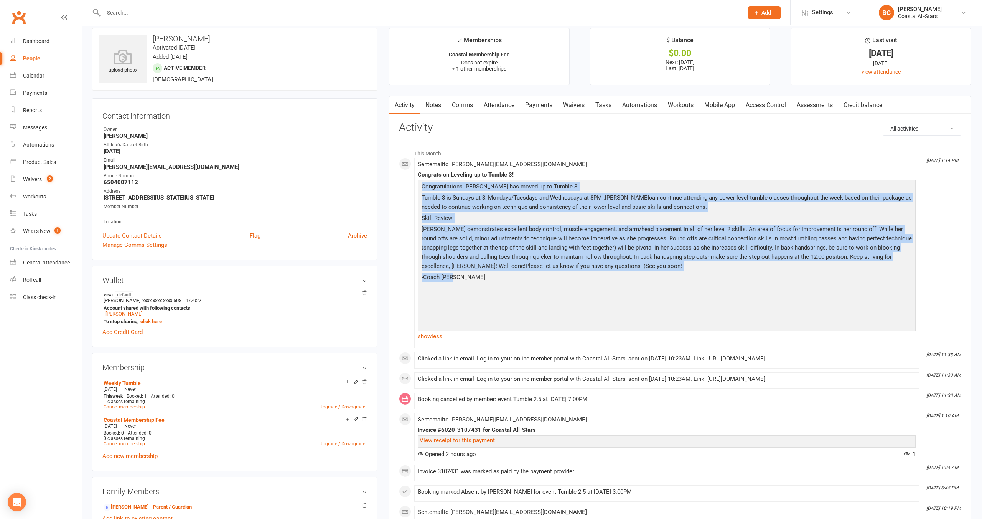
drag, startPoint x: 446, startPoint y: 275, endPoint x: 422, endPoint y: 185, distance: 93.8
click at [422, 185] on div "Congratulations [PERSON_NAME] has moved up to Tumble 3! Tumble 3 is Sundays at …" at bounding box center [667, 255] width 494 height 146
copy div "Loremipsumdolor Sitametc adi elits do ei Tempor 8! Incidi 3 ut Laboree do 3, Ma…"
click at [427, 104] on link "Notes" at bounding box center [433, 105] width 26 height 18
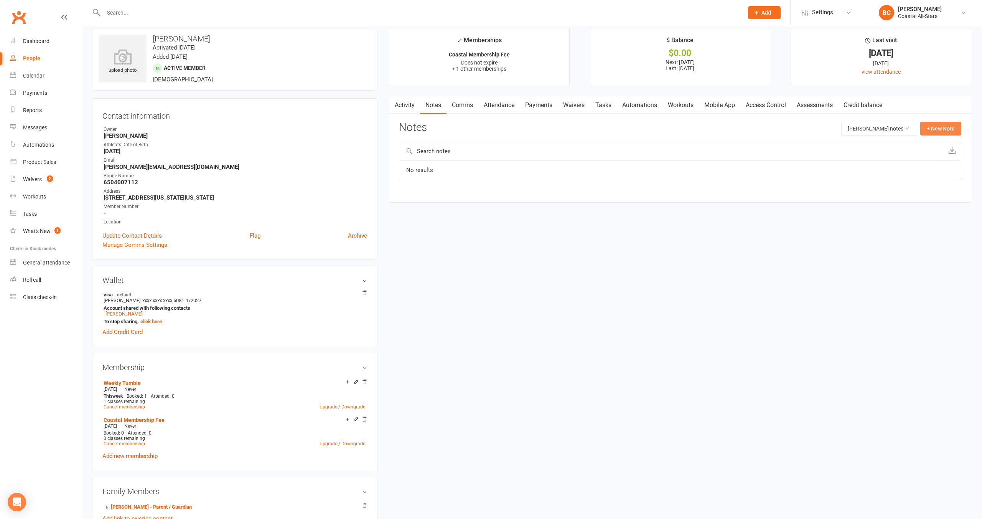
click at [512, 130] on button "+ New Note" at bounding box center [941, 129] width 41 height 14
click at [442, 201] on textarea at bounding box center [680, 203] width 563 height 25
paste textarea "Congratulations [PERSON_NAME] has moved up to Tumble 3! Tumble 3 is Sundays at …"
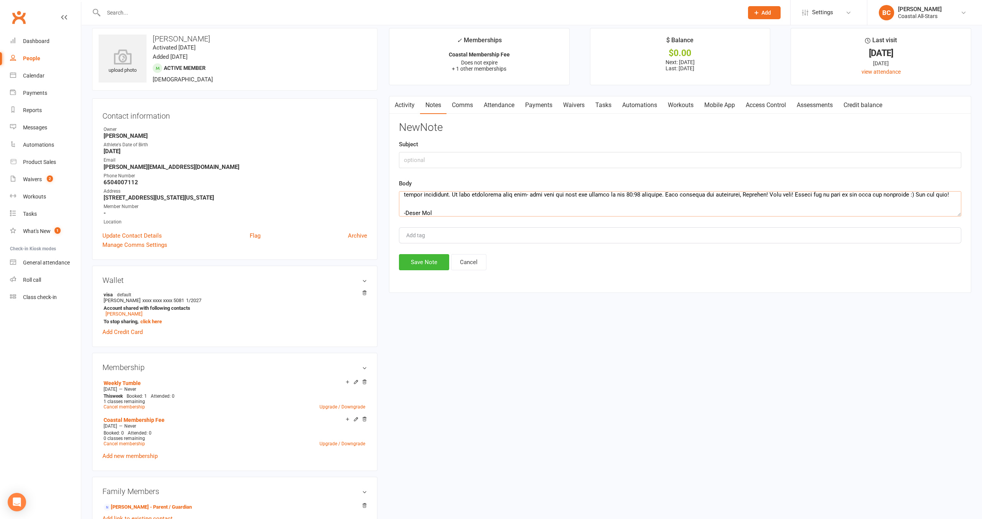
type textarea "Congratulations [PERSON_NAME] has moved up to Tumble 3! Tumble 3 is Sundays at …"
click at [417, 155] on input "text" at bounding box center [680, 160] width 563 height 16
type input "Moved to Tumble 3"
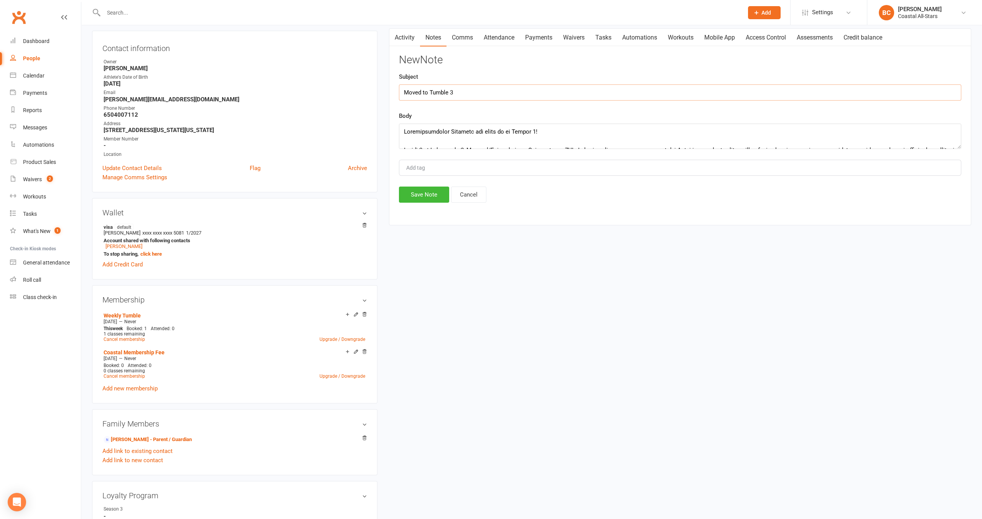
scroll to position [0, 0]
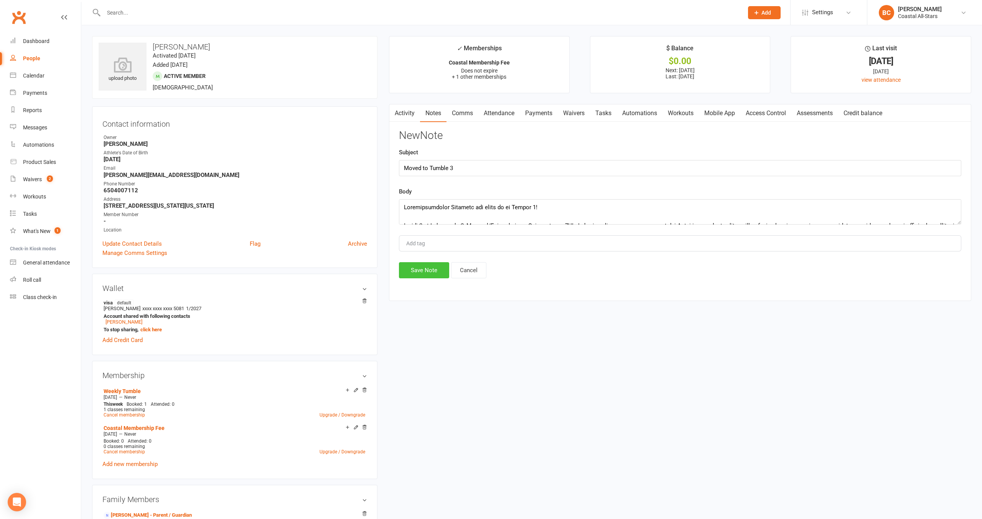
click at [430, 270] on button "Save Note" at bounding box center [424, 270] width 50 height 16
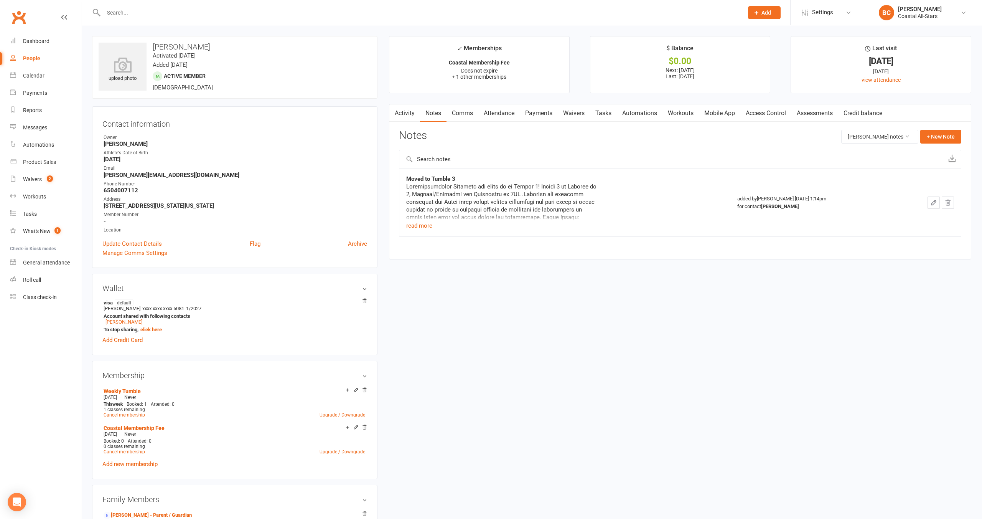
click at [193, 45] on h3 "[PERSON_NAME]" at bounding box center [235, 47] width 272 height 8
copy h3 "[PERSON_NAME]"
click at [173, 15] on input "text" at bounding box center [419, 12] width 637 height 11
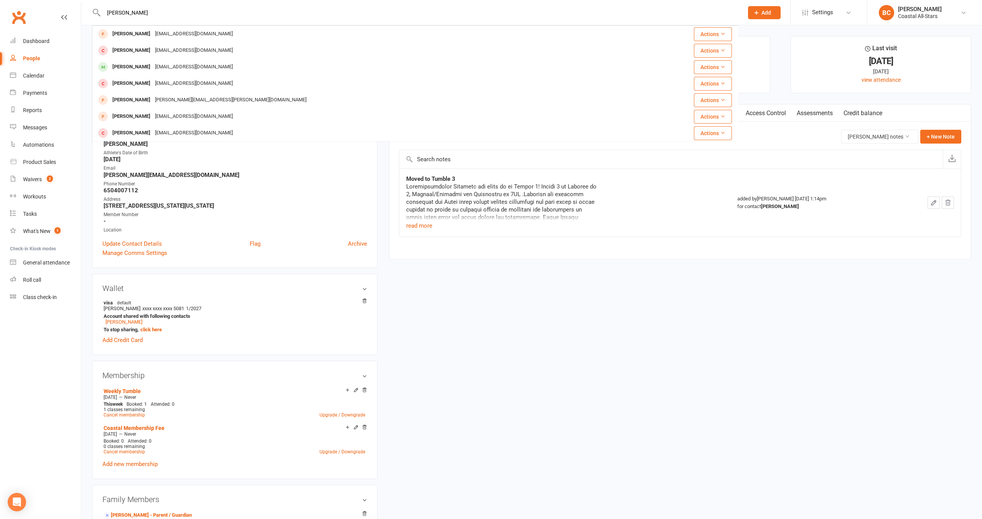
scroll to position [1, 0]
type input "[PERSON_NAME]"
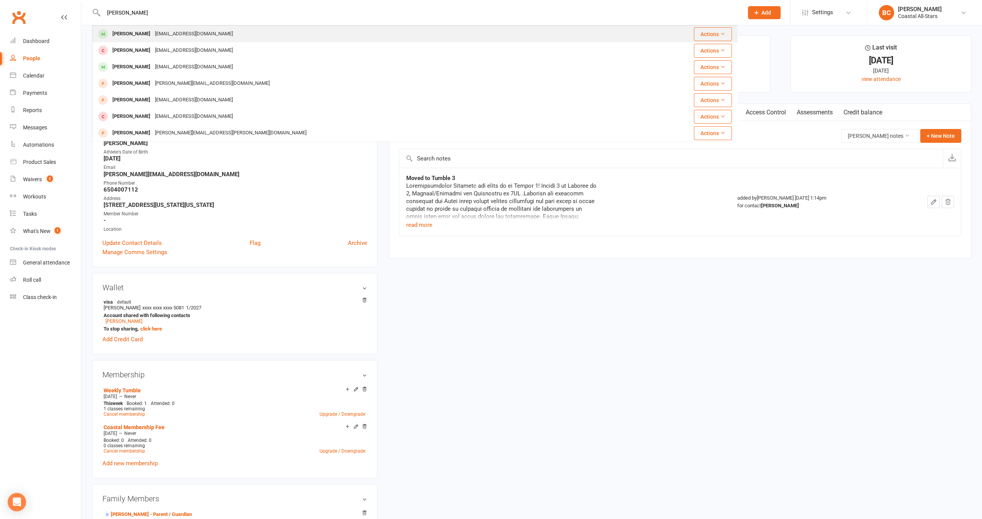
click at [164, 37] on div "[EMAIL_ADDRESS][DOMAIN_NAME]" at bounding box center [194, 33] width 83 height 11
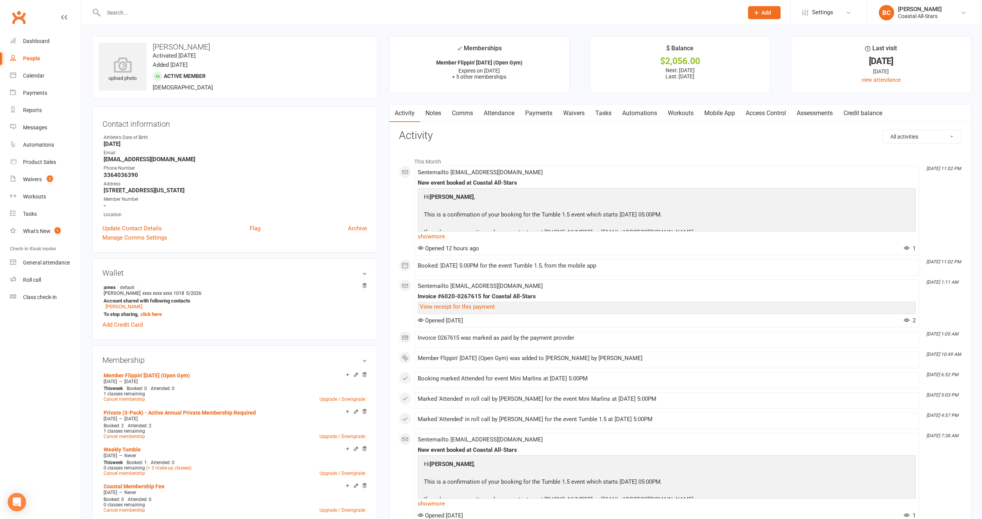
click at [461, 113] on link "Comms" at bounding box center [463, 113] width 32 height 18
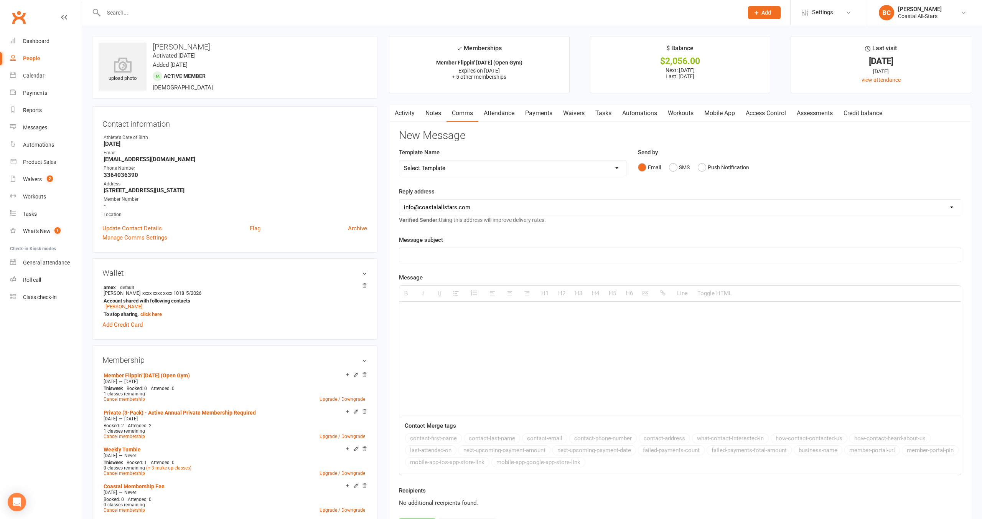
click at [440, 320] on div at bounding box center [681, 359] width 562 height 115
click at [449, 168] on select "Select Template [Email] Bi-Annual Assessment [Email] Boosters [Email] Card Fail…" at bounding box center [513, 166] width 227 height 15
click at [474, 336] on div "Apologies on my late reply! But here is the official email for [PERSON_NAME] mo…" at bounding box center [681, 359] width 562 height 115
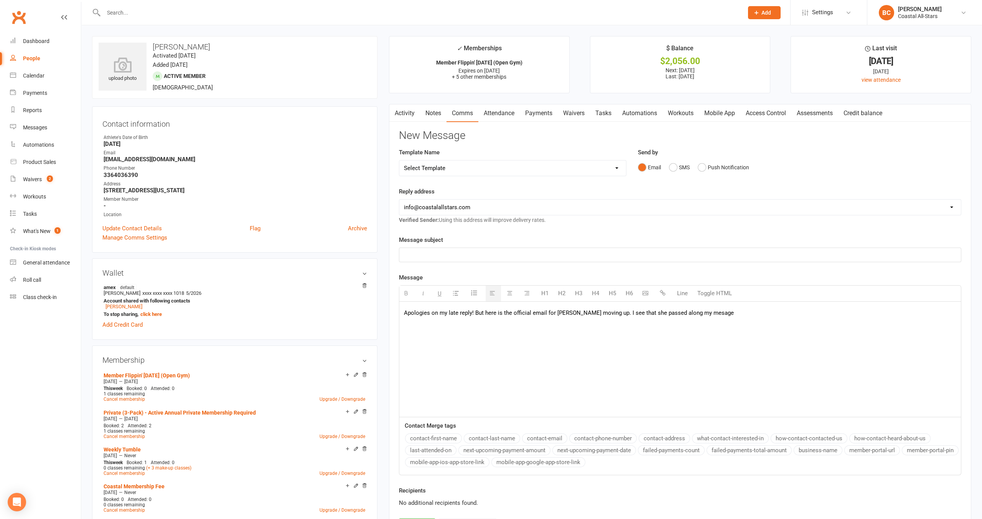
click at [512, 315] on p "Apologies on my late reply! But here is the official email for [PERSON_NAME] mo…" at bounding box center [680, 312] width 553 height 9
